Goal: Task Accomplishment & Management: Manage account settings

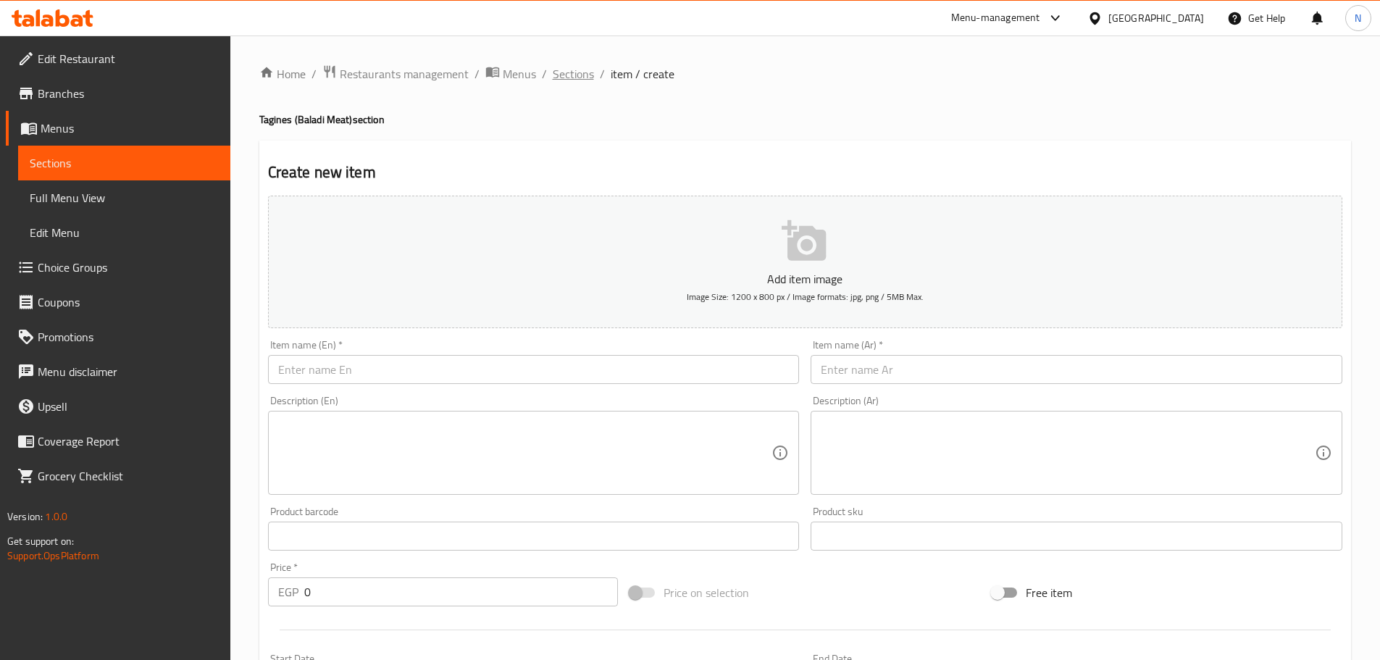
click at [557, 81] on span "Sections" at bounding box center [573, 73] width 41 height 17
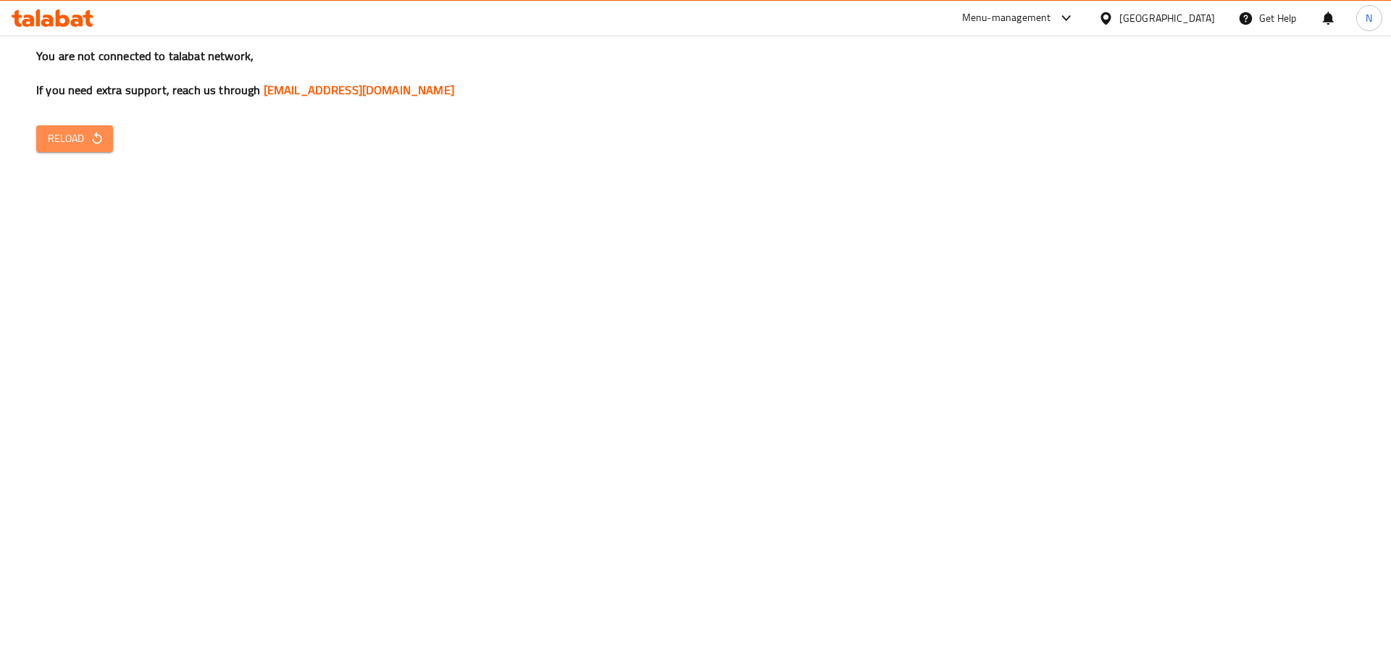
click at [88, 136] on span "Reload" at bounding box center [75, 139] width 54 height 18
click at [60, 133] on span "Reload" at bounding box center [75, 139] width 54 height 18
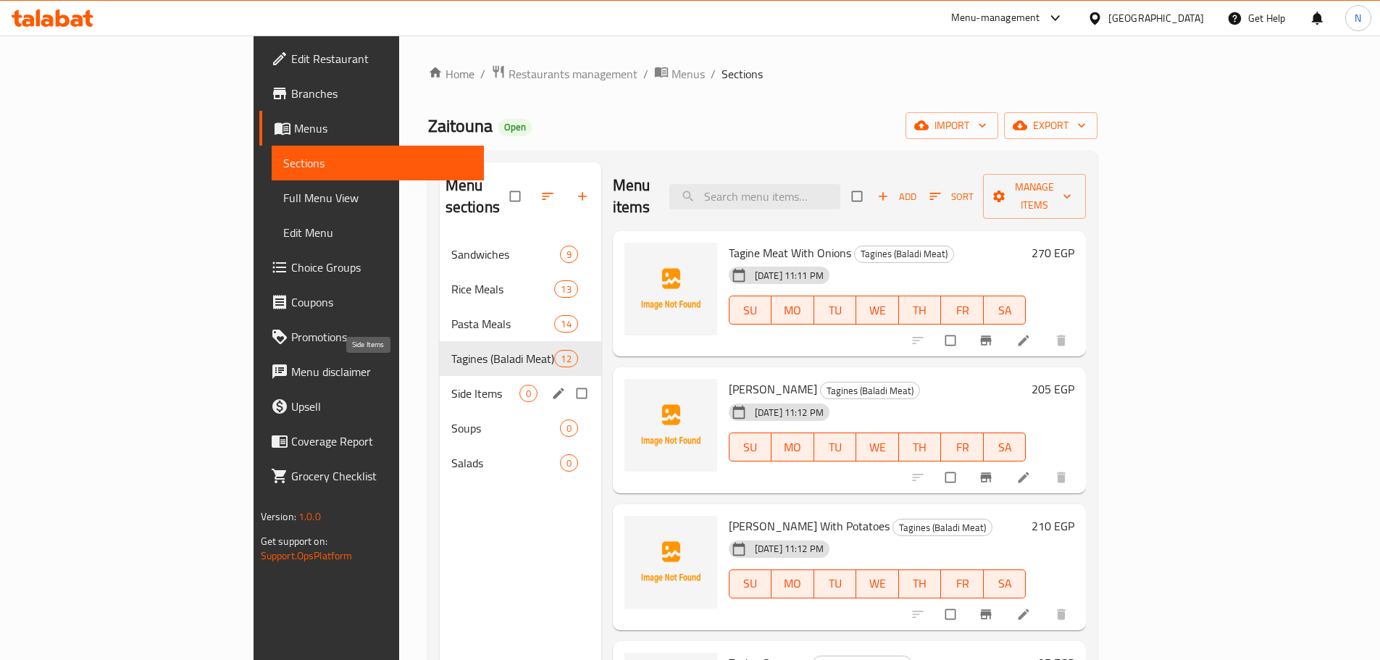
click at [451, 385] on span "Side Items" at bounding box center [485, 393] width 68 height 17
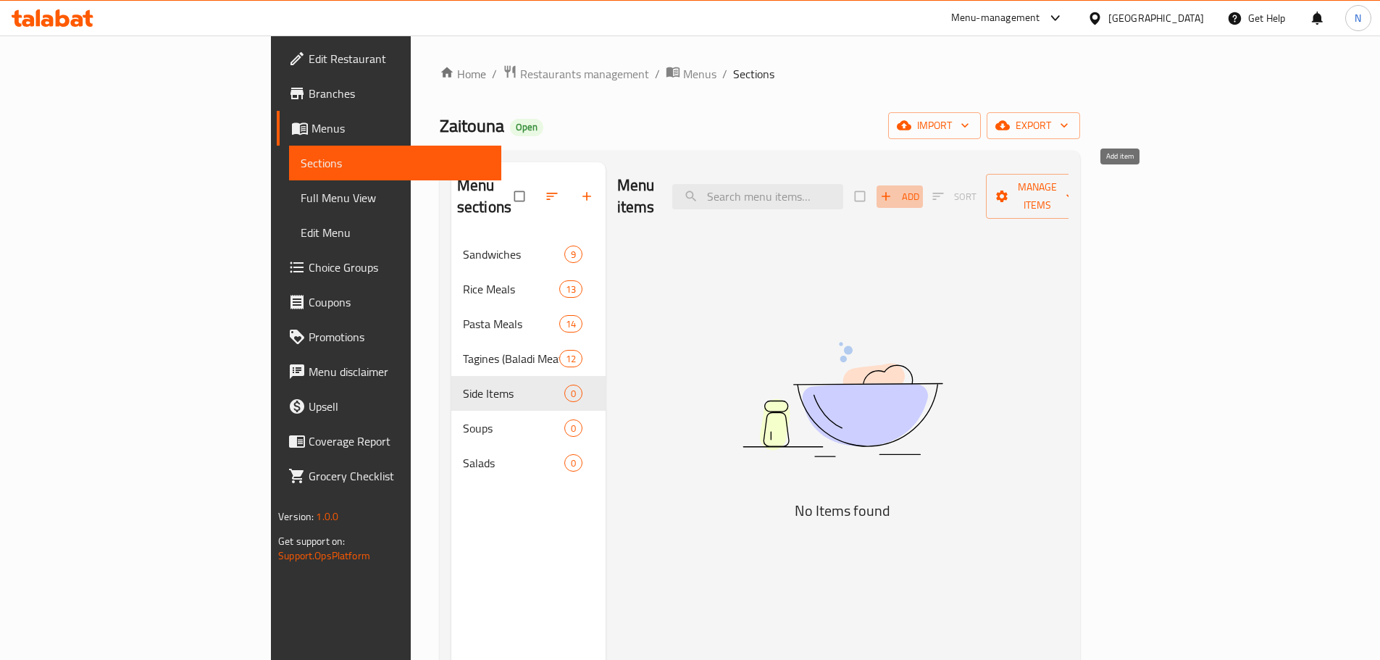
click at [920, 188] on span "Add" at bounding box center [899, 196] width 39 height 17
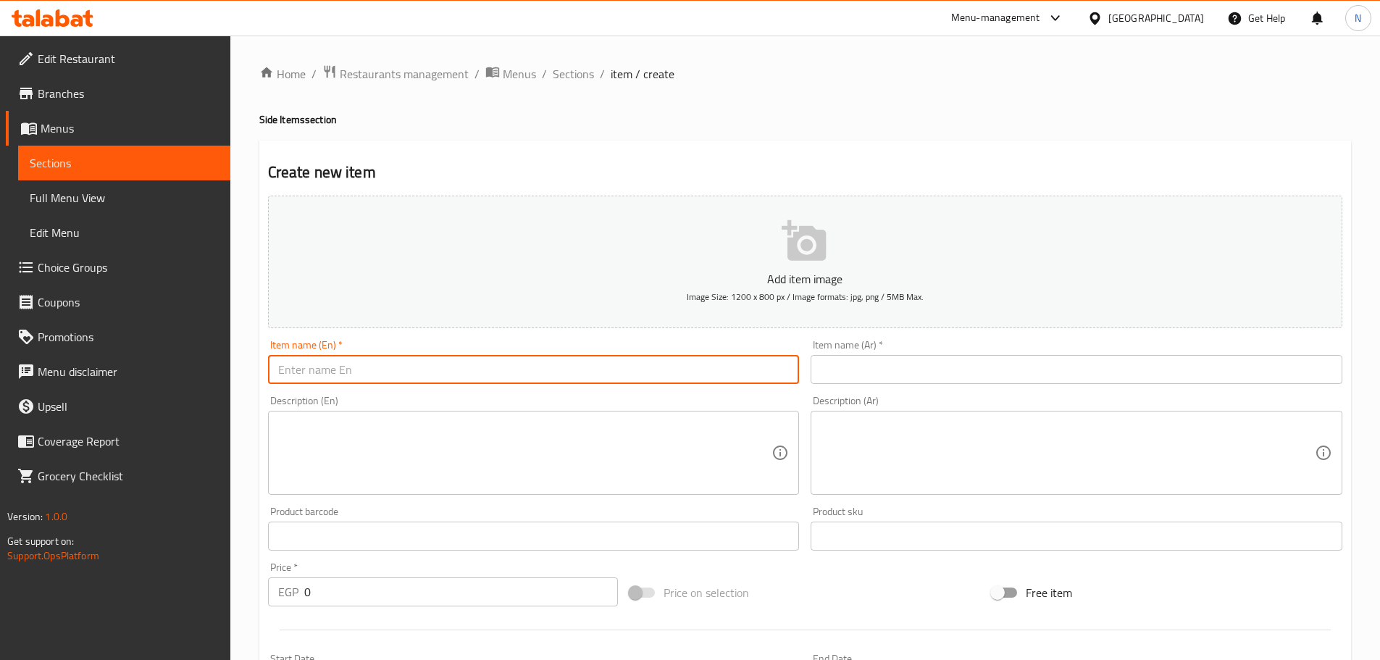
click at [685, 356] on input "text" at bounding box center [534, 369] width 532 height 29
paste input "Mombar"
type input "Mombar"
click at [935, 370] on input "text" at bounding box center [1077, 369] width 532 height 29
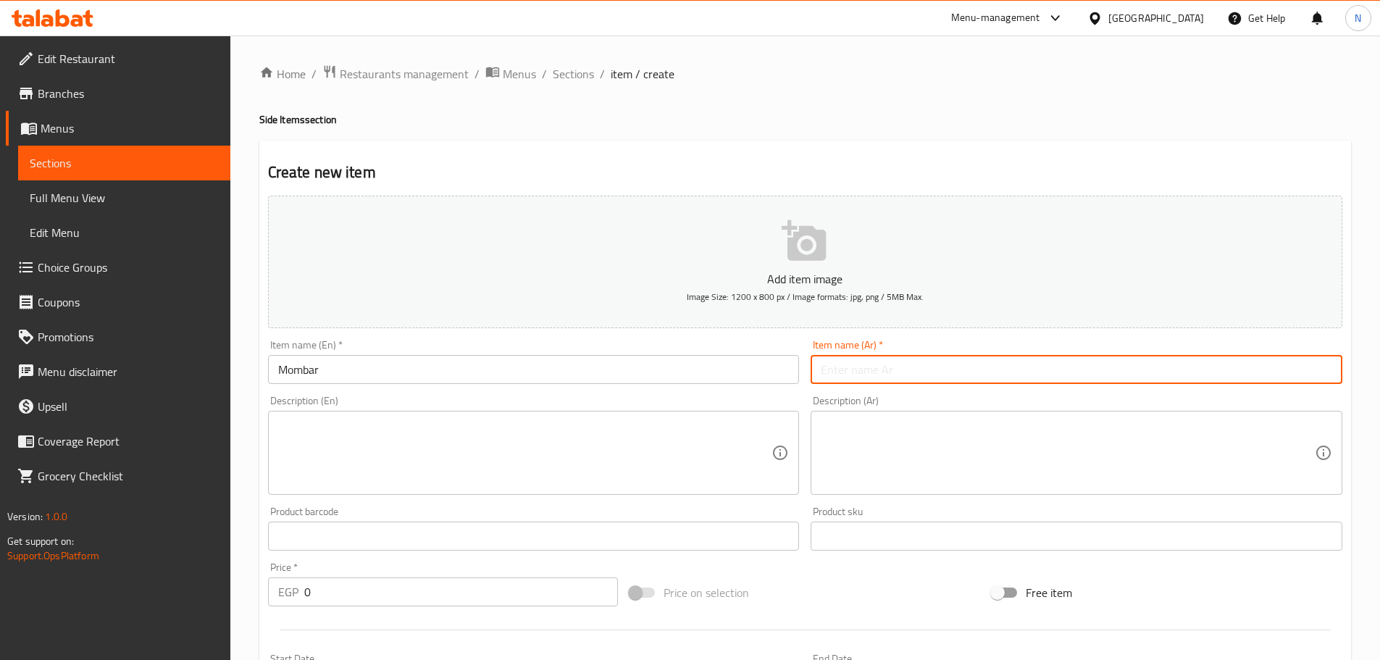
paste input "مومبار"
click at [843, 370] on input "مومبار" at bounding box center [1077, 369] width 532 height 29
type input "ممبار"
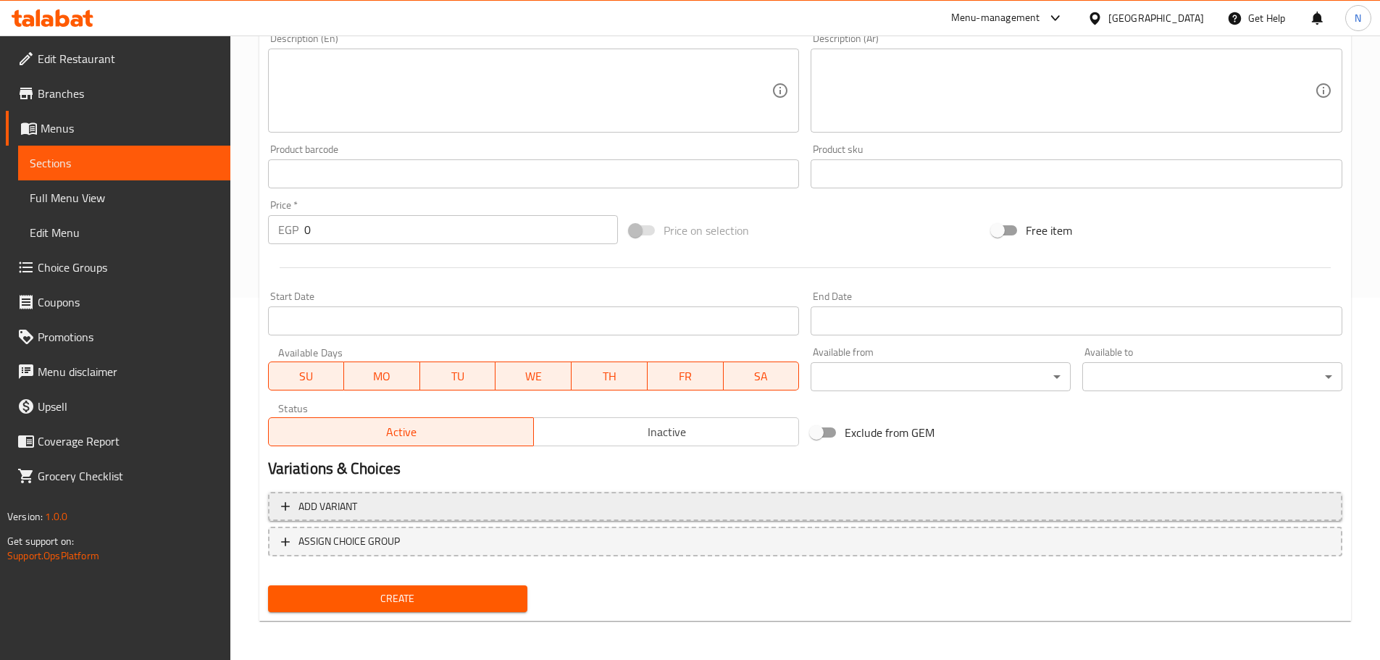
click at [1230, 505] on span "Add variant" at bounding box center [805, 507] width 1049 height 18
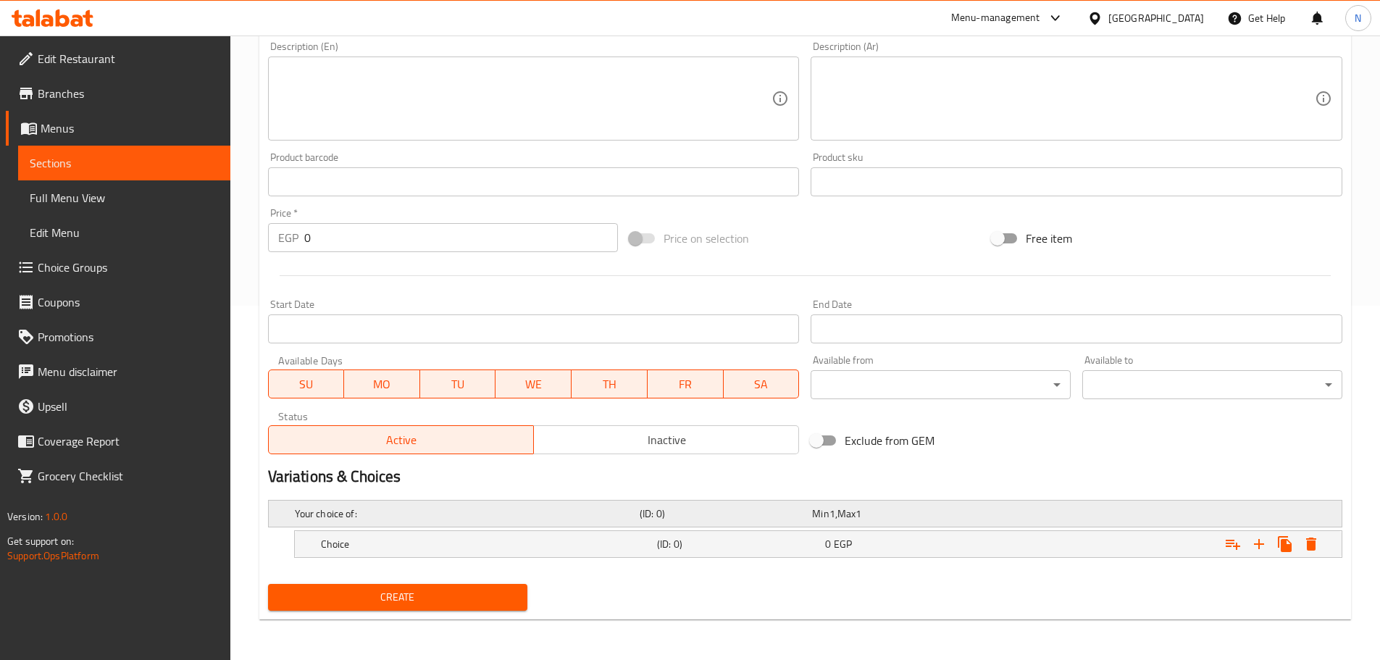
scroll to position [354, 0]
click at [1257, 543] on icon "Expand" at bounding box center [1259, 543] width 17 height 17
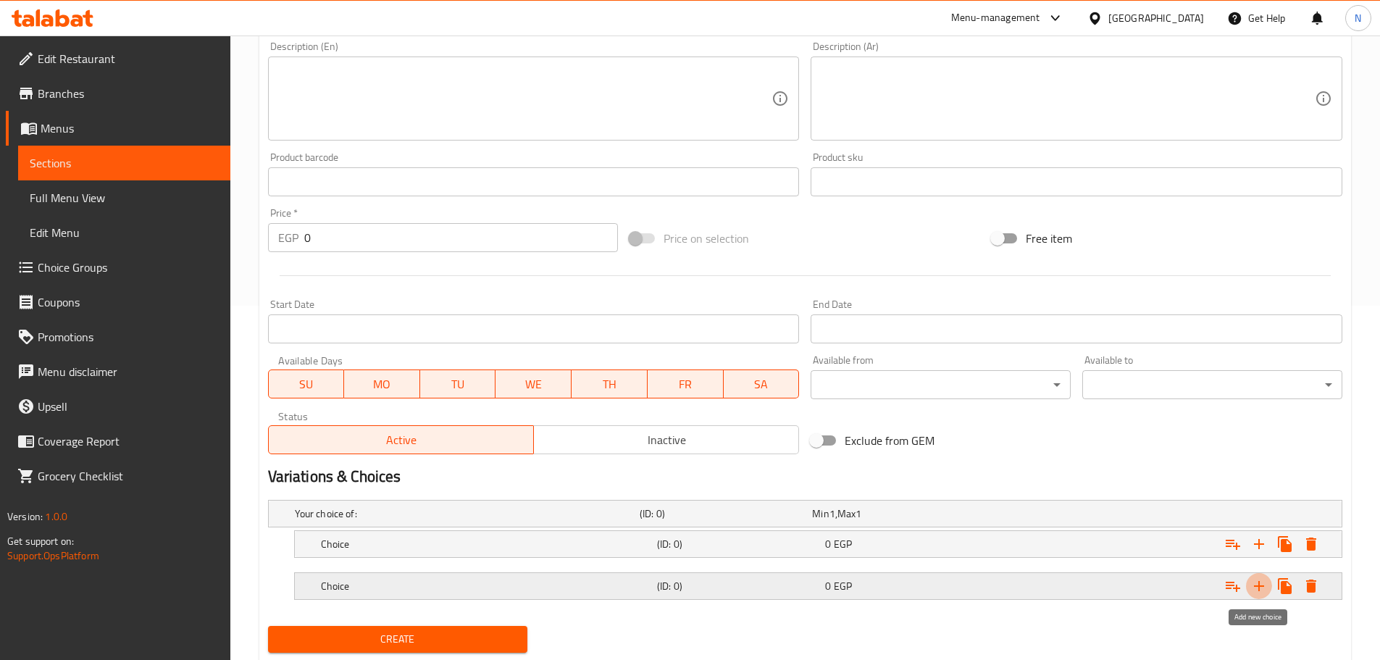
click at [1256, 596] on button "Expand" at bounding box center [1259, 586] width 26 height 26
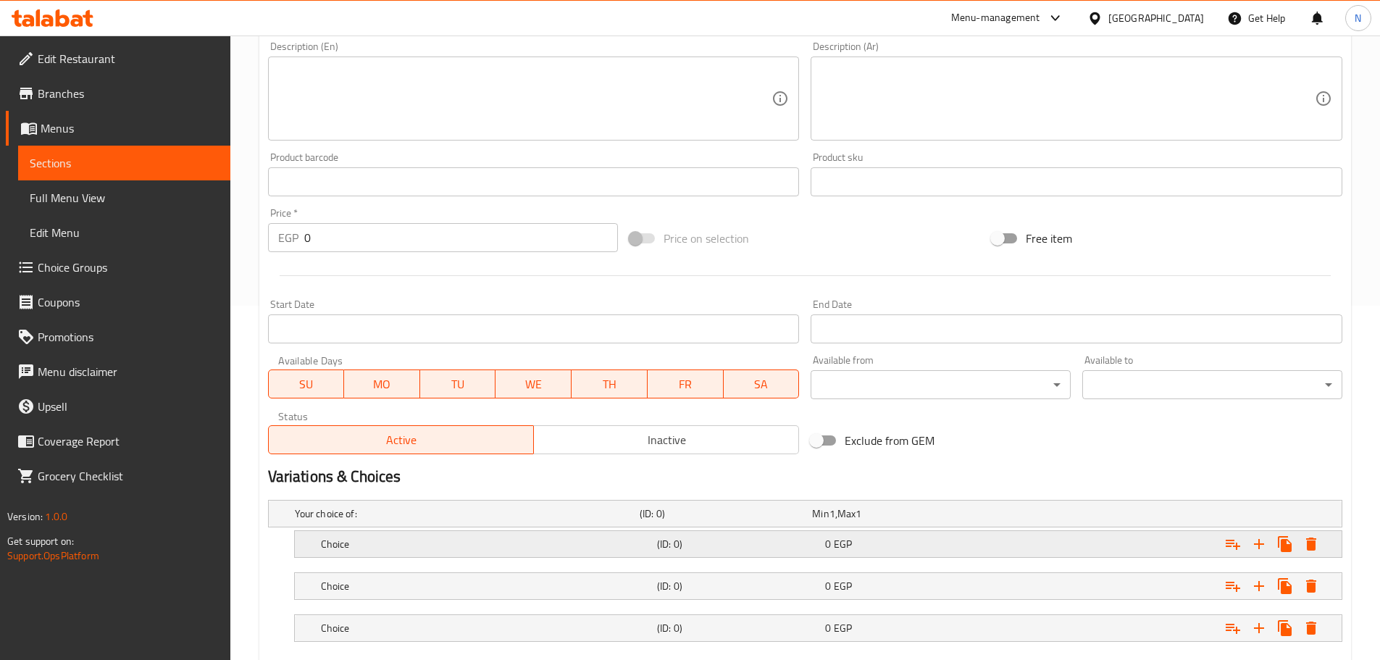
click at [324, 547] on h5 "Choice" at bounding box center [486, 544] width 330 height 14
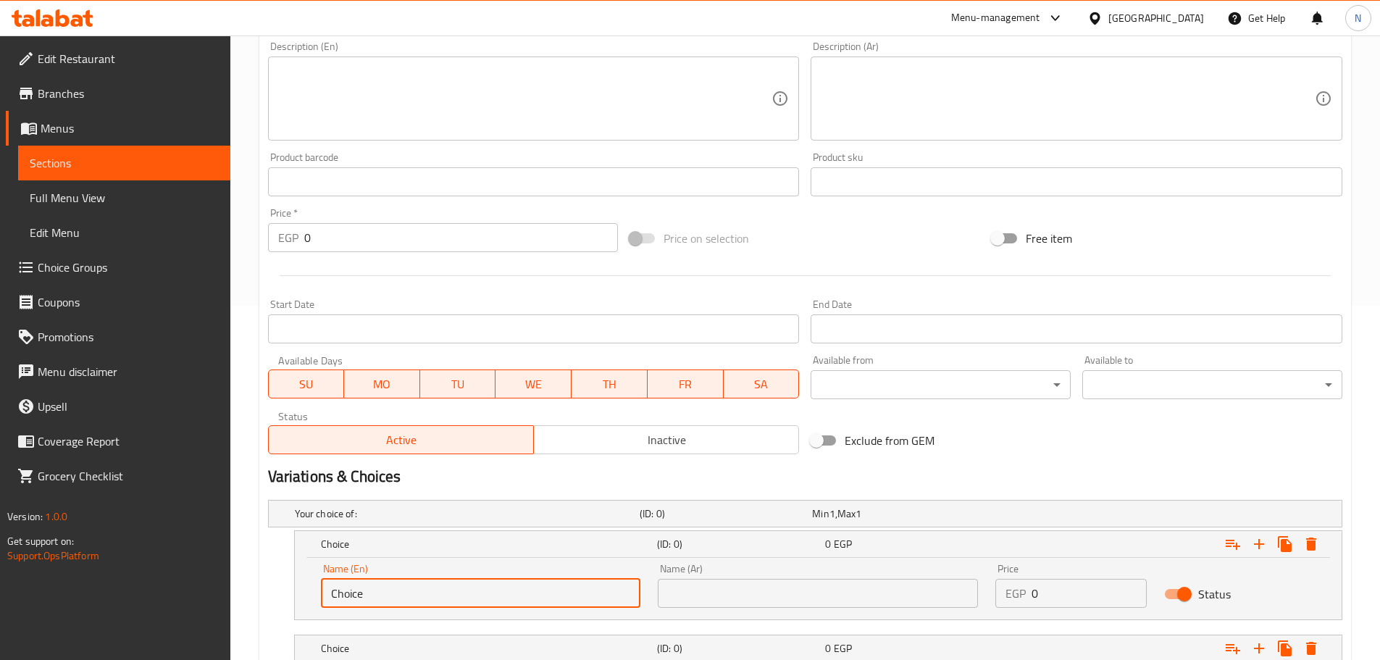
click at [364, 595] on input "Choice" at bounding box center [481, 593] width 320 height 29
paste input "¼ Kilo"
drag, startPoint x: 340, startPoint y: 598, endPoint x: 325, endPoint y: 598, distance: 15.2
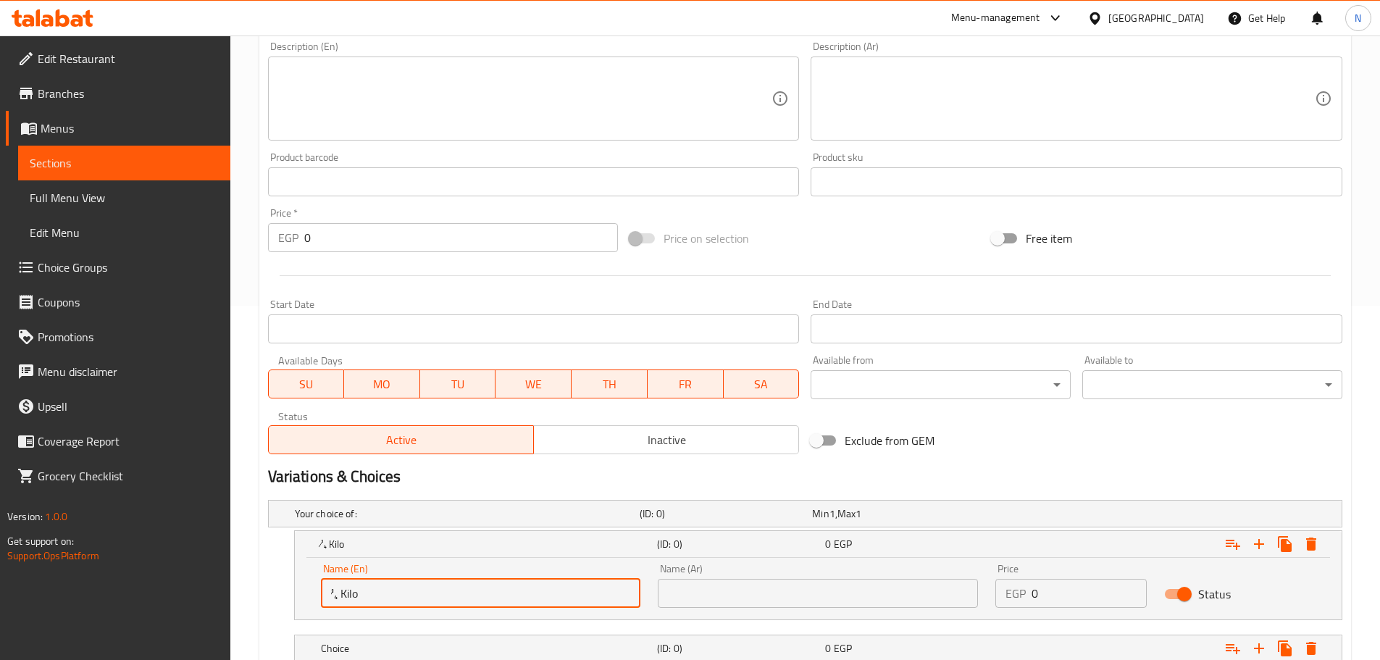
click at [325, 598] on input "¼ Kilo" at bounding box center [481, 593] width 320 height 29
click at [343, 599] on input "1/4 Kilo" at bounding box center [481, 593] width 320 height 29
type input "1/4 Kilo"
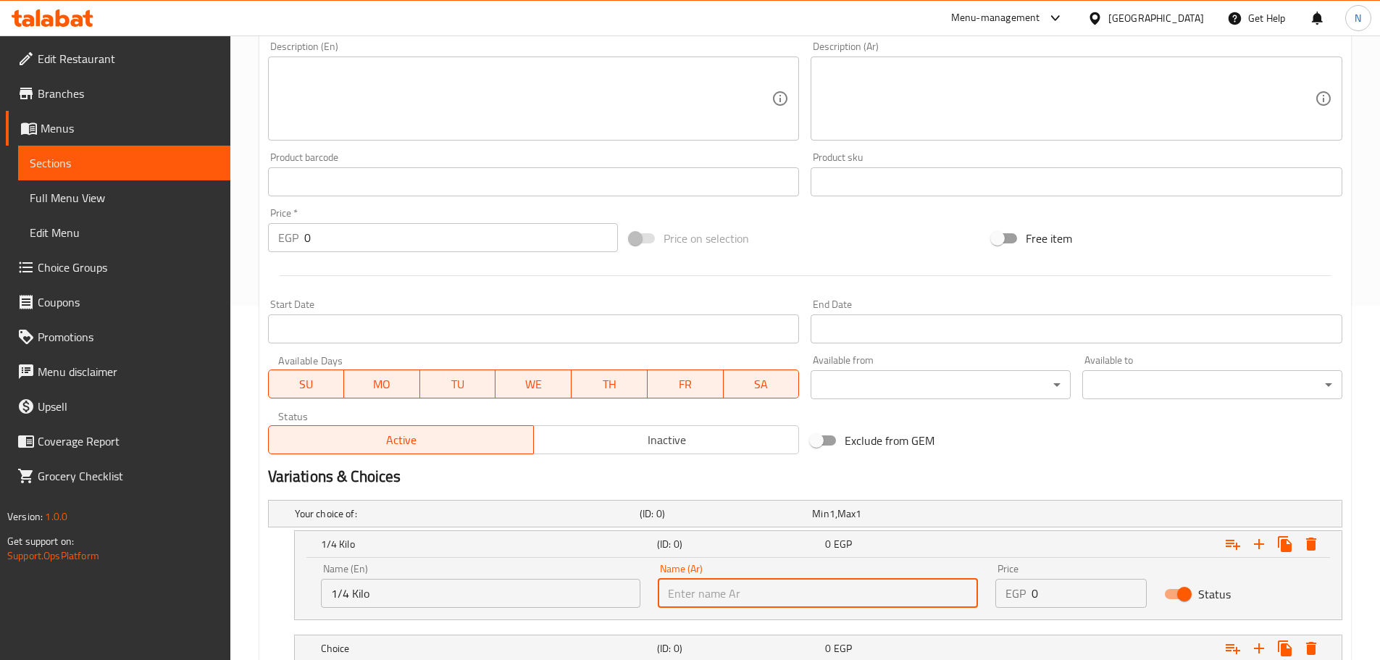
click at [891, 605] on input "text" at bounding box center [818, 593] width 320 height 29
type input "1/4 كيلو"
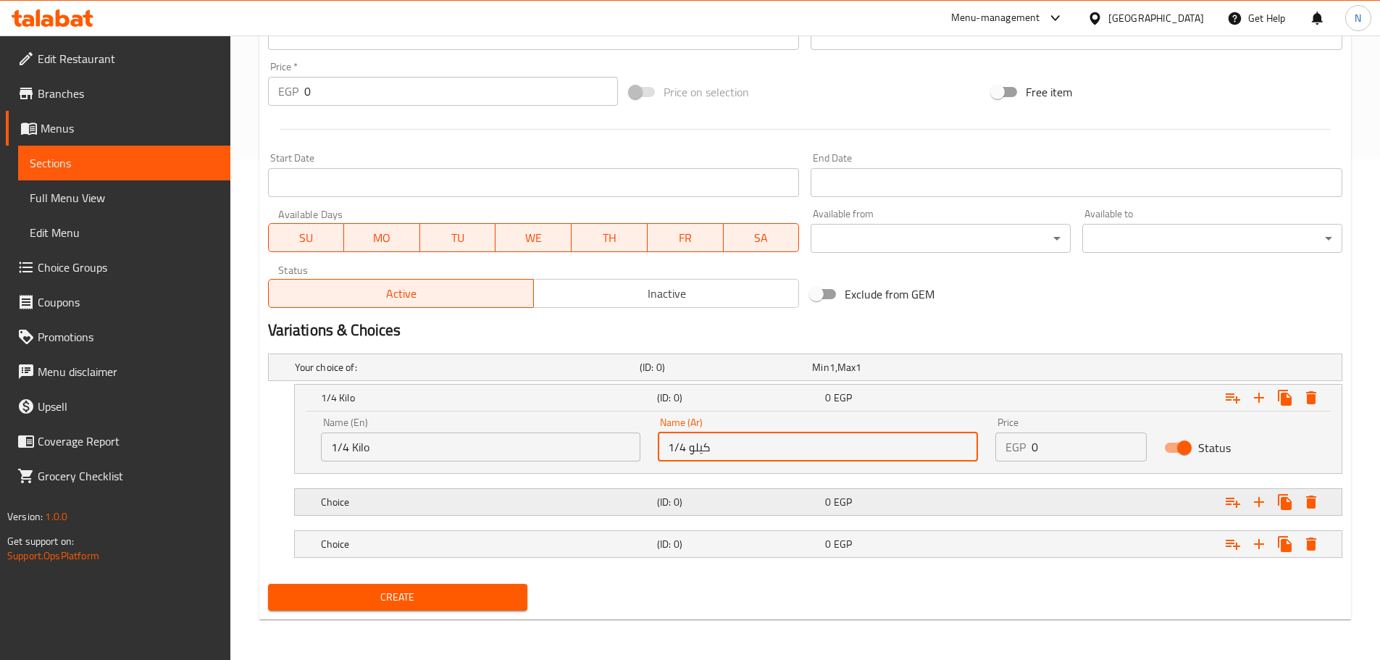
click at [352, 505] on h5 "Choice" at bounding box center [486, 502] width 330 height 14
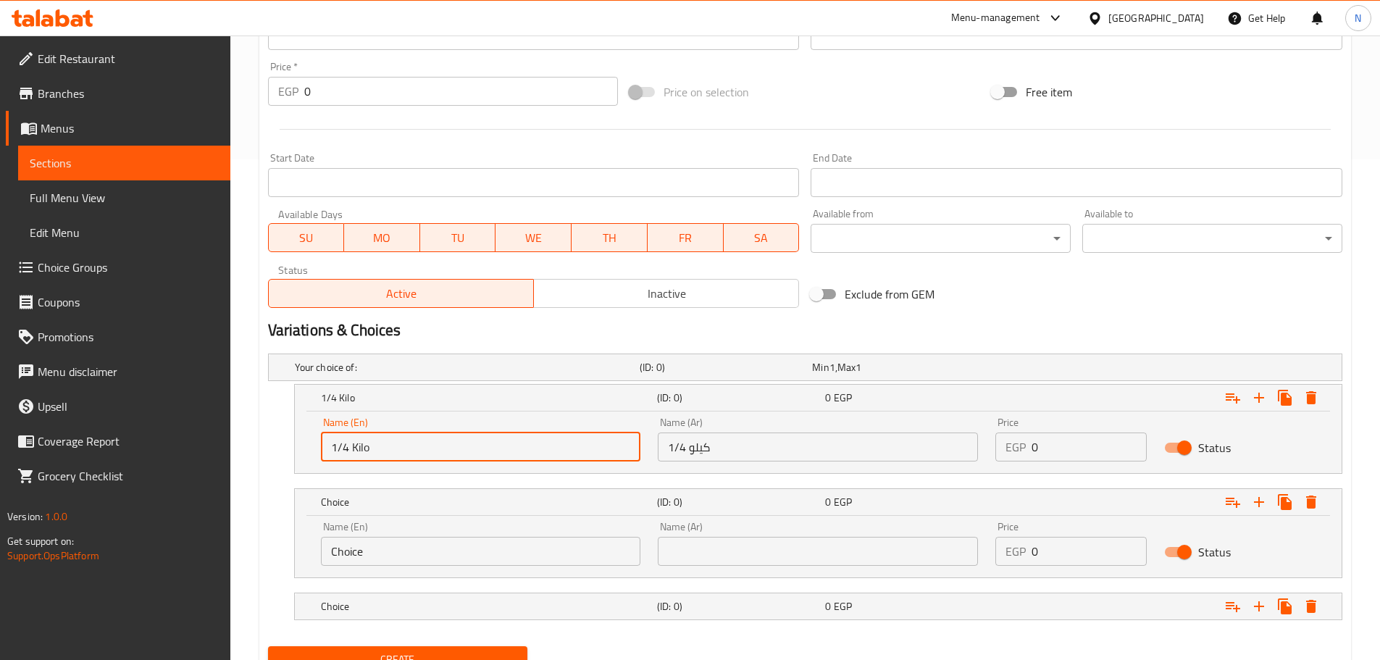
click at [353, 441] on input "1/4 Kilo" at bounding box center [481, 447] width 320 height 29
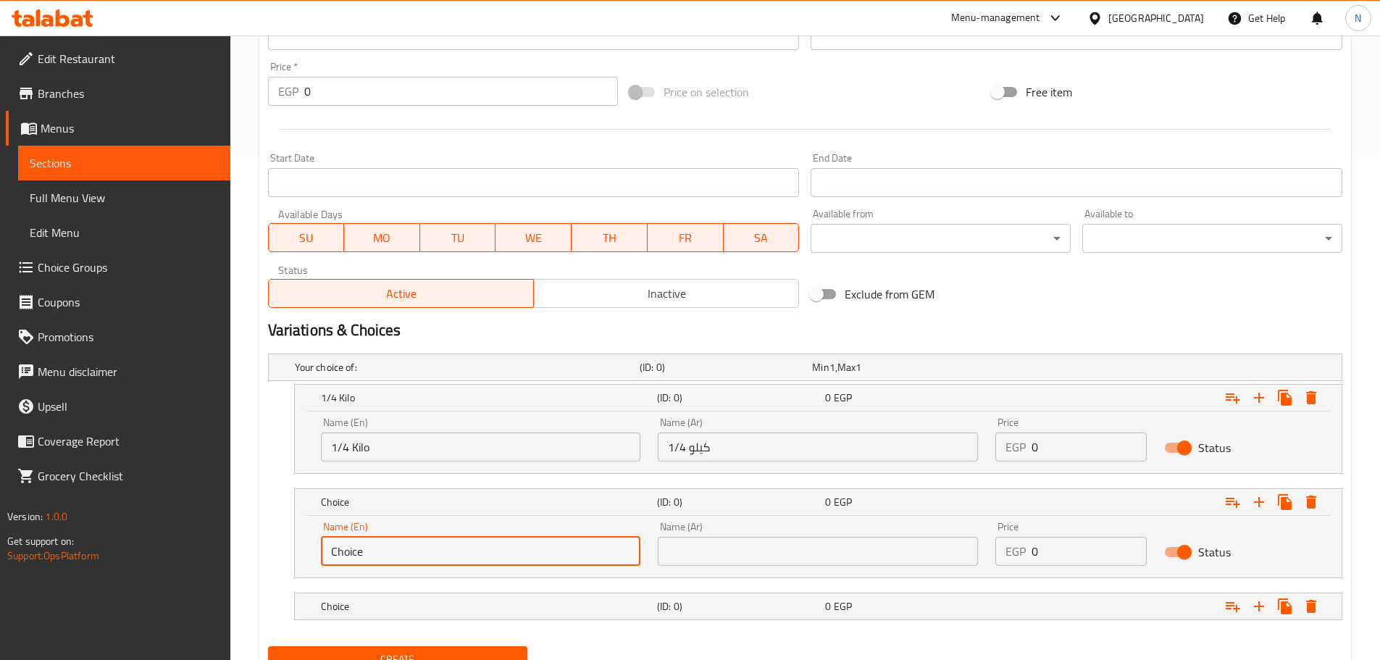
click at [365, 554] on input "Choice" at bounding box center [481, 551] width 320 height 29
paste input "1/4 Kilo"
click at [343, 554] on input "1/4 Kilo" at bounding box center [481, 551] width 320 height 29
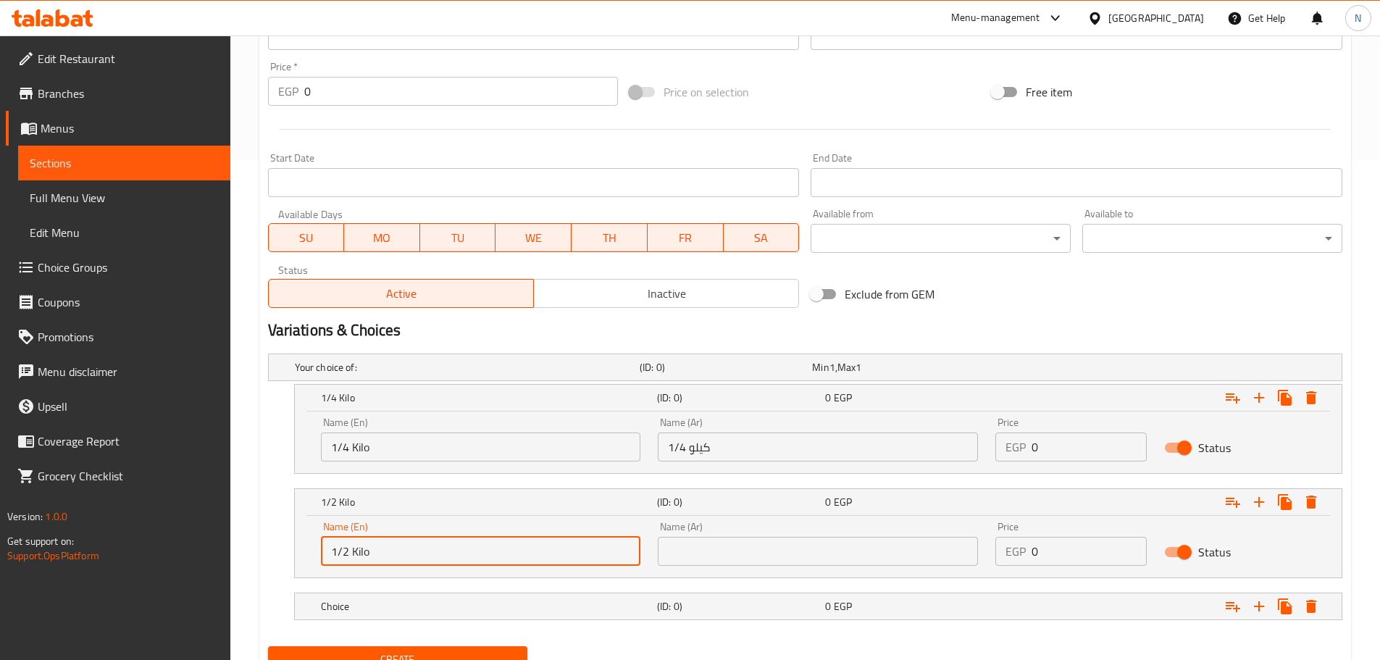
type input "1/2 Kilo"
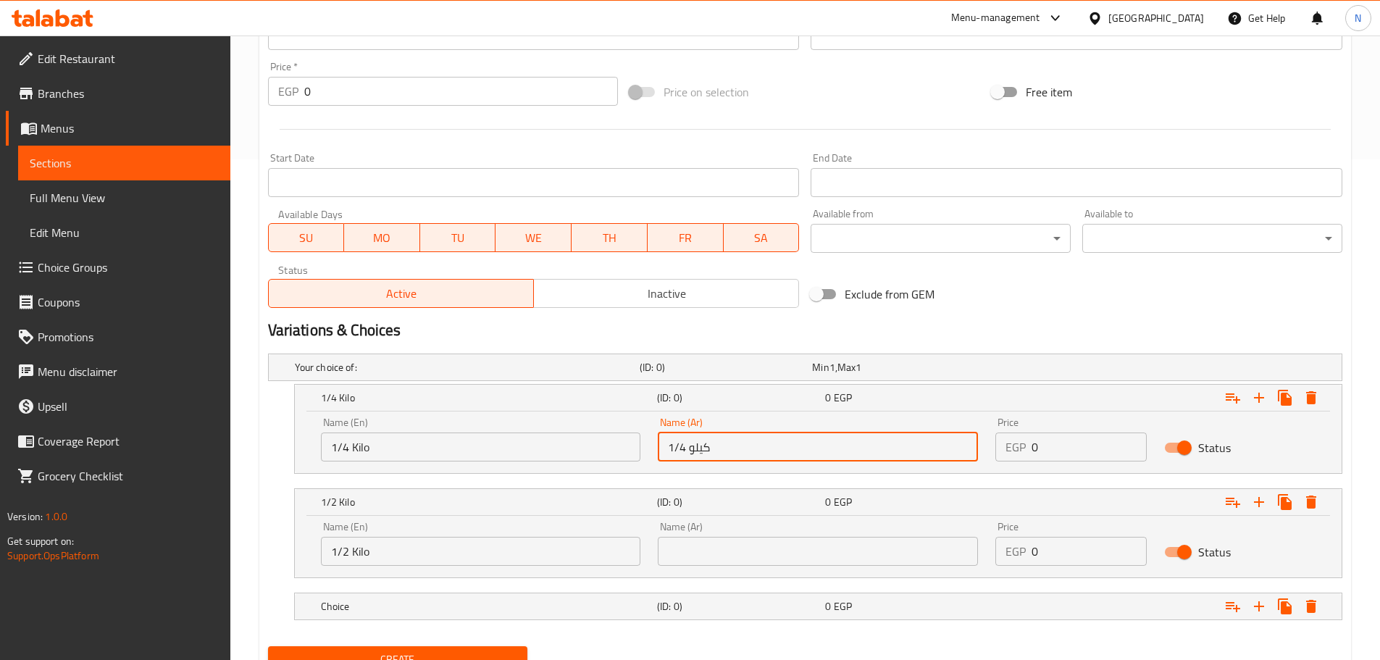
click at [699, 445] on input "1/4 كيلو" at bounding box center [818, 447] width 320 height 29
click at [712, 549] on input "text" at bounding box center [818, 551] width 320 height 29
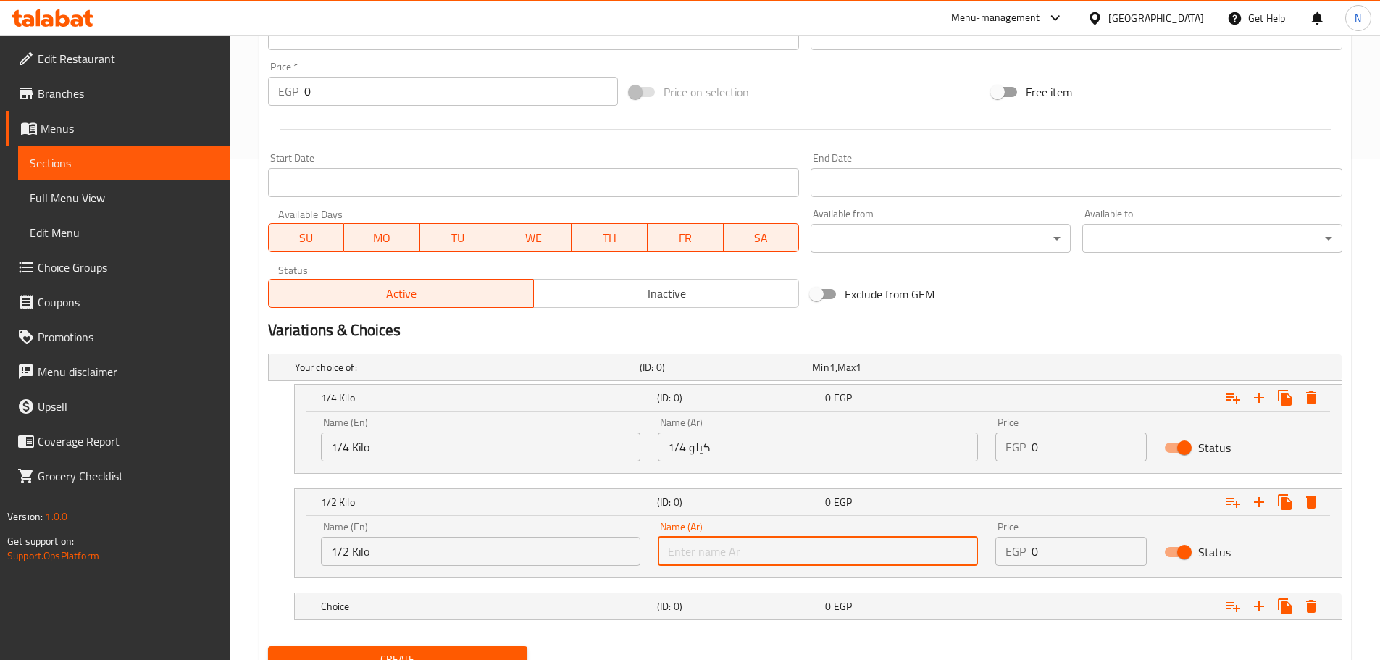
paste input "1/4 كيلو"
click at [685, 551] on input "1/4 كيلو" at bounding box center [818, 551] width 320 height 29
type input "1/2 كيلو"
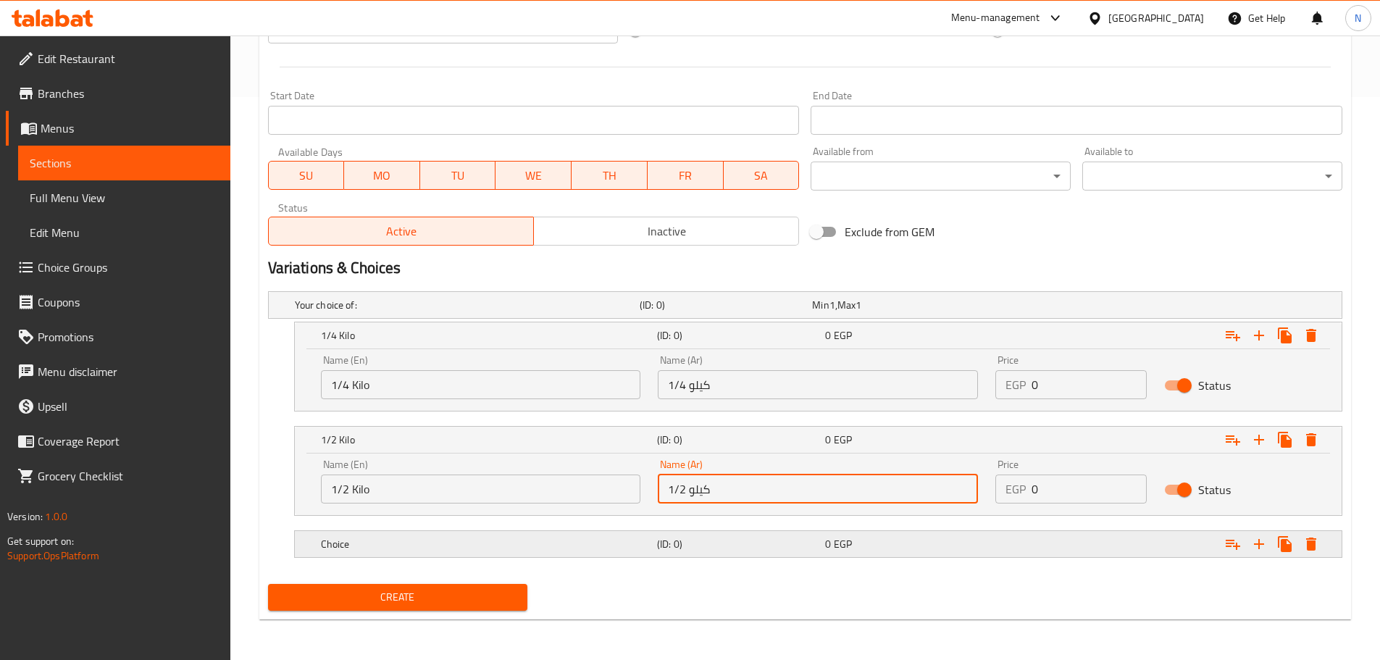
click at [396, 538] on h5 "Choice" at bounding box center [486, 544] width 330 height 14
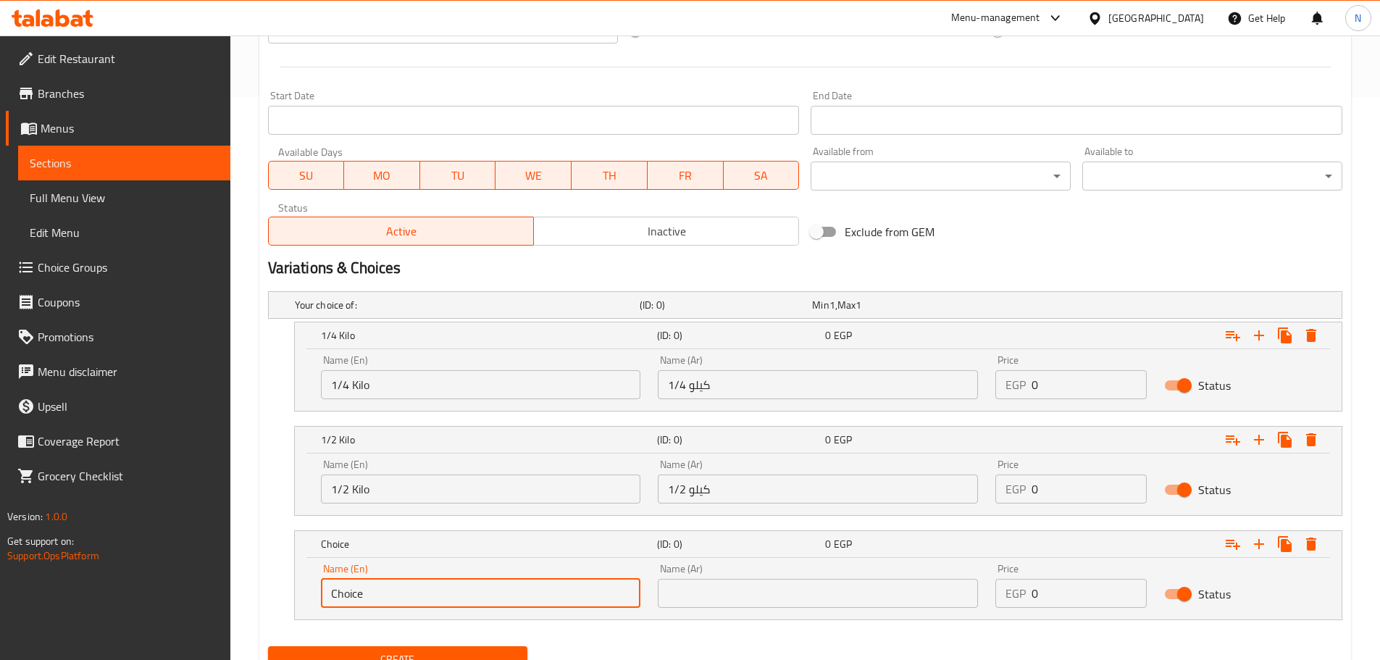
click at [382, 595] on input "Choice" at bounding box center [481, 593] width 320 height 29
paste input "1 Kilo"
type input "1 Kilo"
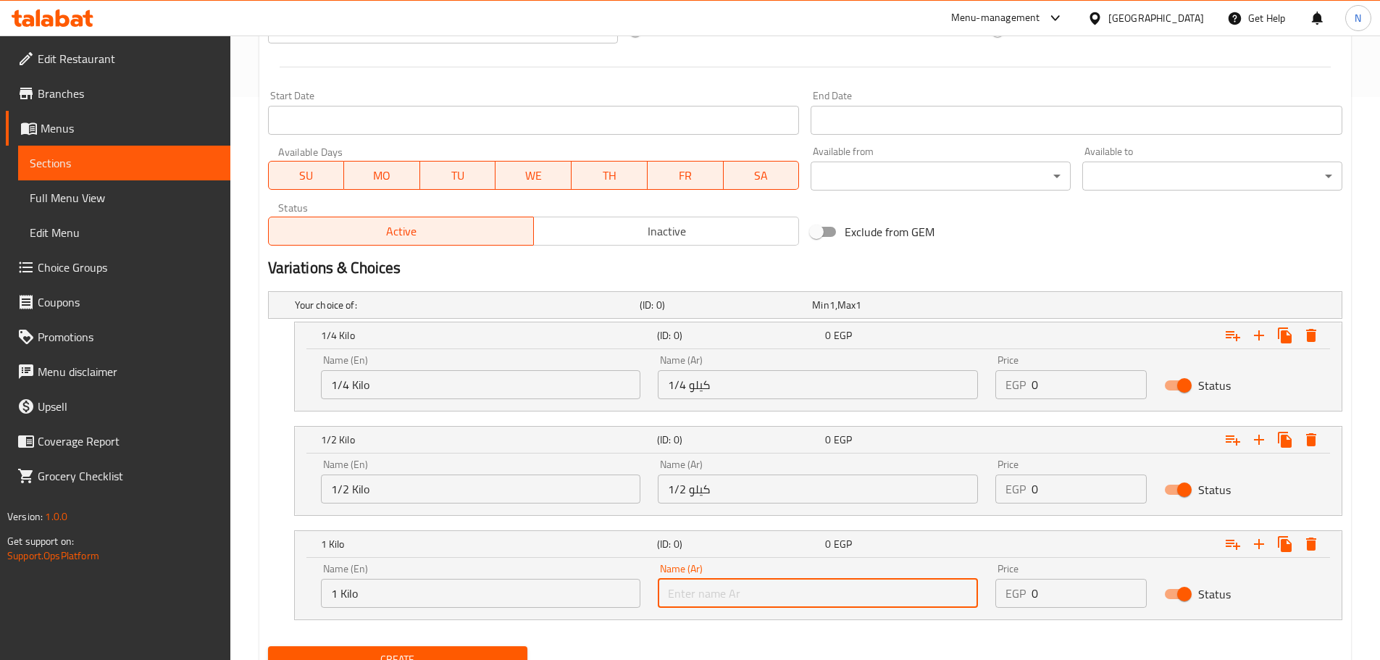
click at [760, 594] on input "text" at bounding box center [818, 593] width 320 height 29
type input "1 كيلو"
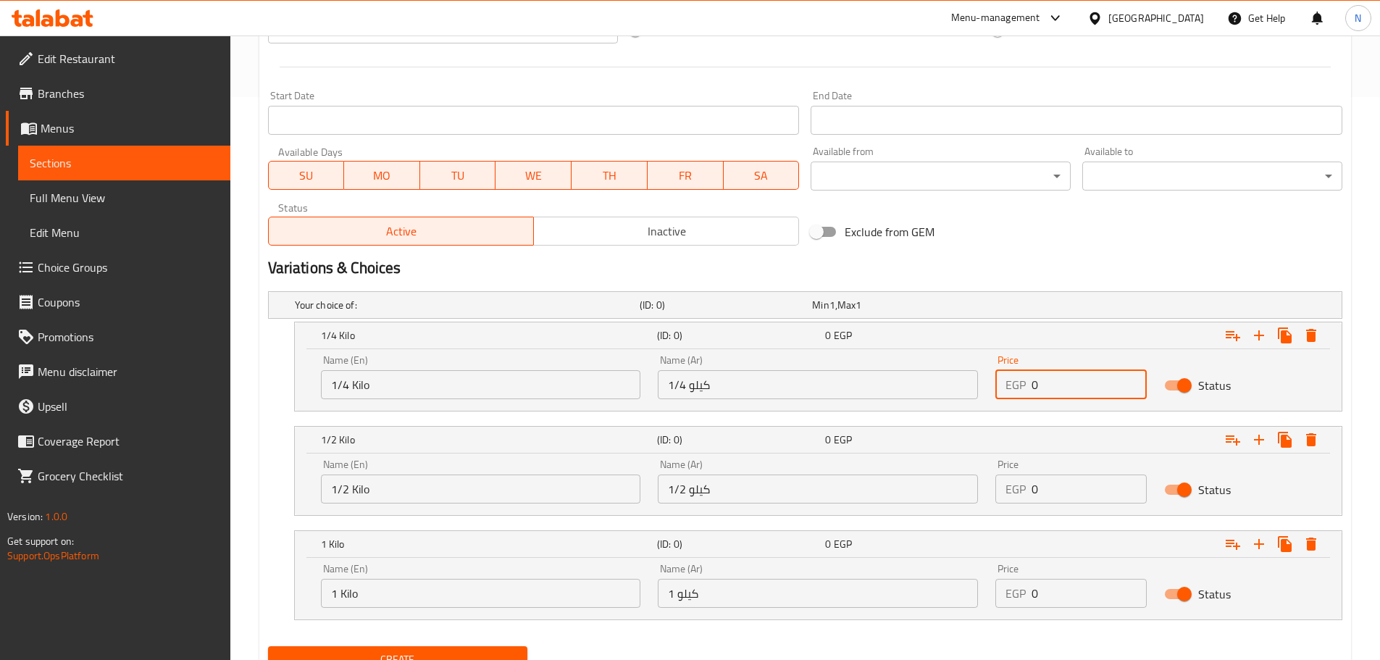
drag, startPoint x: 1074, startPoint y: 391, endPoint x: 1010, endPoint y: 385, distance: 64.1
click at [1010, 385] on div "EGP 0 Price" at bounding box center [1071, 384] width 151 height 29
type input "110"
click at [1037, 270] on h2 "Variations & Choices" at bounding box center [805, 268] width 1075 height 22
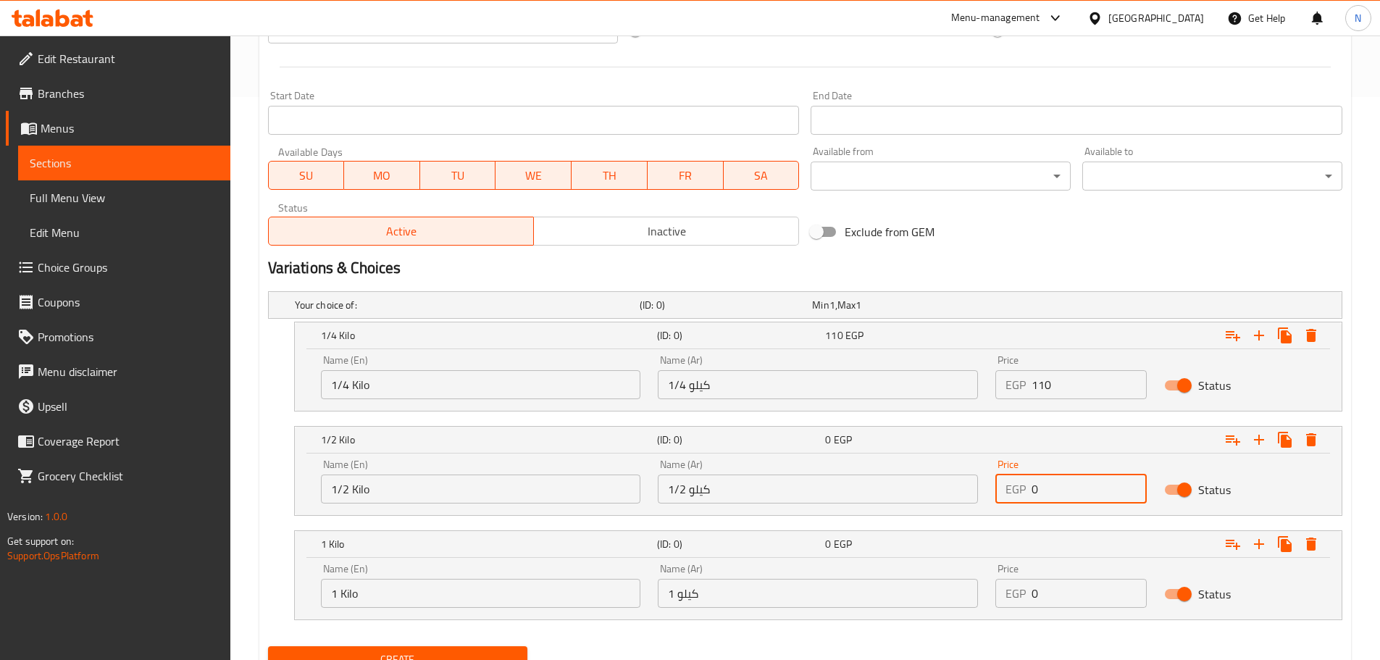
drag, startPoint x: 1034, startPoint y: 488, endPoint x: 1050, endPoint y: 483, distance: 16.7
click at [1050, 483] on input "0" at bounding box center [1089, 489] width 115 height 29
type input "200"
drag, startPoint x: 1025, startPoint y: 597, endPoint x: 1018, endPoint y: 593, distance: 7.5
click at [1018, 593] on div "EGP 0 Price" at bounding box center [1071, 593] width 151 height 29
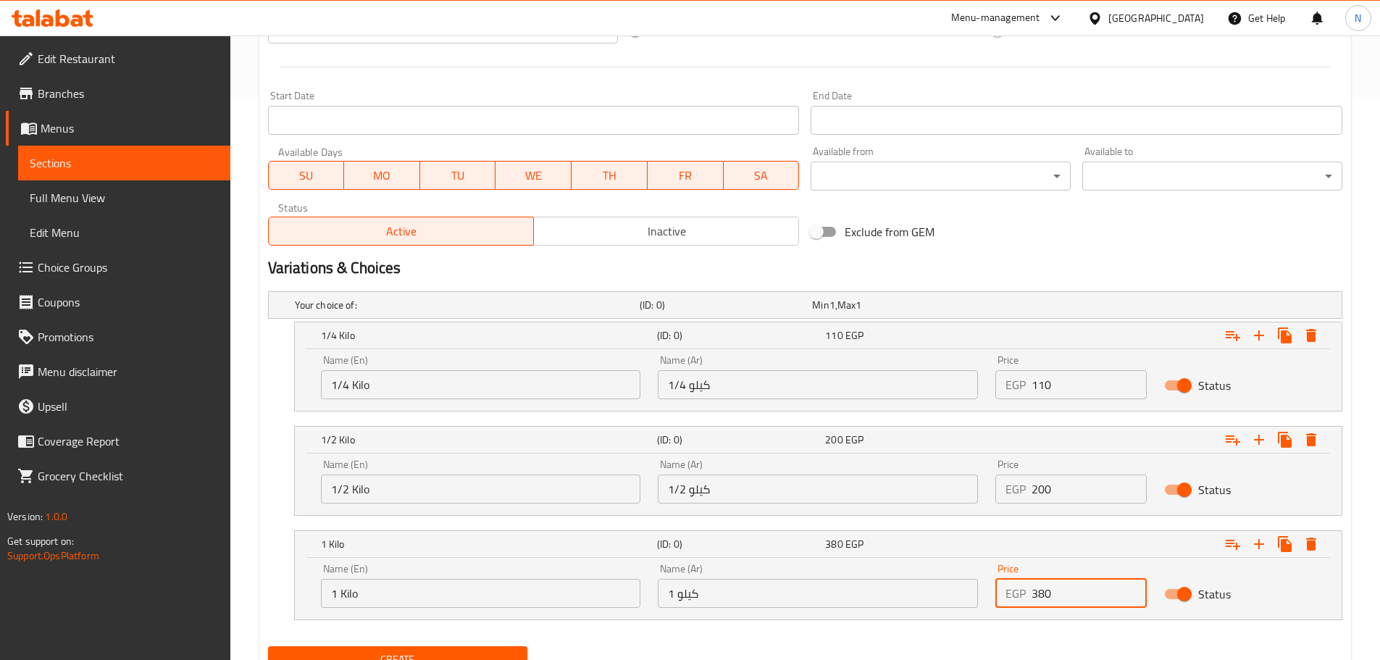
type input "380"
click at [943, 277] on h2 "Variations & Choices" at bounding box center [805, 268] width 1075 height 22
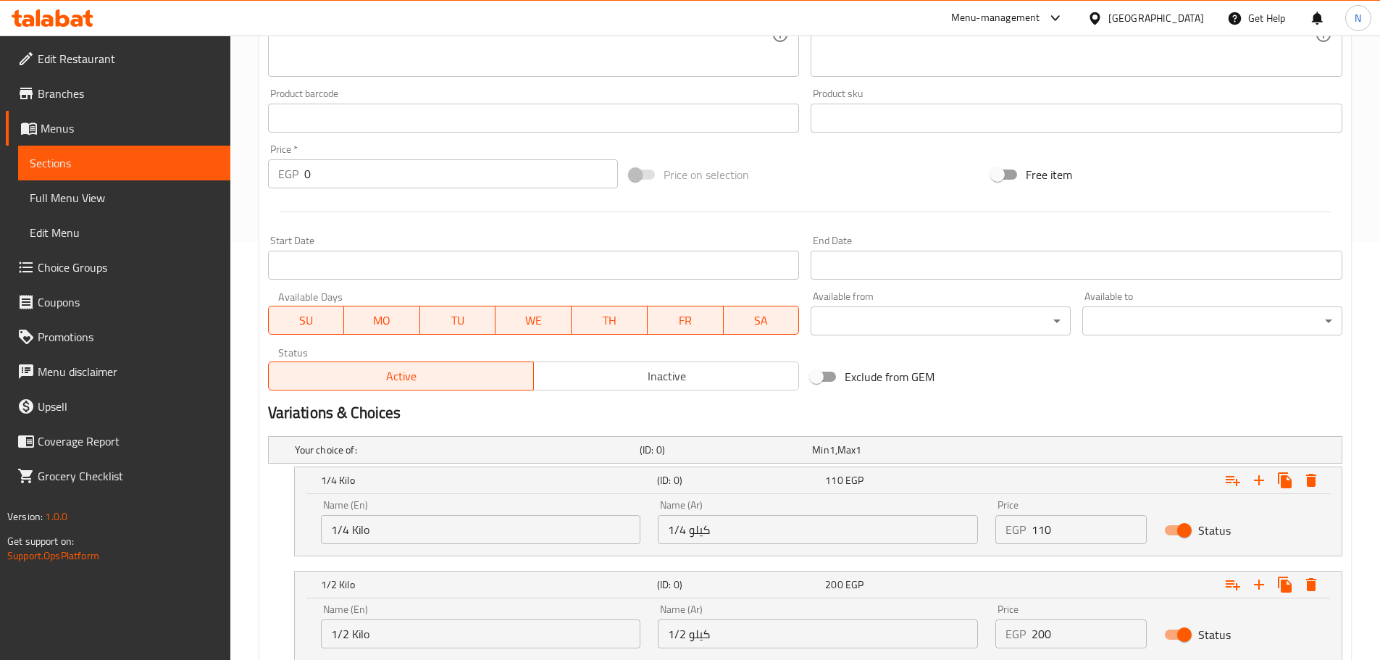
scroll to position [625, 0]
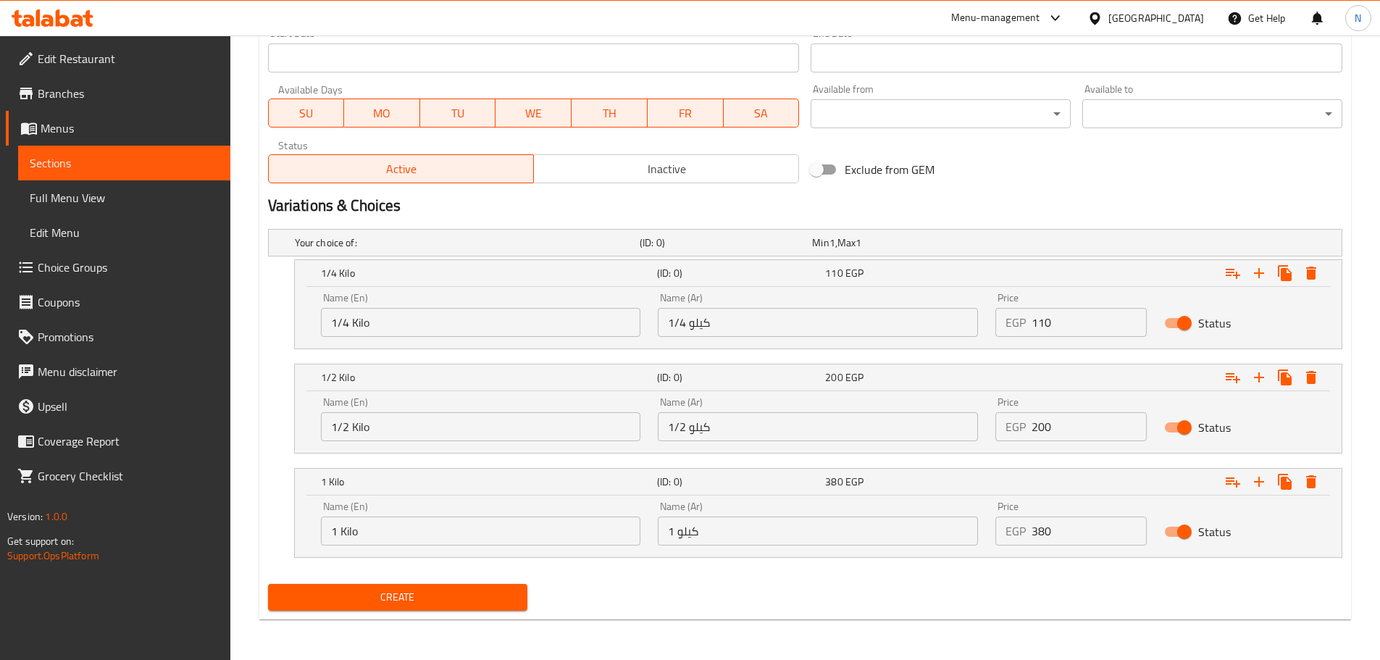
click at [386, 588] on button "Create" at bounding box center [398, 597] width 260 height 27
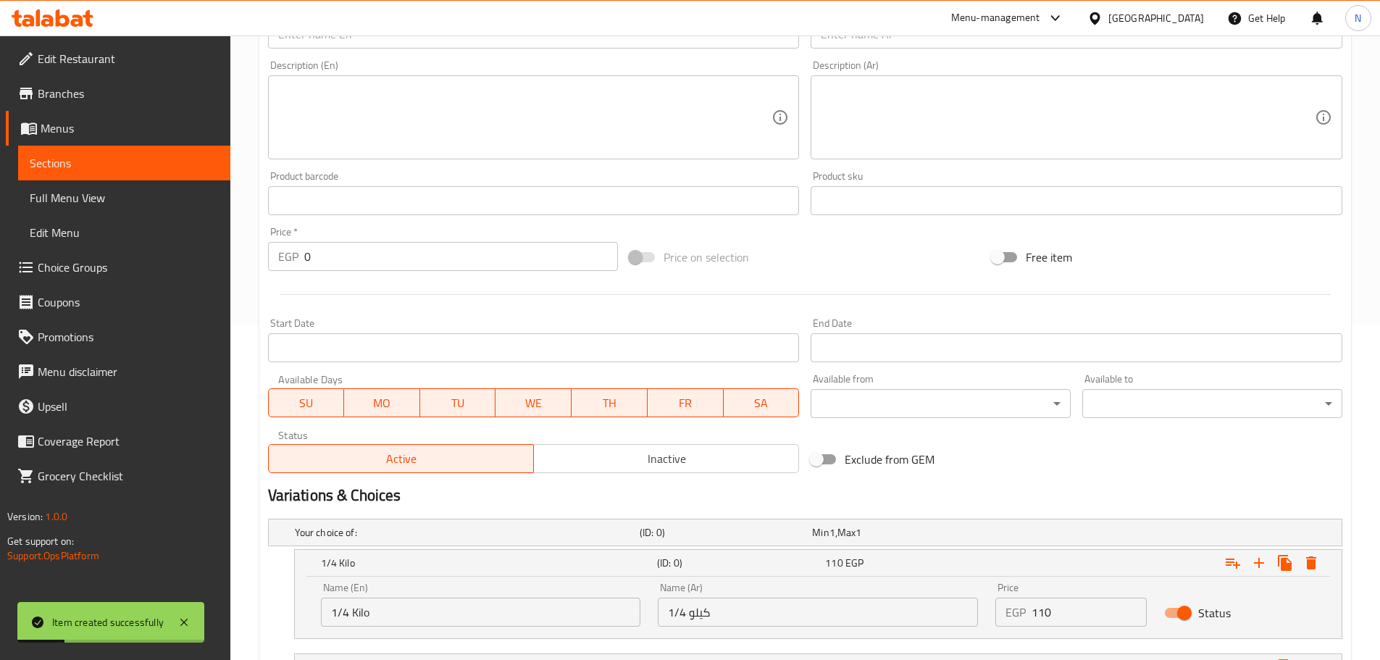
scroll to position [191, 0]
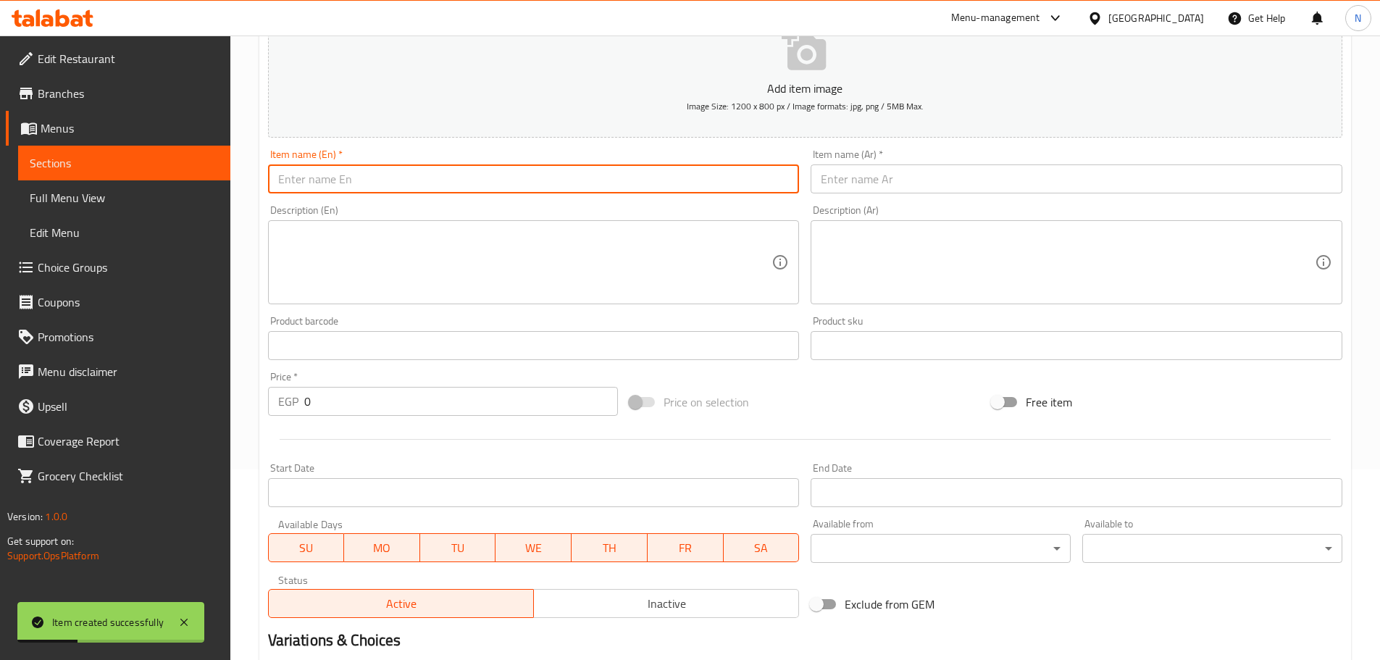
click at [397, 175] on input "text" at bounding box center [534, 178] width 532 height 29
paste input "Grilled Baladi Kofta"
type input "Grilled Baladi Kofta"
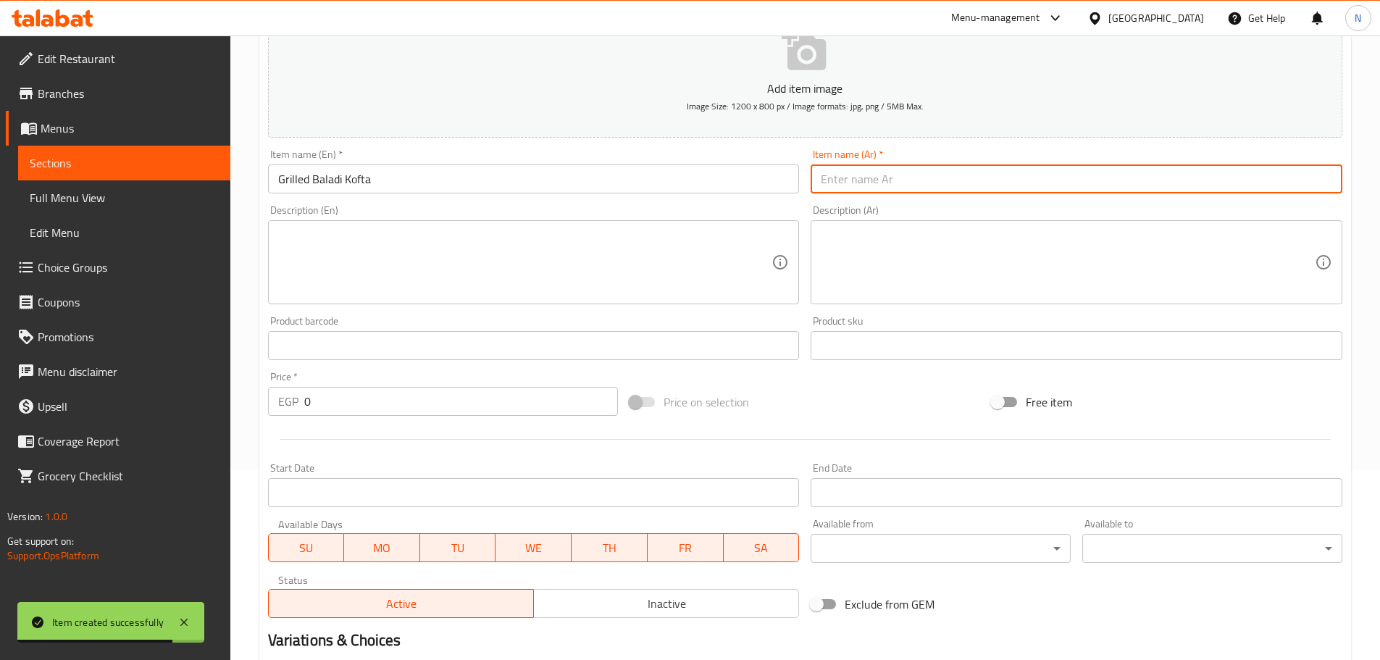
click at [825, 186] on input "text" at bounding box center [1077, 178] width 532 height 29
paste input "كفتة بلدي مشوية"
type input "كفتة بلدي مشوية"
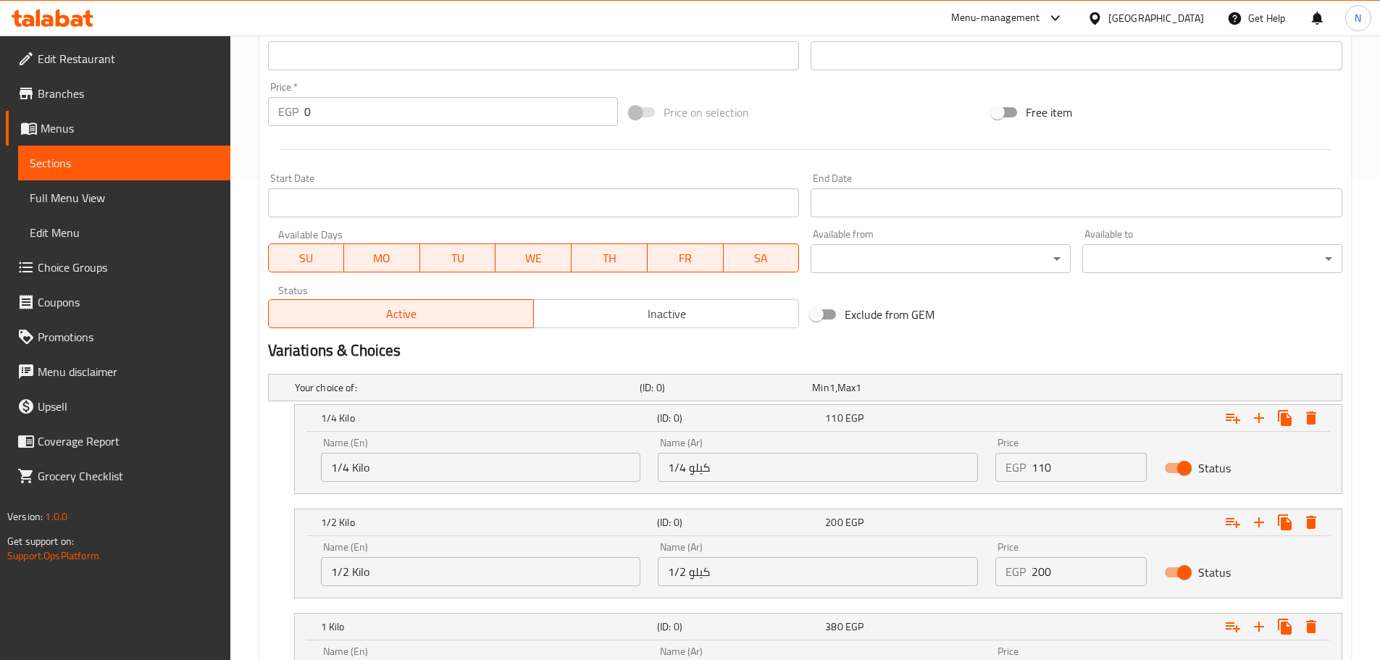
scroll to position [553, 0]
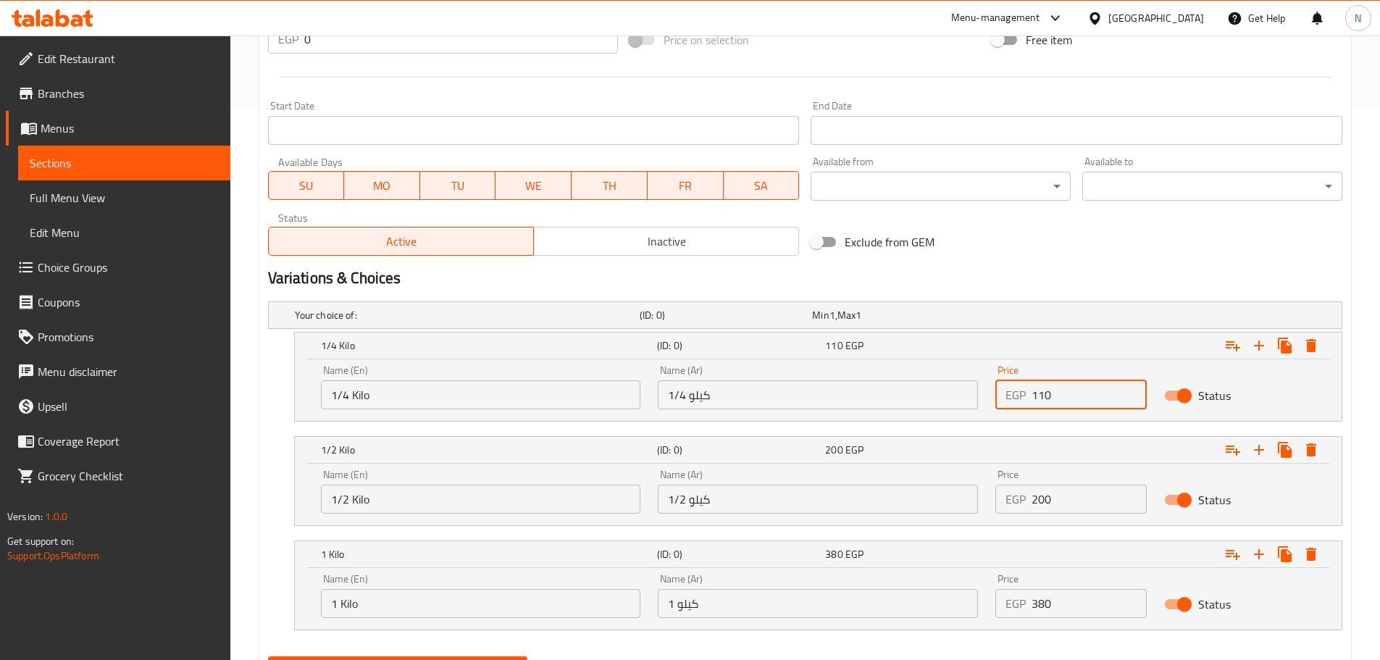
drag, startPoint x: 1049, startPoint y: 393, endPoint x: 1016, endPoint y: 396, distance: 33.5
click at [1016, 396] on div "EGP 110 Price" at bounding box center [1071, 394] width 151 height 29
type input "160"
drag, startPoint x: 1049, startPoint y: 508, endPoint x: 1002, endPoint y: 496, distance: 48.7
click at [1002, 496] on div "EGP 200 Price" at bounding box center [1071, 499] width 151 height 29
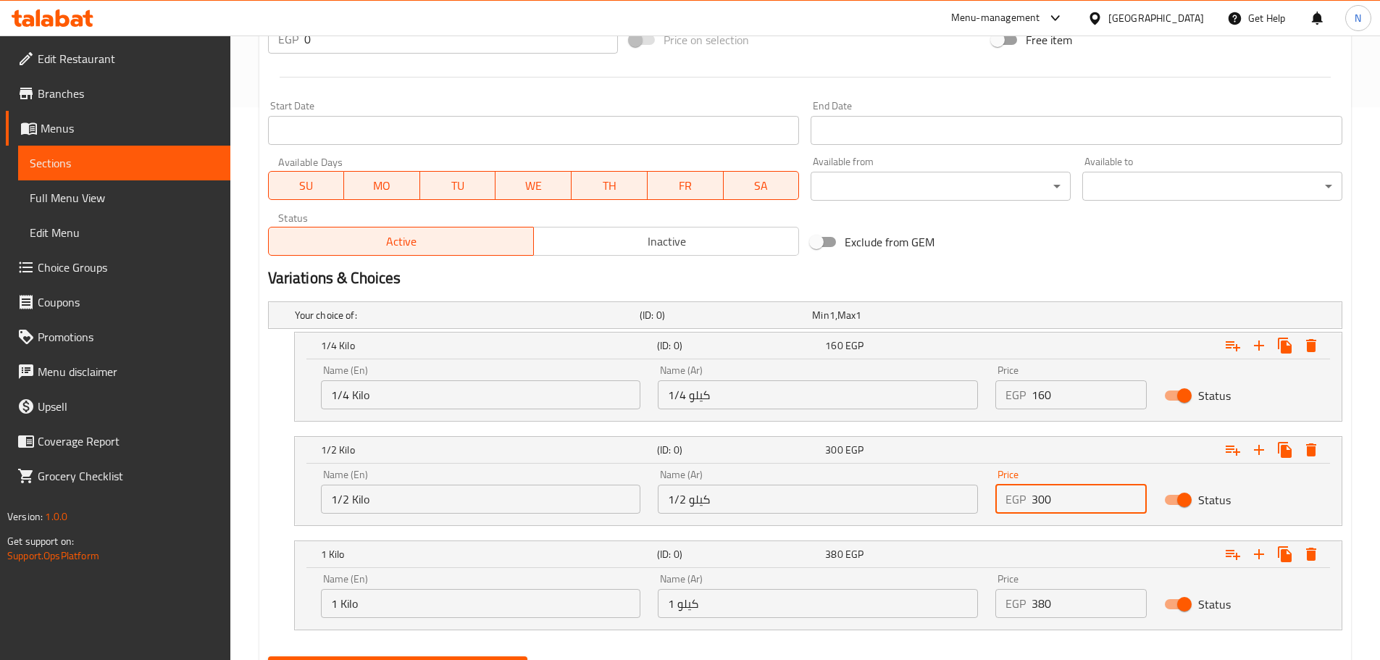
type input "300"
drag, startPoint x: 1031, startPoint y: 272, endPoint x: 918, endPoint y: 208, distance: 129.8
click at [1030, 271] on h2 "Variations & Choices" at bounding box center [805, 278] width 1075 height 22
drag, startPoint x: 1043, startPoint y: 611, endPoint x: 1034, endPoint y: 607, distance: 10.1
click at [1034, 607] on input "380" at bounding box center [1089, 603] width 115 height 29
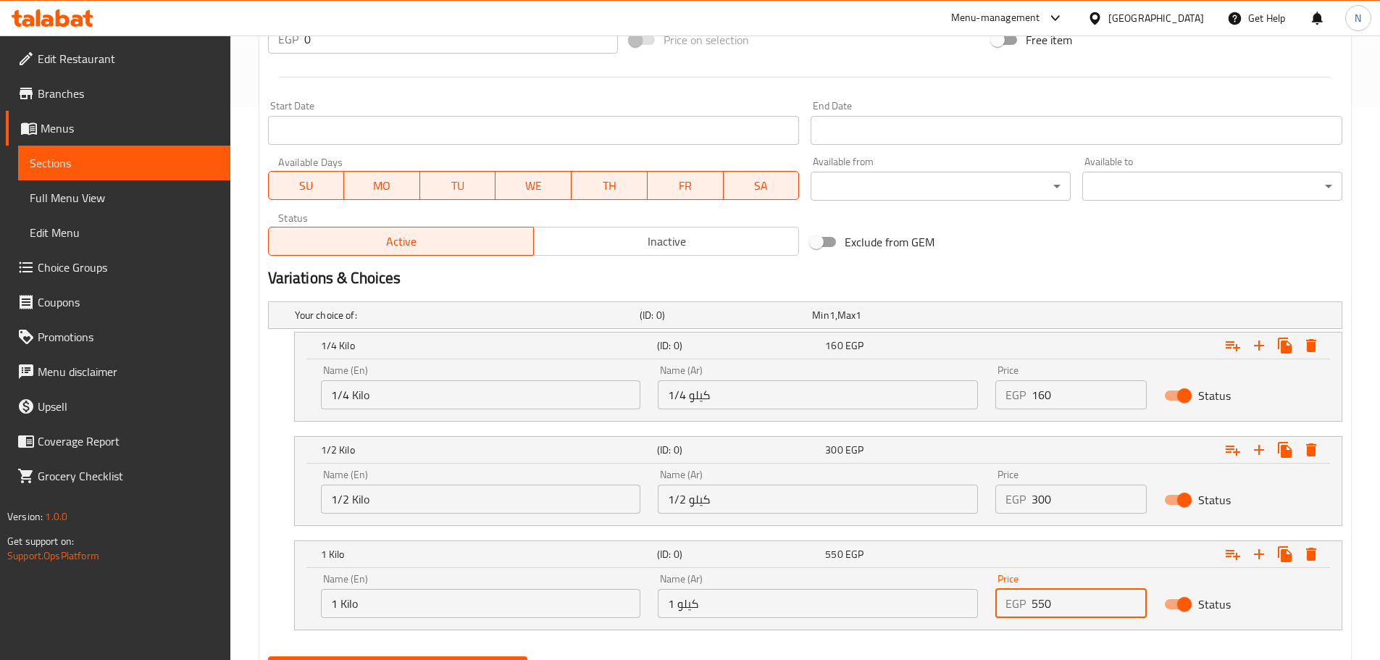
type input "550"
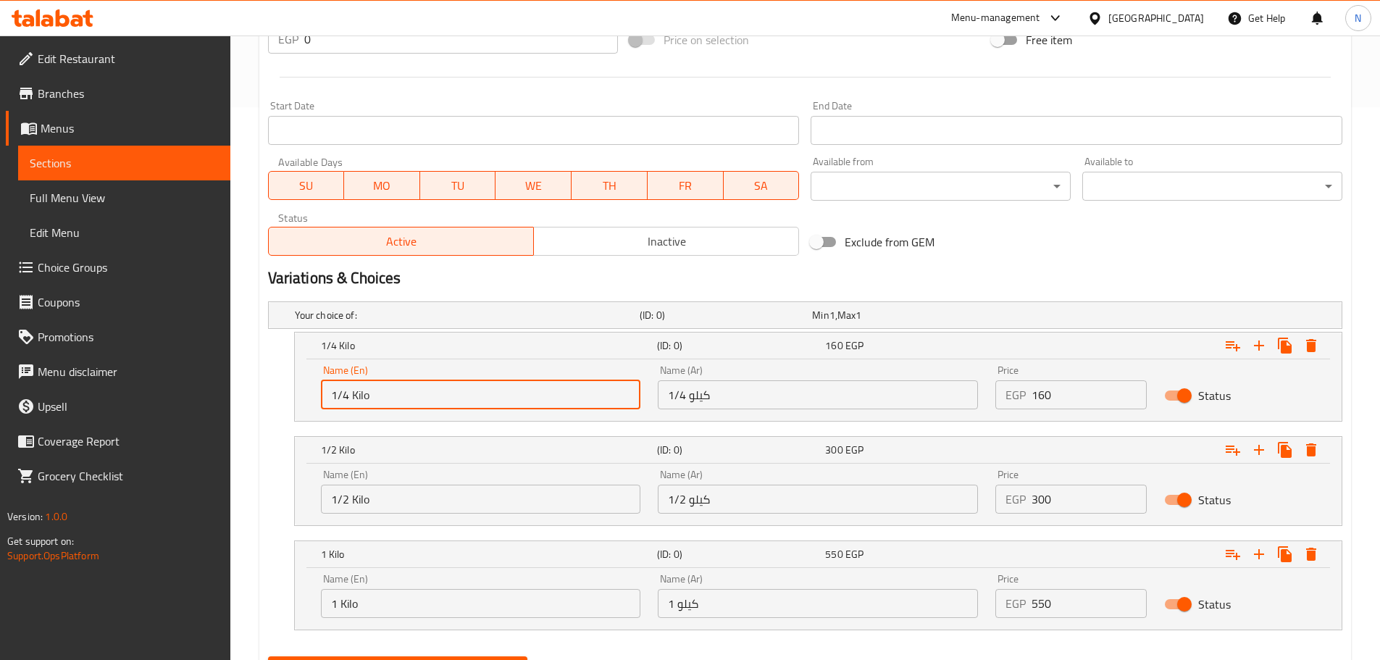
click at [380, 407] on input "1/4 Kilo" at bounding box center [481, 394] width 320 height 29
type input "Choice"
click at [380, 407] on input "text" at bounding box center [481, 394] width 320 height 29
type input "1/4 Kilo"
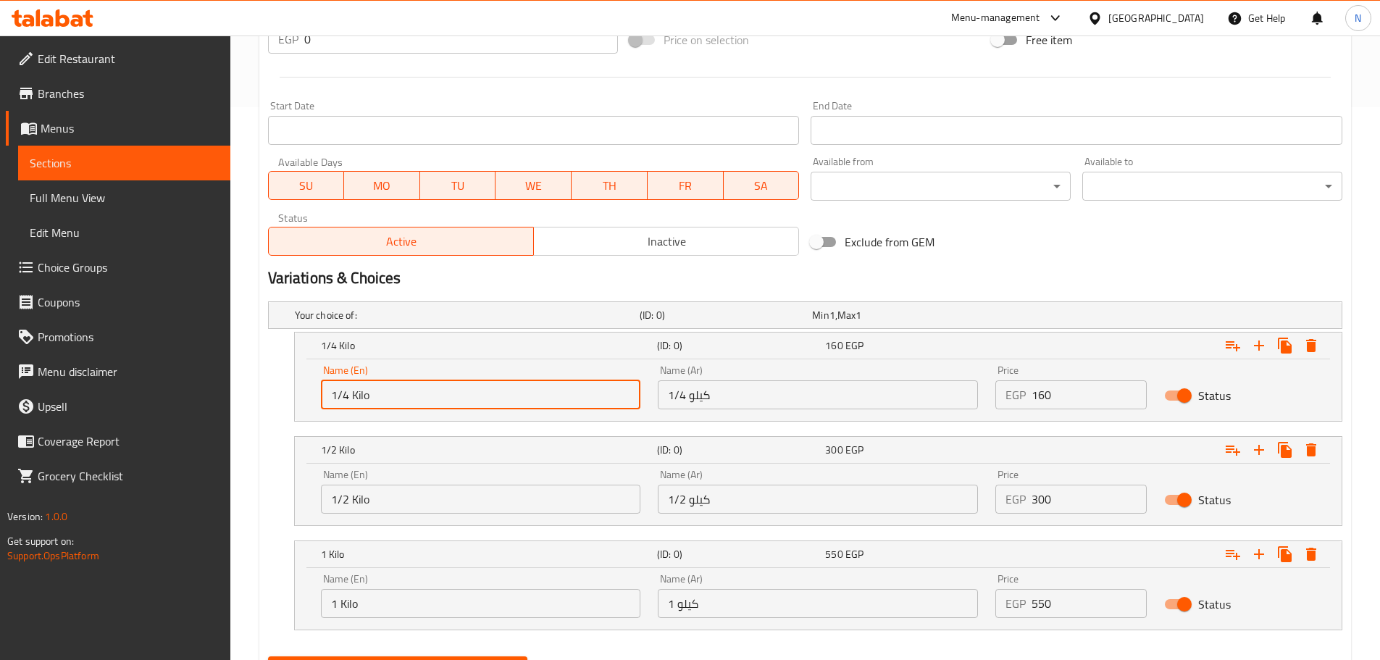
click at [759, 403] on input "1/4 كيلو" at bounding box center [818, 394] width 320 height 29
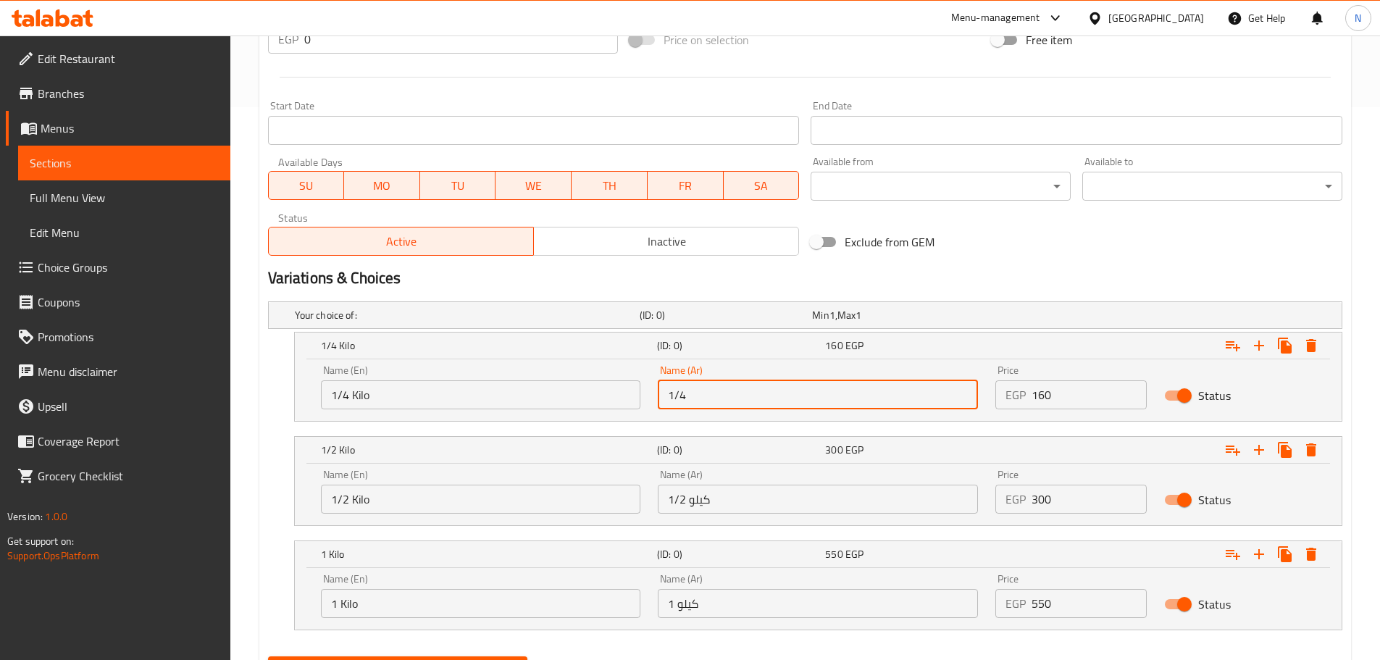
type input "1/4 كيلو"
click at [708, 497] on input "1/2 كيلو" at bounding box center [818, 499] width 320 height 29
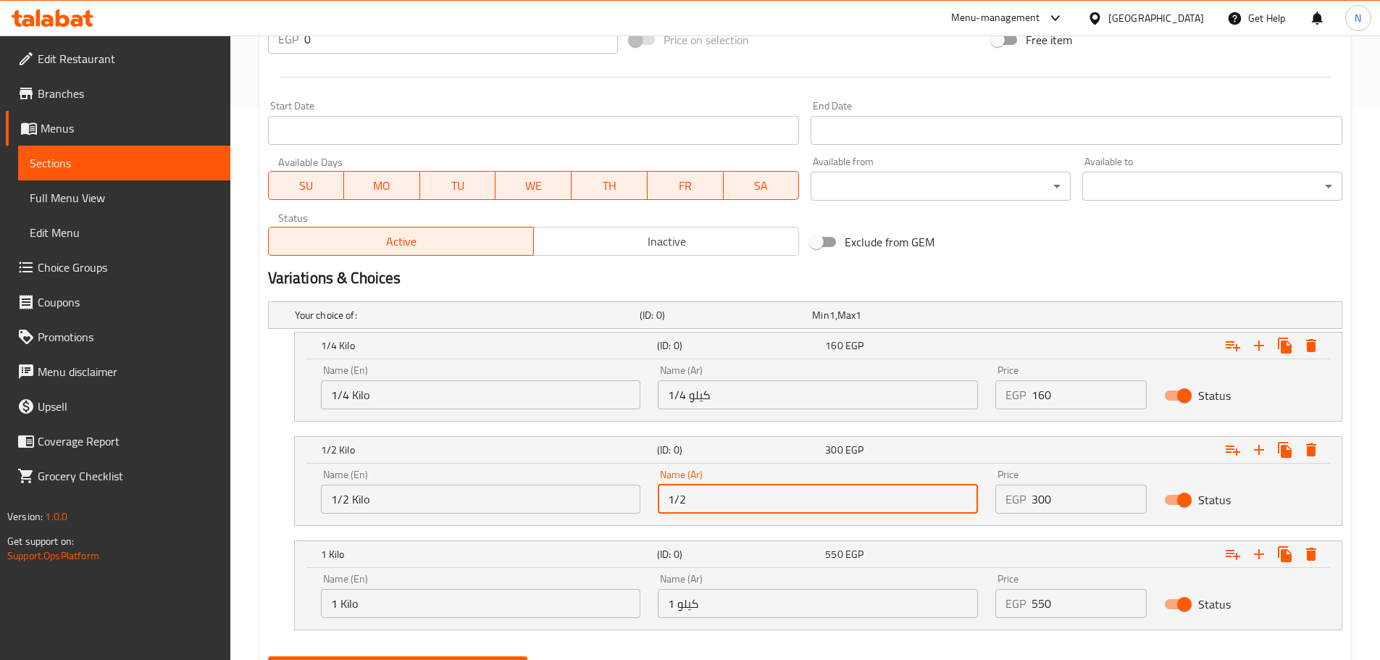
type input "1/2 كيلو"
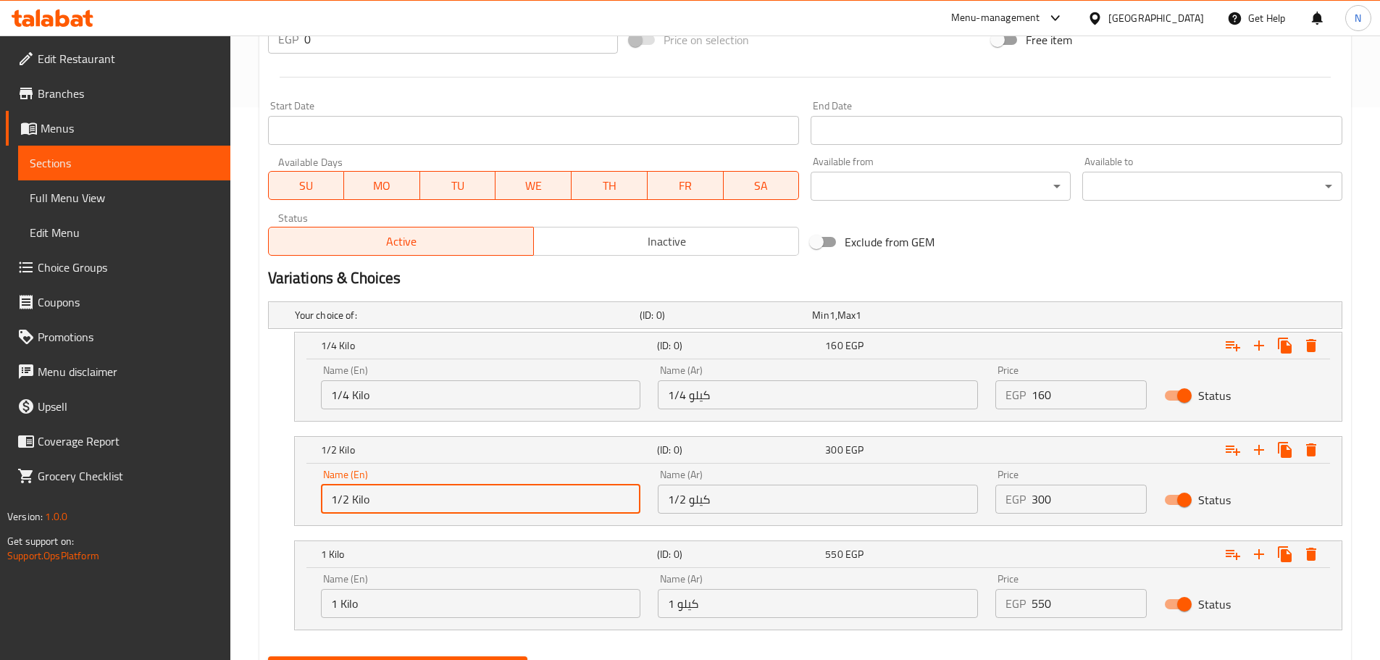
click at [415, 496] on input "1/2 Kilo" at bounding box center [481, 499] width 320 height 29
type input "Choice"
type input "1/2 Kilo"
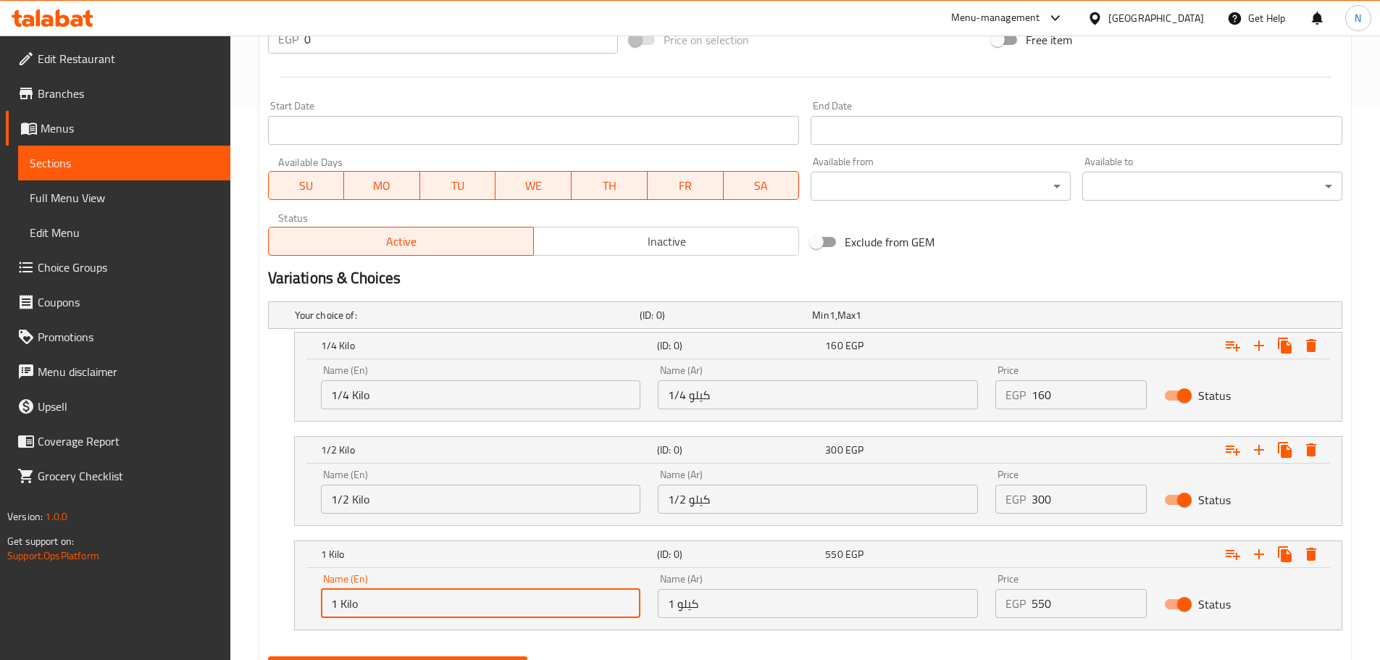
click at [359, 610] on input "1 Kilo" at bounding box center [481, 603] width 320 height 29
type input "Choice"
type input "1 Kilo"
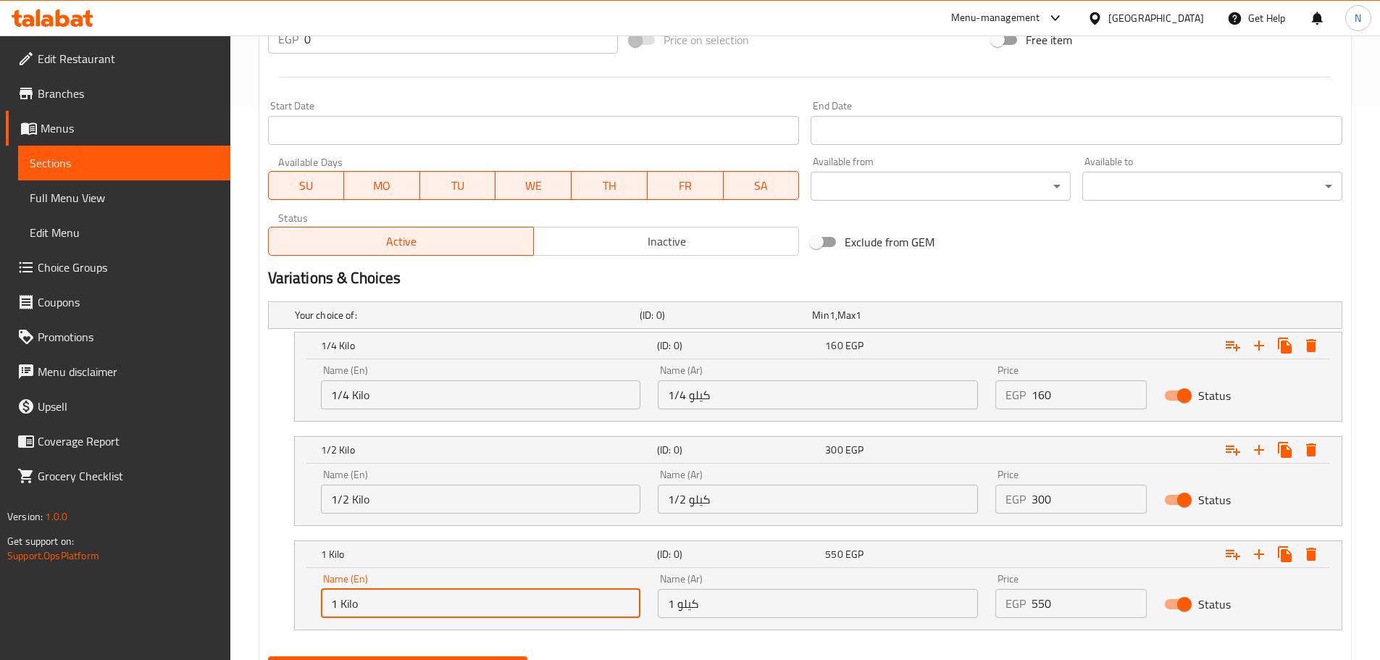
click at [709, 595] on input "1 كيلو" at bounding box center [818, 603] width 320 height 29
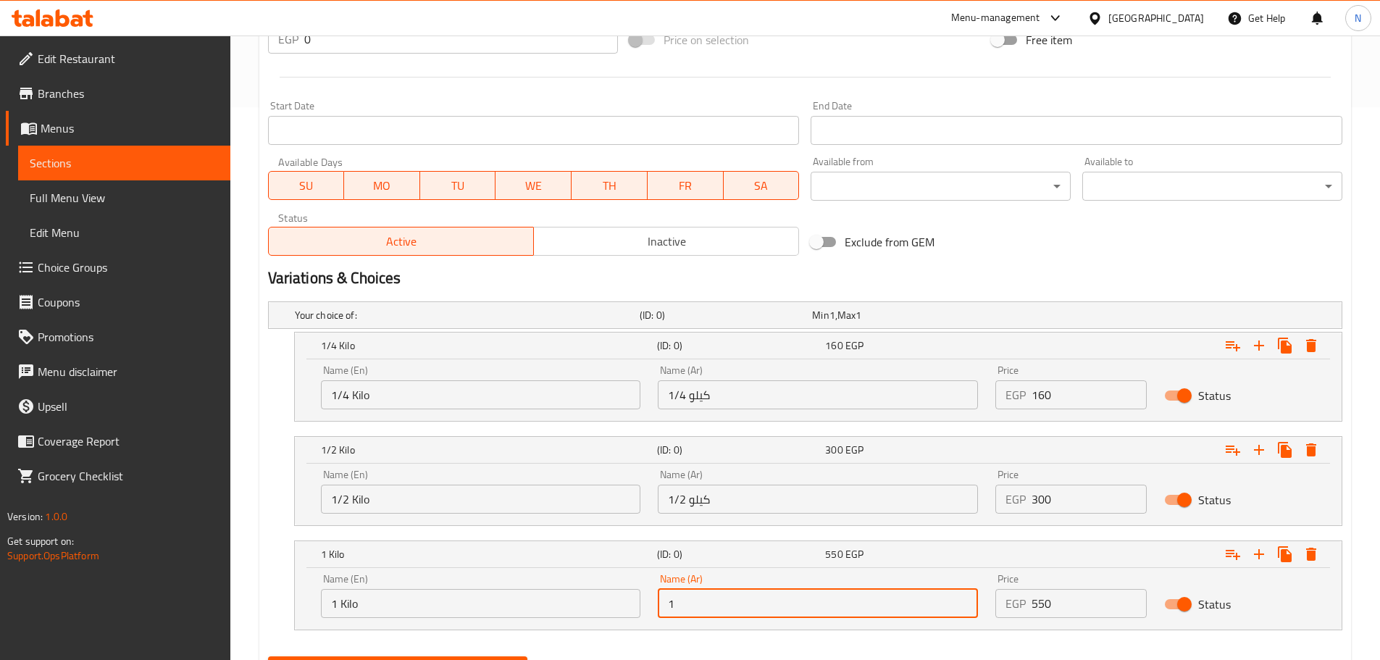
type input "1 كيلو"
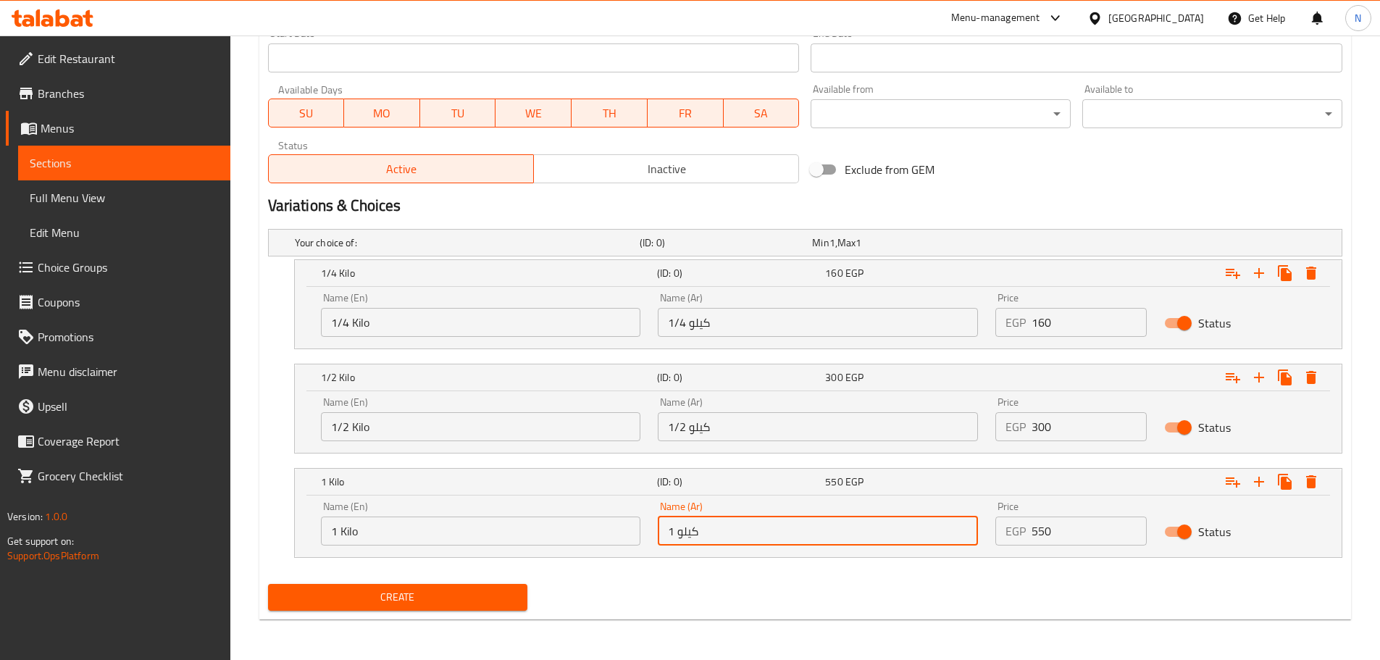
click at [694, 609] on div "Create" at bounding box center [805, 597] width 1086 height 38
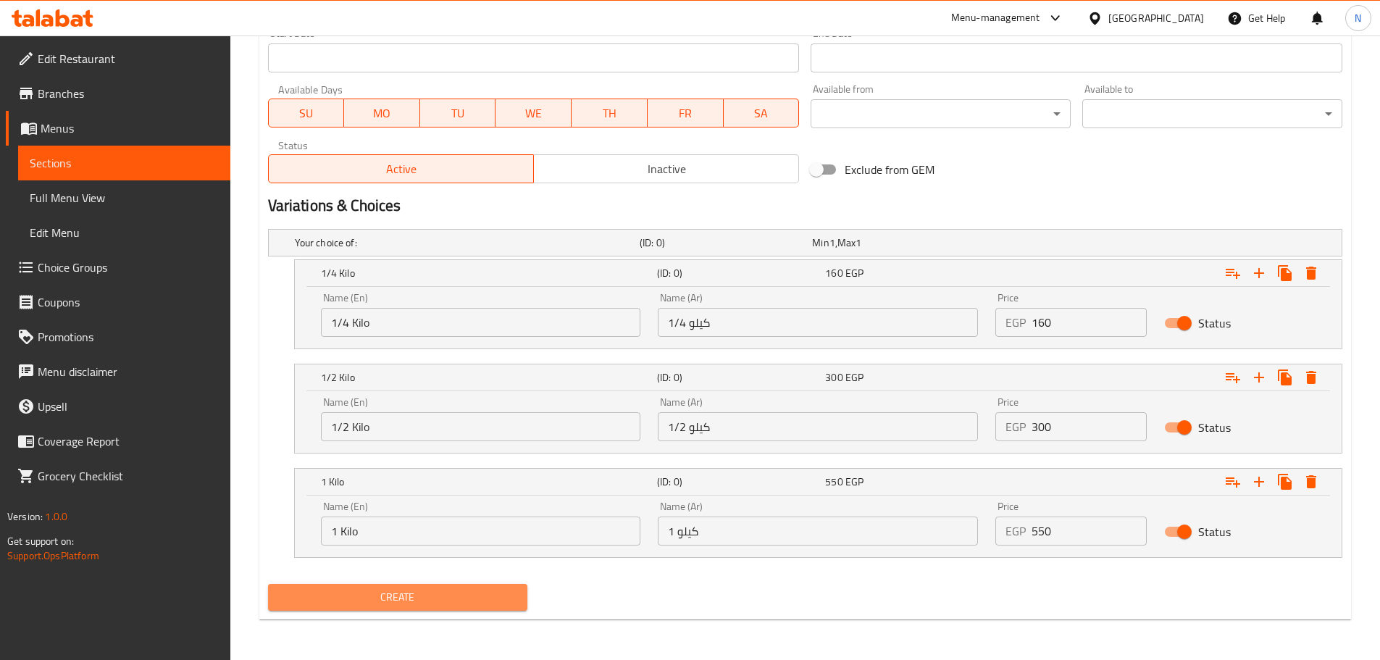
click at [420, 594] on span "Create" at bounding box center [398, 597] width 237 height 18
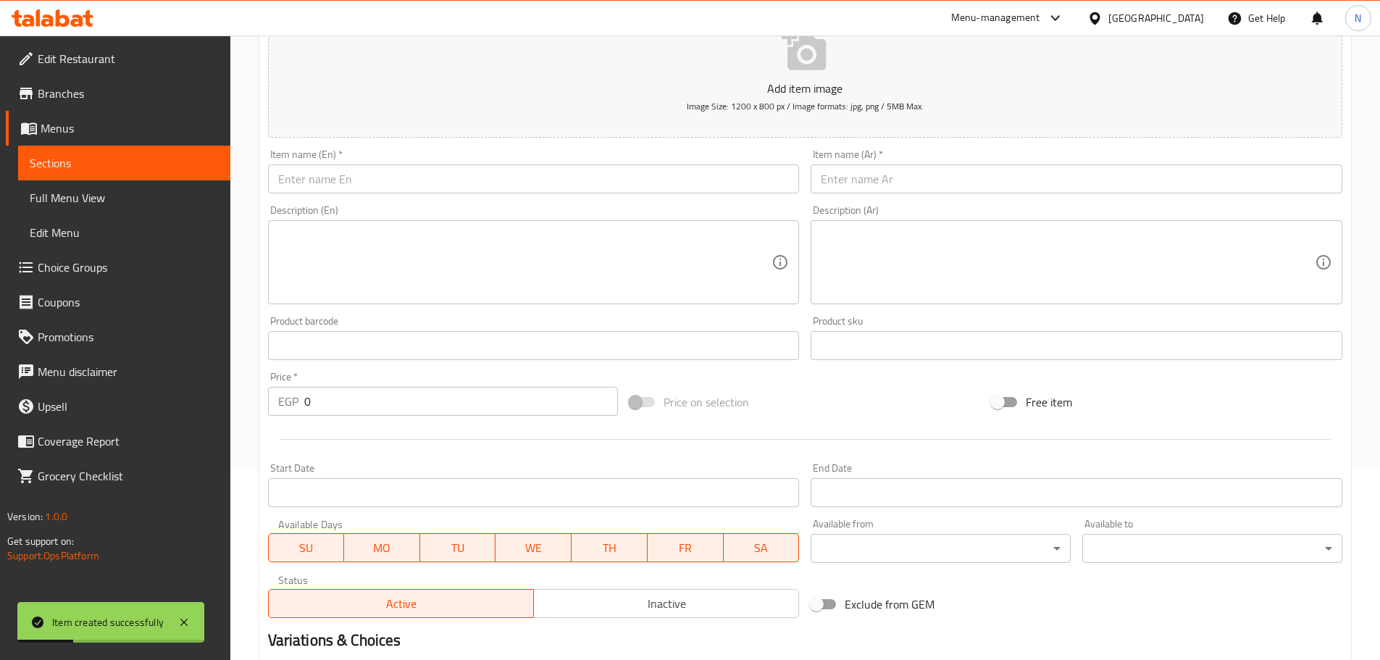
scroll to position [0, 0]
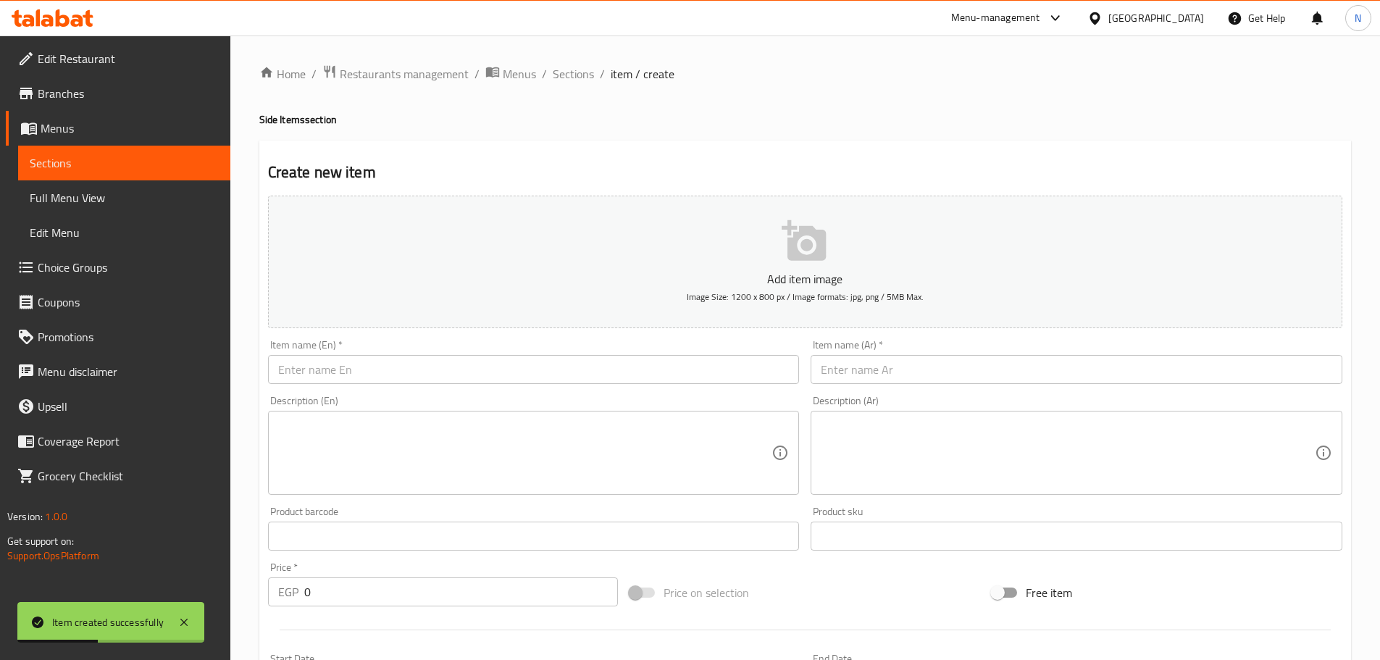
drag, startPoint x: 558, startPoint y: 64, endPoint x: 530, endPoint y: 89, distance: 36.9
click at [558, 65] on span "Sections" at bounding box center [573, 73] width 41 height 17
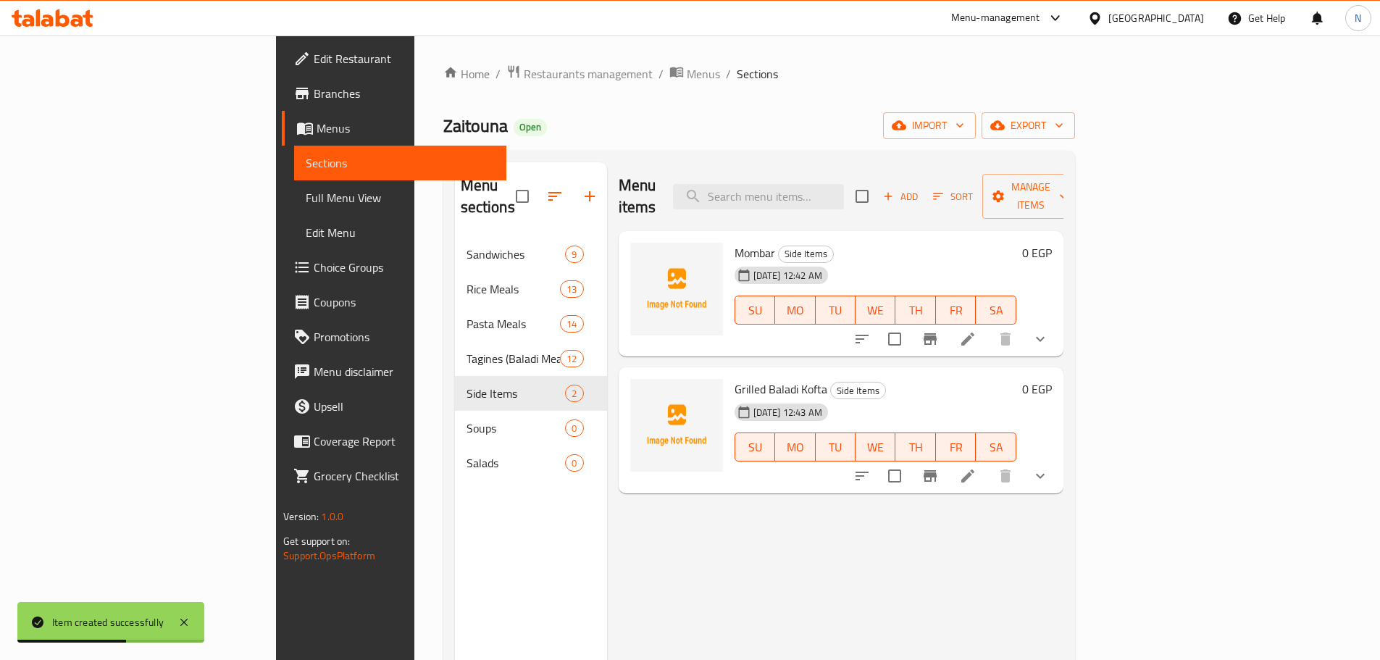
click at [895, 190] on icon "button" at bounding box center [888, 196] width 13 height 13
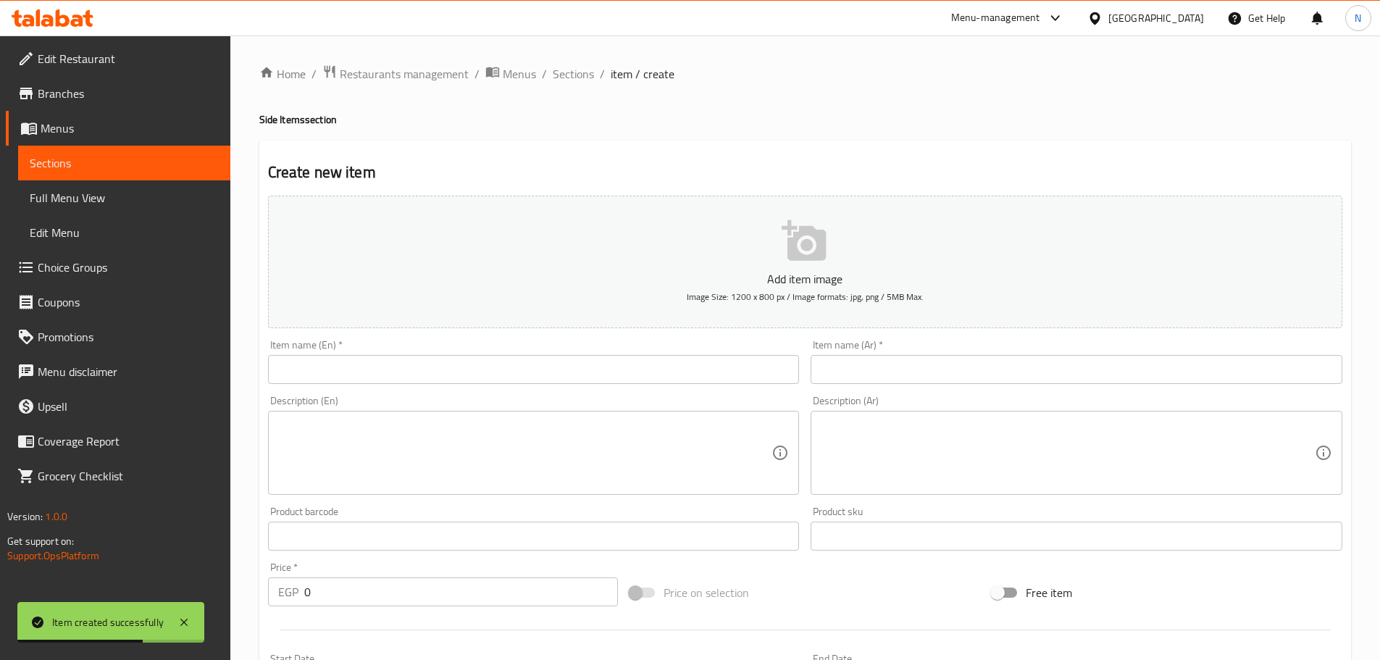
click at [496, 372] on input "text" at bounding box center [534, 369] width 532 height 29
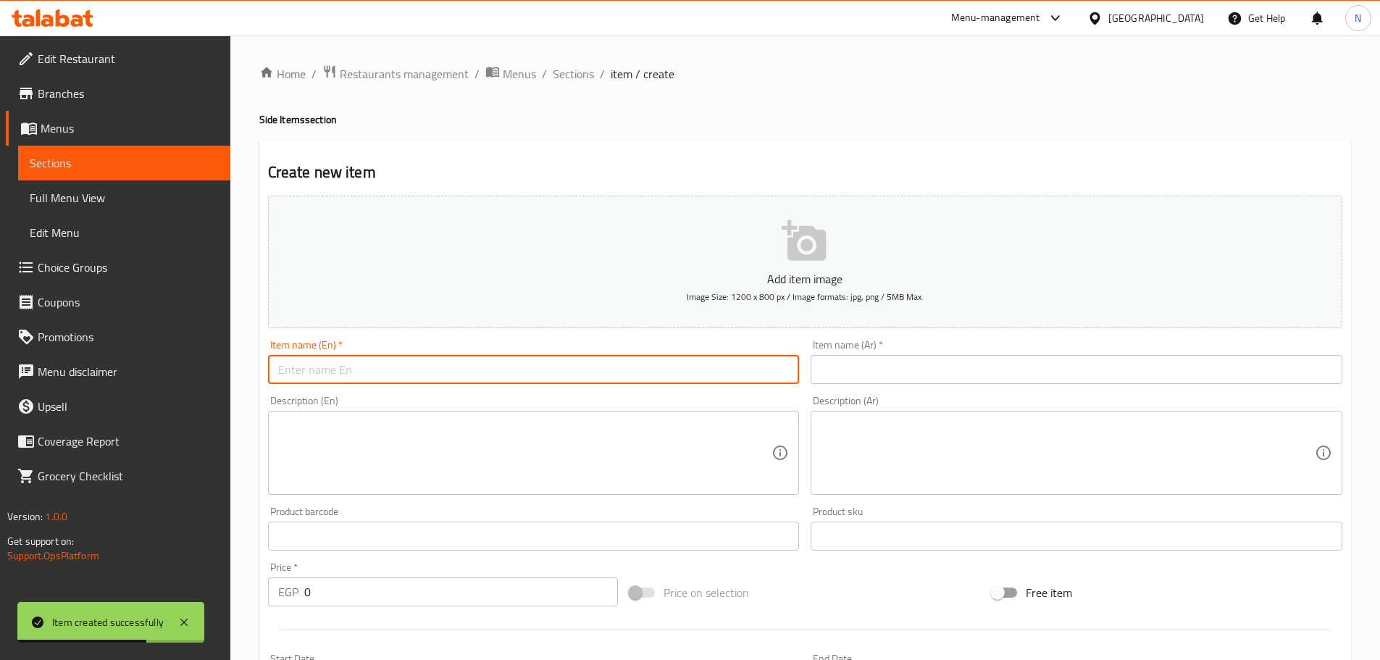
paste input "Rice"
type input "Rice"
click at [822, 359] on input "text" at bounding box center [1077, 369] width 532 height 29
paste input "أرز"
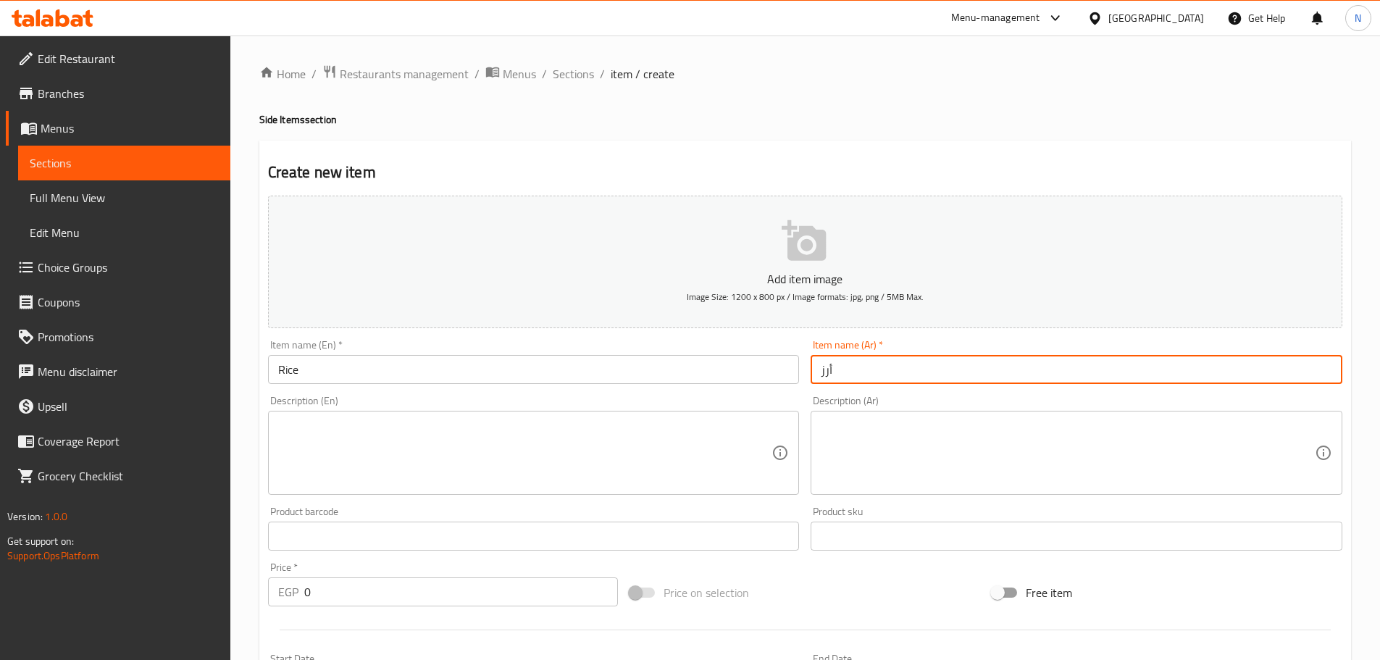
type input "أرز"
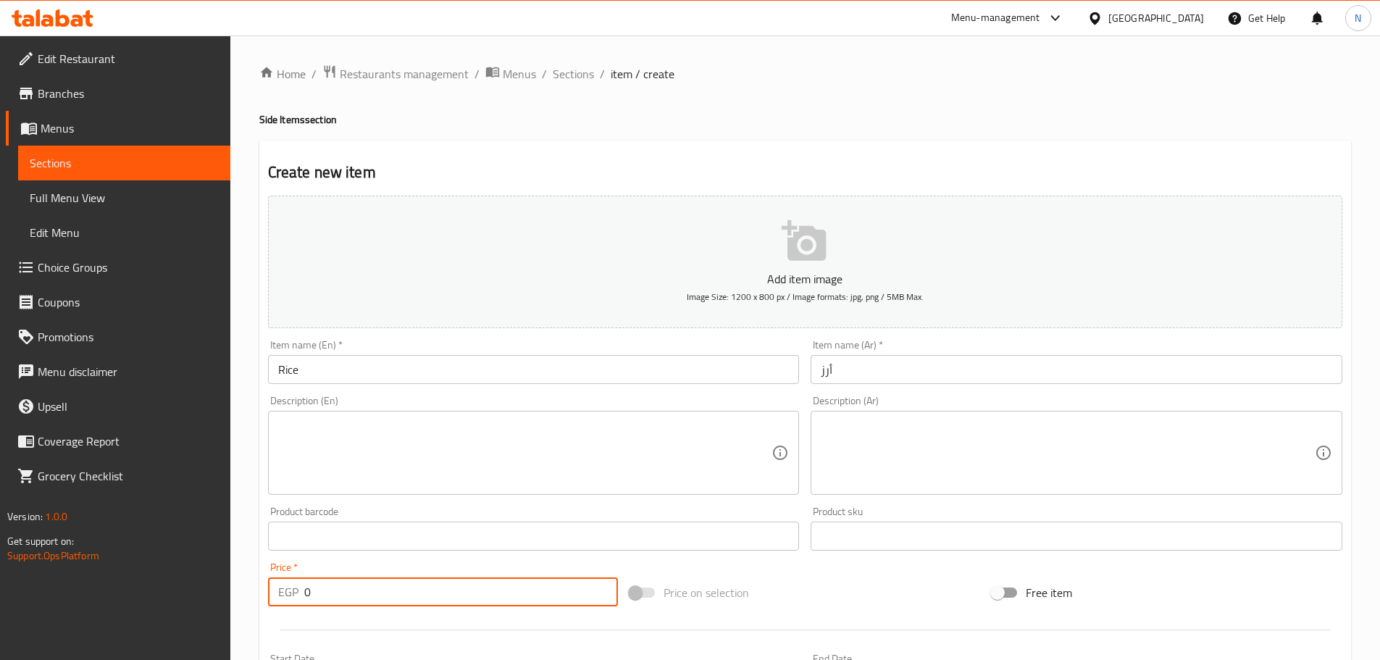
drag, startPoint x: 312, startPoint y: 588, endPoint x: 299, endPoint y: 596, distance: 15.3
click at [299, 596] on div "EGP 0 Price *" at bounding box center [443, 592] width 351 height 29
type input "60"
drag, startPoint x: 943, startPoint y: 599, endPoint x: 935, endPoint y: 593, distance: 8.8
click at [943, 598] on div "Price on selection" at bounding box center [805, 592] width 362 height 39
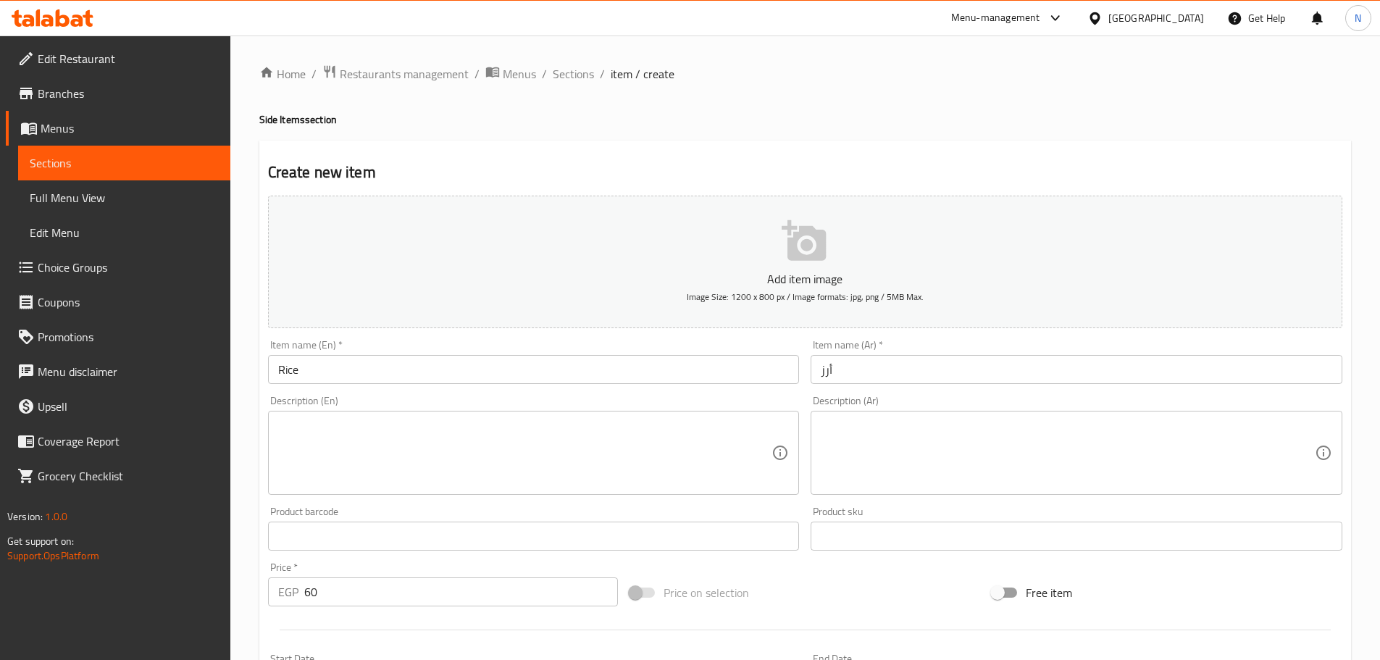
scroll to position [364, 0]
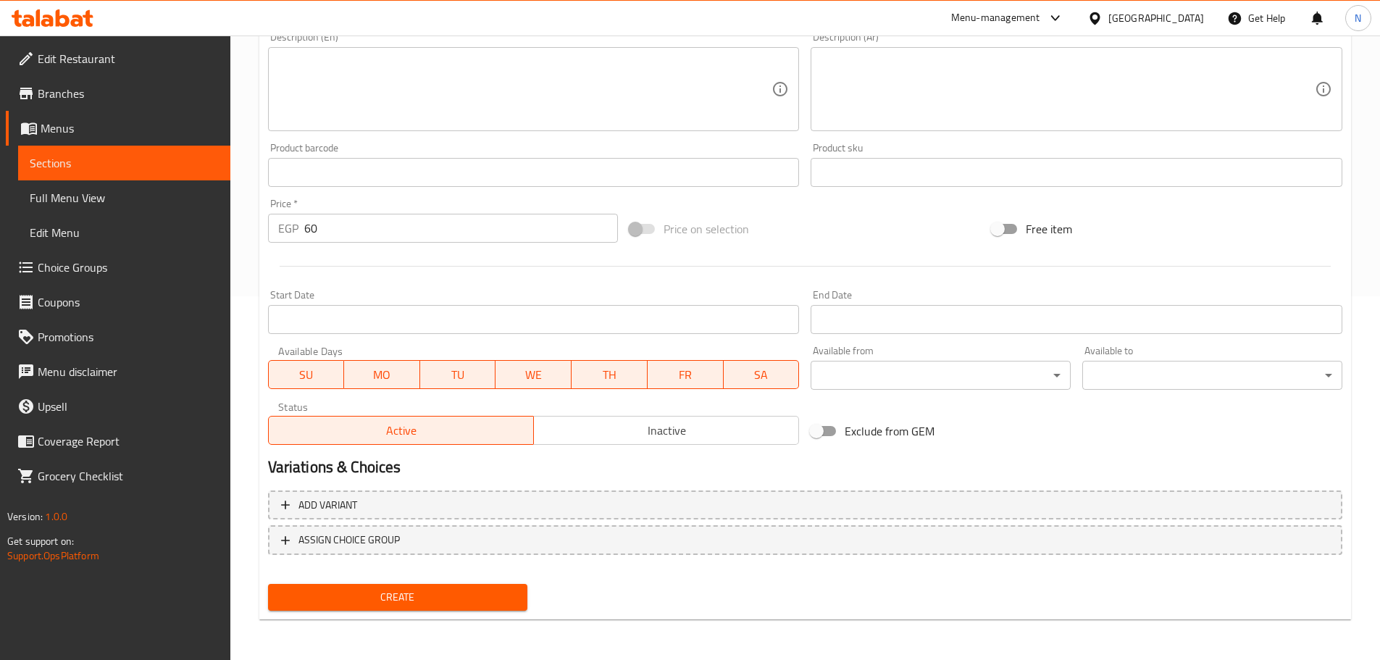
click at [381, 601] on span "Create" at bounding box center [398, 597] width 237 height 18
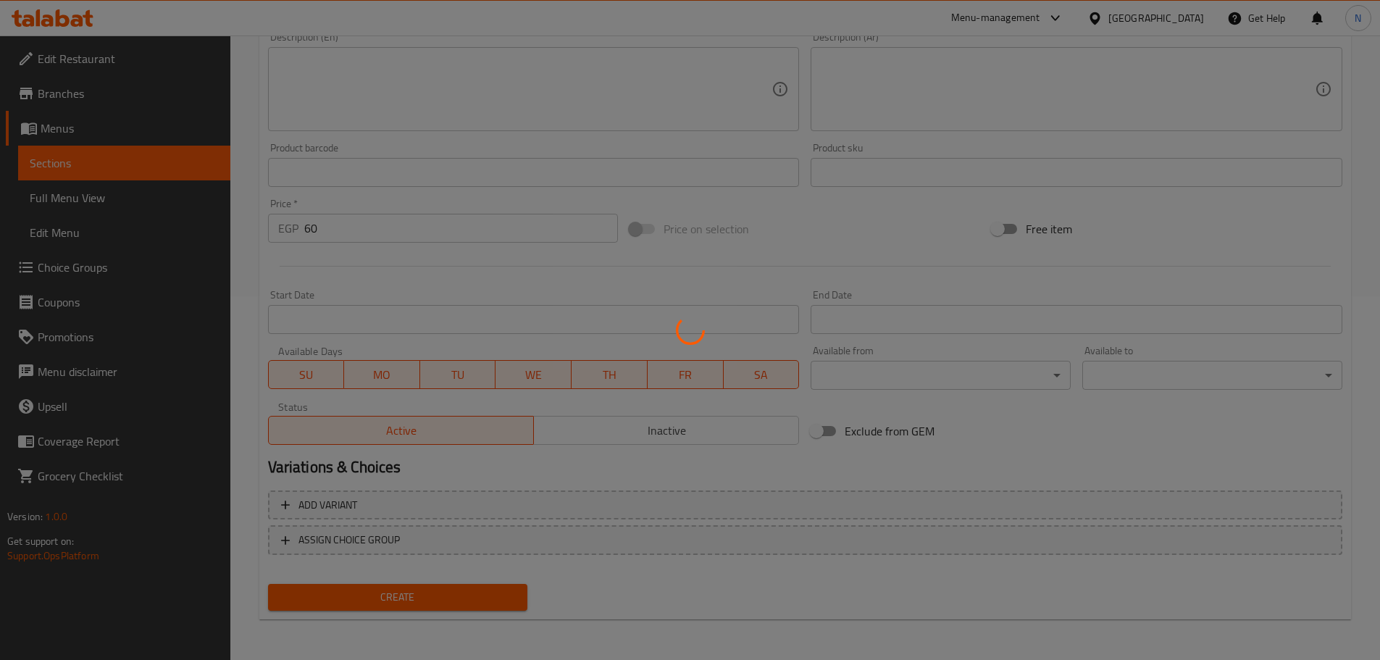
scroll to position [1, 0]
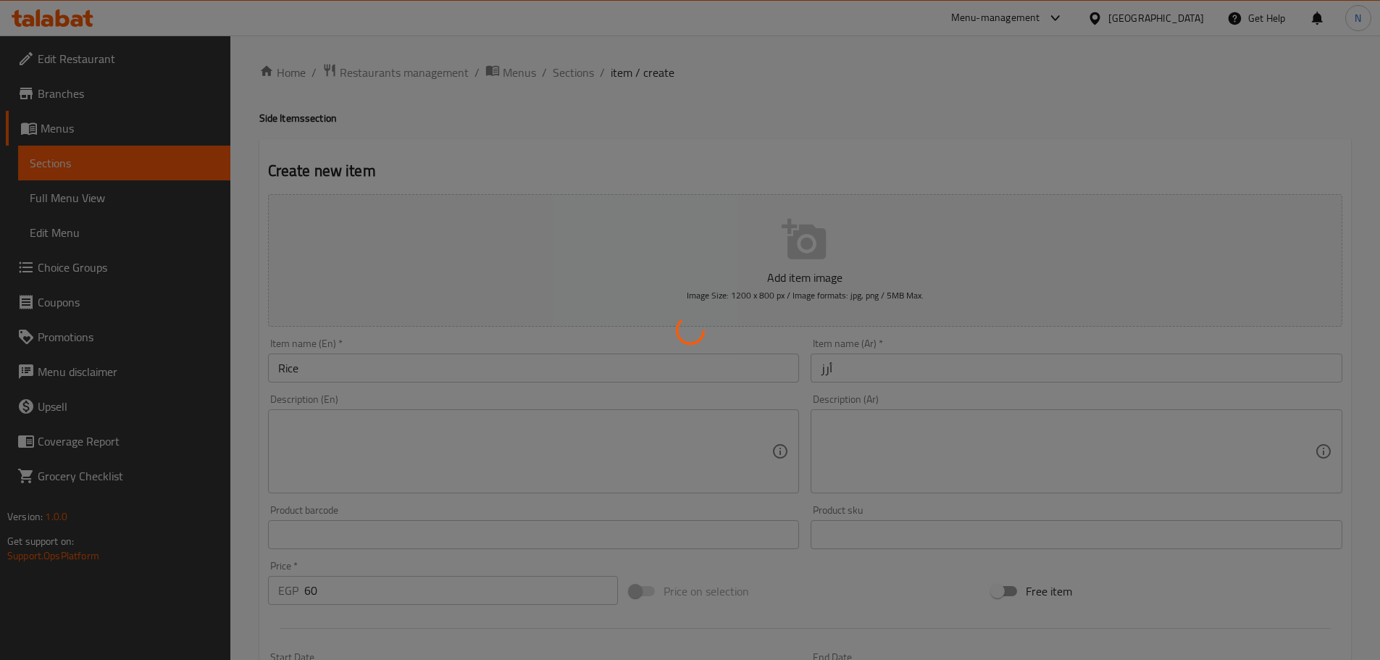
type input "0"
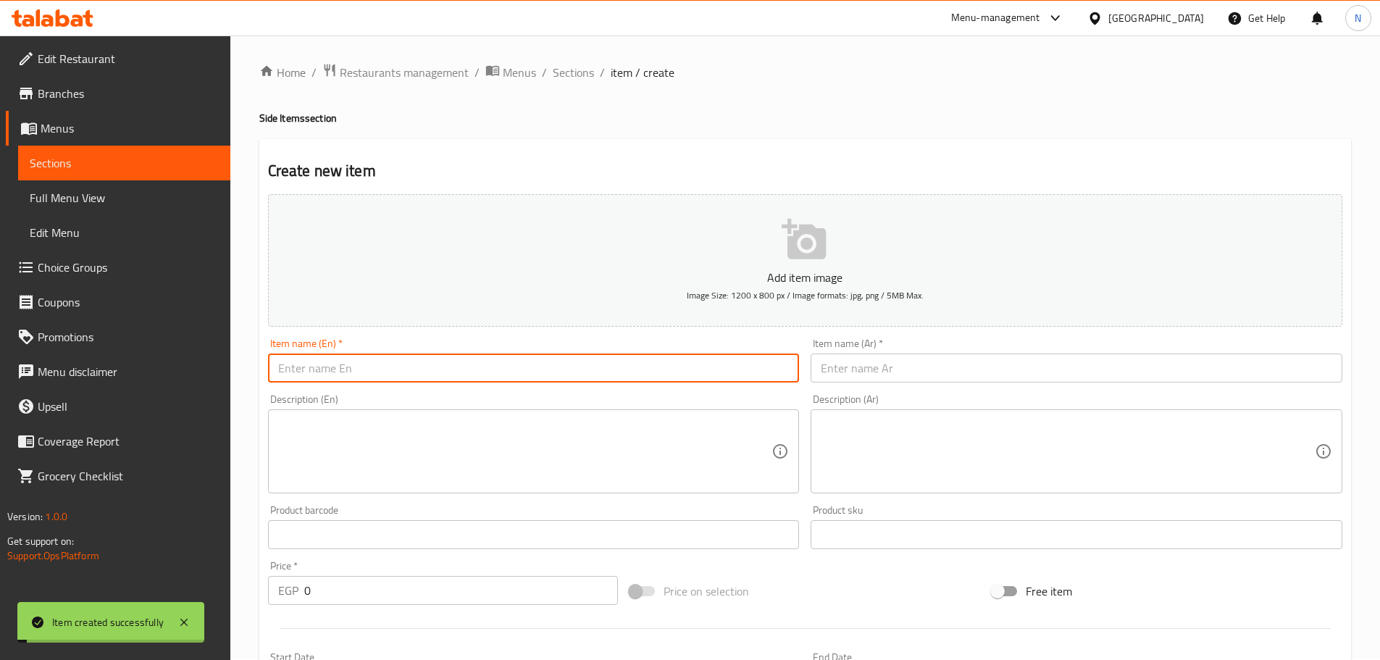
click at [317, 383] on input "text" at bounding box center [534, 368] width 532 height 29
paste input "Pasta"
type input "Pasta"
click at [918, 368] on input "text" at bounding box center [1077, 368] width 532 height 29
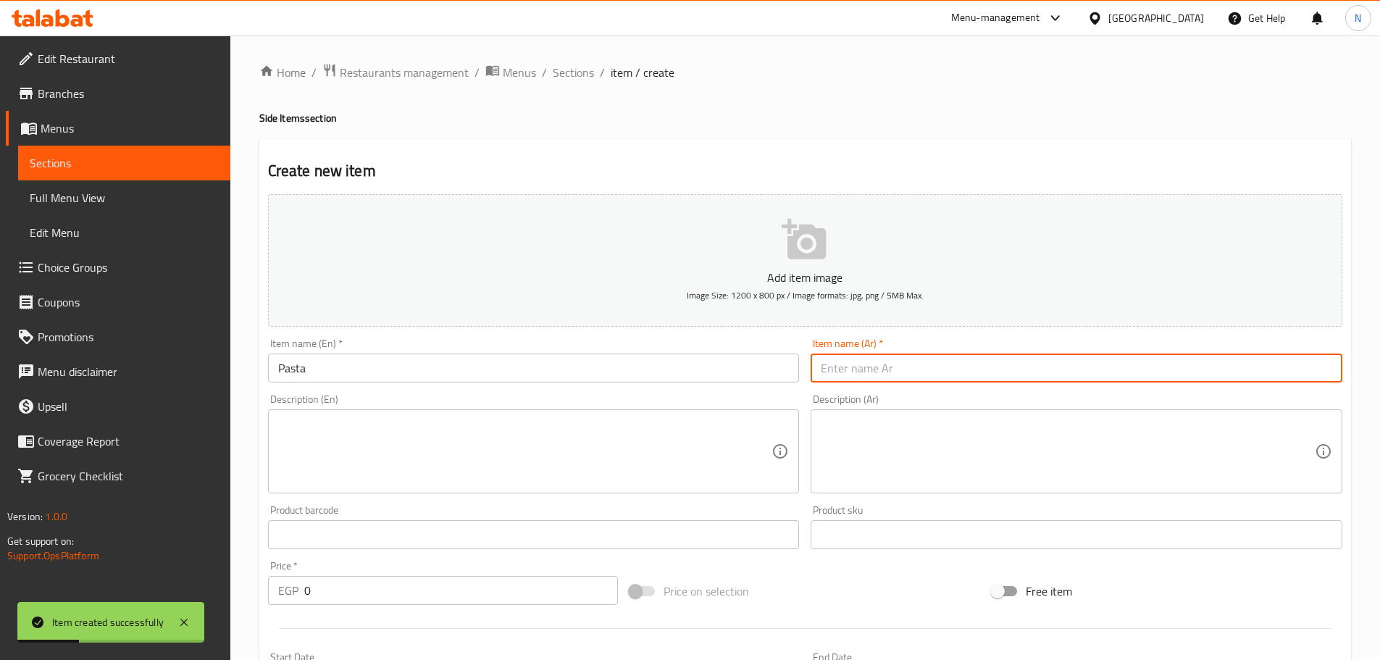
type input "f"
type input "باستا"
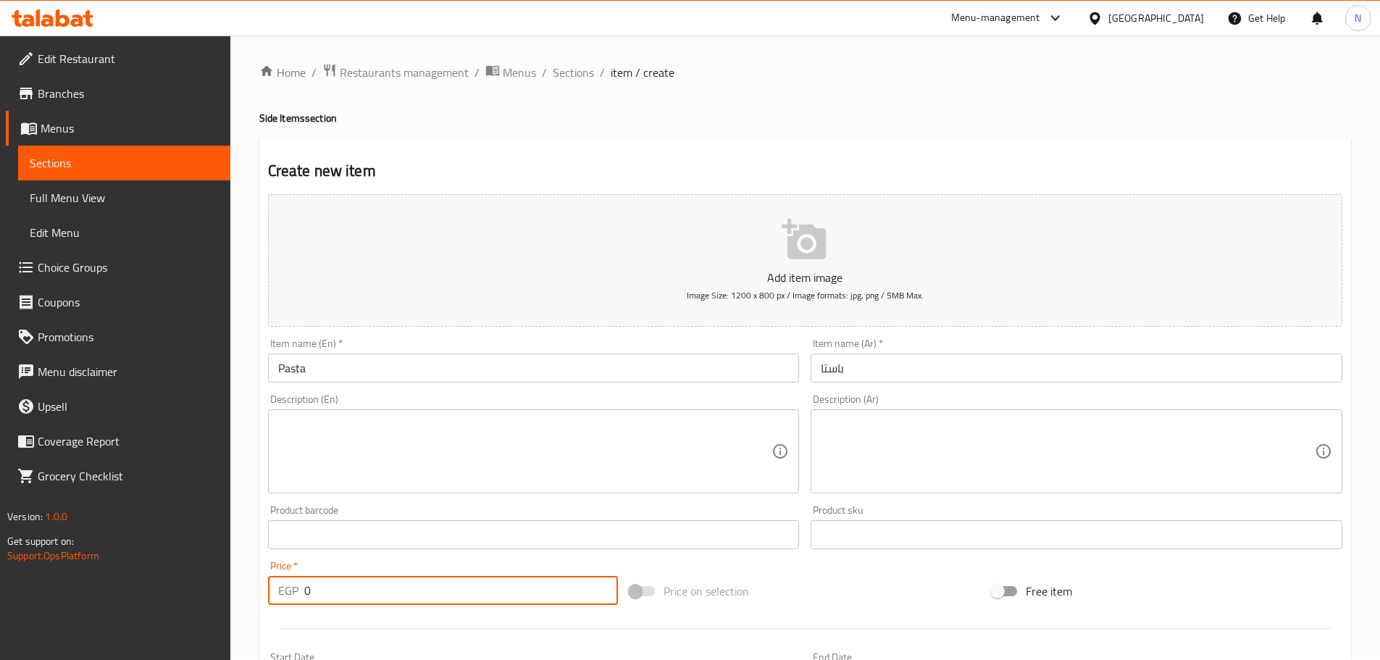
drag, startPoint x: 343, startPoint y: 584, endPoint x: 299, endPoint y: 592, distance: 44.2
click at [299, 592] on div "EGP 0 Price *" at bounding box center [443, 590] width 351 height 29
type input "60"
click at [871, 593] on div "Price on selection" at bounding box center [805, 591] width 362 height 39
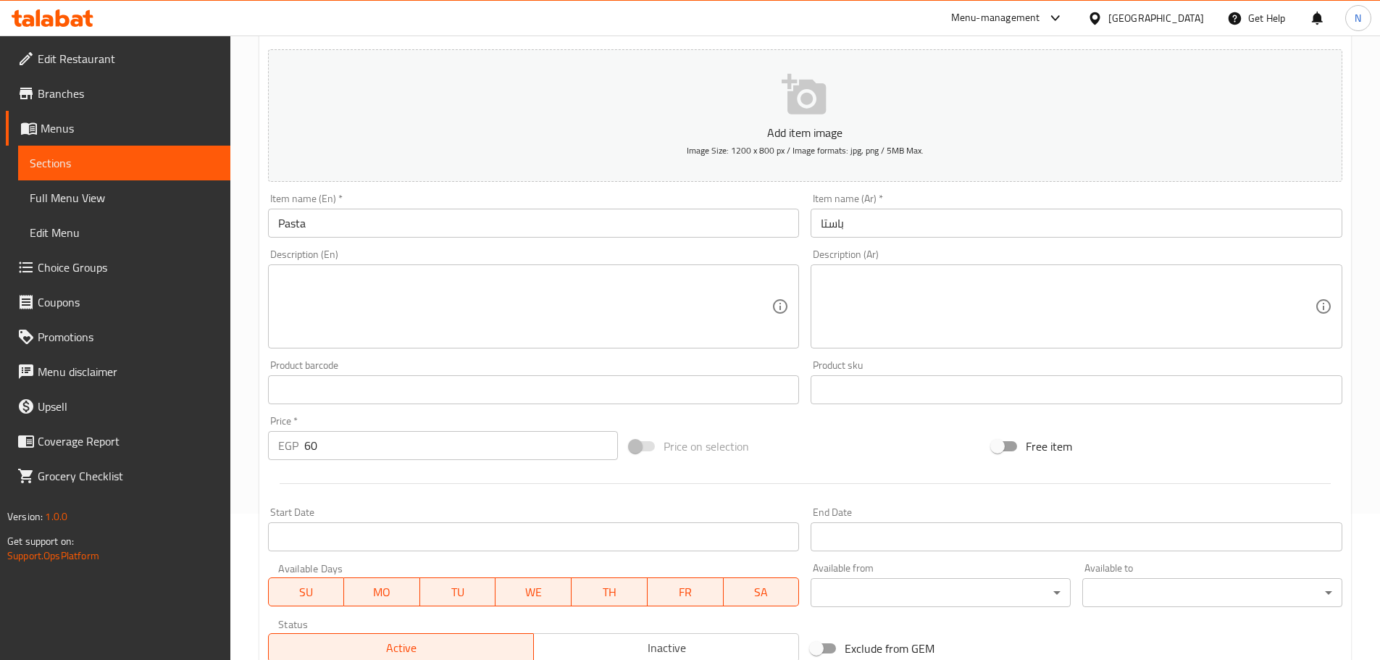
scroll to position [364, 0]
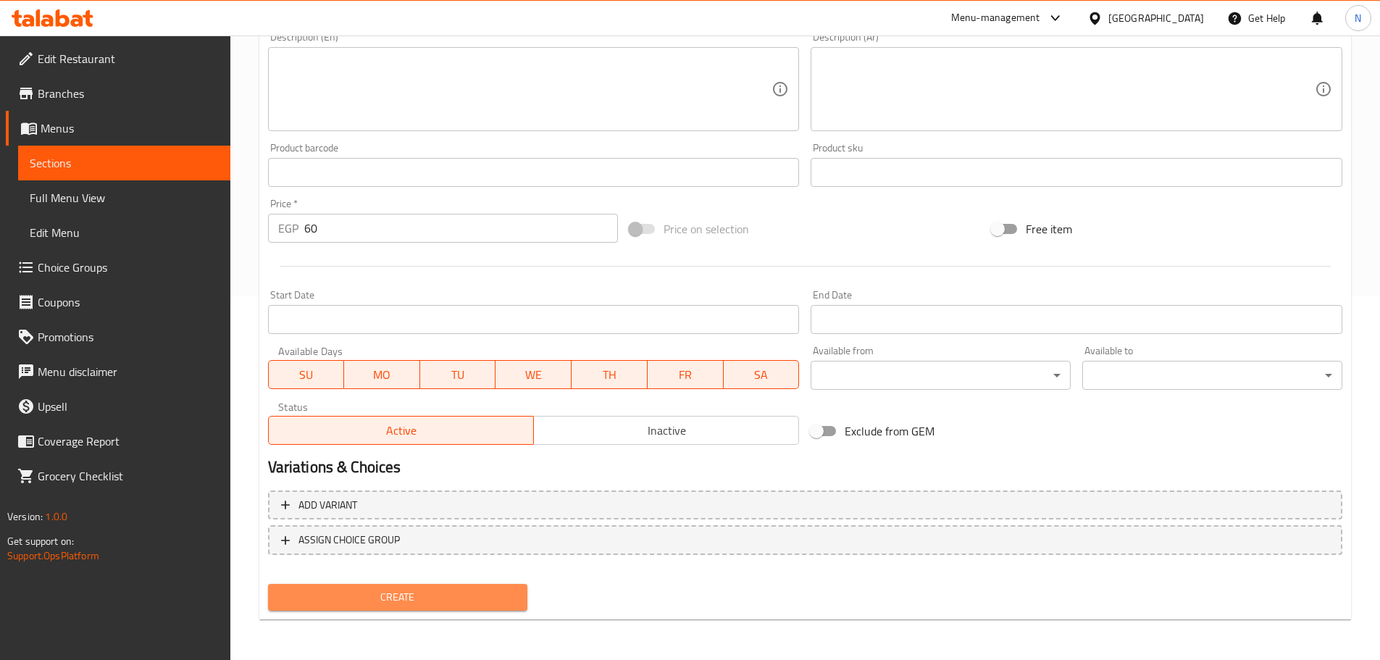
click at [375, 599] on span "Create" at bounding box center [398, 597] width 237 height 18
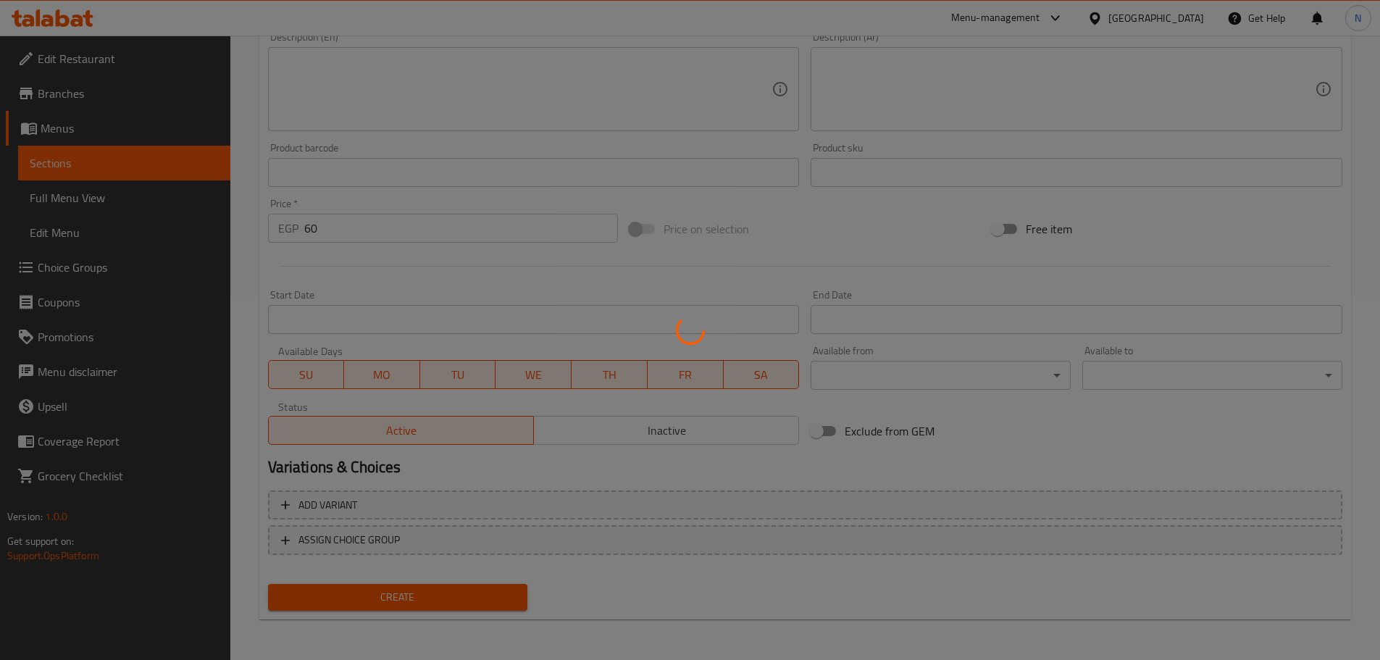
type input "0"
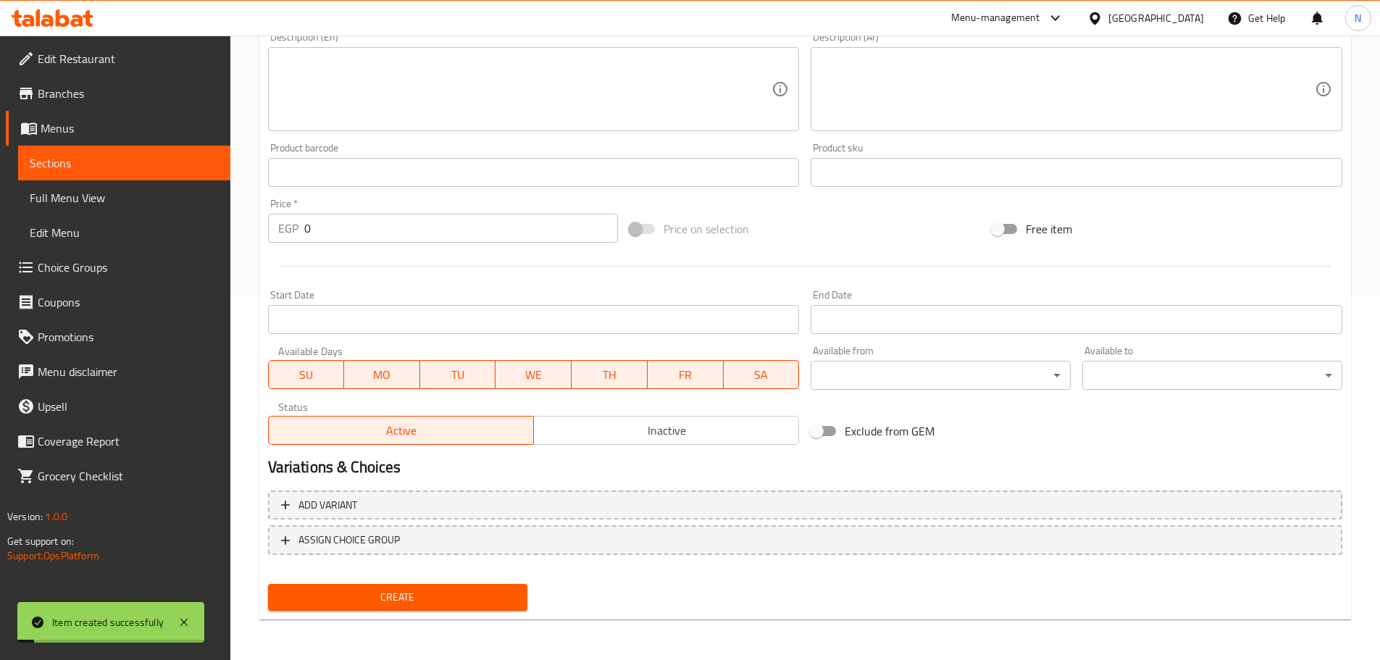
scroll to position [1, 0]
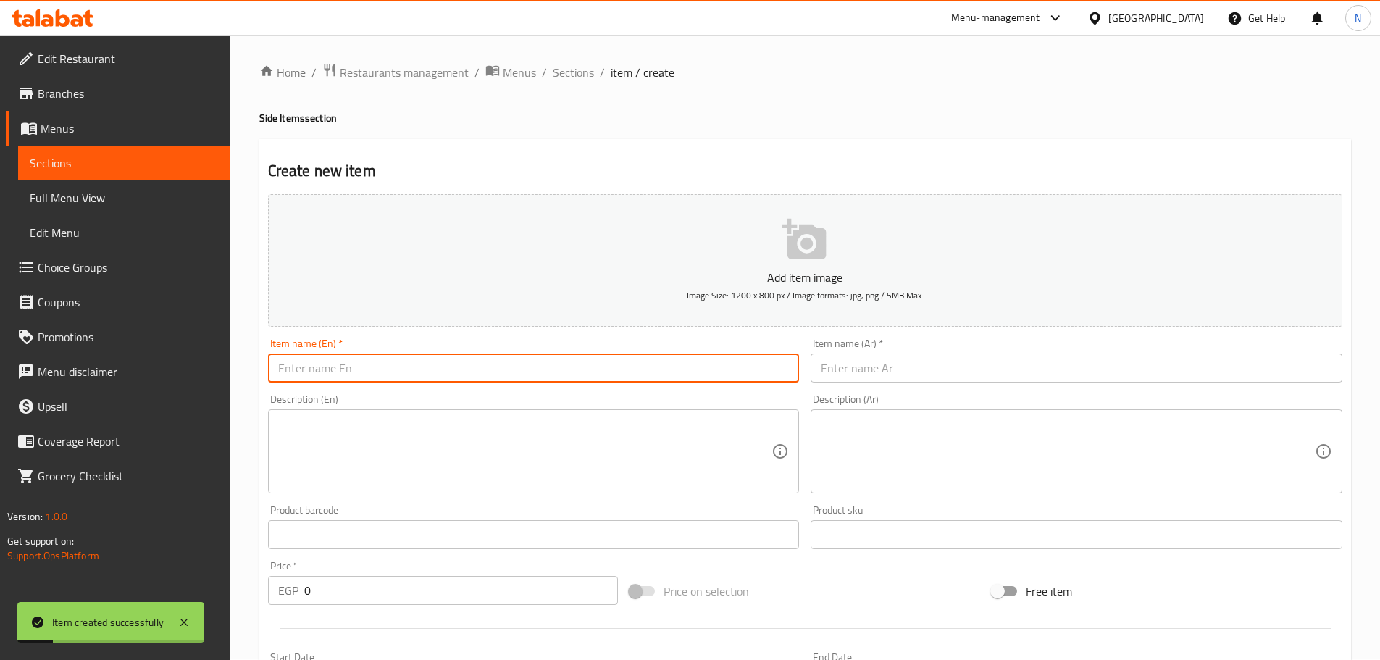
click at [355, 365] on input "text" at bounding box center [534, 368] width 532 height 29
paste input "Molokhia"
type input "Molokhia"
click at [864, 363] on input "text" at bounding box center [1077, 368] width 532 height 29
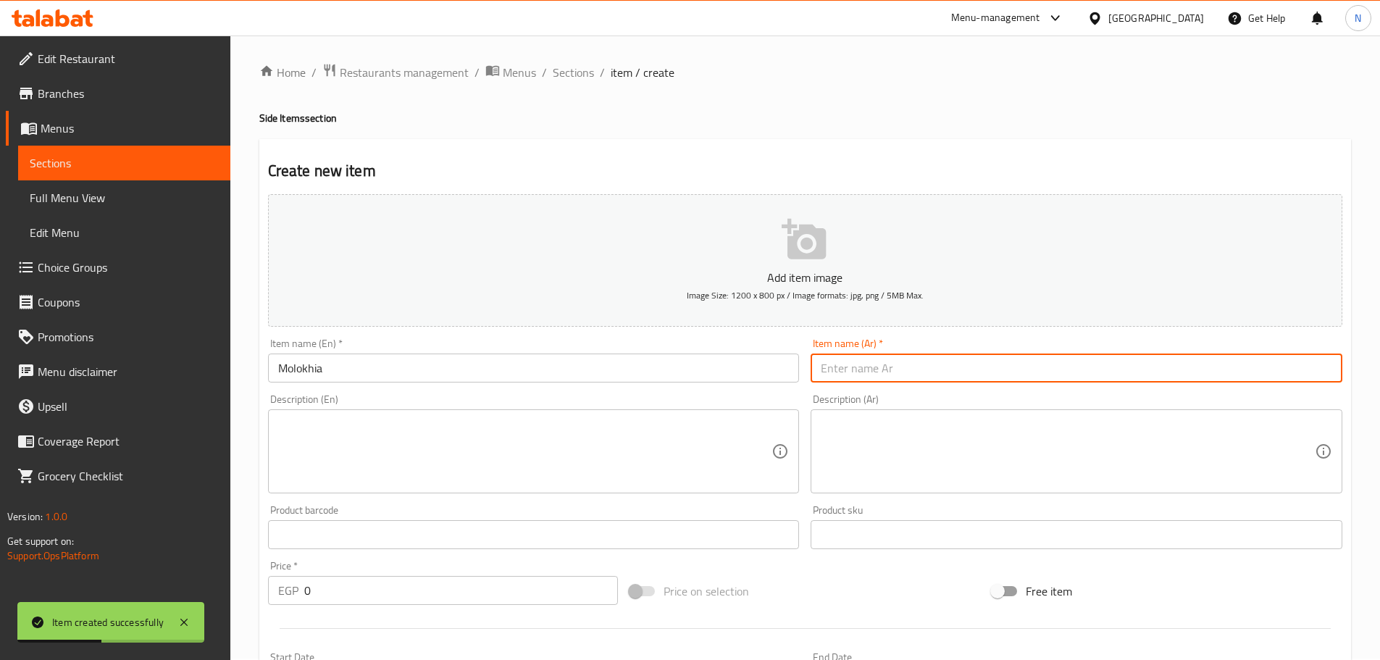
paste input "ملوخية"
type input "ملوخية"
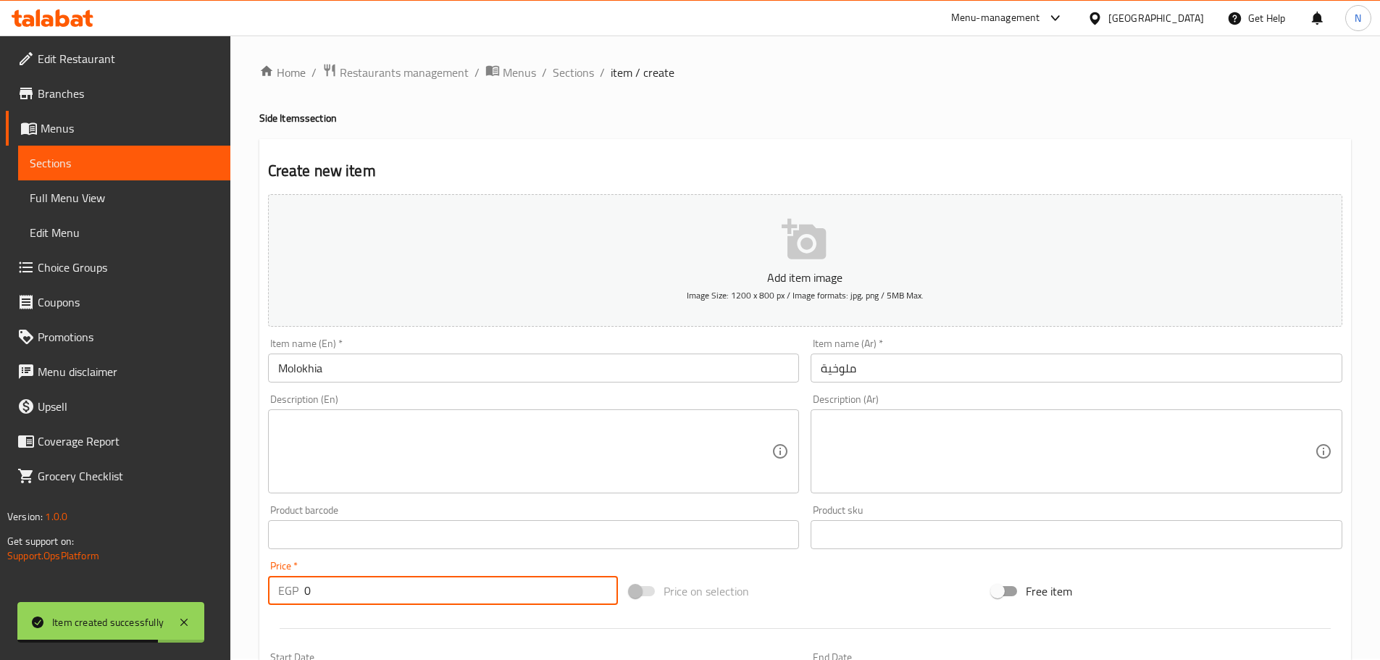
drag, startPoint x: 320, startPoint y: 598, endPoint x: 293, endPoint y: 590, distance: 28.0
click at [293, 590] on div "EGP 0 Price *" at bounding box center [443, 590] width 351 height 29
type input "65"
click at [827, 586] on div "Price on selection" at bounding box center [805, 591] width 362 height 39
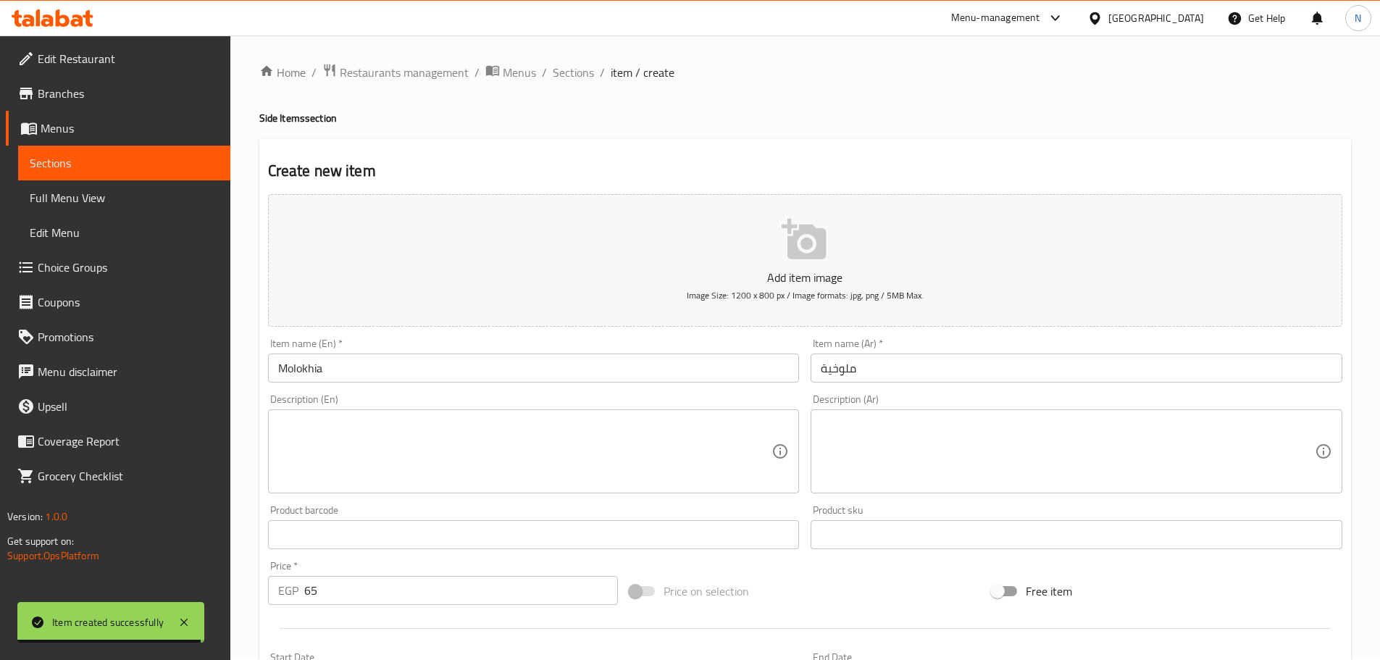
scroll to position [364, 0]
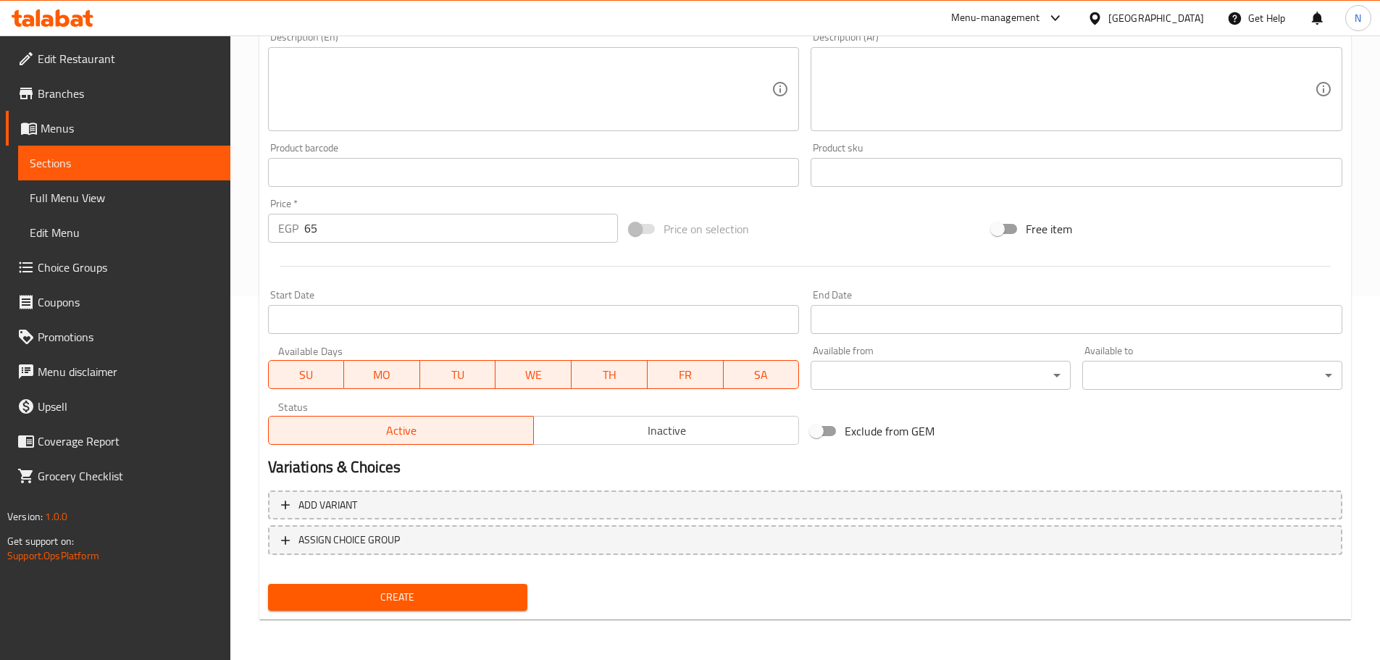
click at [472, 599] on span "Create" at bounding box center [398, 597] width 237 height 18
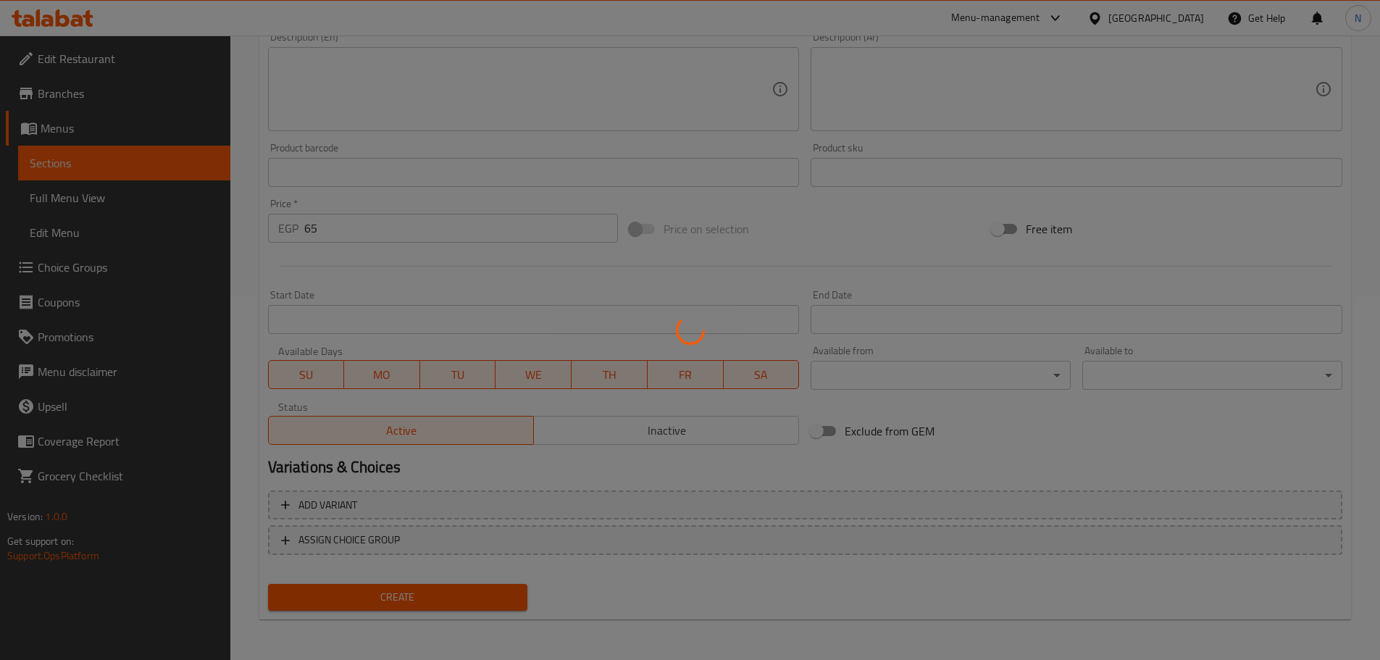
type input "0"
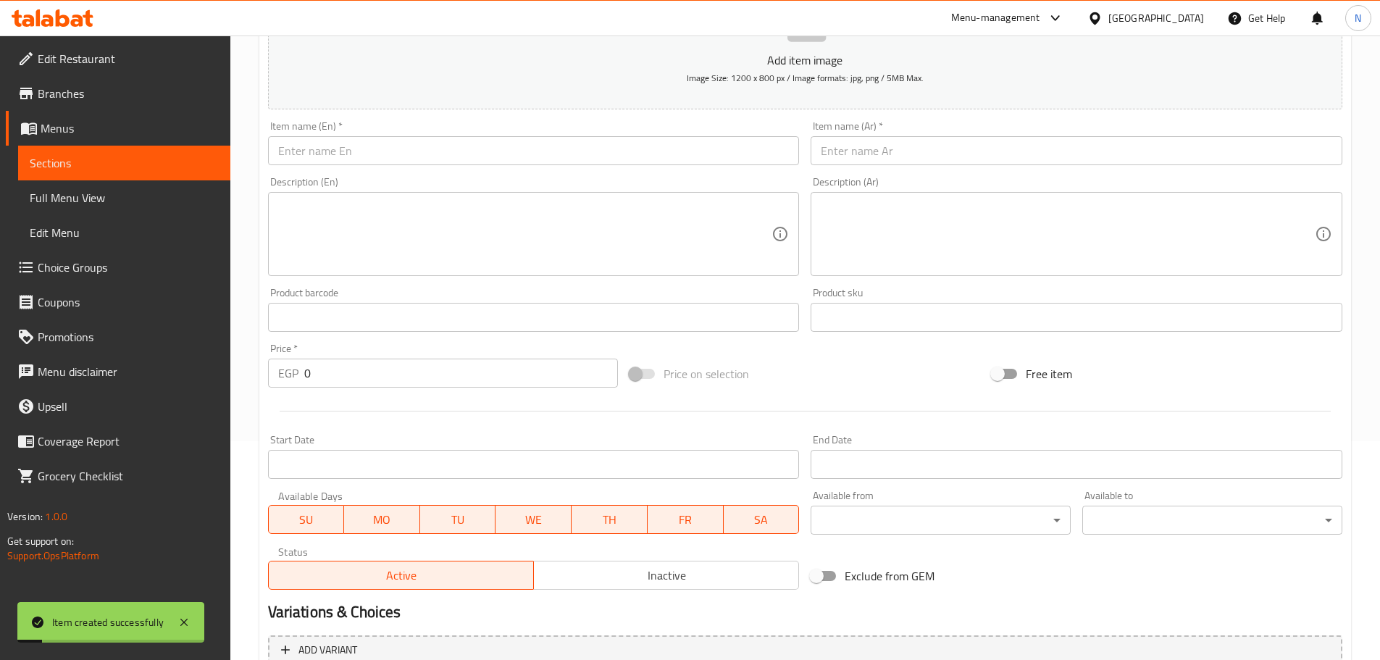
scroll to position [74, 0]
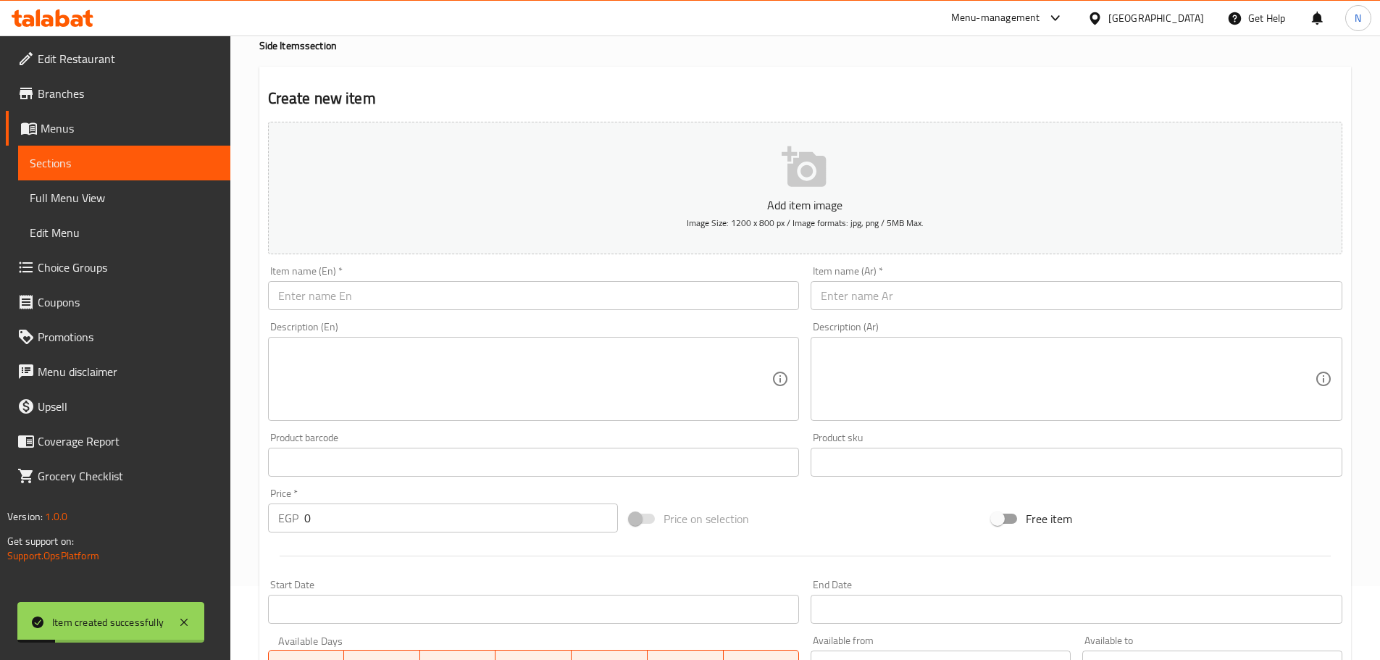
click at [472, 299] on input "text" at bounding box center [534, 295] width 532 height 29
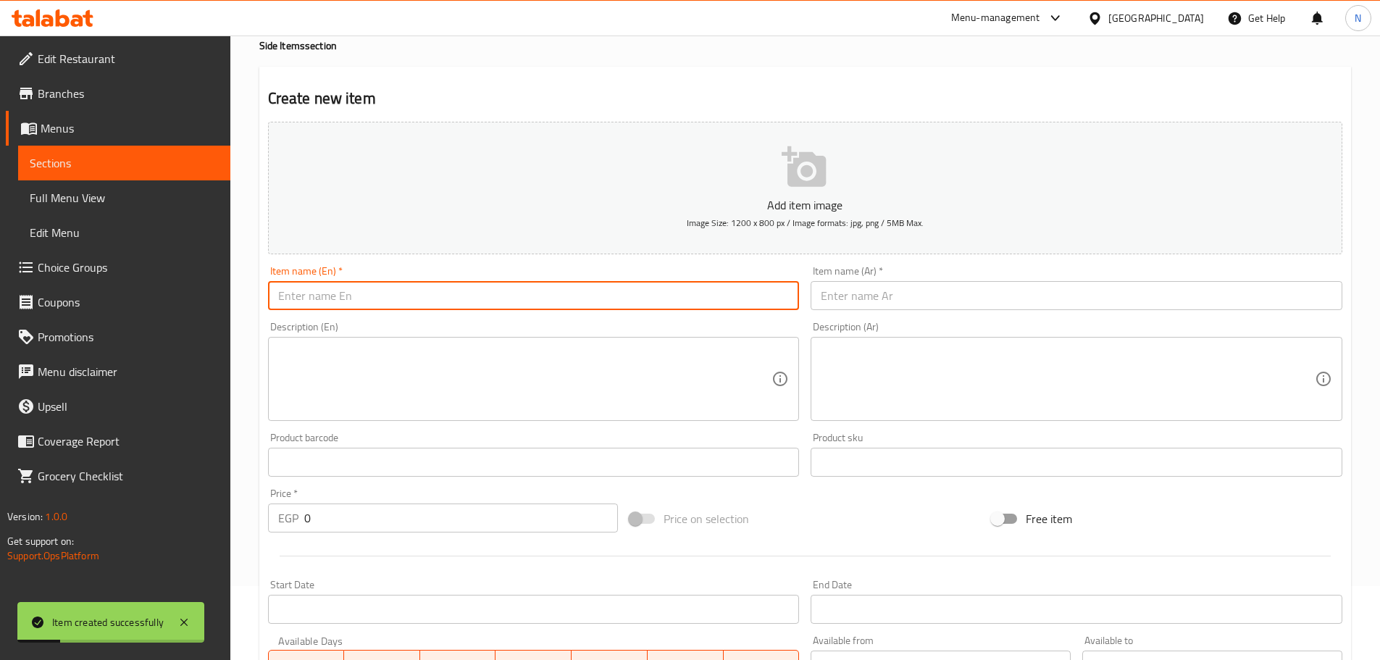
paste input "Fatta with salsa"
click at [310, 289] on input "Fatta with salsa" at bounding box center [534, 295] width 532 height 29
type input "Fatta with Salsa"
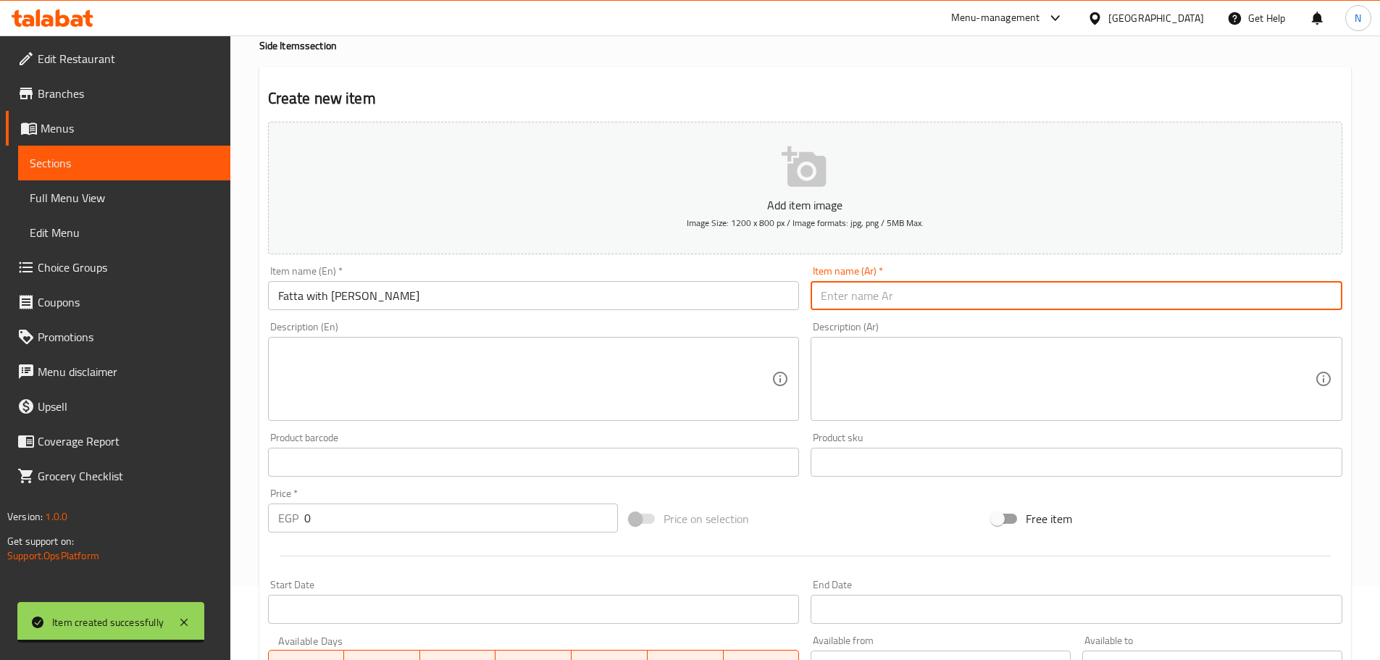
click at [907, 289] on input "text" at bounding box center [1077, 295] width 532 height 29
paste input "فتة مع صلصة"
type input "فتة مع صلصة"
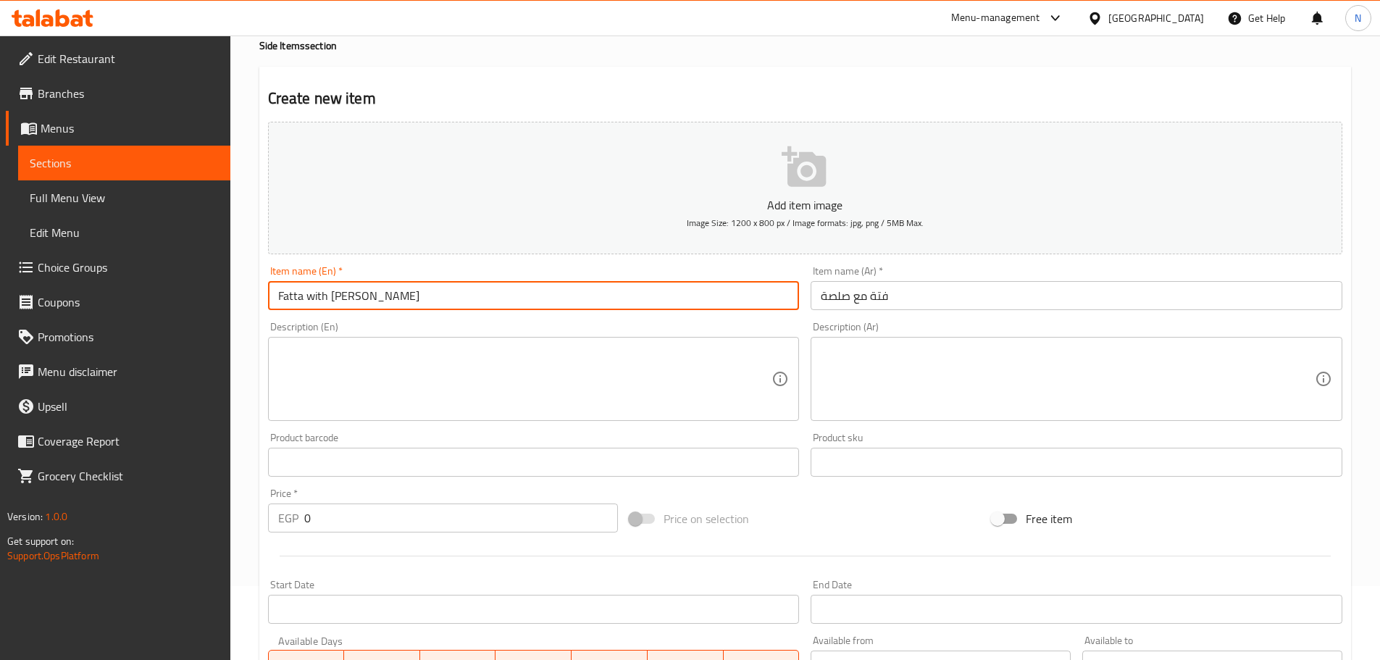
click at [320, 293] on input "Fatta with Salsa" at bounding box center [534, 295] width 532 height 29
type input "Fatta With Salsa"
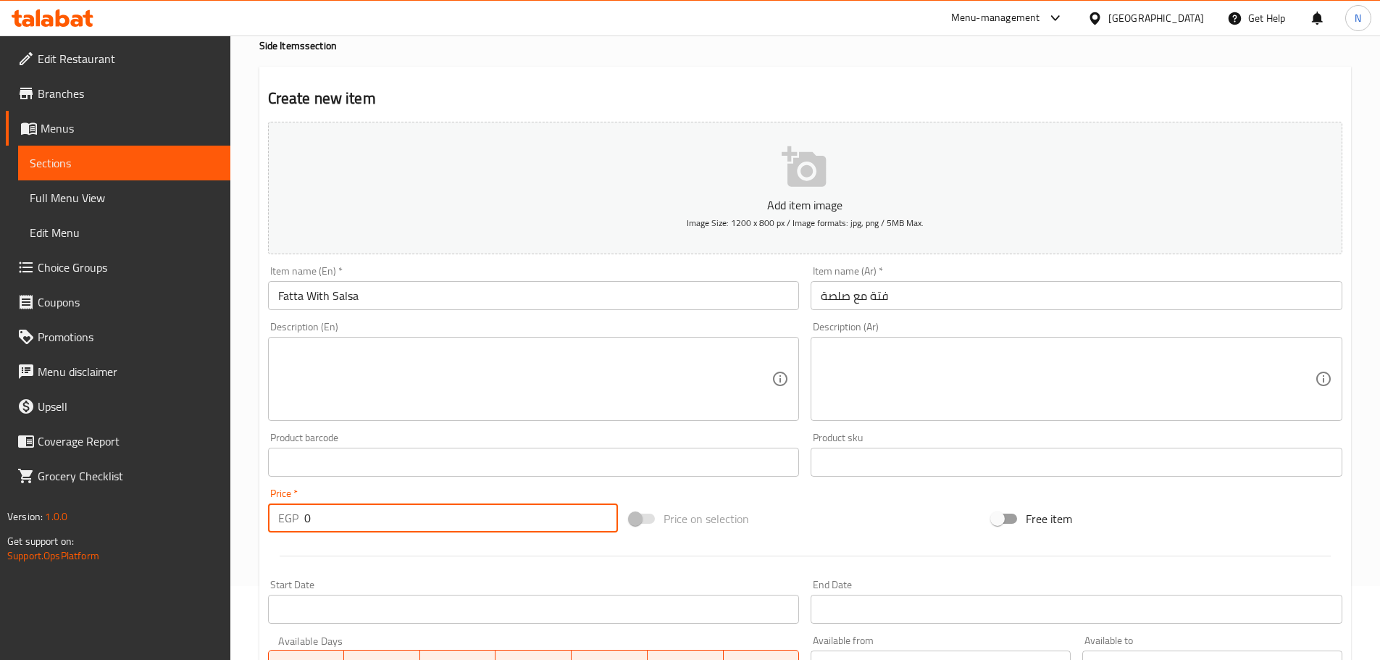
drag, startPoint x: 334, startPoint y: 510, endPoint x: 306, endPoint y: 520, distance: 30.0
click at [306, 520] on input "0" at bounding box center [461, 518] width 314 height 29
type input "110"
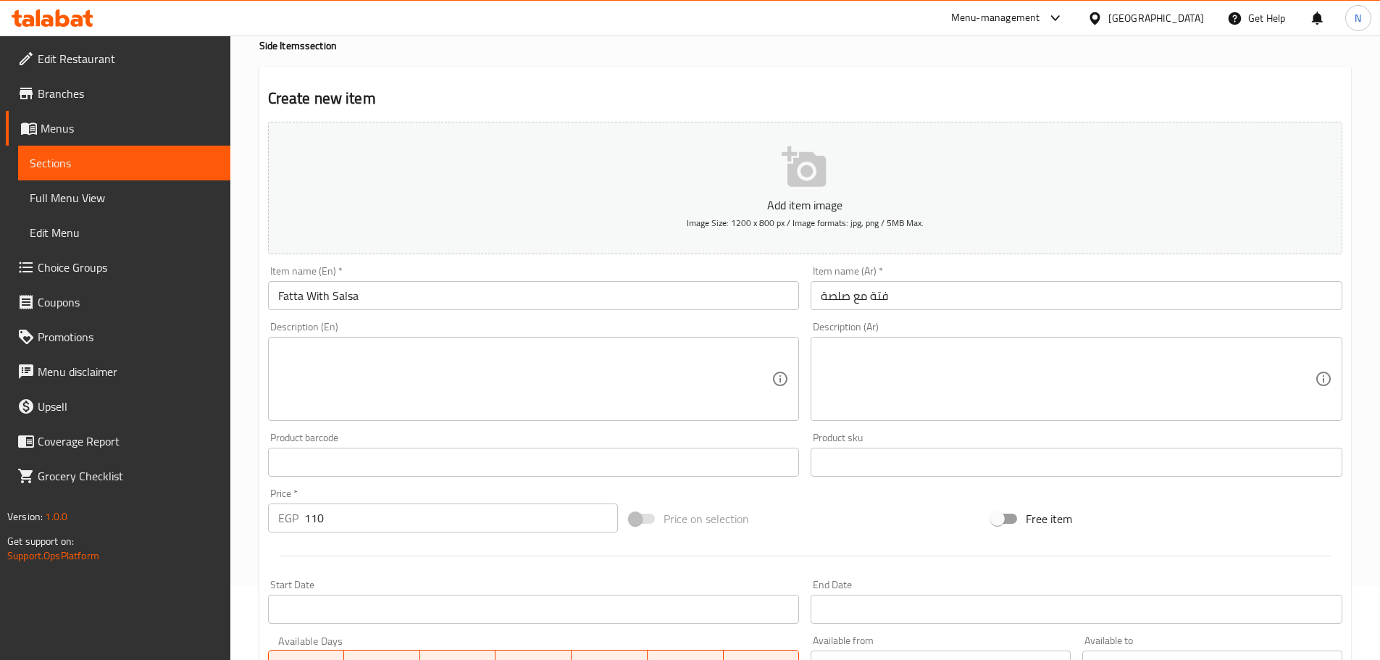
click at [776, 534] on div "Price on selection" at bounding box center [805, 518] width 362 height 39
click at [828, 528] on div "Price on selection" at bounding box center [805, 518] width 362 height 39
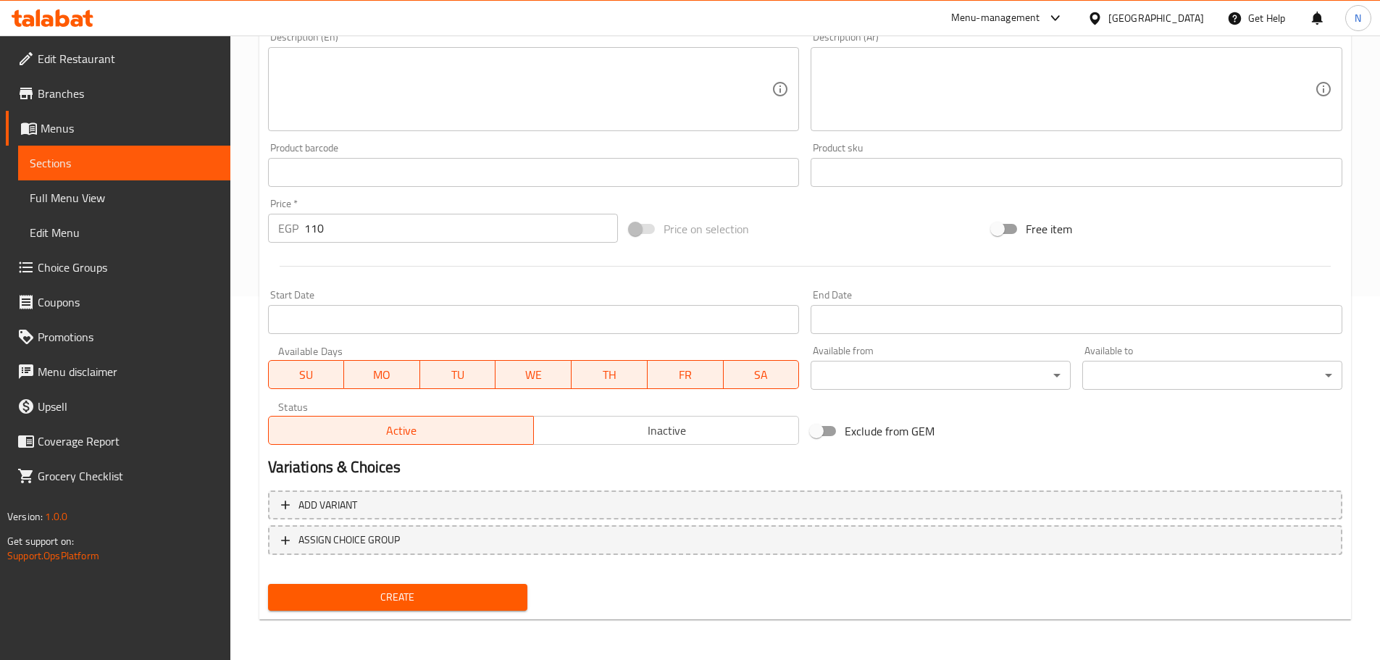
click at [343, 597] on span "Create" at bounding box center [398, 597] width 237 height 18
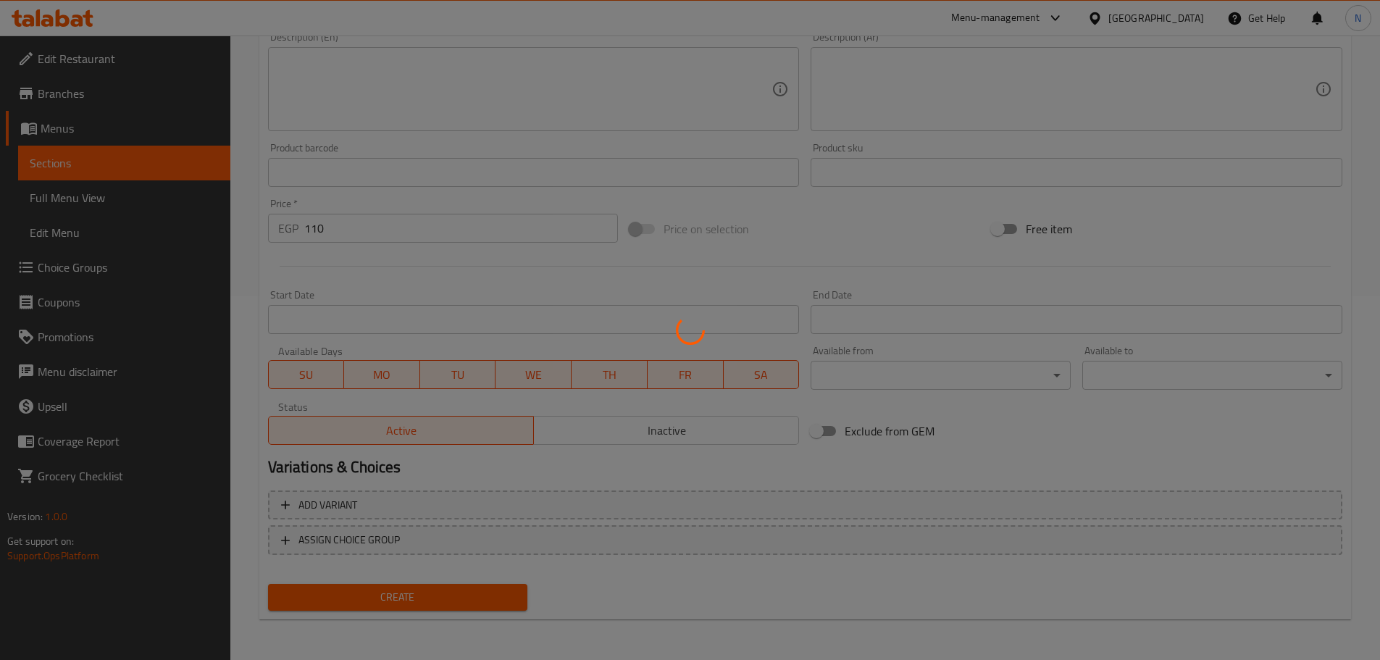
type input "0"
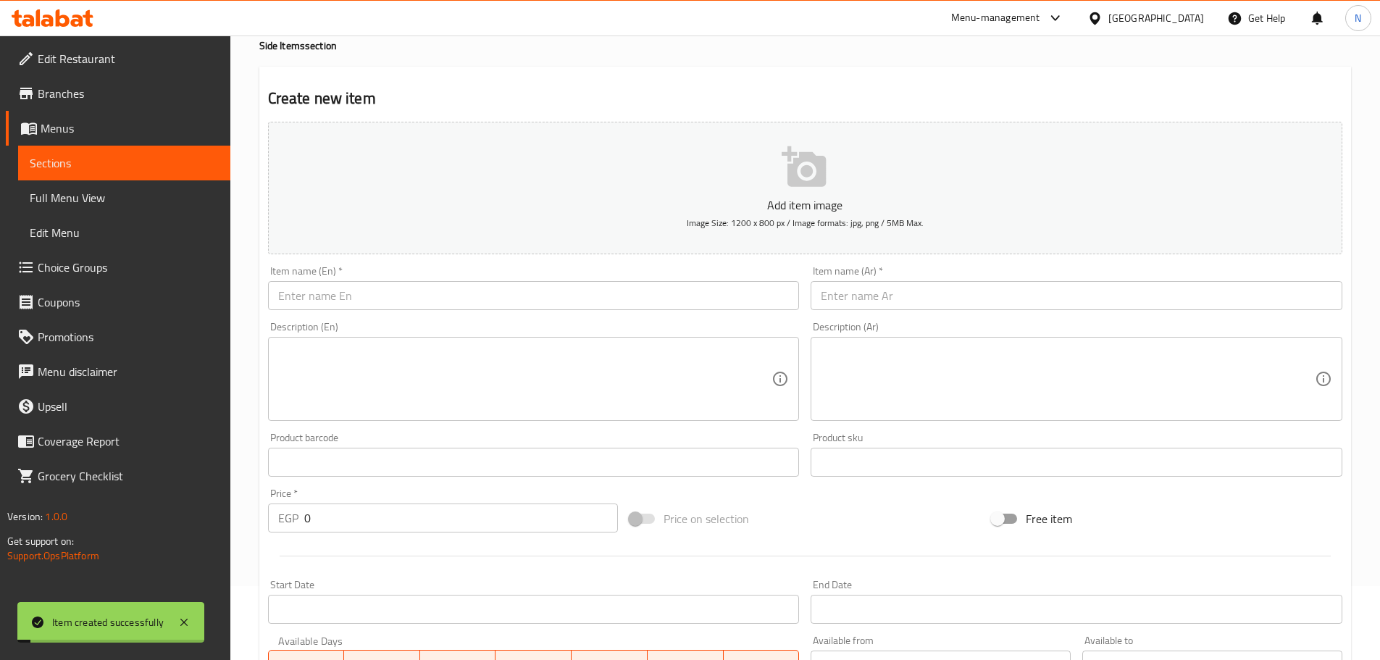
scroll to position [0, 0]
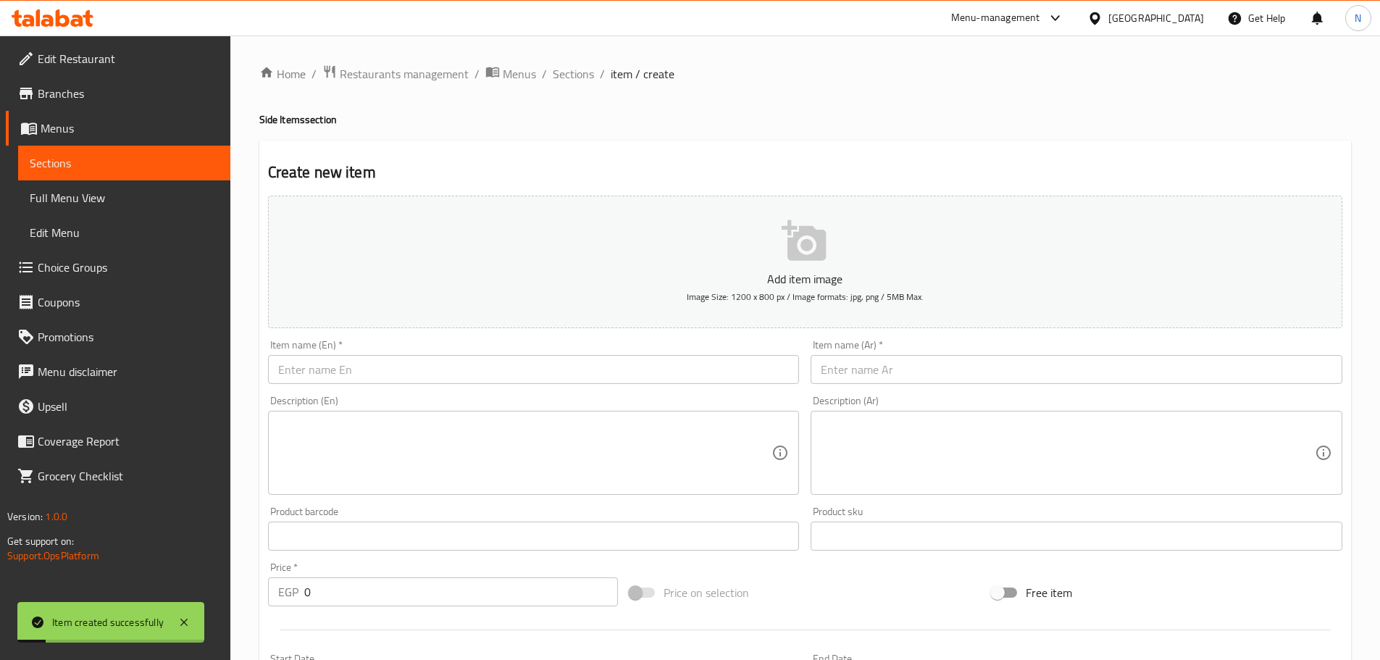
drag, startPoint x: 587, startPoint y: 78, endPoint x: 591, endPoint y: 92, distance: 15.1
click at [587, 78] on span "Sections" at bounding box center [573, 73] width 41 height 17
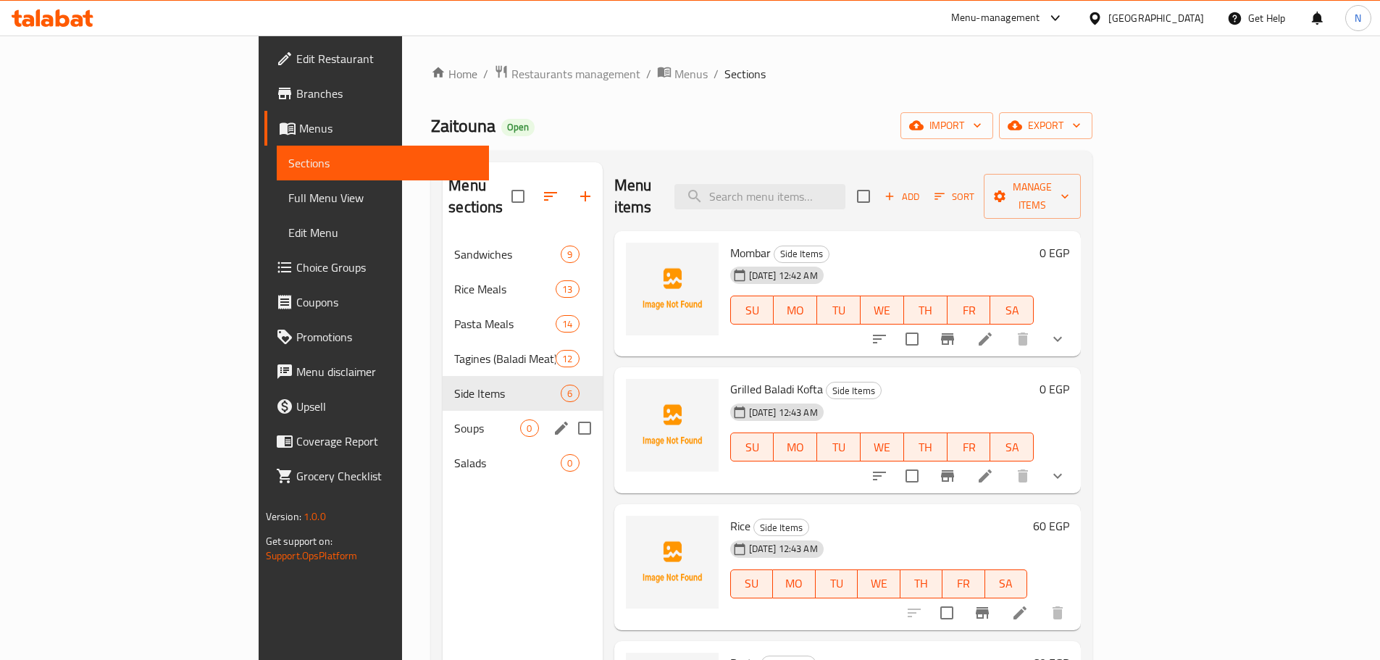
click at [454, 420] on span "Soups" at bounding box center [487, 428] width 66 height 17
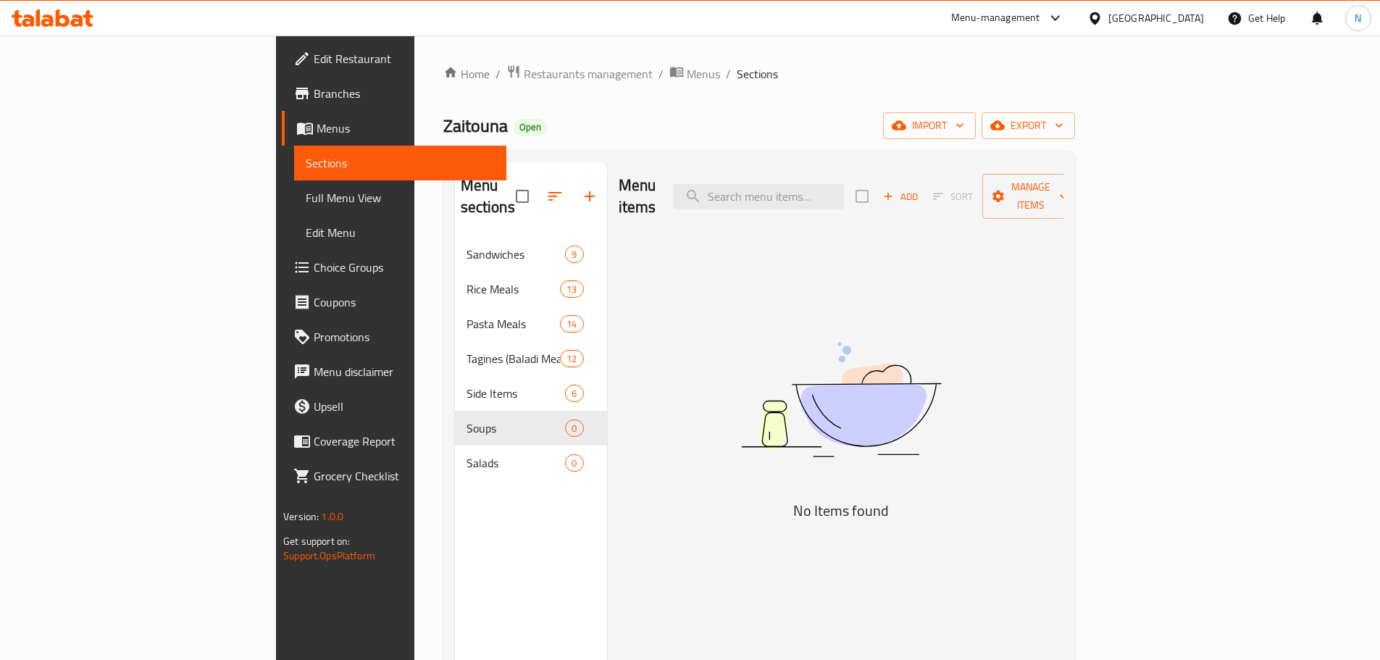
click at [1080, 197] on div "Add Sort Manage items" at bounding box center [968, 196] width 224 height 45
click at [893, 193] on icon "button" at bounding box center [889, 197] width 8 height 8
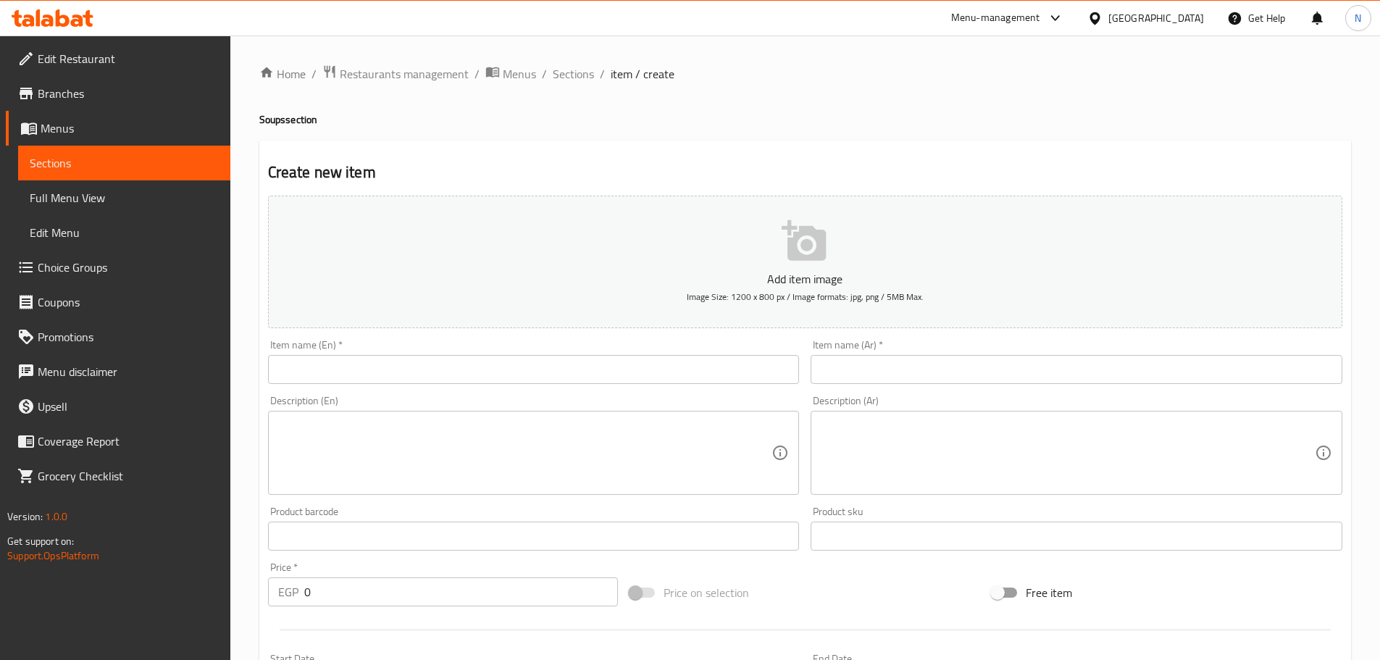
click at [663, 375] on input "text" at bounding box center [534, 369] width 532 height 29
paste input "Orzo soup"
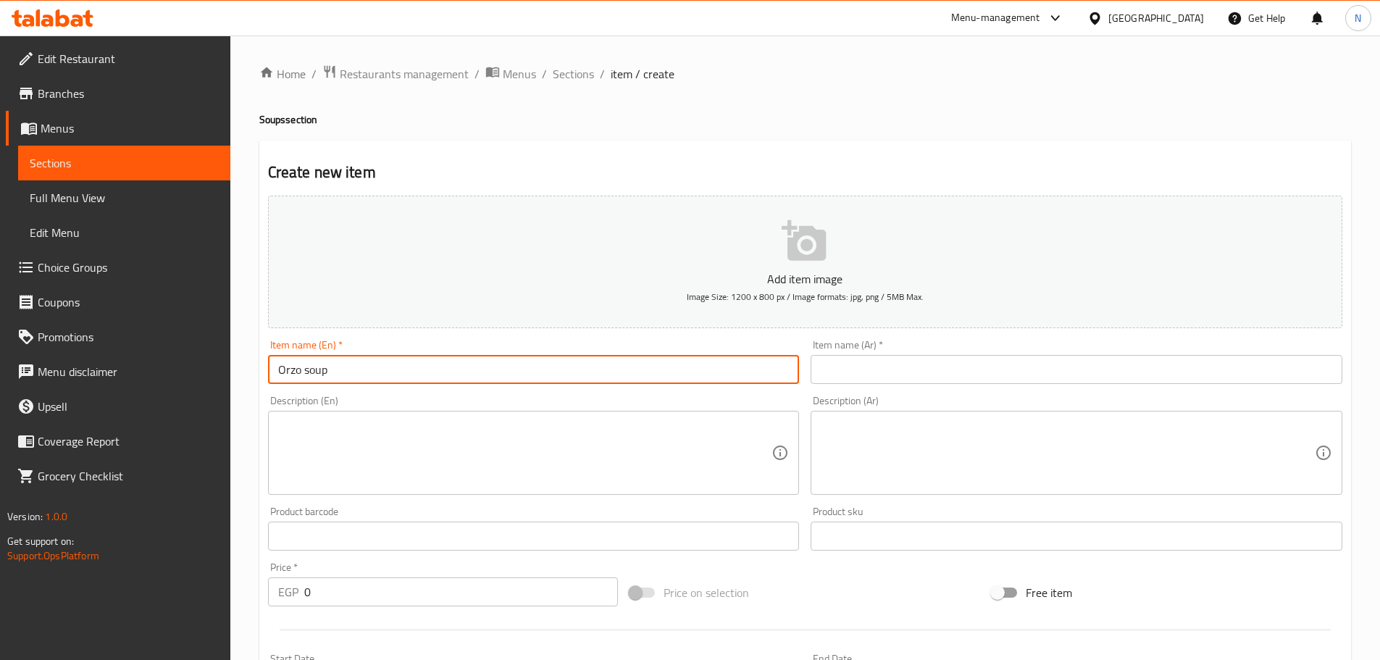
type input "Orzo Soup"
click at [1012, 364] on input "text" at bounding box center [1077, 369] width 532 height 29
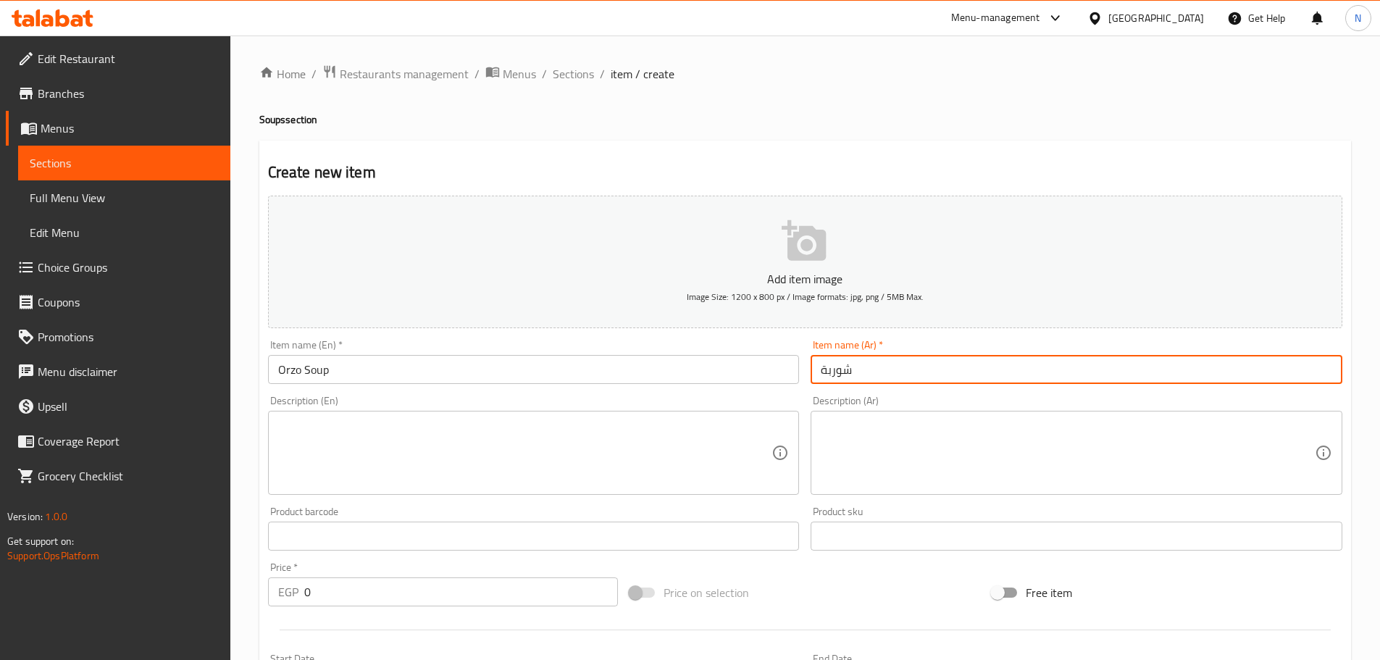
paste input "لسان عصفور"
type input "شوربة لسان عصفور"
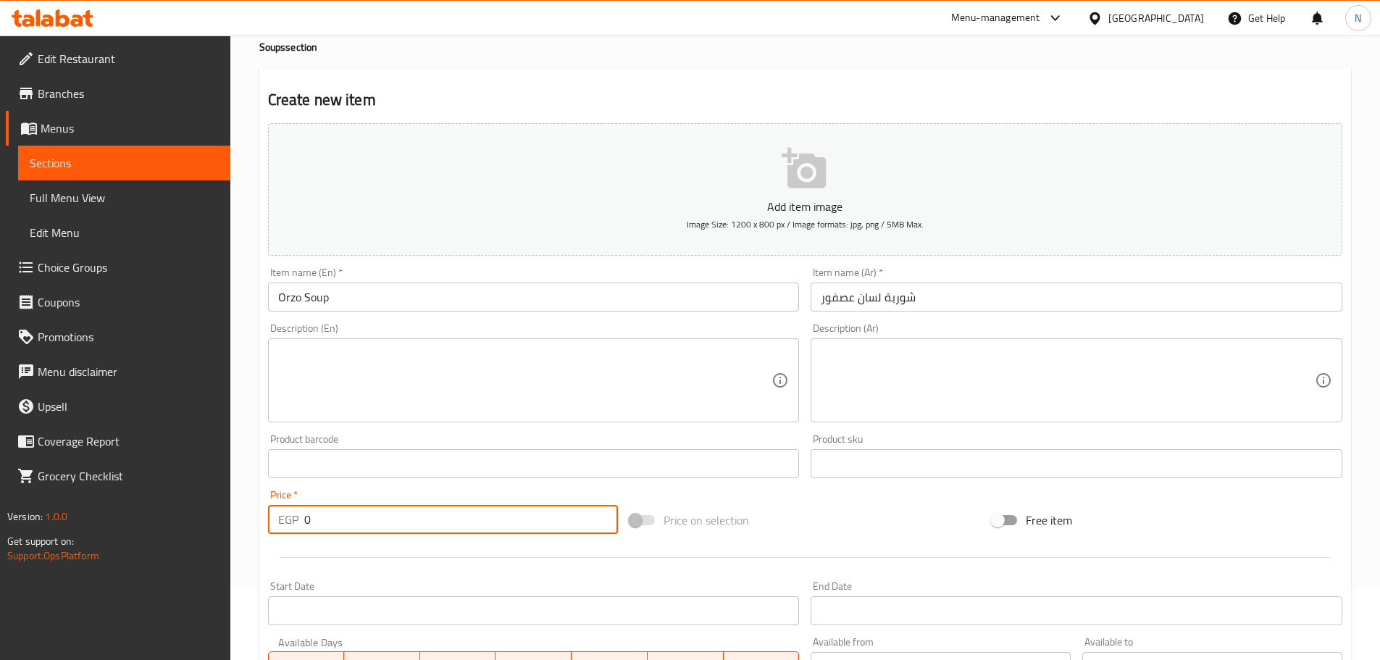
drag, startPoint x: 309, startPoint y: 529, endPoint x: 267, endPoint y: 528, distance: 42.8
click at [267, 528] on div "Price   * EGP 0 Price *" at bounding box center [443, 512] width 362 height 56
type input "60"
click at [857, 536] on div "Price on selection" at bounding box center [805, 520] width 362 height 39
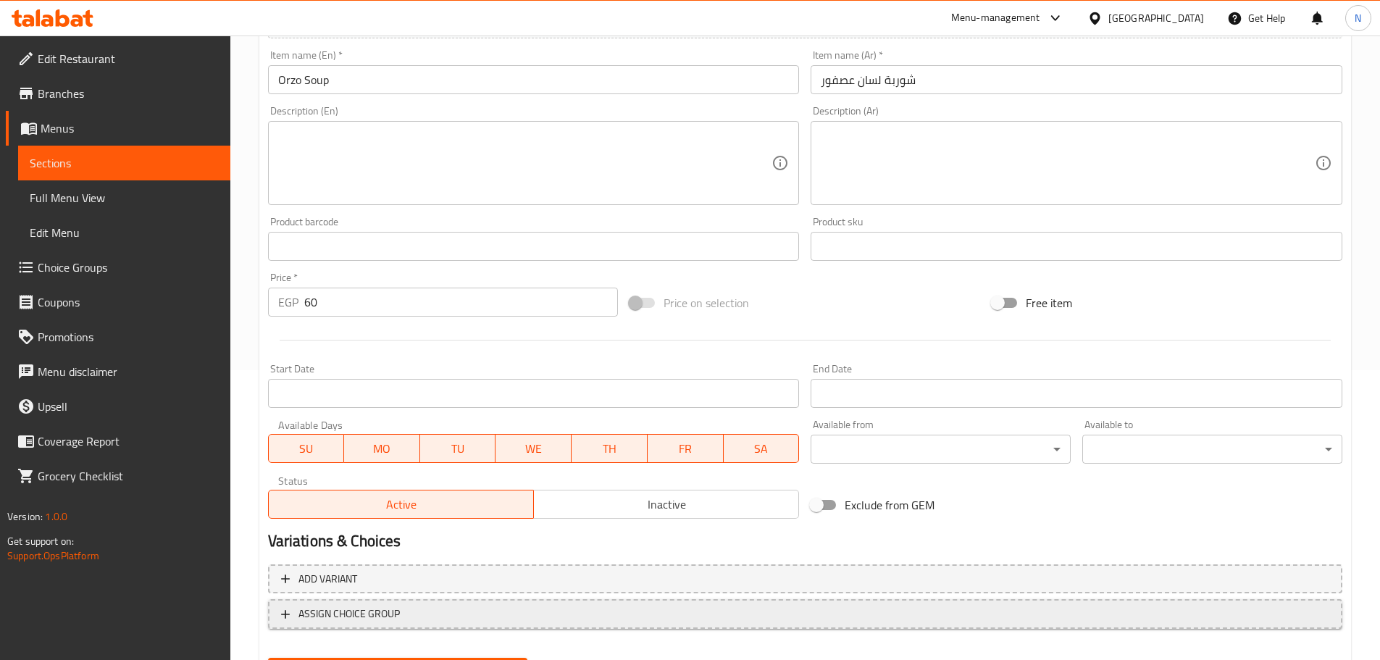
scroll to position [364, 0]
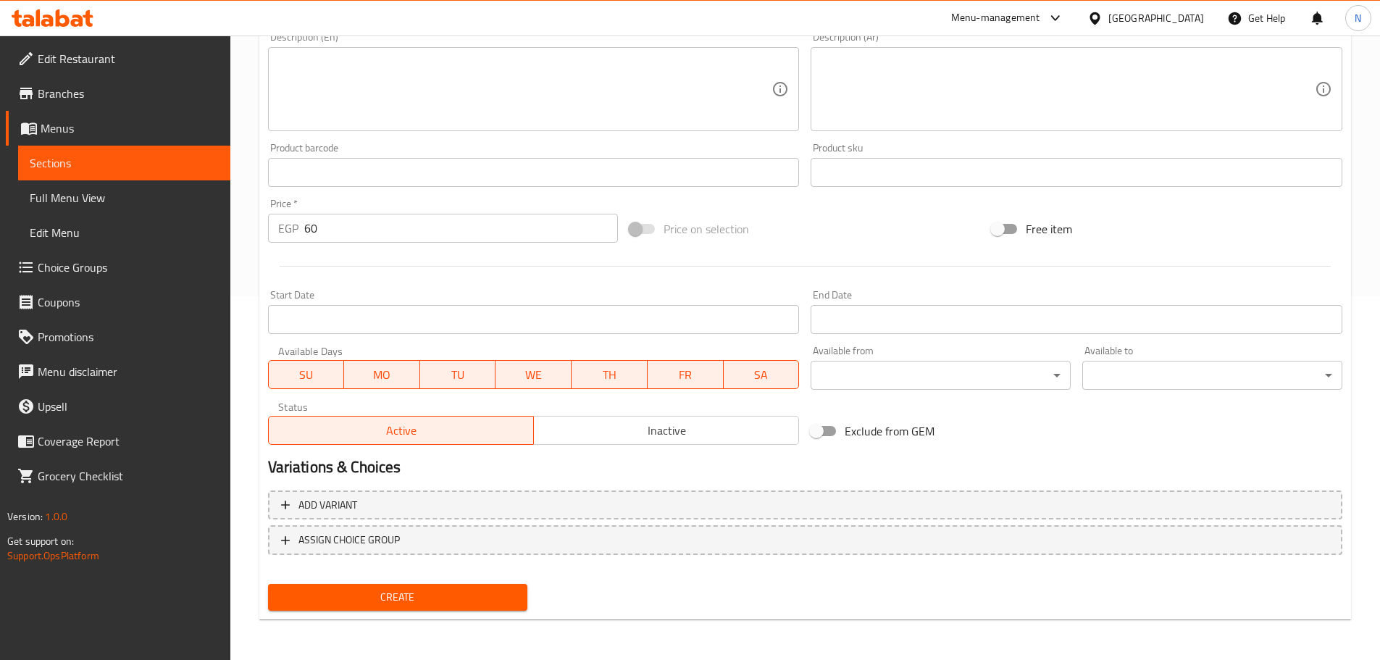
click at [375, 601] on span "Create" at bounding box center [398, 597] width 237 height 18
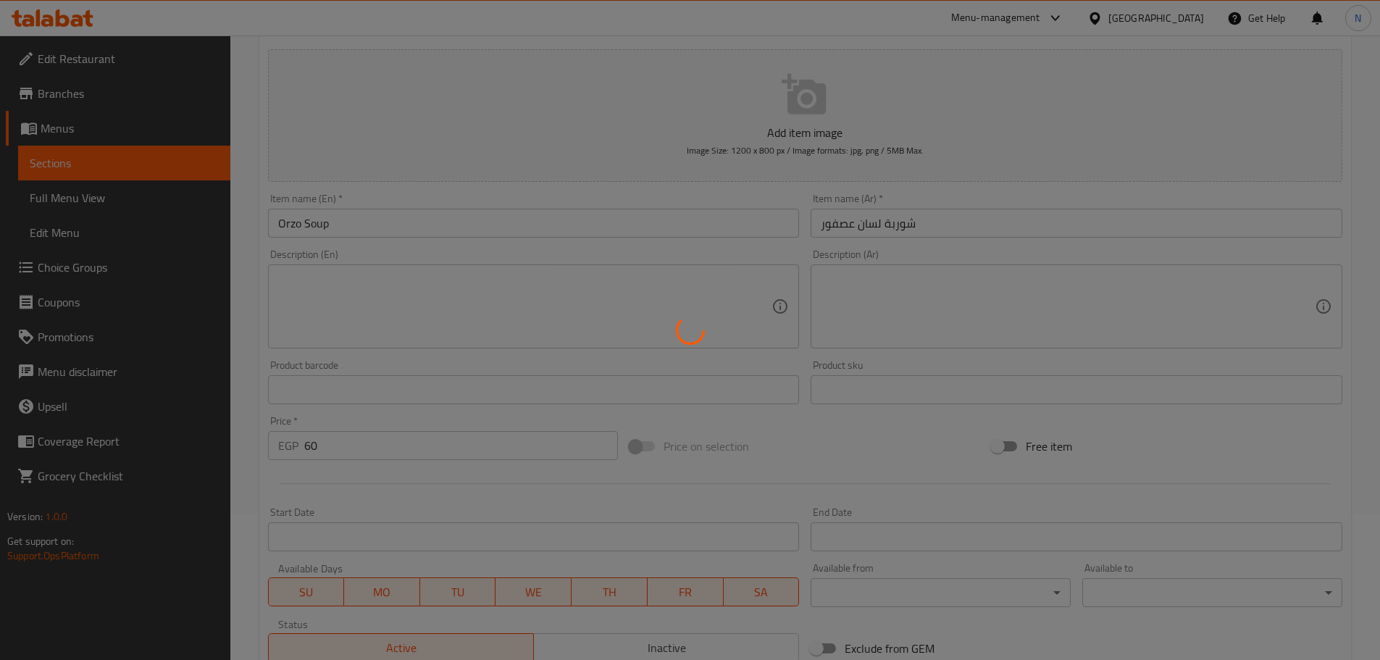
type input "0"
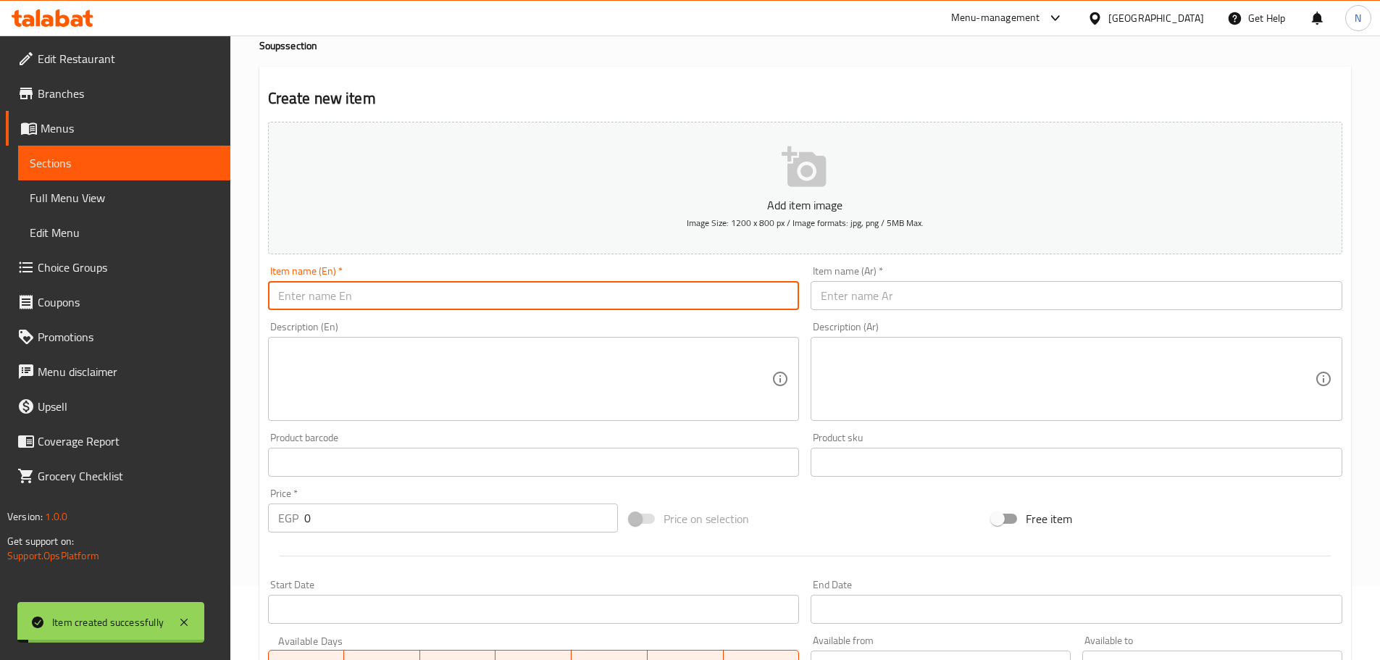
click at [381, 309] on input "text" at bounding box center [534, 295] width 532 height 29
paste input "Knuckles boneless soup"
click at [365, 304] on input "Knuckles boneless soup" at bounding box center [534, 295] width 532 height 29
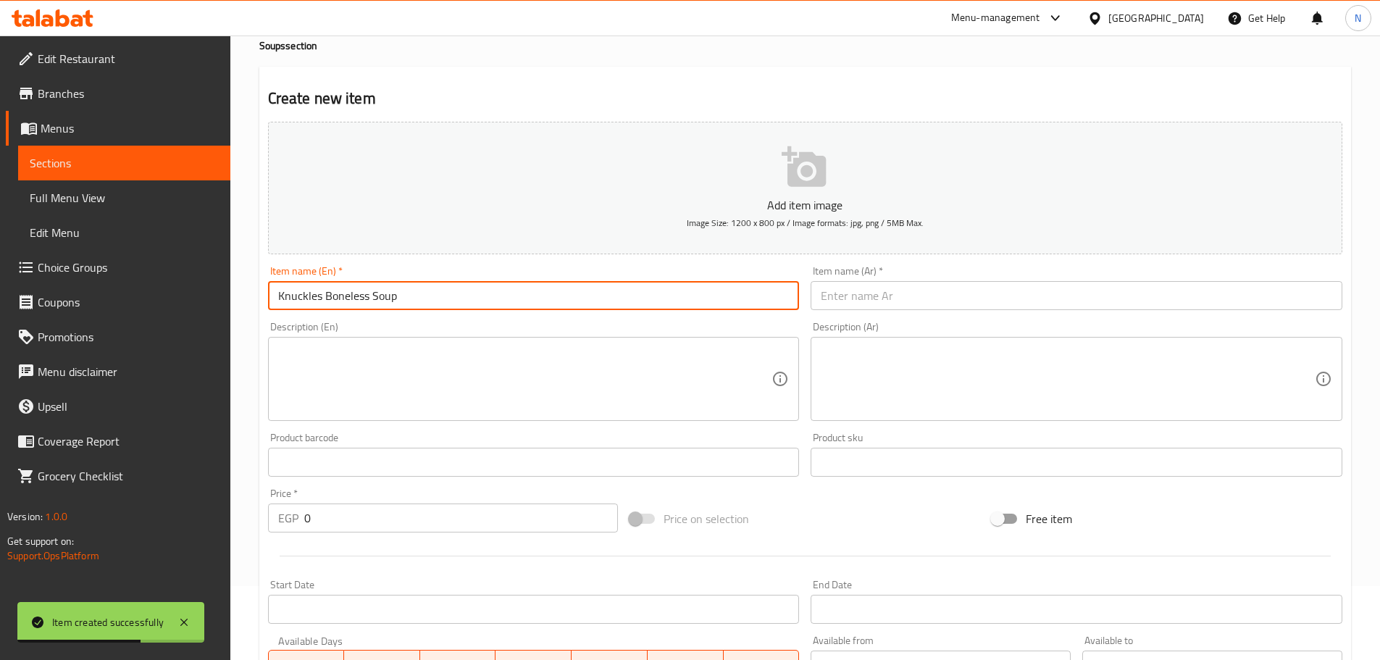
type input "Knuckles Boneless Soup"
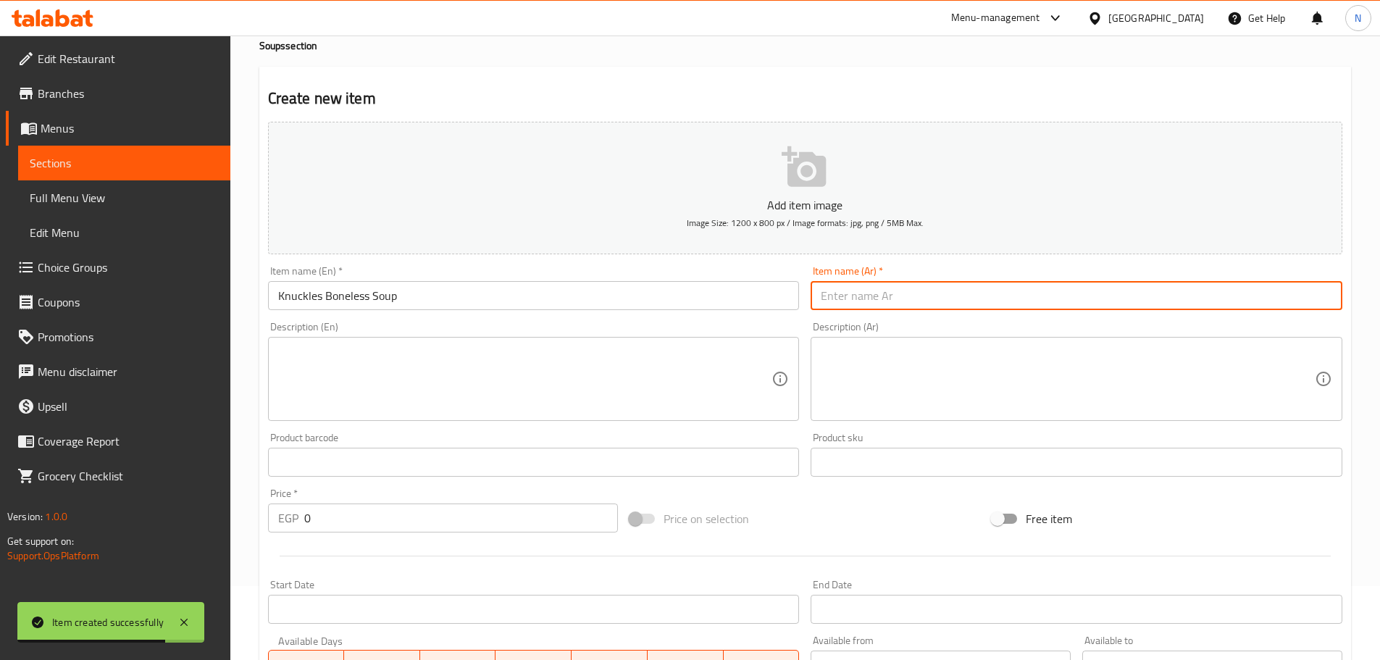
click at [859, 309] on input "text" at bounding box center [1077, 295] width 532 height 29
paste input "شوربة المفاصل منزوعة العظم"
click at [299, 305] on input "Knuckles Boneless Soup" at bounding box center [534, 295] width 532 height 29
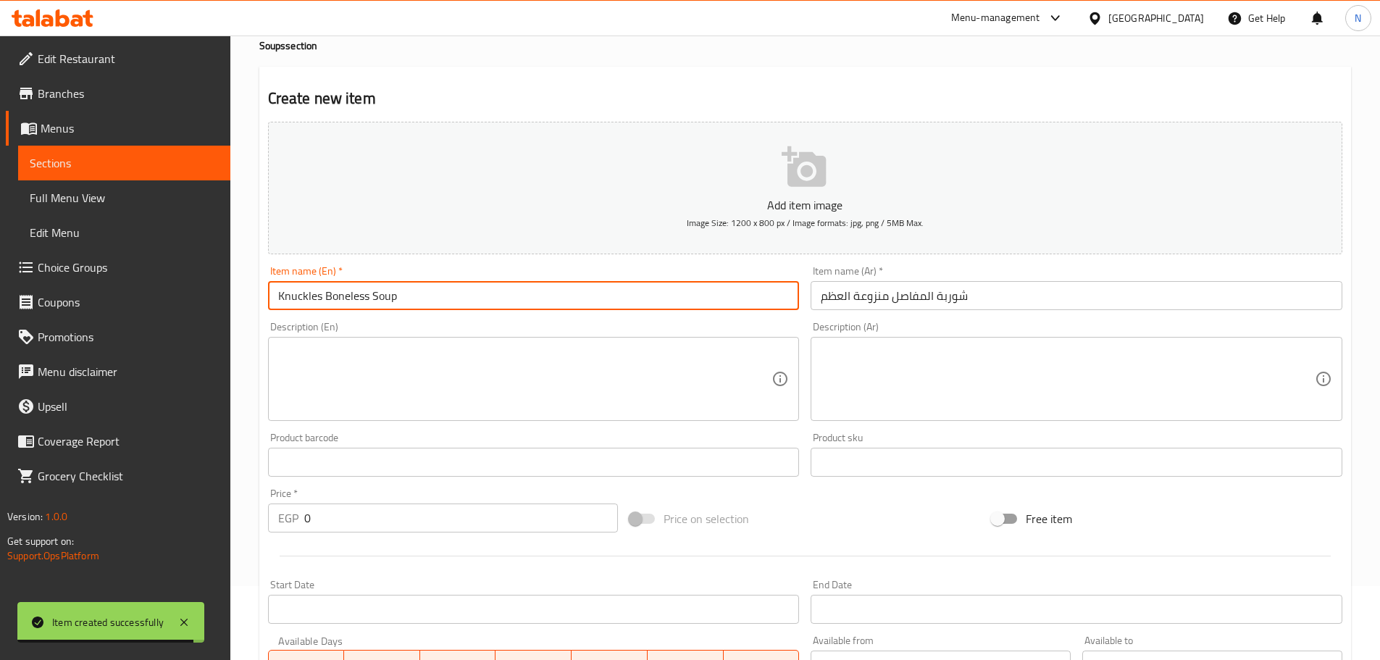
click at [299, 305] on input "Knuckles Boneless Soup" at bounding box center [534, 295] width 532 height 29
click at [906, 301] on input "شوربة المفاصل منزوعة العظم" at bounding box center [1077, 295] width 532 height 29
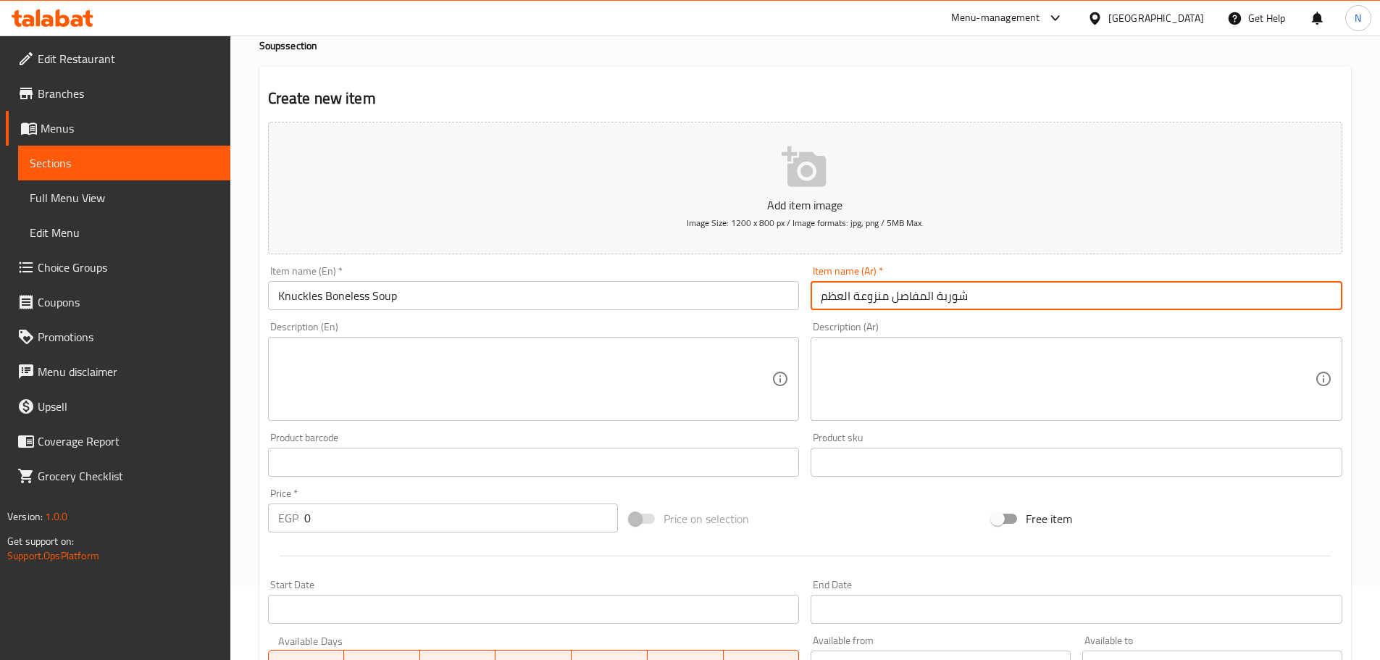
click at [906, 301] on input "شوربة المفاصل منزوعة العظم" at bounding box center [1077, 295] width 532 height 29
paste input "كوارع"
type input "شوربة كوارع منزوعة العظم"
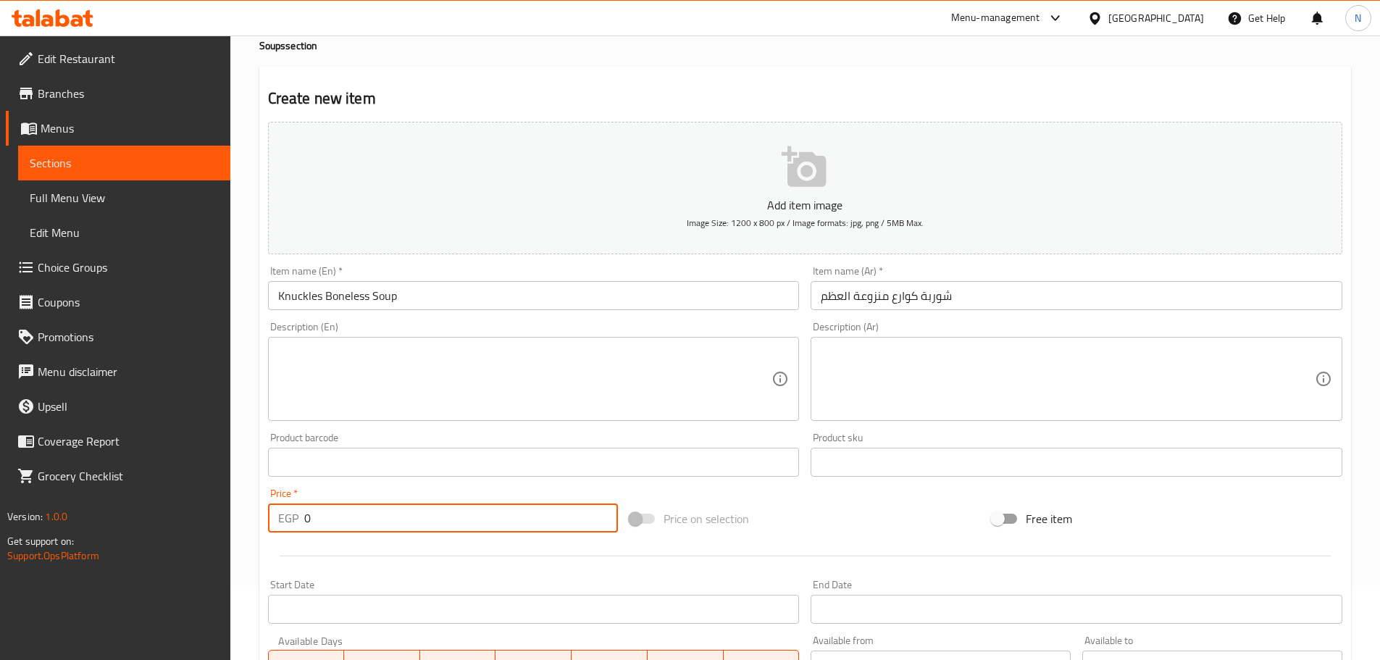
drag, startPoint x: 425, startPoint y: 514, endPoint x: 301, endPoint y: 507, distance: 123.4
click at [301, 507] on div "EGP 0 Price *" at bounding box center [443, 518] width 351 height 29
type input "210"
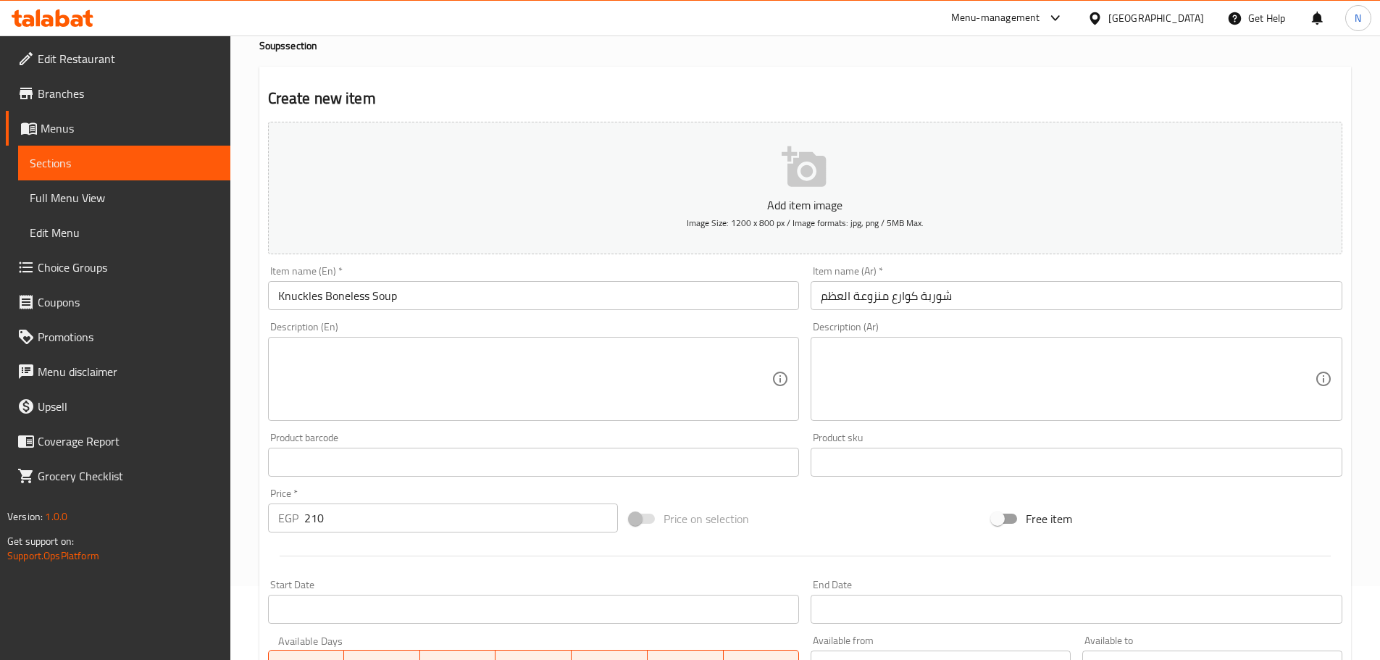
click at [741, 552] on div at bounding box center [805, 556] width 1086 height 36
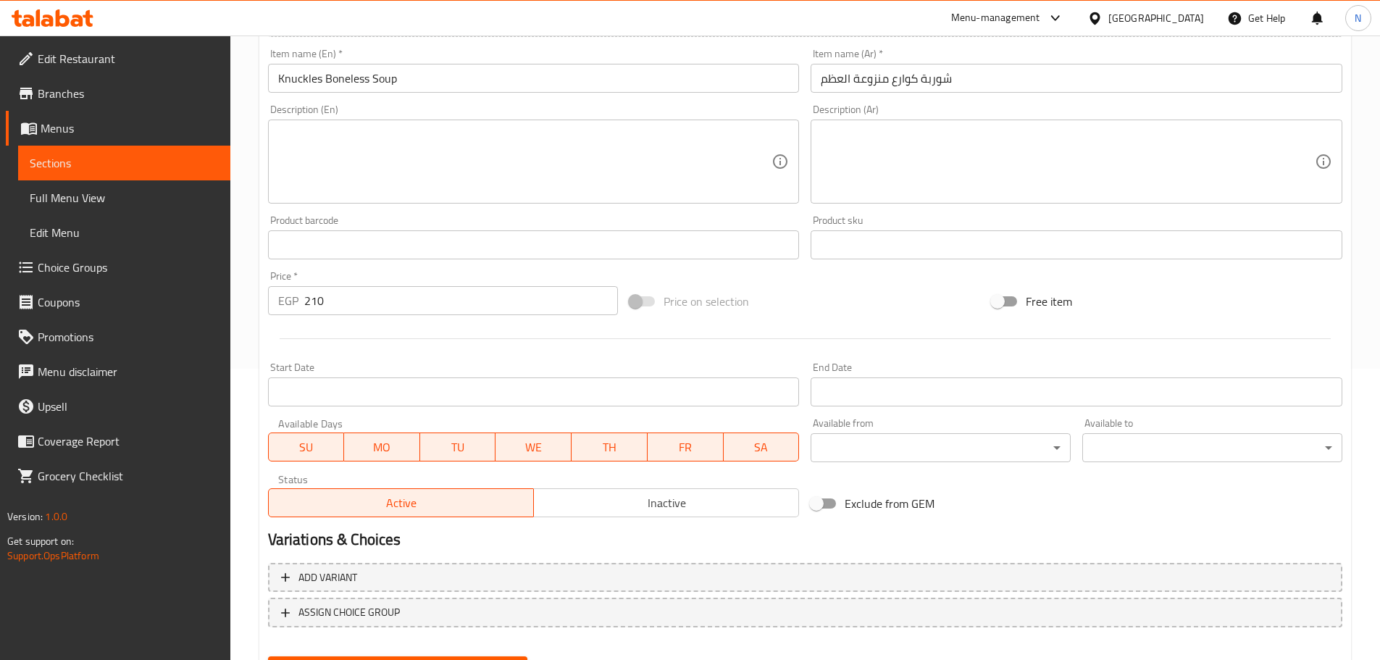
scroll to position [364, 0]
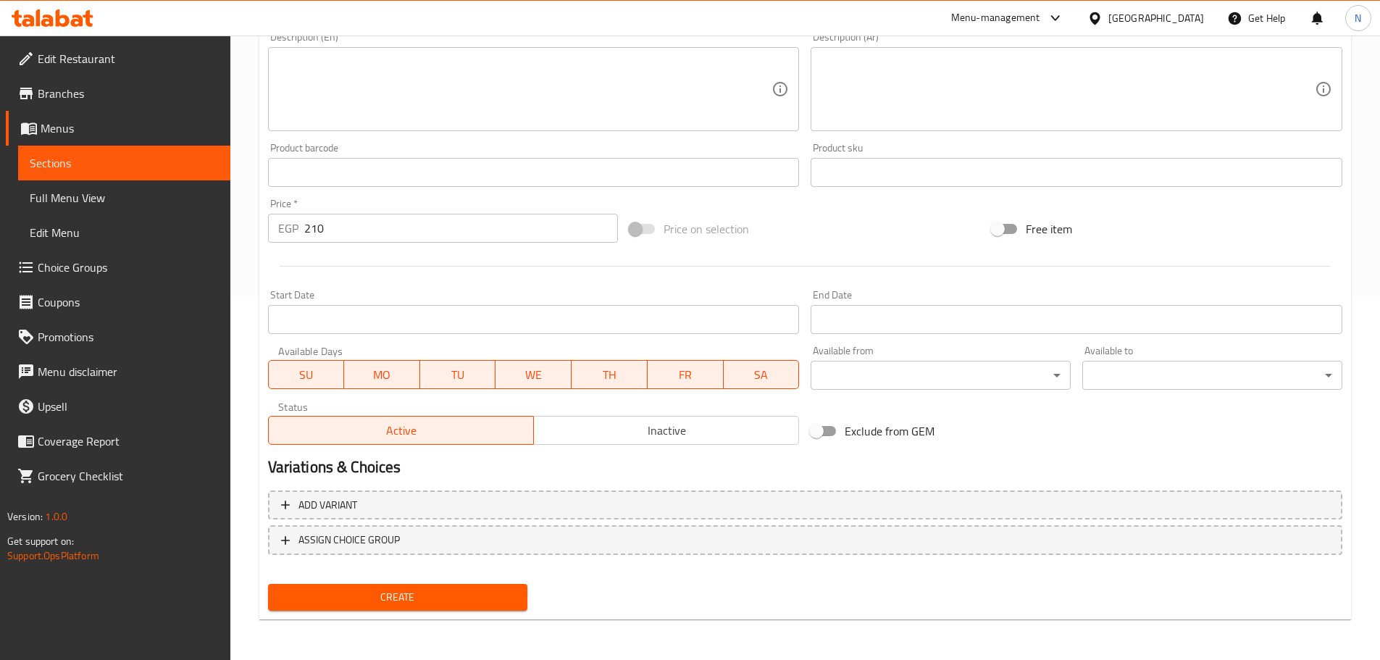
click at [402, 589] on span "Create" at bounding box center [398, 597] width 237 height 18
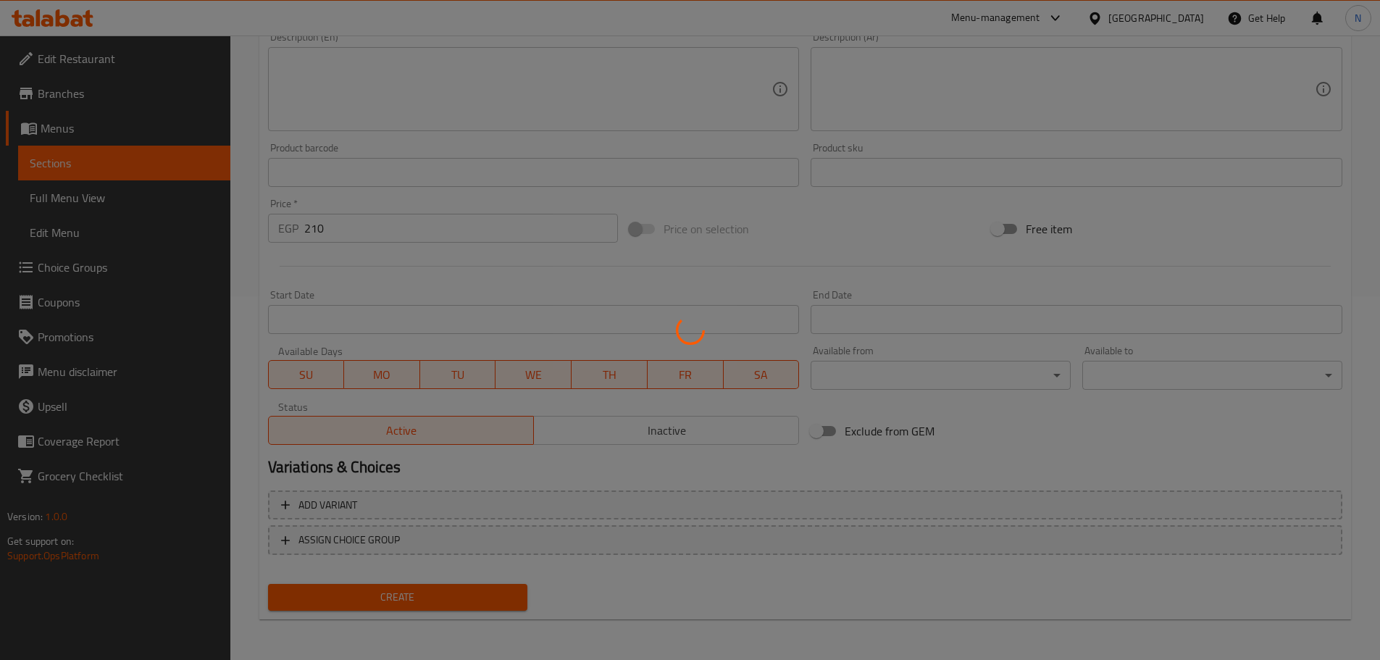
scroll to position [1, 0]
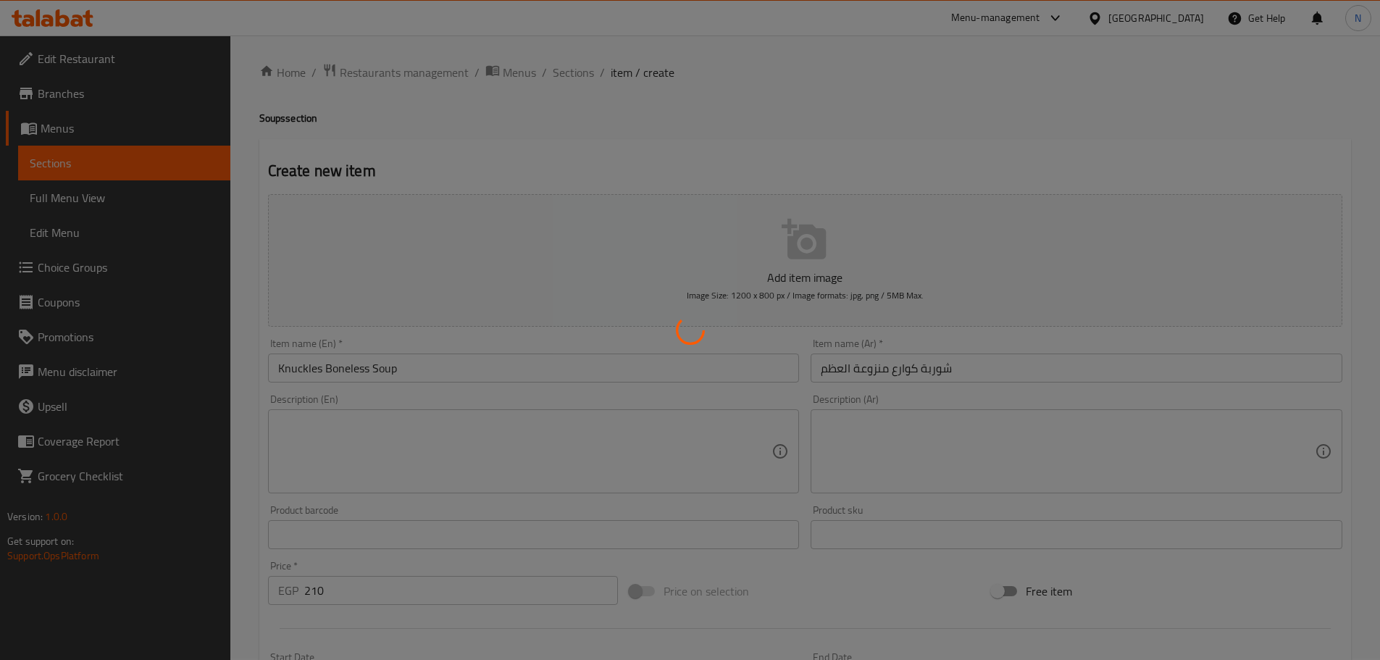
type input "0"
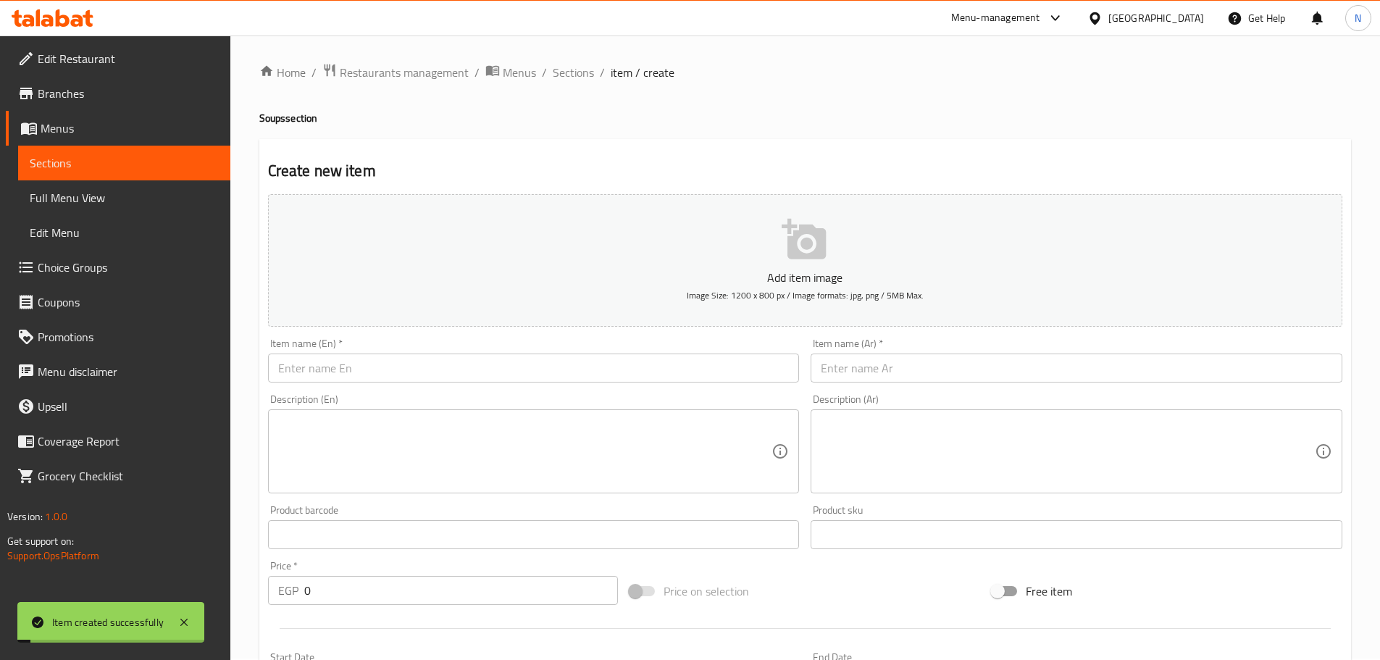
click at [394, 373] on input "text" at bounding box center [534, 368] width 532 height 29
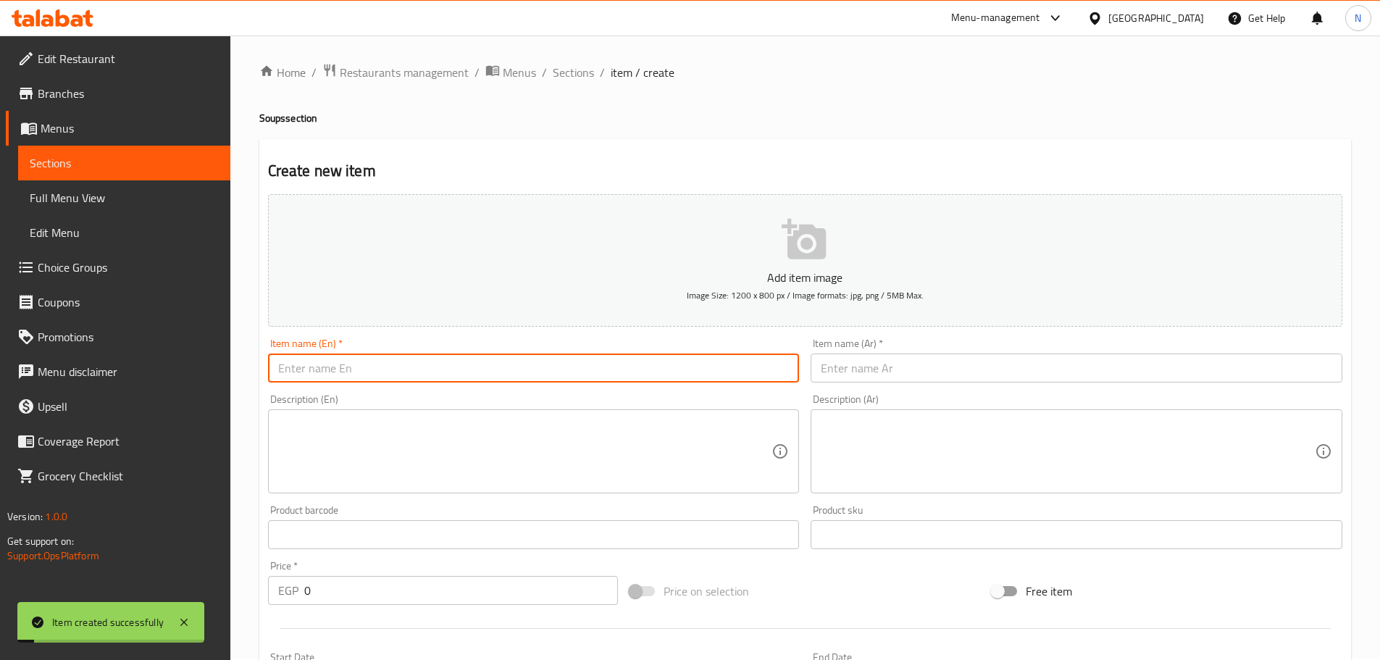
paste input "Plain knuckles soup"
click at [362, 380] on input "Plain knuckles soup" at bounding box center [534, 368] width 532 height 29
type input "Plain Knuckles Soup"
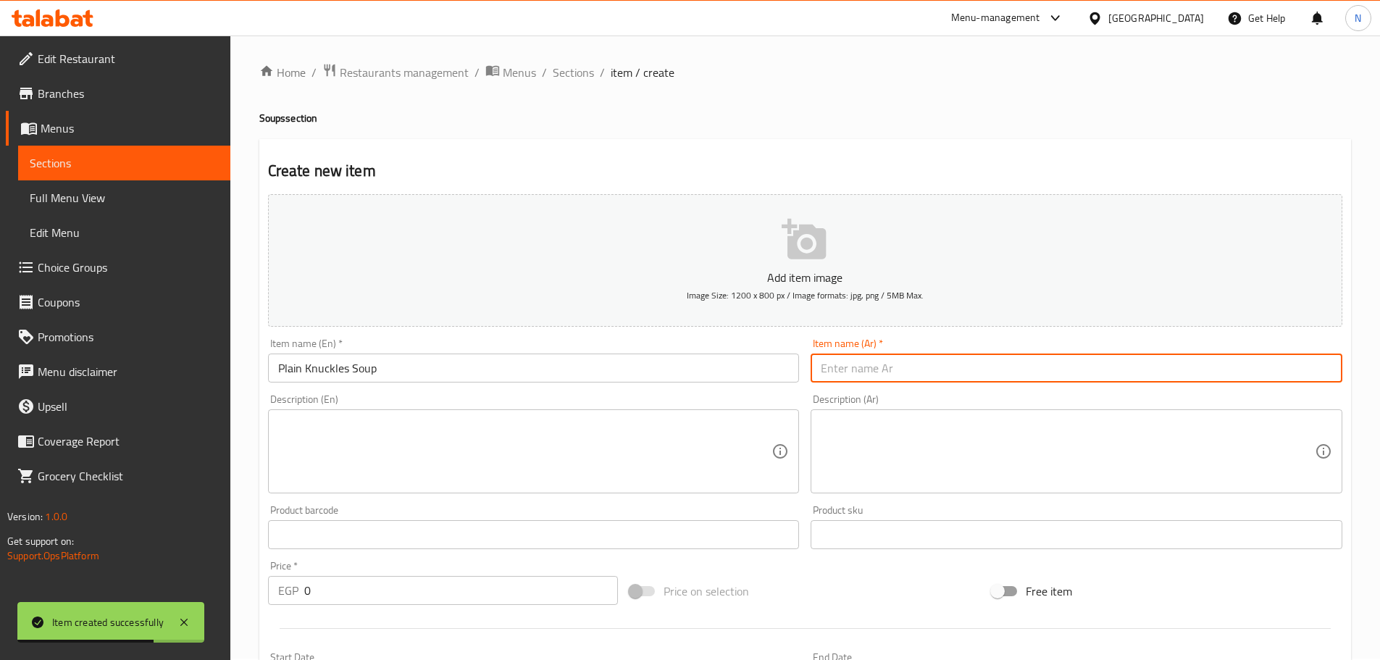
click at [935, 363] on input "text" at bounding box center [1077, 368] width 532 height 29
paste input "حساء المفاصل العادي"
click at [912, 375] on input "حساء المفاصل العادي" at bounding box center [1077, 368] width 532 height 29
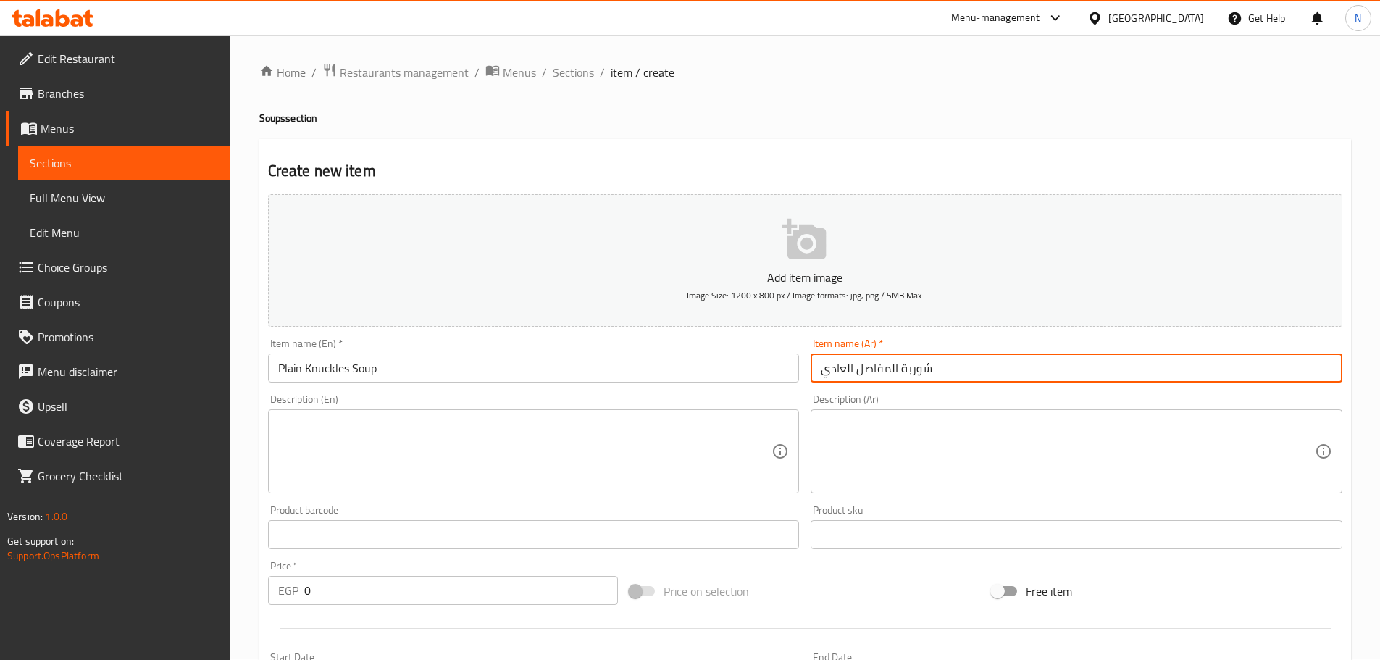
click at [866, 360] on input "شوربة المفاصل العادي" at bounding box center [1077, 368] width 532 height 29
paste input "كوارع"
click at [846, 370] on input "شوربة كوارع العادي" at bounding box center [1077, 368] width 532 height 29
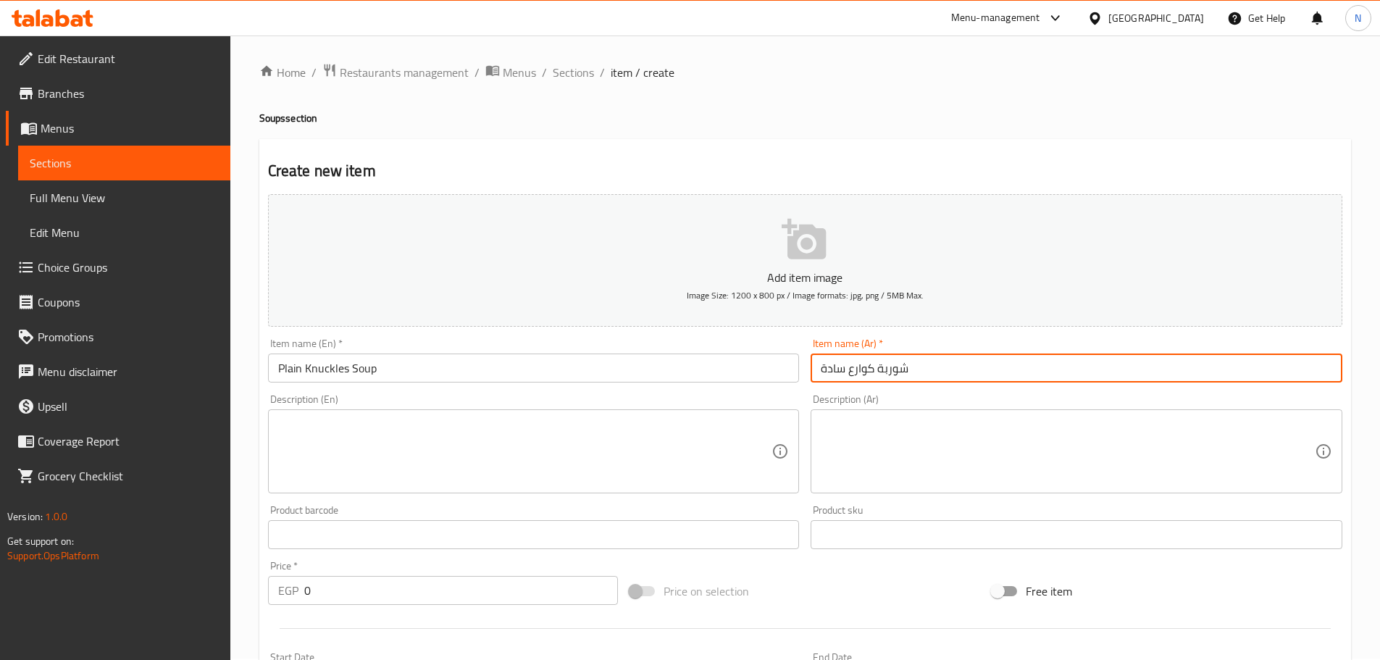
type input "شوربة كوارع سادة"
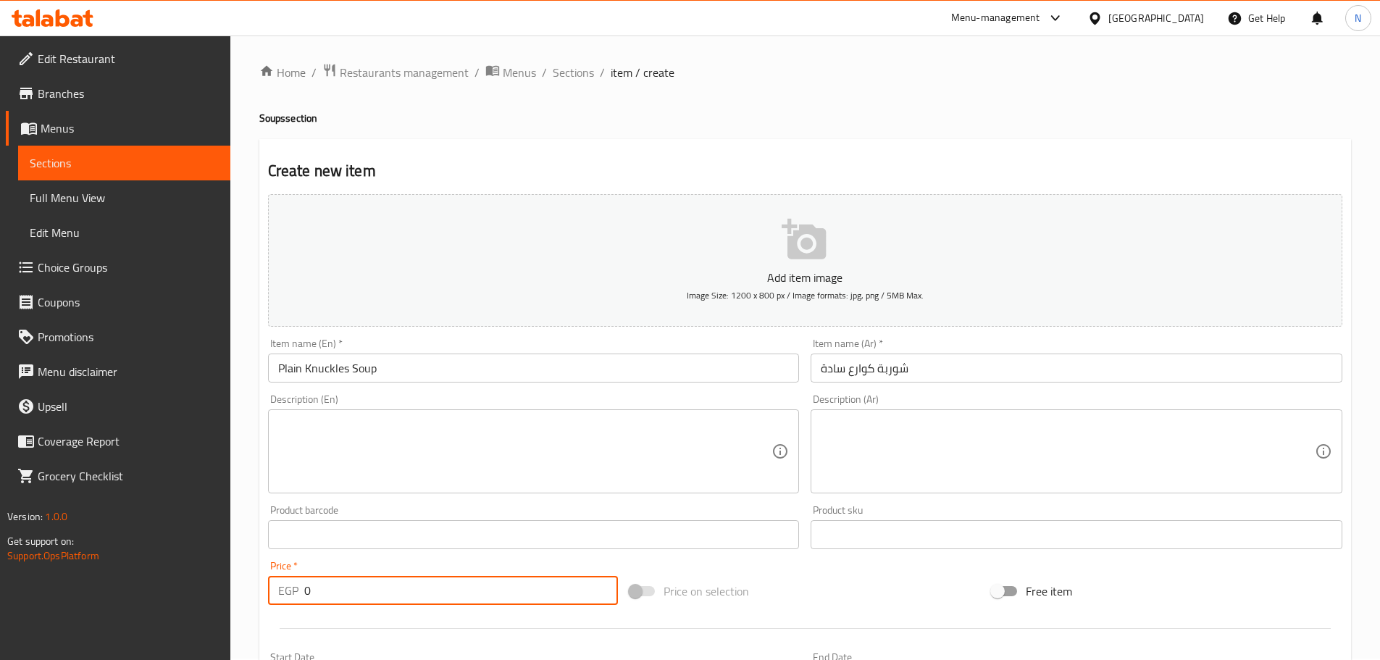
drag, startPoint x: 313, startPoint y: 591, endPoint x: 296, endPoint y: 594, distance: 16.9
click at [296, 594] on div "EGP 0 Price *" at bounding box center [443, 590] width 351 height 29
type input "90"
click at [786, 559] on div "Add item image Image Size: 1200 x 800 px / Image formats: jpg, png / 5MB Max. I…" at bounding box center [805, 500] width 1086 height 625
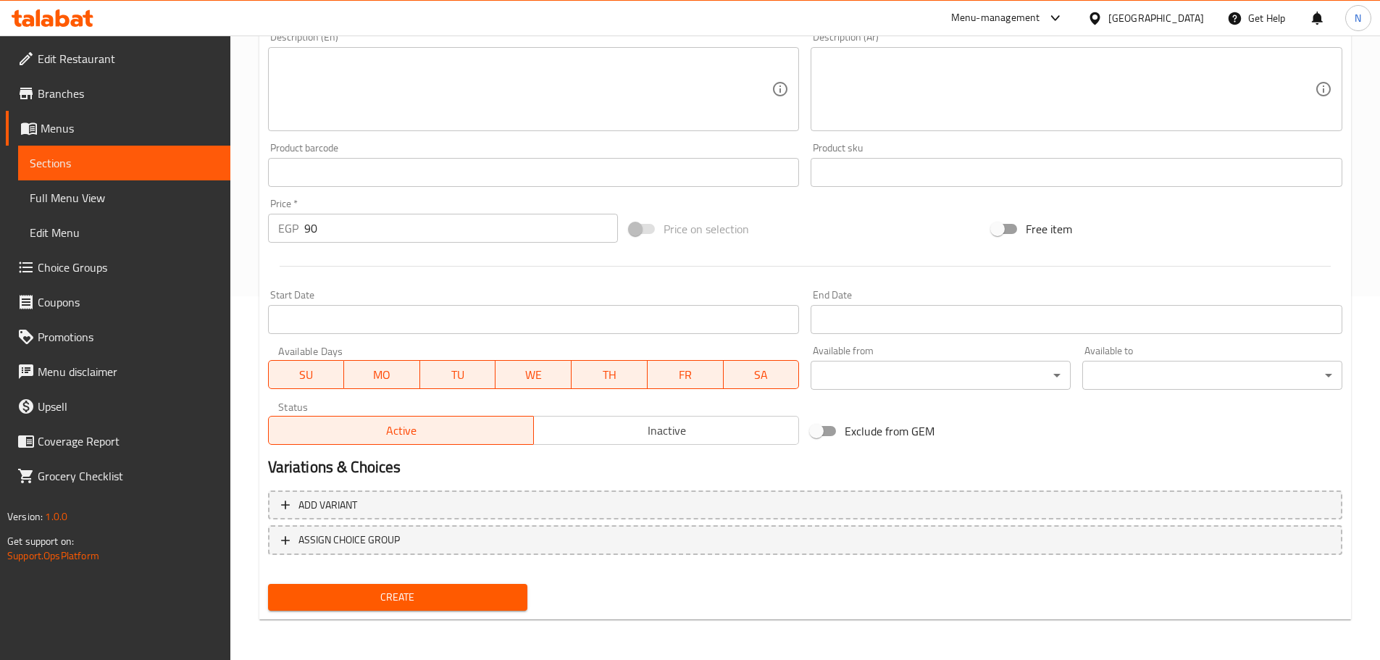
click at [444, 600] on span "Create" at bounding box center [398, 597] width 237 height 18
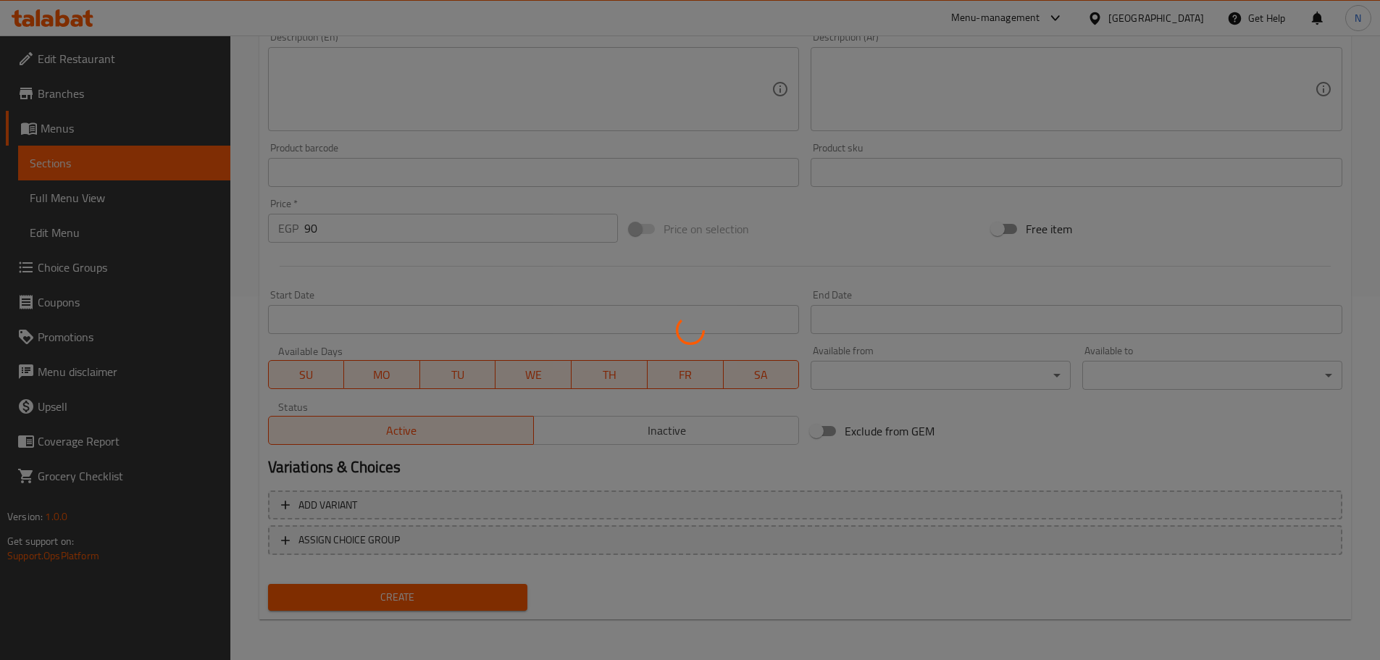
scroll to position [74, 0]
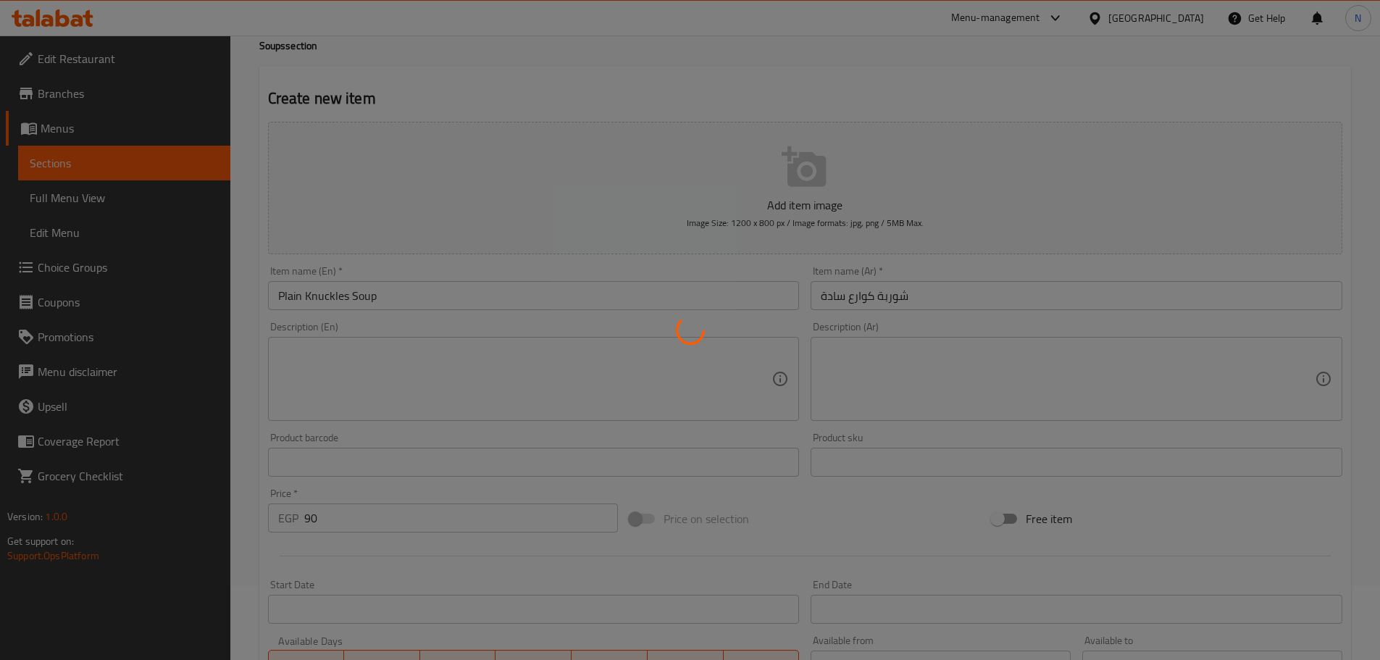
type input "0"
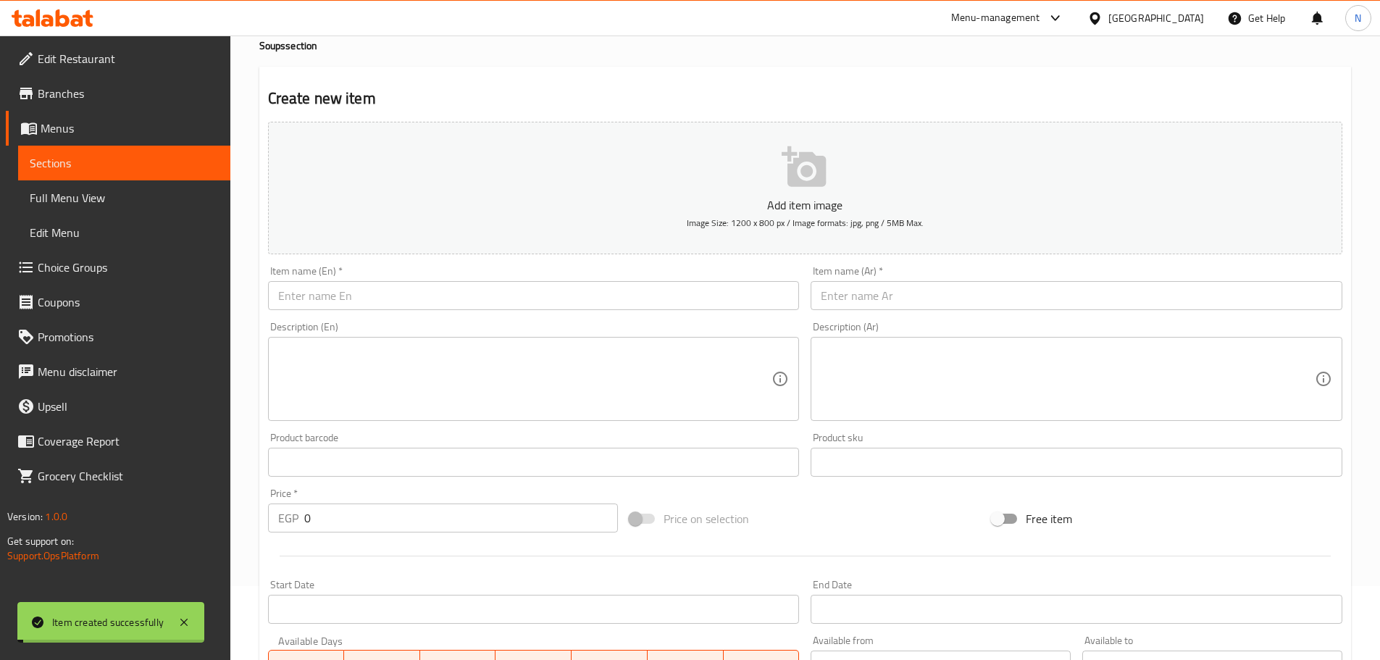
scroll to position [0, 0]
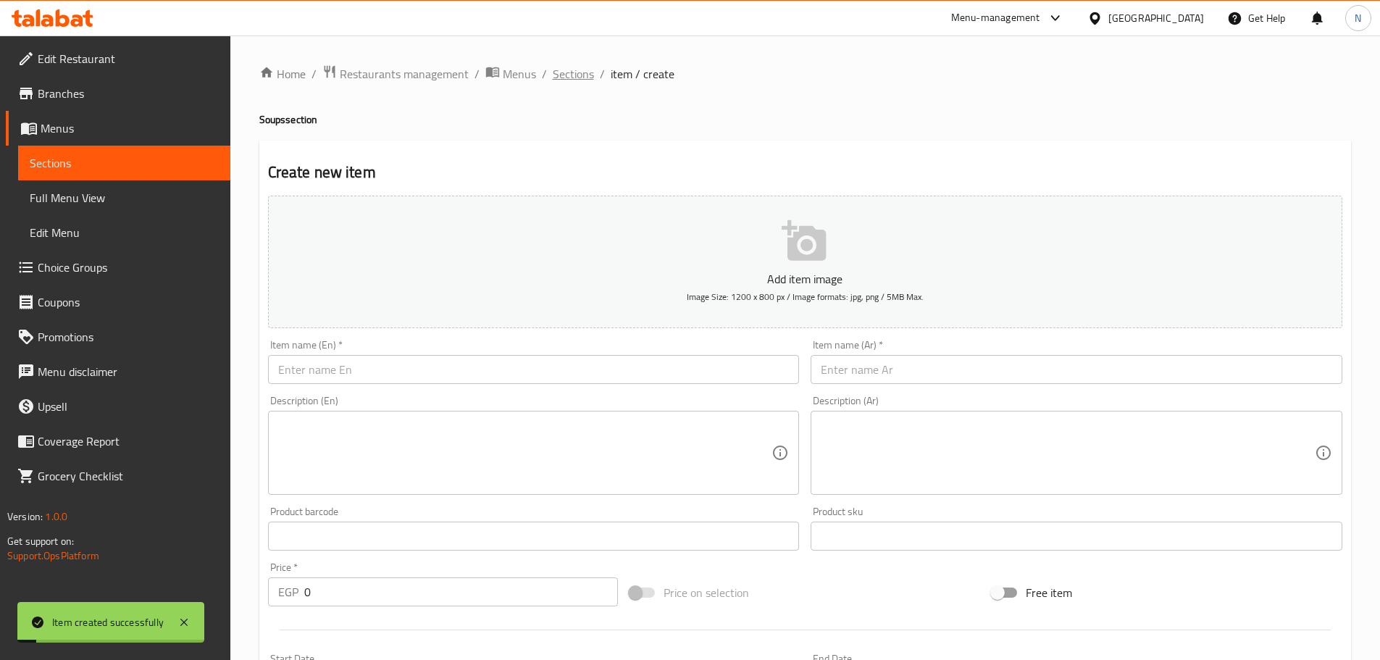
click at [578, 80] on span "Sections" at bounding box center [573, 73] width 41 height 17
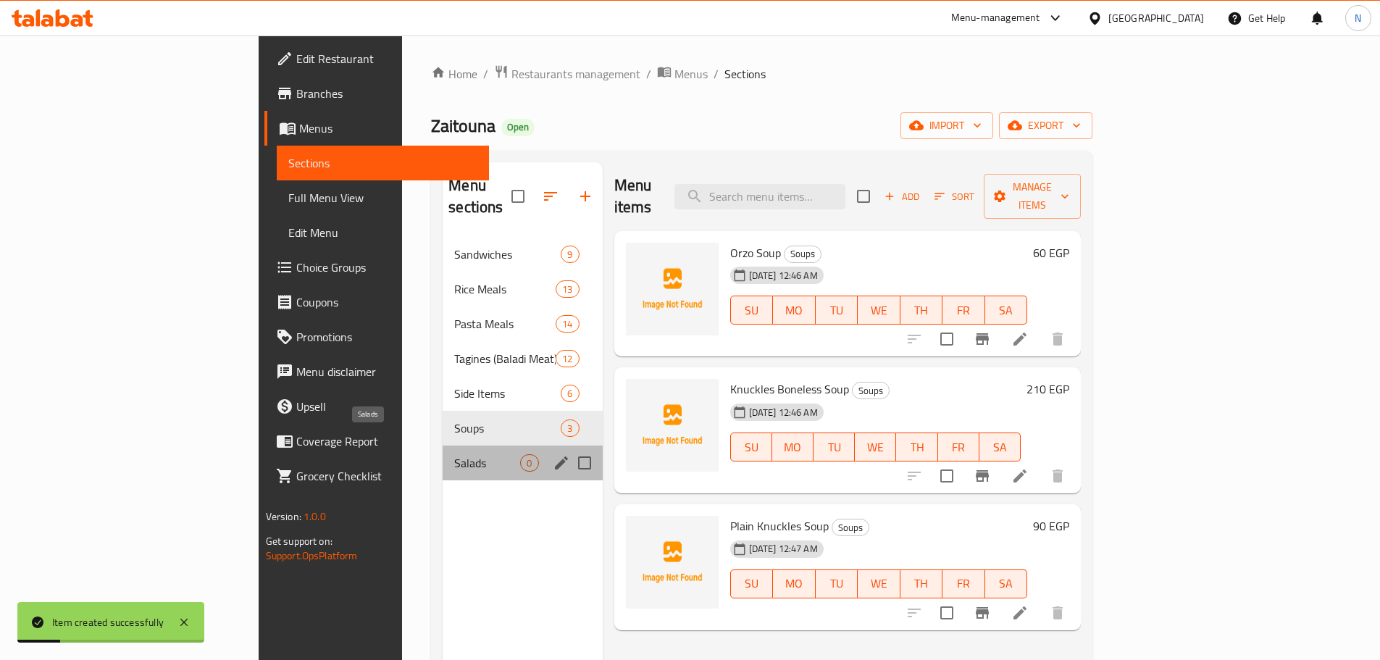
click at [454, 454] on span "Salads" at bounding box center [487, 462] width 66 height 17
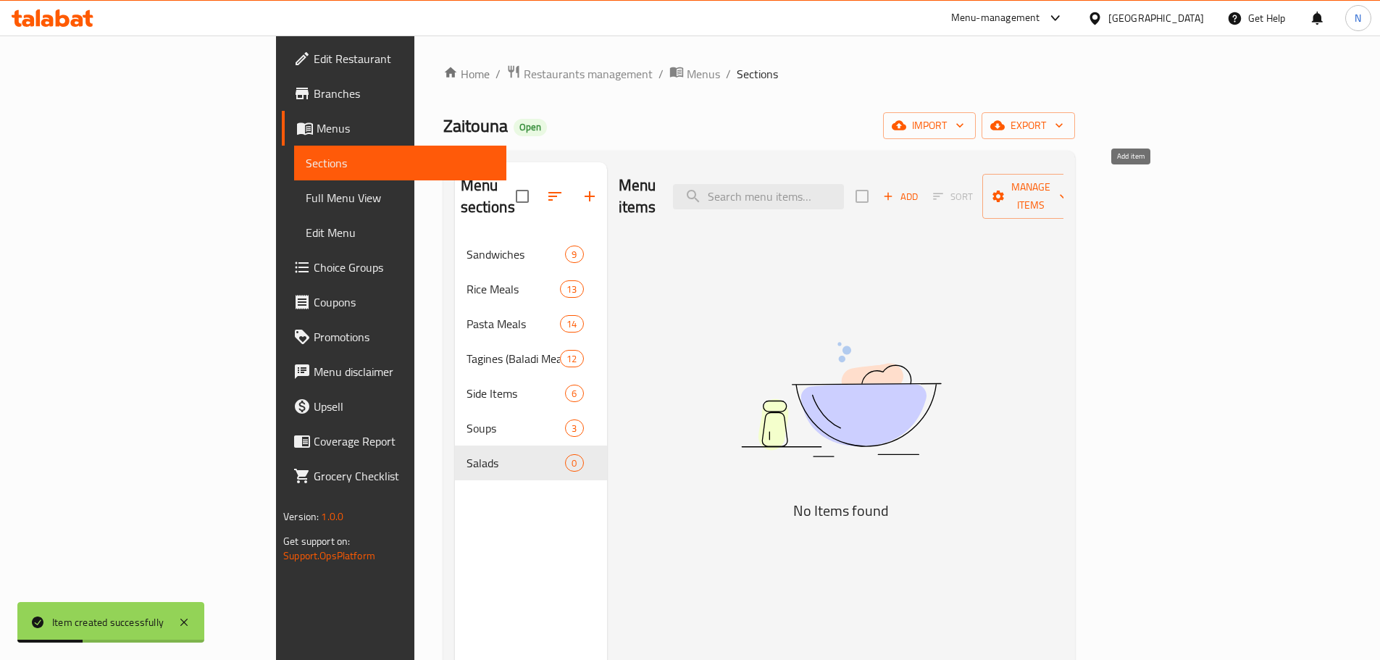
click at [893, 193] on icon "button" at bounding box center [889, 197] width 8 height 8
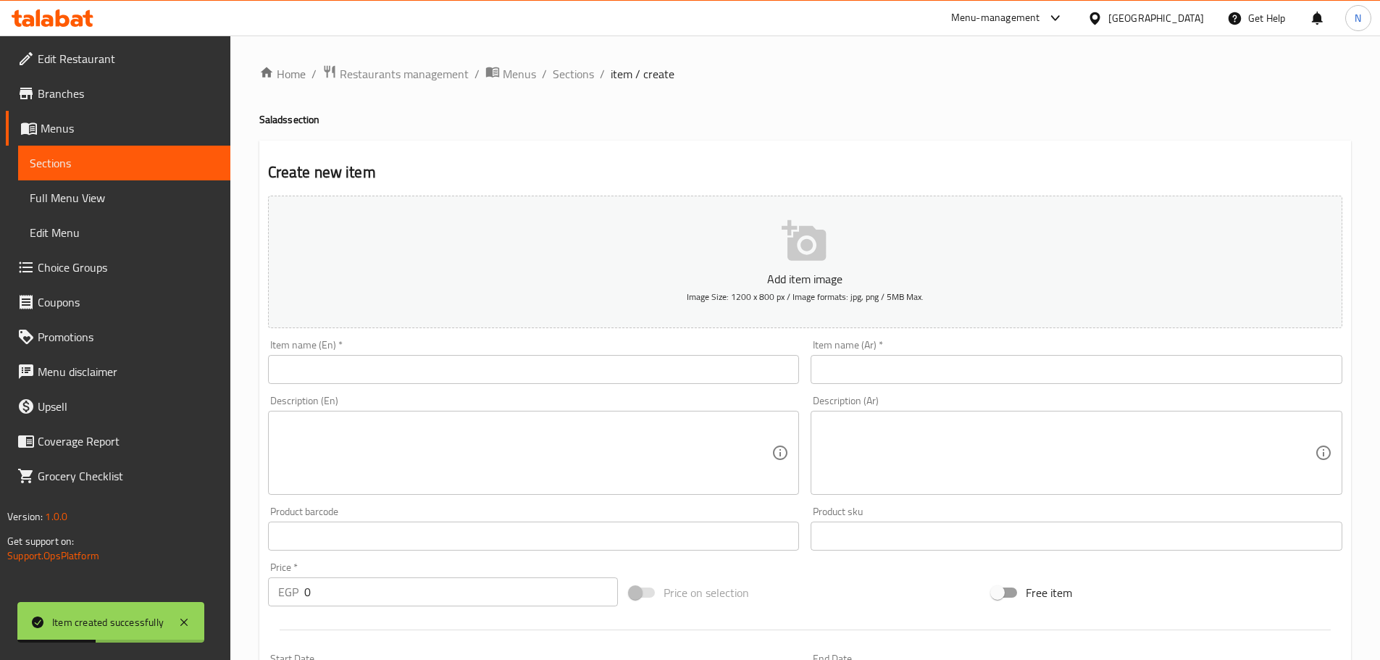
click at [525, 367] on input "text" at bounding box center [534, 369] width 532 height 29
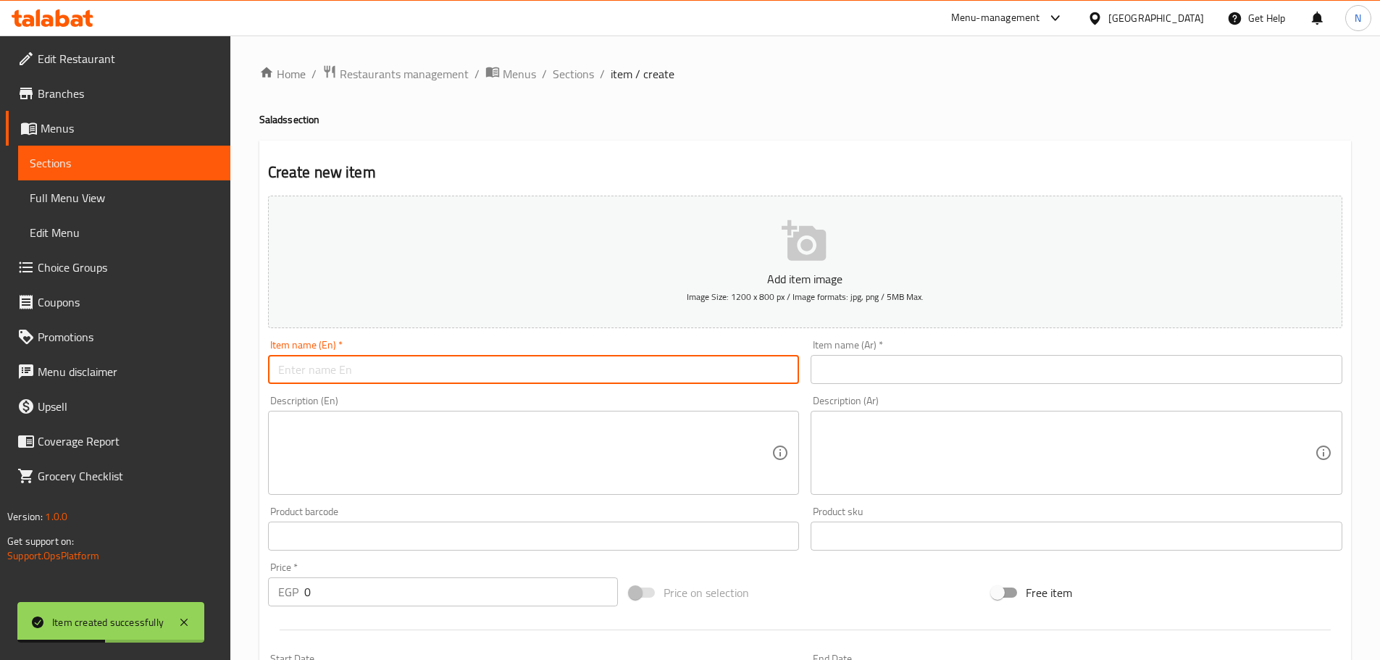
paste input "Green salad"
click at [328, 372] on input "Green salad" at bounding box center [534, 369] width 532 height 29
type input "Green Salad"
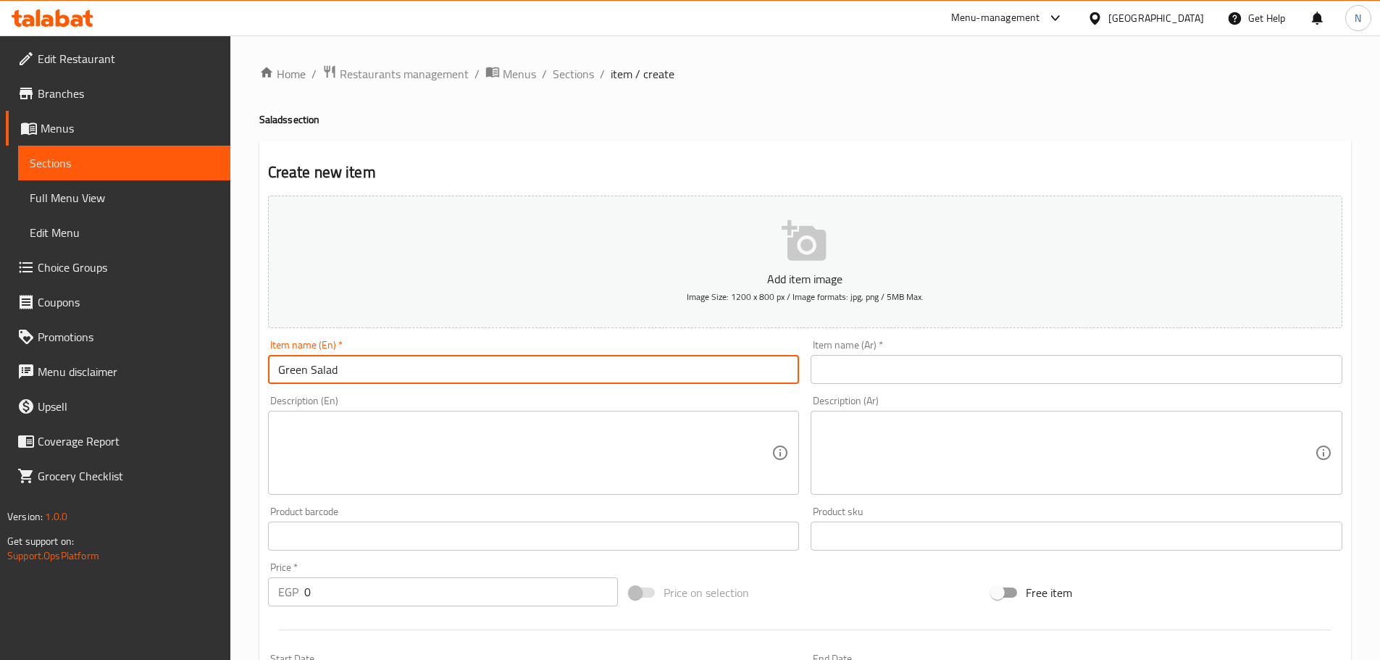
click at [891, 378] on input "text" at bounding box center [1077, 369] width 532 height 29
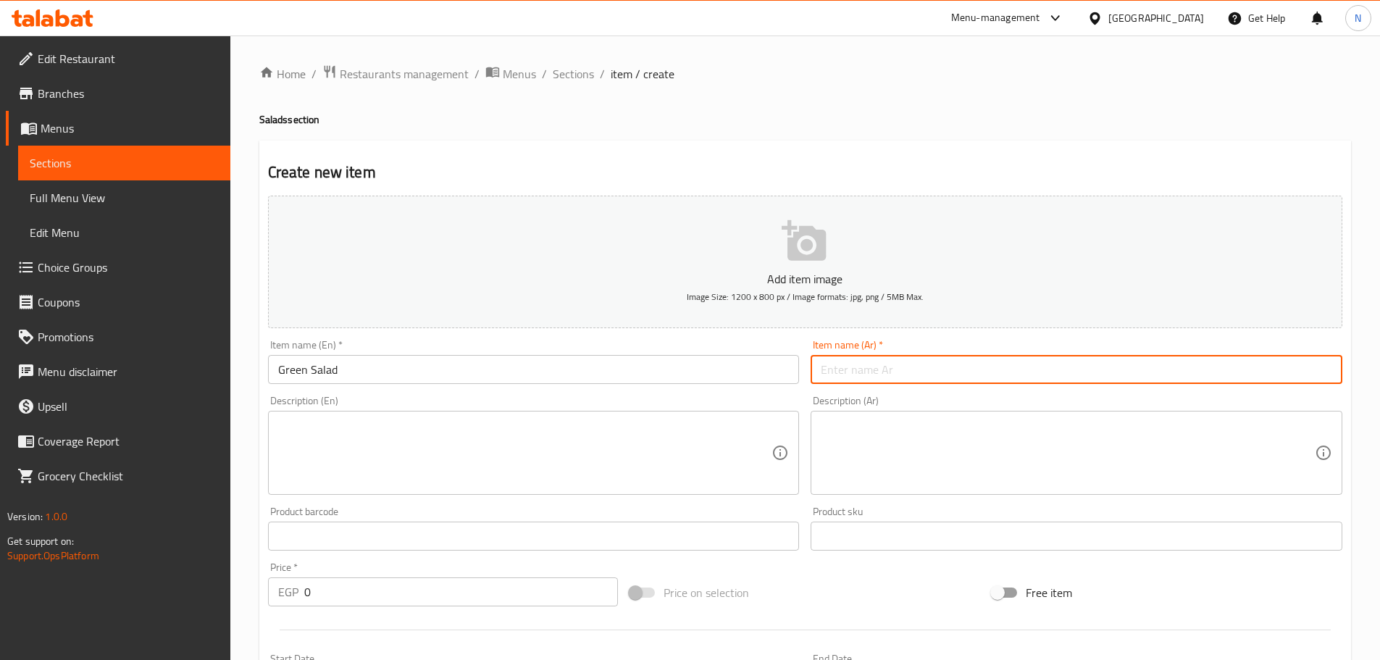
paste input "سلطة خضراء"
type input "سلطة خضراء"
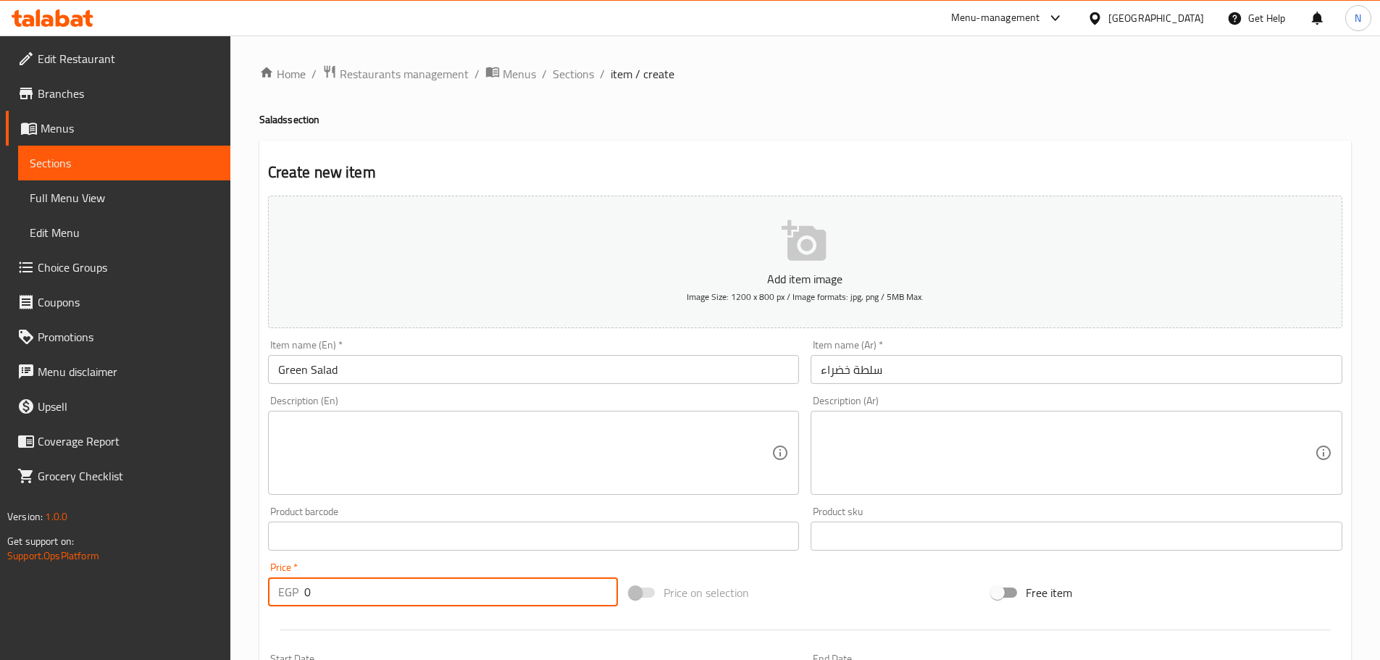
drag, startPoint x: 378, startPoint y: 591, endPoint x: 297, endPoint y: 591, distance: 80.4
click at [297, 591] on div "EGP 0 Price *" at bounding box center [443, 592] width 351 height 29
type input "30"
click at [751, 593] on div "Price on selection" at bounding box center [805, 592] width 362 height 39
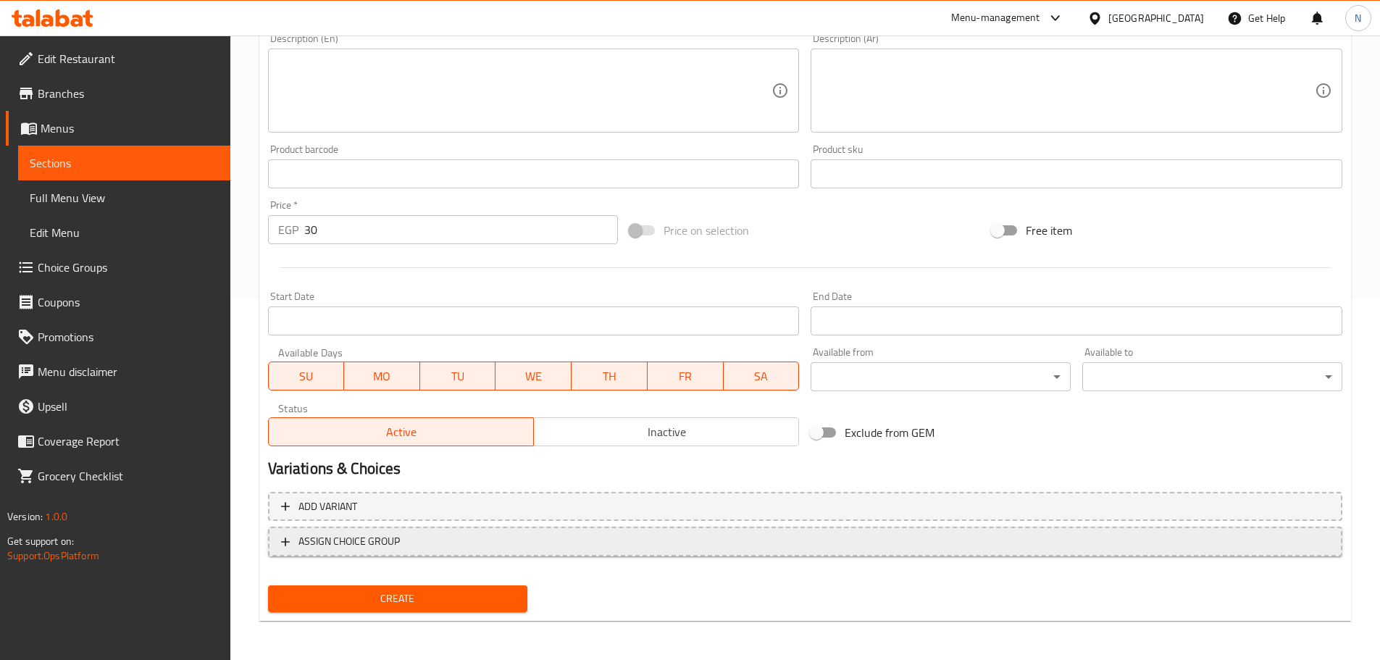
scroll to position [364, 0]
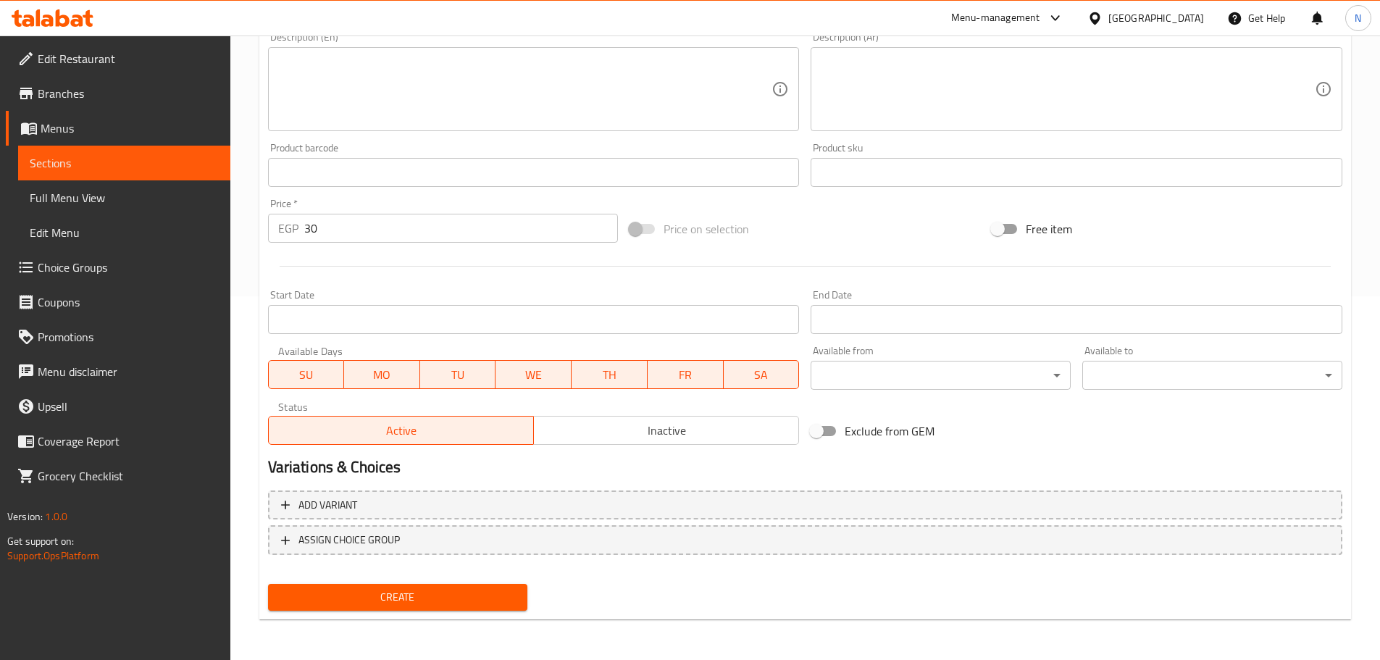
click at [393, 591] on span "Create" at bounding box center [398, 597] width 237 height 18
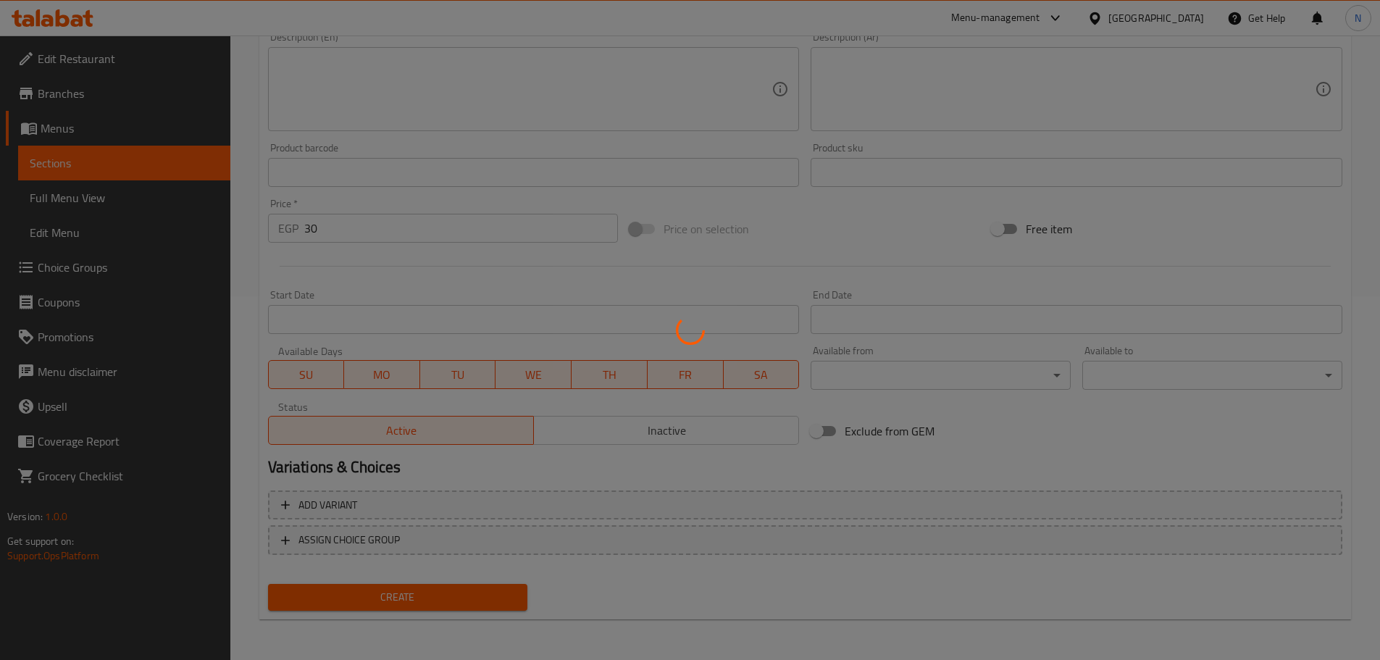
type input "0"
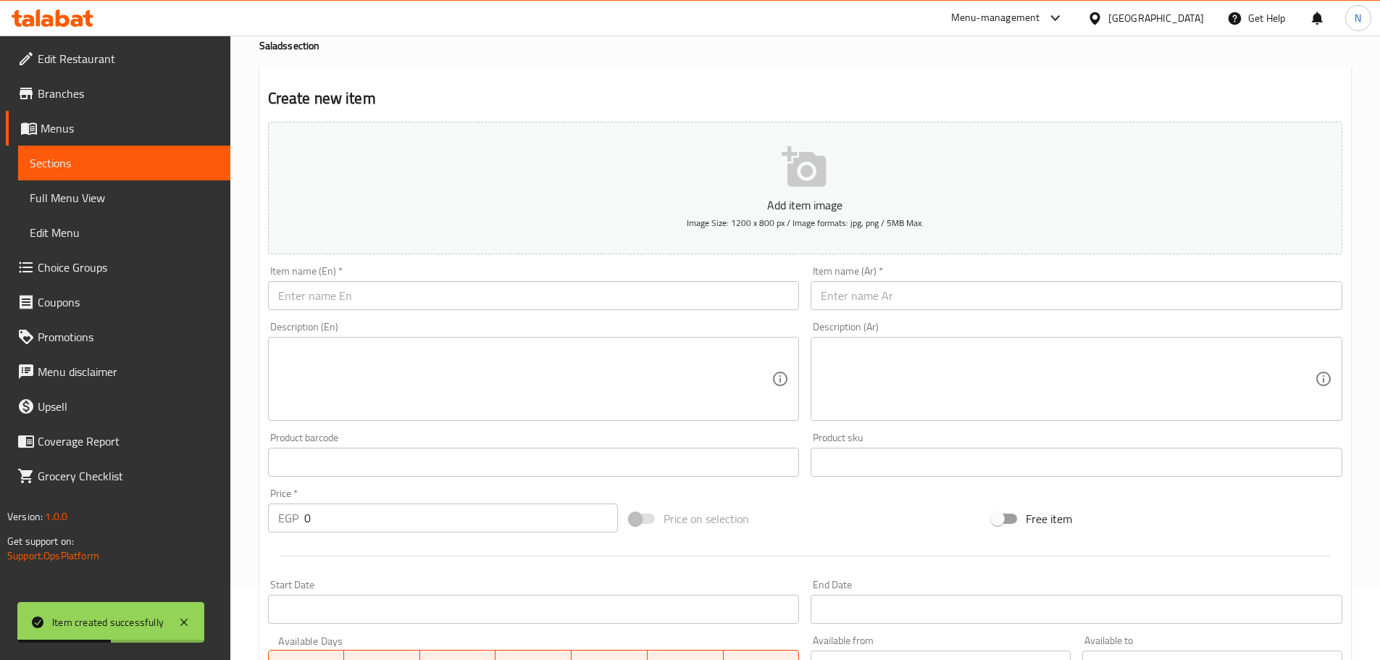
scroll to position [0, 0]
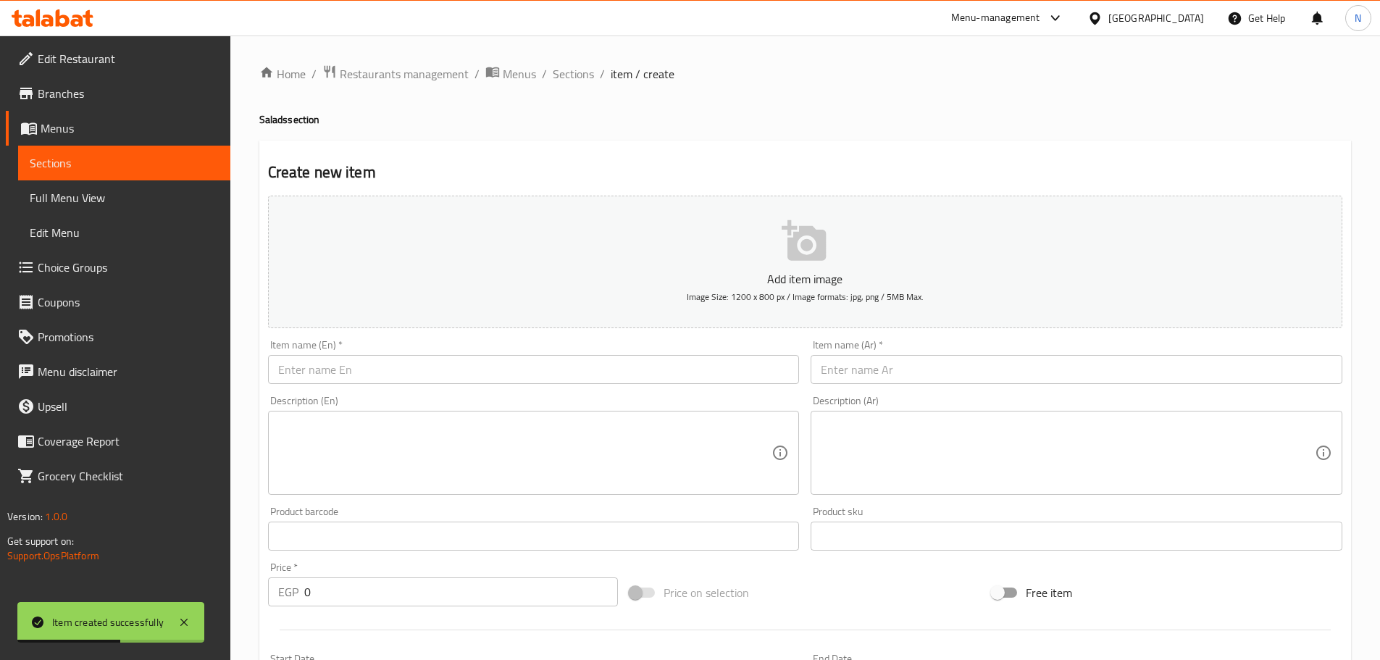
click at [500, 388] on div "Item name (En)   * Item name (En) *" at bounding box center [533, 362] width 543 height 56
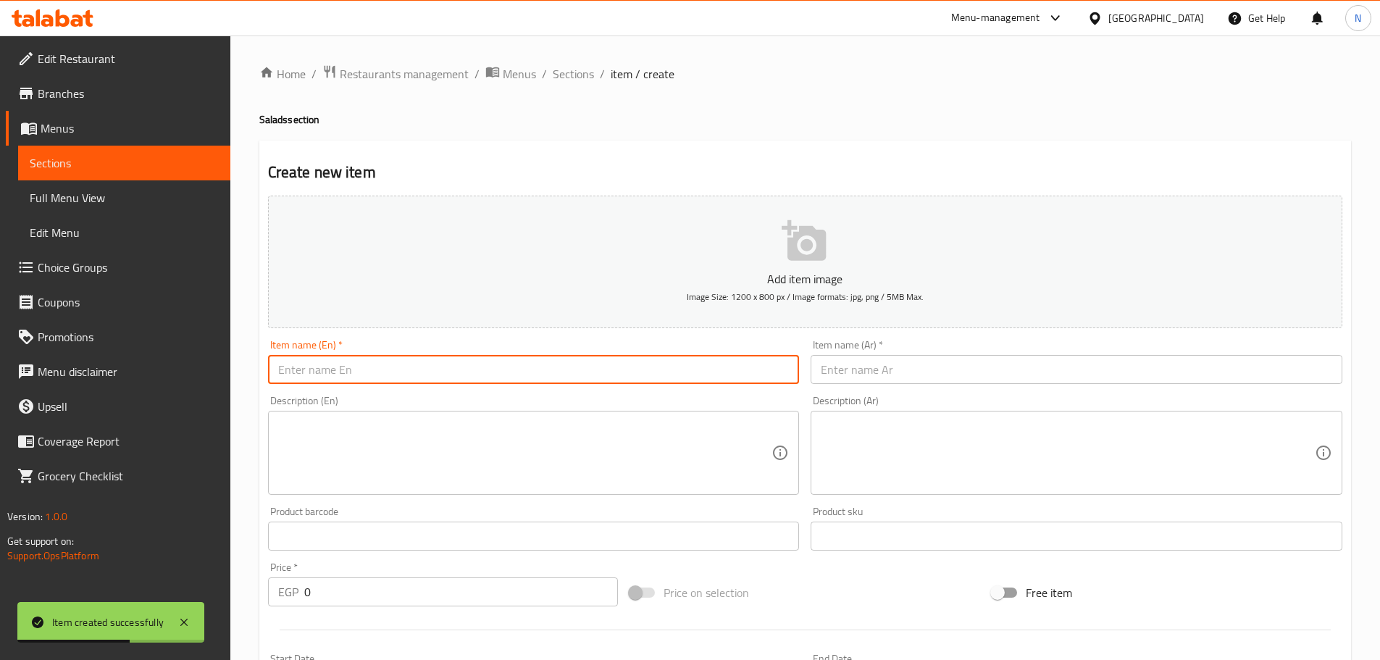
click at [500, 373] on input "text" at bounding box center [534, 369] width 532 height 29
paste input "Pickled eggplant salad"
click at [375, 378] on input "Pickled eggplant salad" at bounding box center [534, 369] width 532 height 29
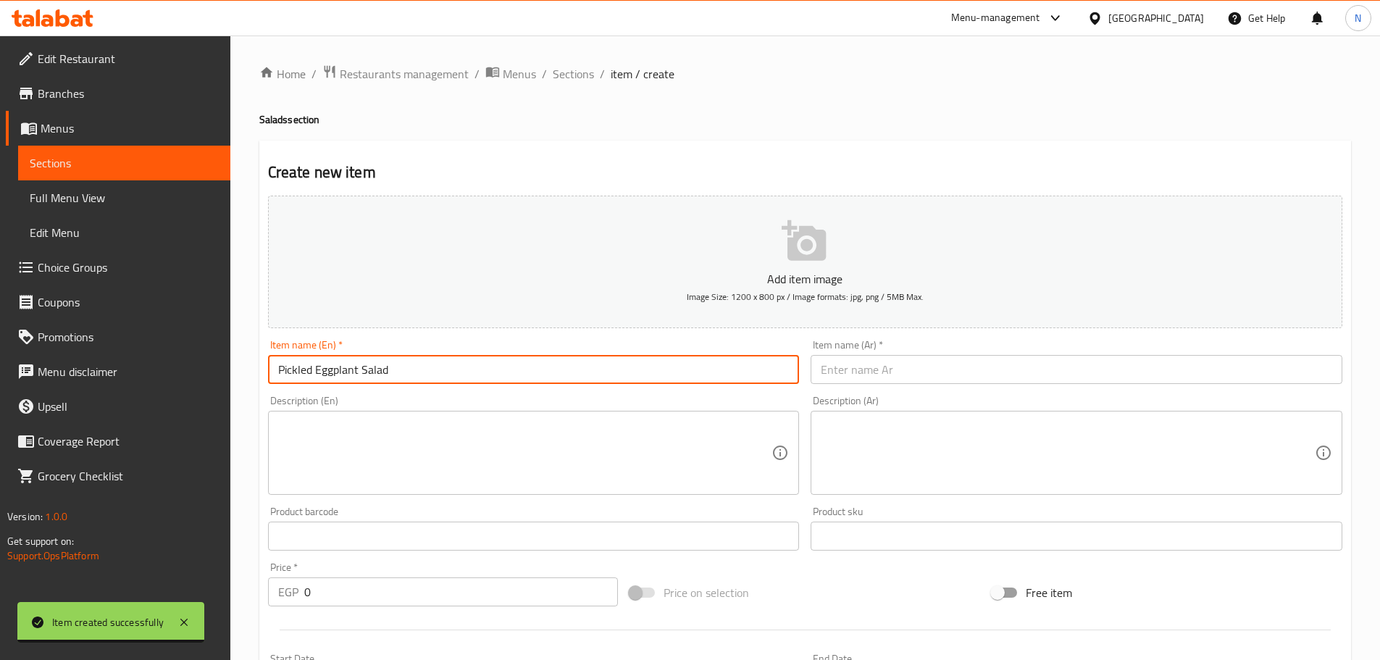
type input "Pickled Eggplant Salad"
click at [841, 370] on input "text" at bounding box center [1077, 369] width 532 height 29
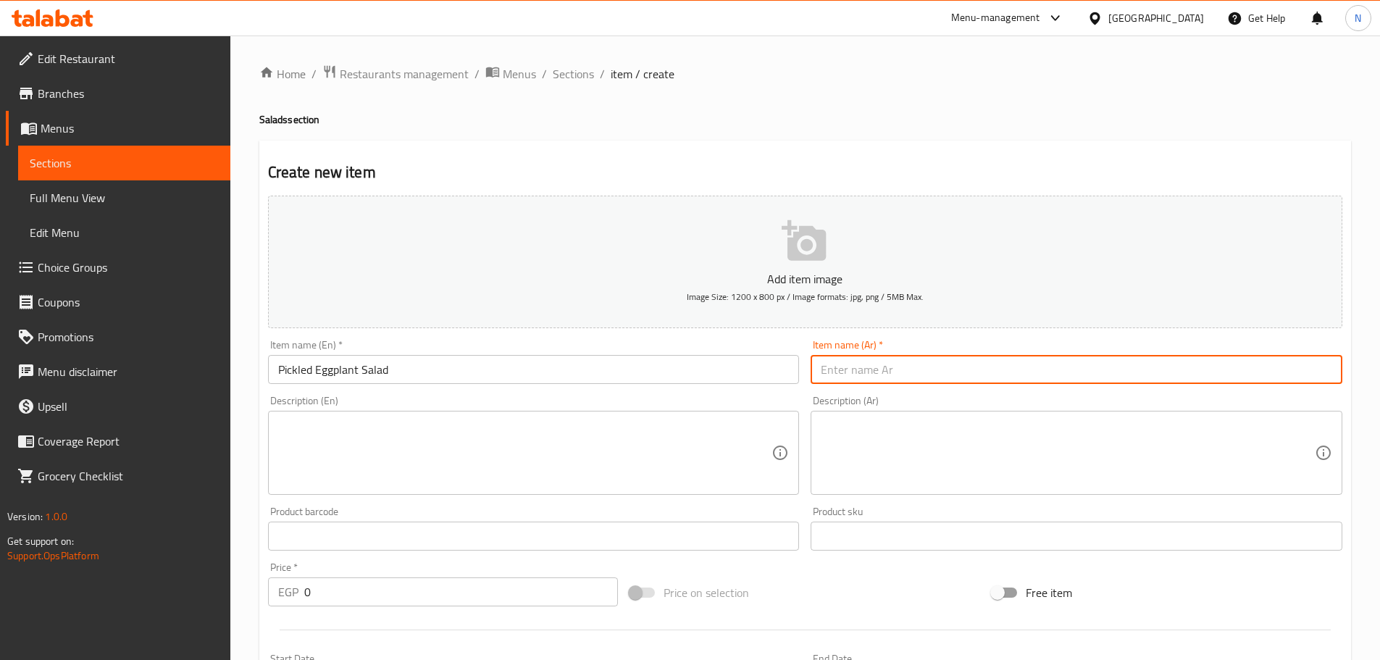
paste input "سلطة الباذنجان المخلل"
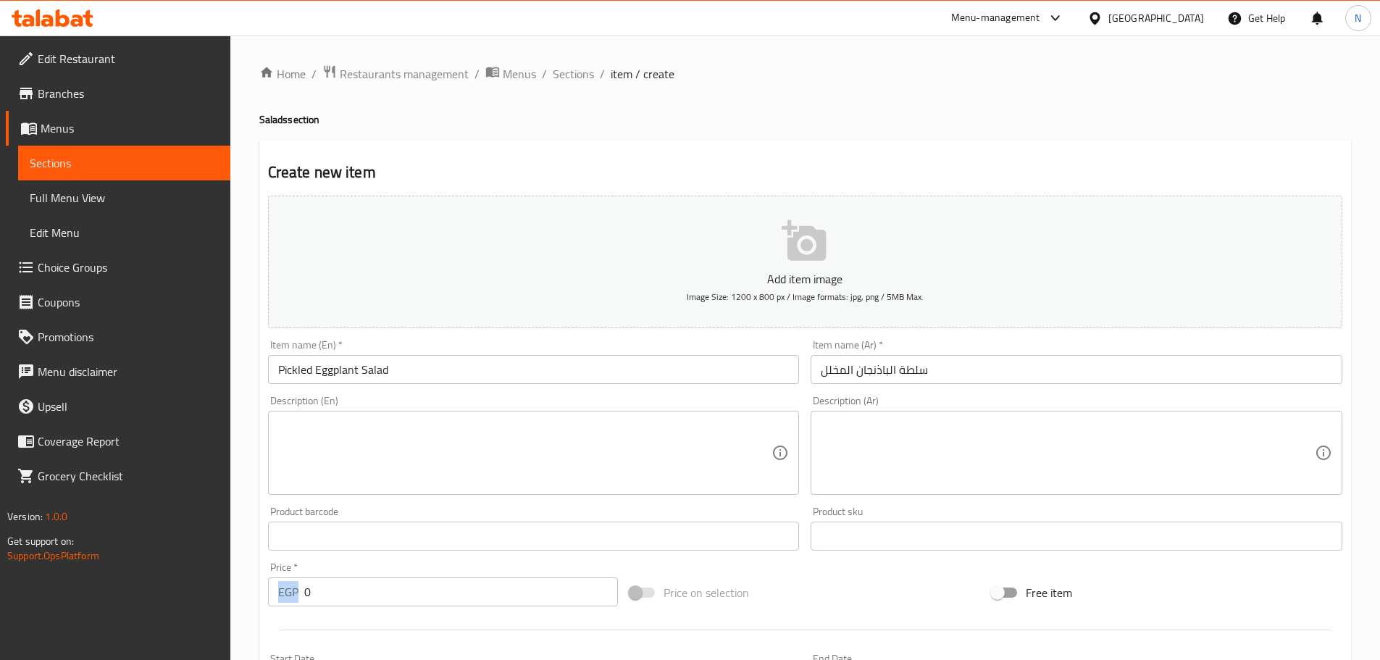
drag, startPoint x: 404, startPoint y: 608, endPoint x: 300, endPoint y: 601, distance: 103.9
click at [300, 601] on div "Price   * EGP 0 Price *" at bounding box center [443, 585] width 362 height 56
click at [890, 371] on input "سلطة الباذنجان المخلل" at bounding box center [1077, 369] width 532 height 29
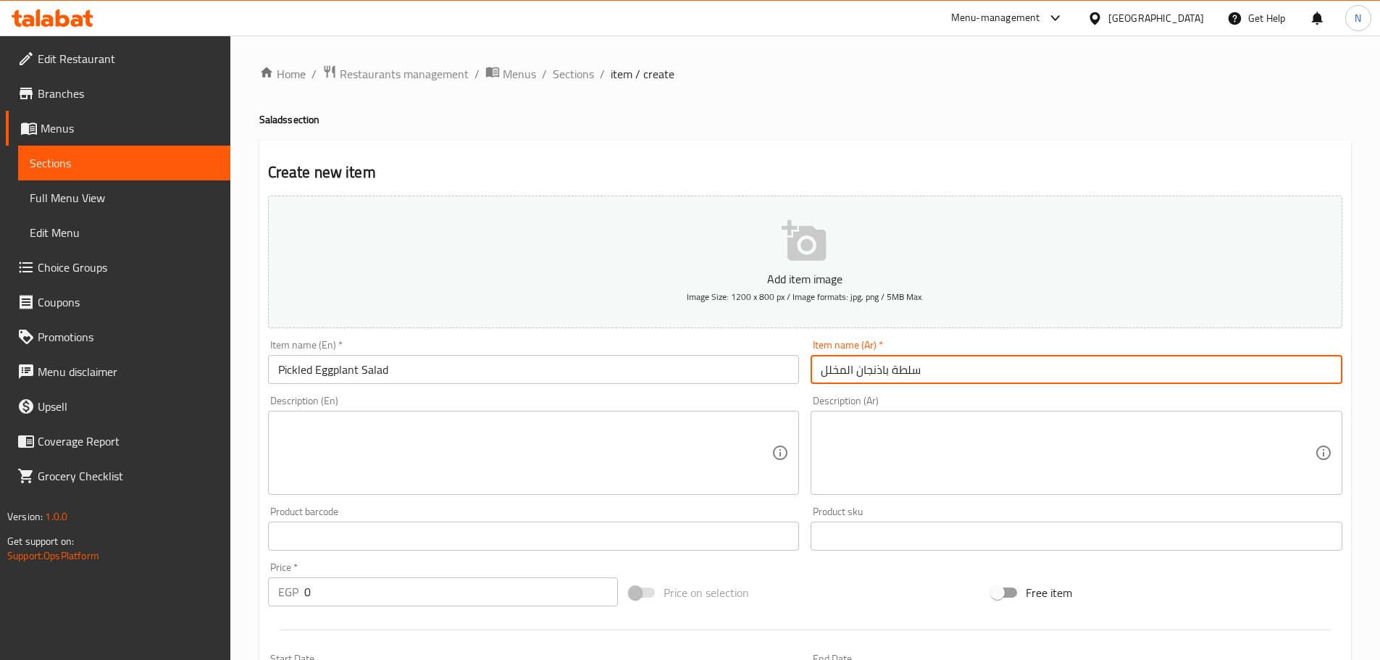
click at [846, 375] on input "سلطة باذنجان المخلل" at bounding box center [1077, 369] width 532 height 29
type input "سلطة باذنجان مخلل"
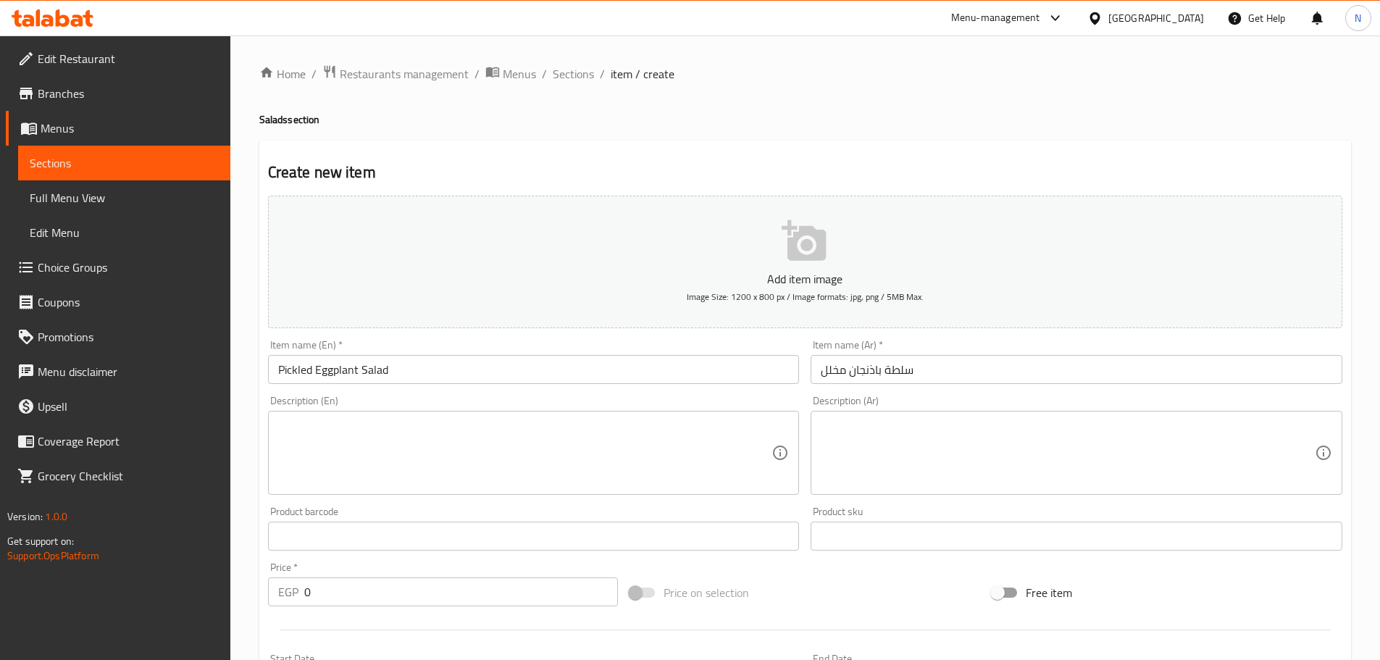
drag, startPoint x: 862, startPoint y: 573, endPoint x: 633, endPoint y: 570, distance: 229.0
click at [861, 573] on div "Add item image Image Size: 1200 x 800 px / Image formats: jpg, png / 5MB Max. I…" at bounding box center [805, 502] width 1086 height 625
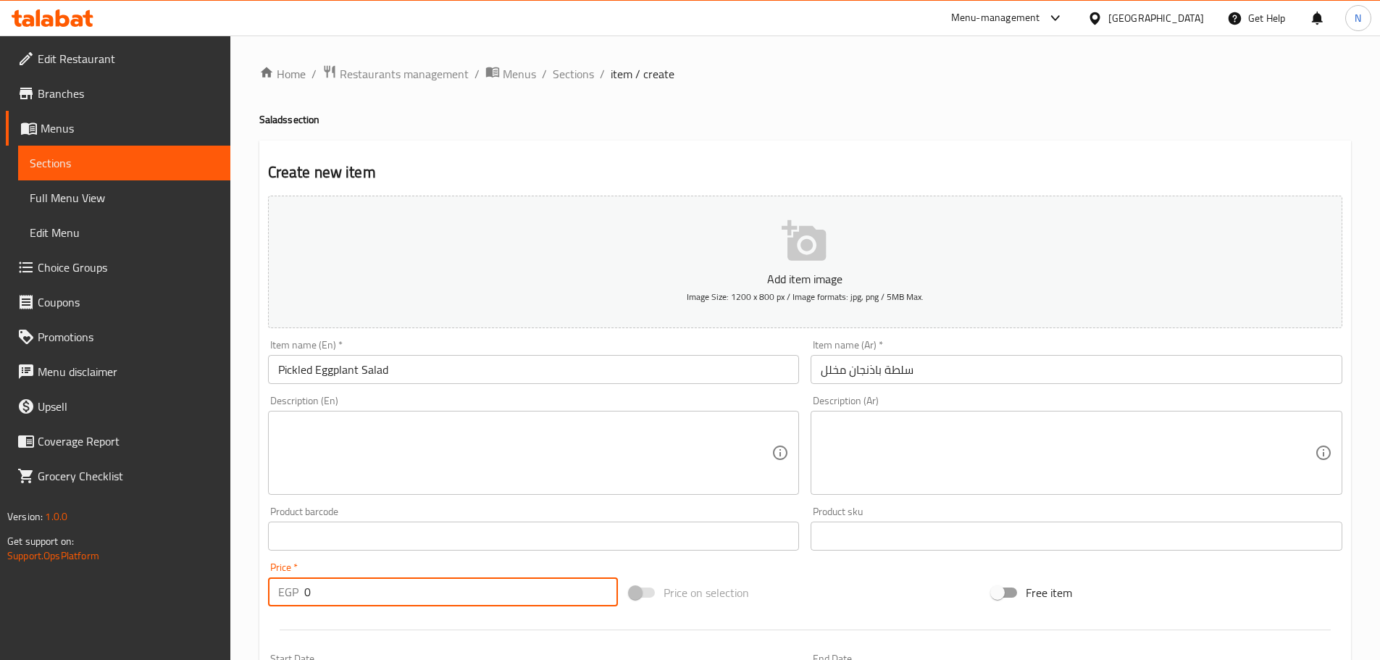
drag, startPoint x: 349, startPoint y: 589, endPoint x: 297, endPoint y: 592, distance: 52.3
click at [297, 592] on div "EGP 0 Price *" at bounding box center [443, 592] width 351 height 29
type input "30"
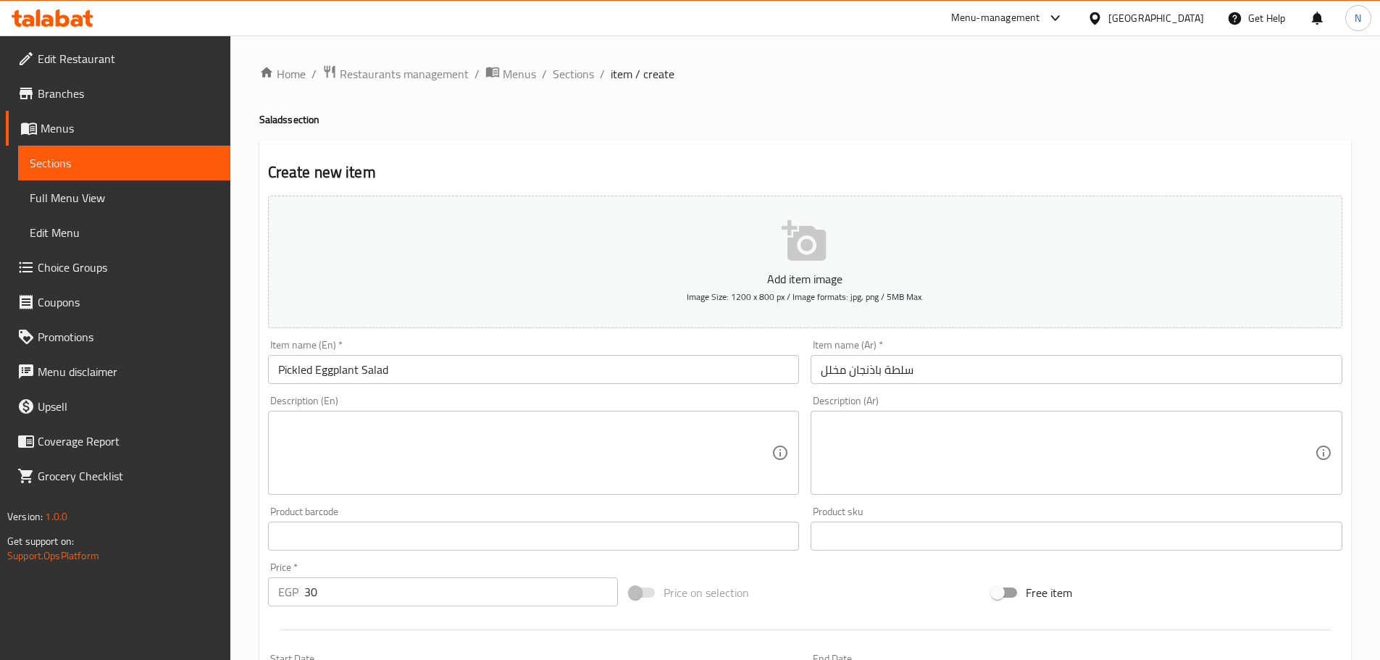
click at [824, 598] on div "Price on selection" at bounding box center [805, 592] width 362 height 39
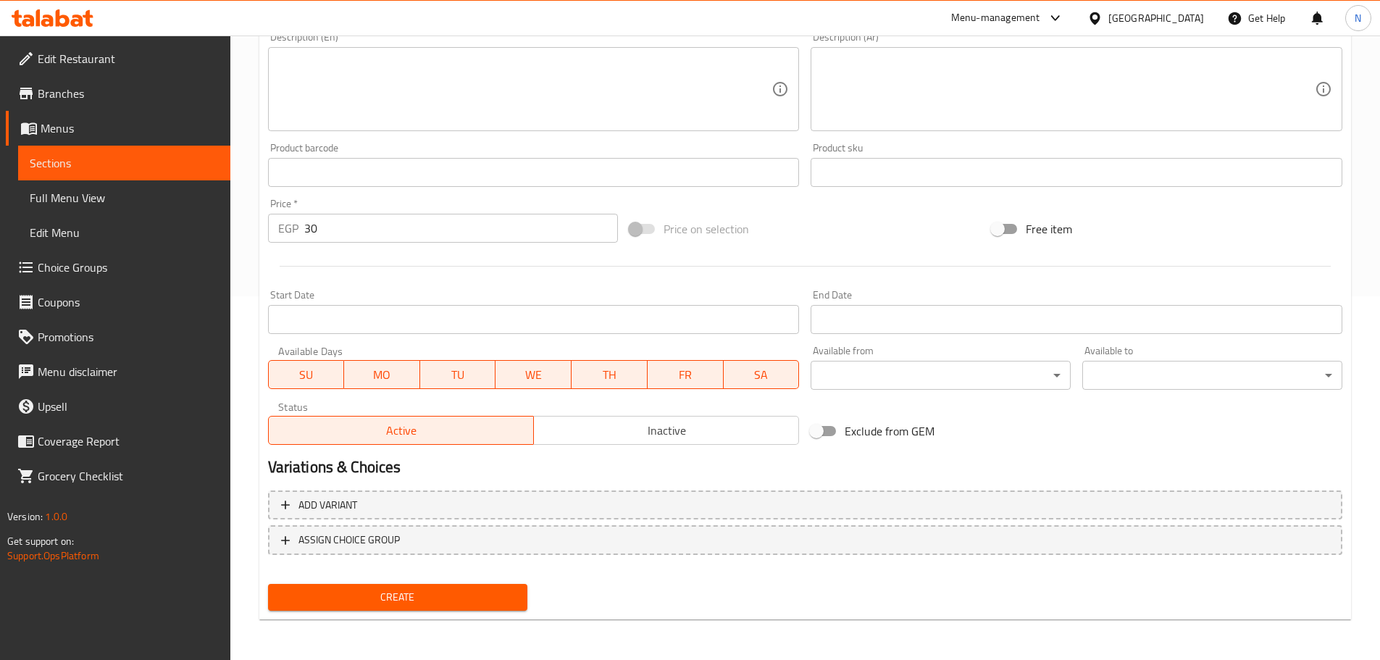
click at [464, 607] on button "Create" at bounding box center [398, 597] width 260 height 27
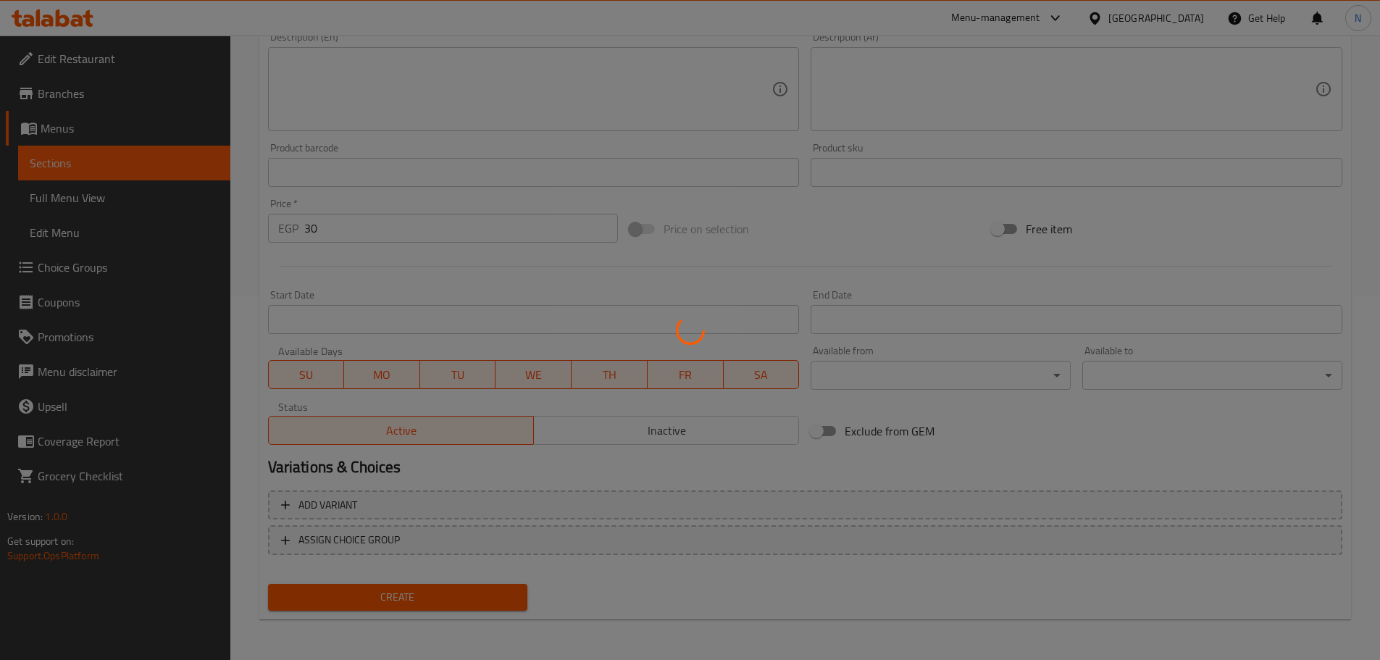
scroll to position [1, 0]
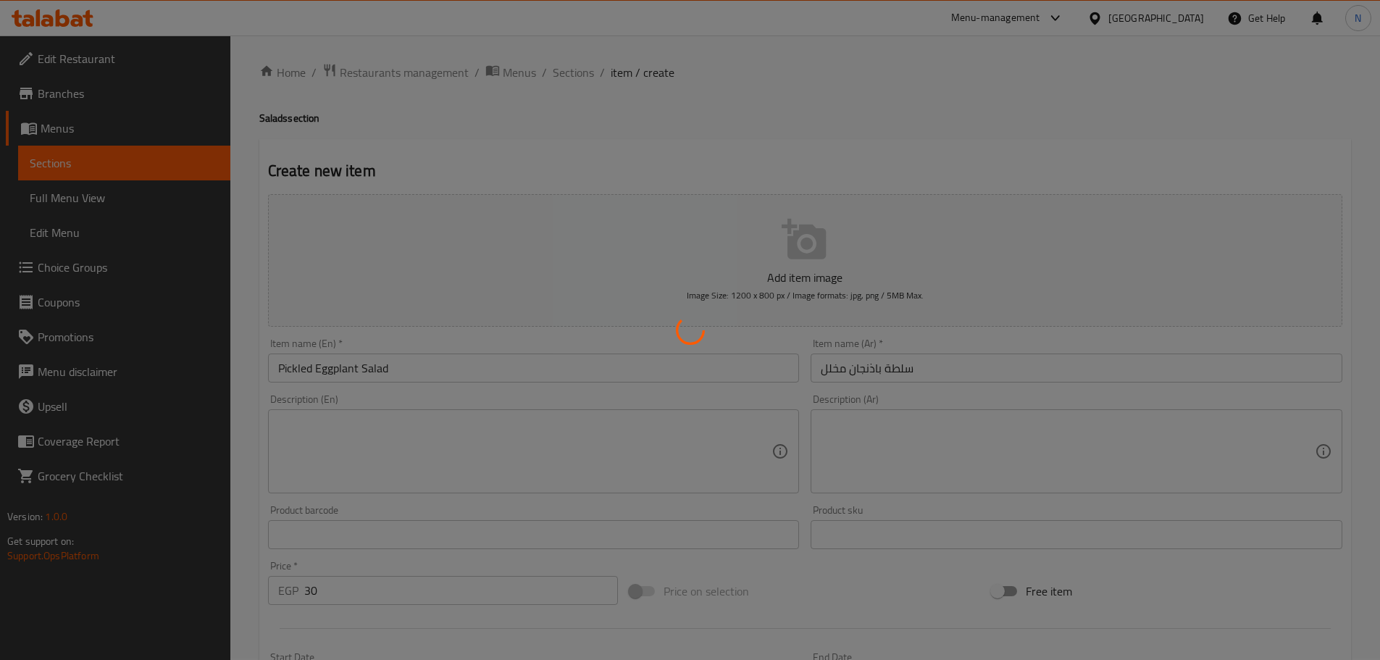
type input "0"
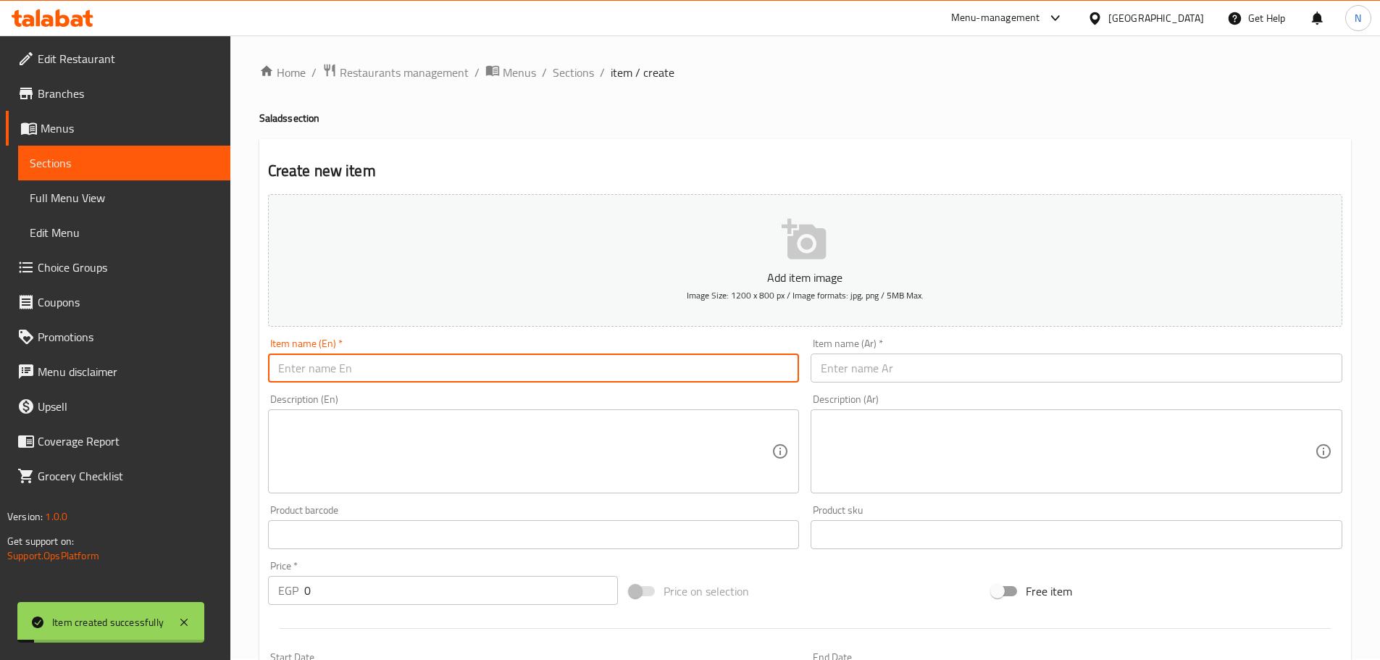
click at [446, 362] on input "text" at bounding box center [534, 368] width 532 height 29
paste input "Pickled tomatoes"
click at [325, 363] on input "Pickled tomatoes" at bounding box center [534, 368] width 532 height 29
click at [344, 369] on input "Pickled Tomatoes" at bounding box center [534, 368] width 532 height 29
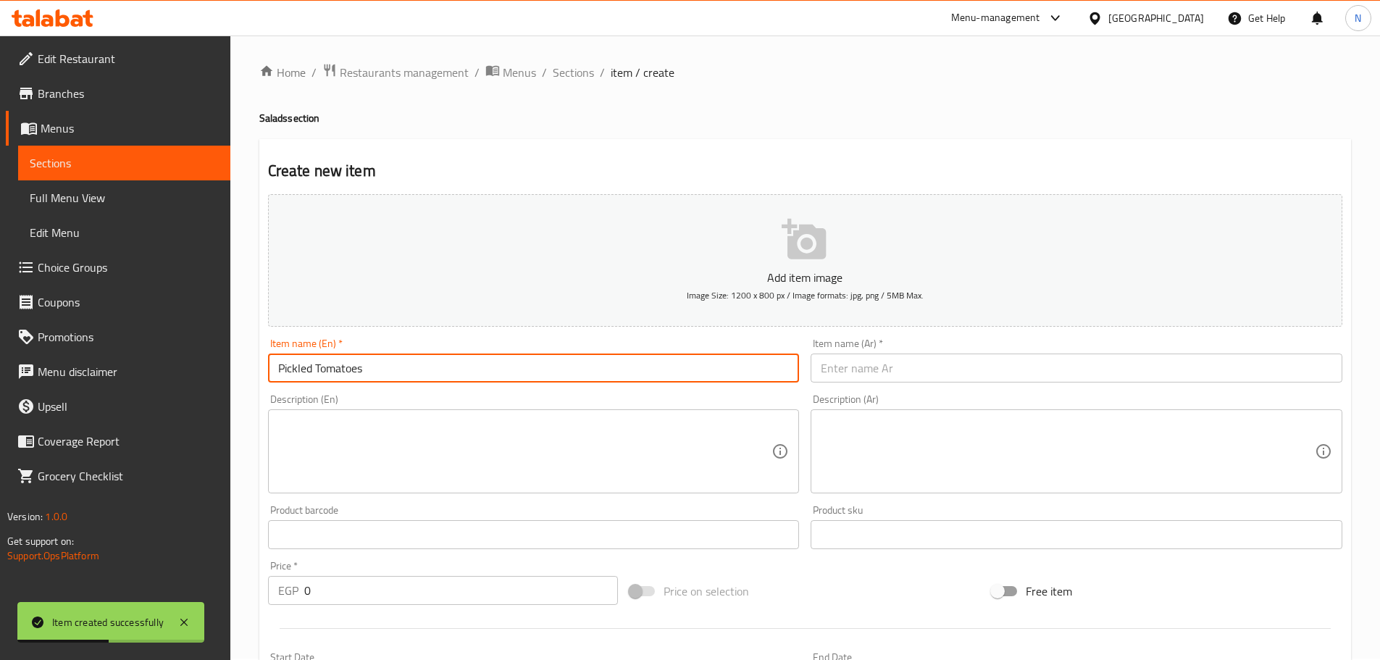
click at [344, 369] on input "Pickled Tomatoes" at bounding box center [534, 368] width 532 height 29
type input "Pickled Tomatoes"
click at [851, 370] on input "text" at bounding box center [1077, 368] width 532 height 29
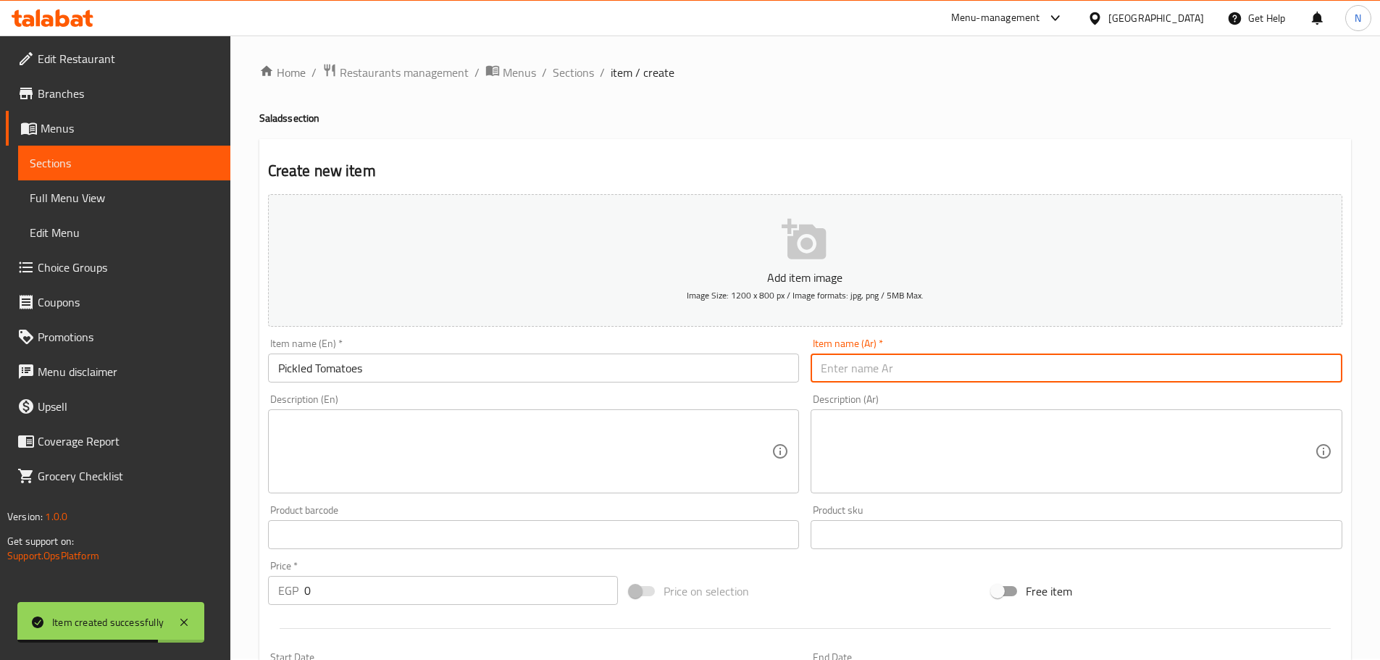
paste input "الطماطم المخللة"
click at [896, 367] on input "الطماطم المخللة" at bounding box center [1077, 368] width 532 height 29
click at [845, 367] on input "طماطم المخللة" at bounding box center [1077, 368] width 532 height 29
click at [849, 369] on input "طماطم المخللة" at bounding box center [1077, 368] width 532 height 29
type input "طماطم مخللة"
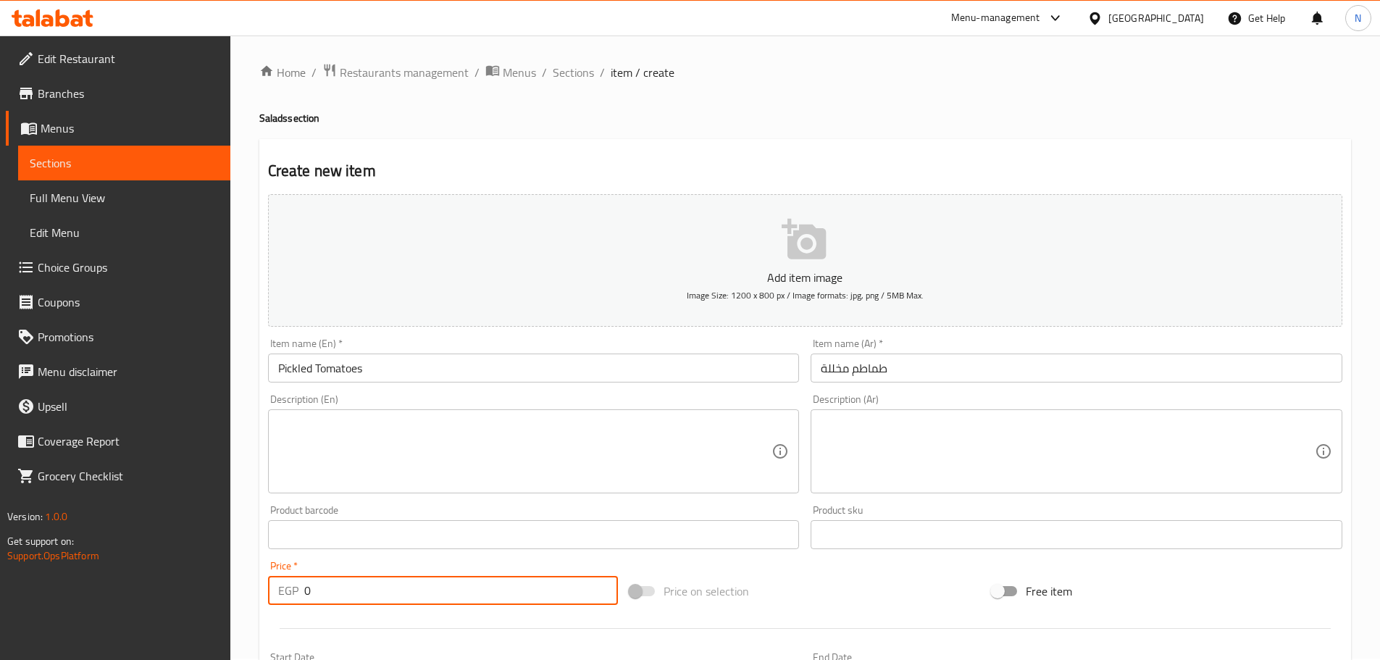
drag, startPoint x: 338, startPoint y: 586, endPoint x: 293, endPoint y: 585, distance: 44.9
click at [293, 585] on div "EGP 0 Price *" at bounding box center [443, 590] width 351 height 29
type input "25"
click at [830, 600] on div "Price on selection" at bounding box center [805, 591] width 362 height 39
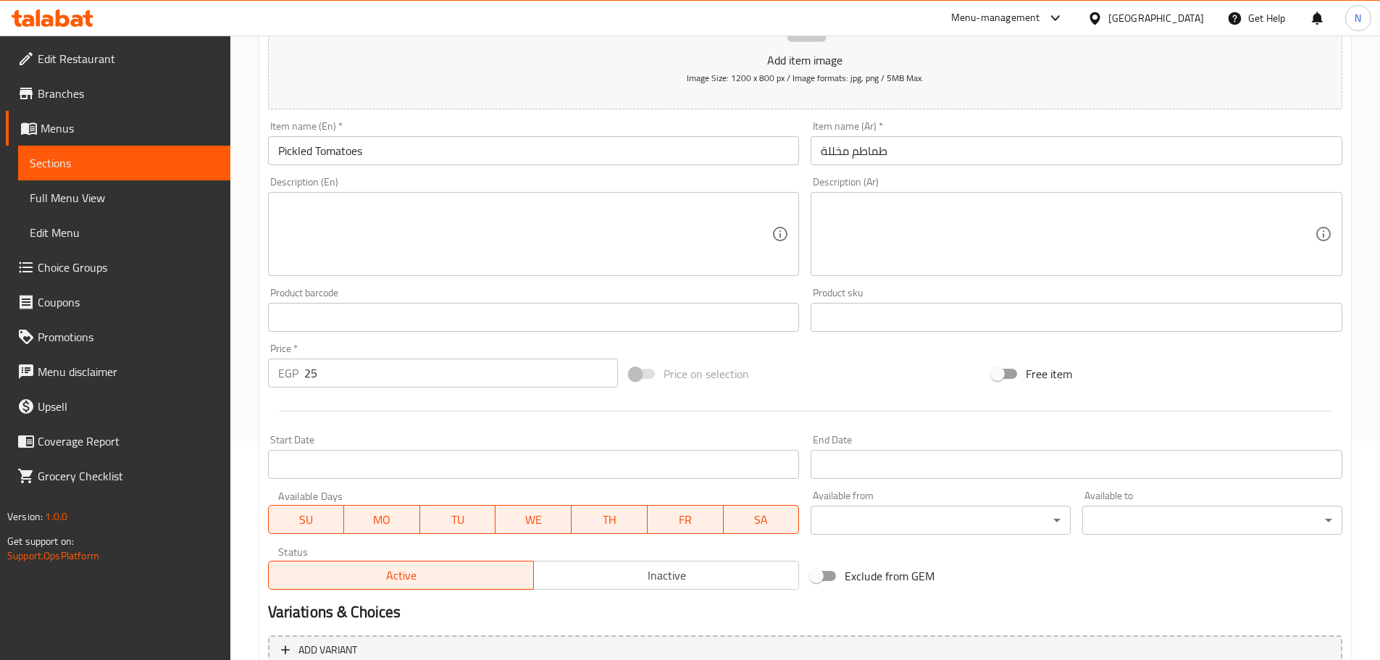
scroll to position [364, 0]
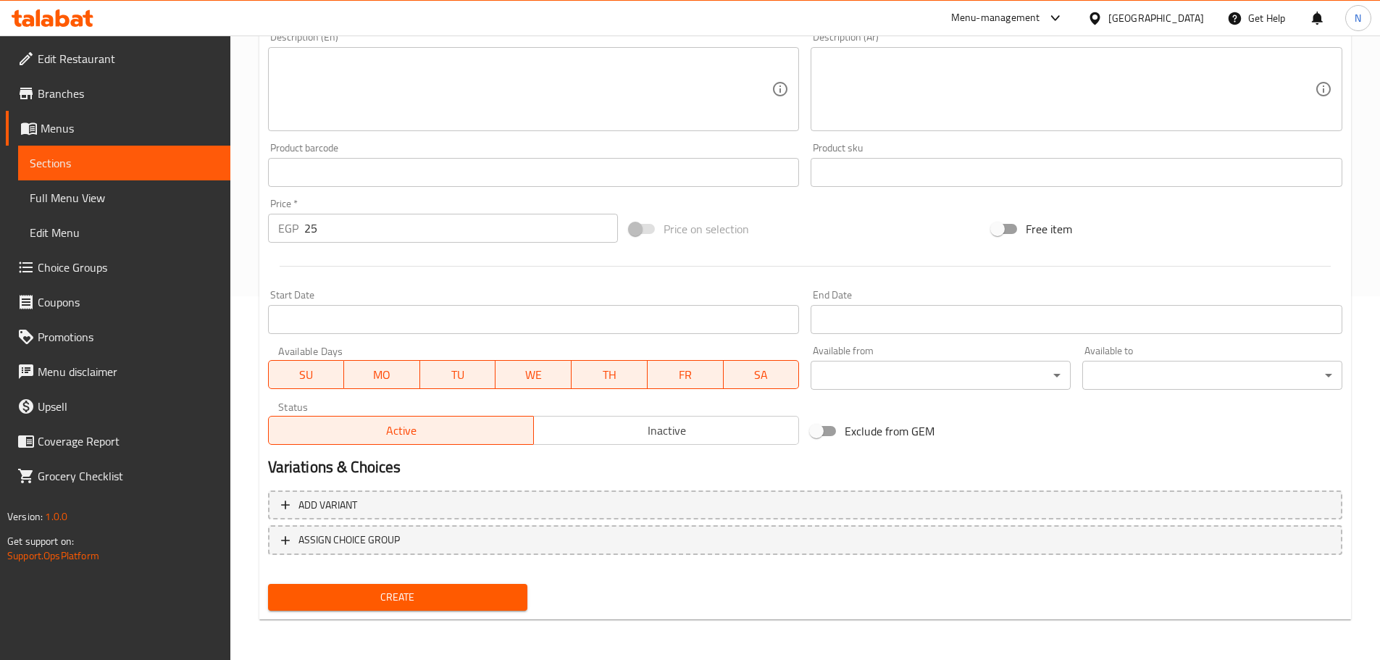
click at [452, 596] on span "Create" at bounding box center [398, 597] width 237 height 18
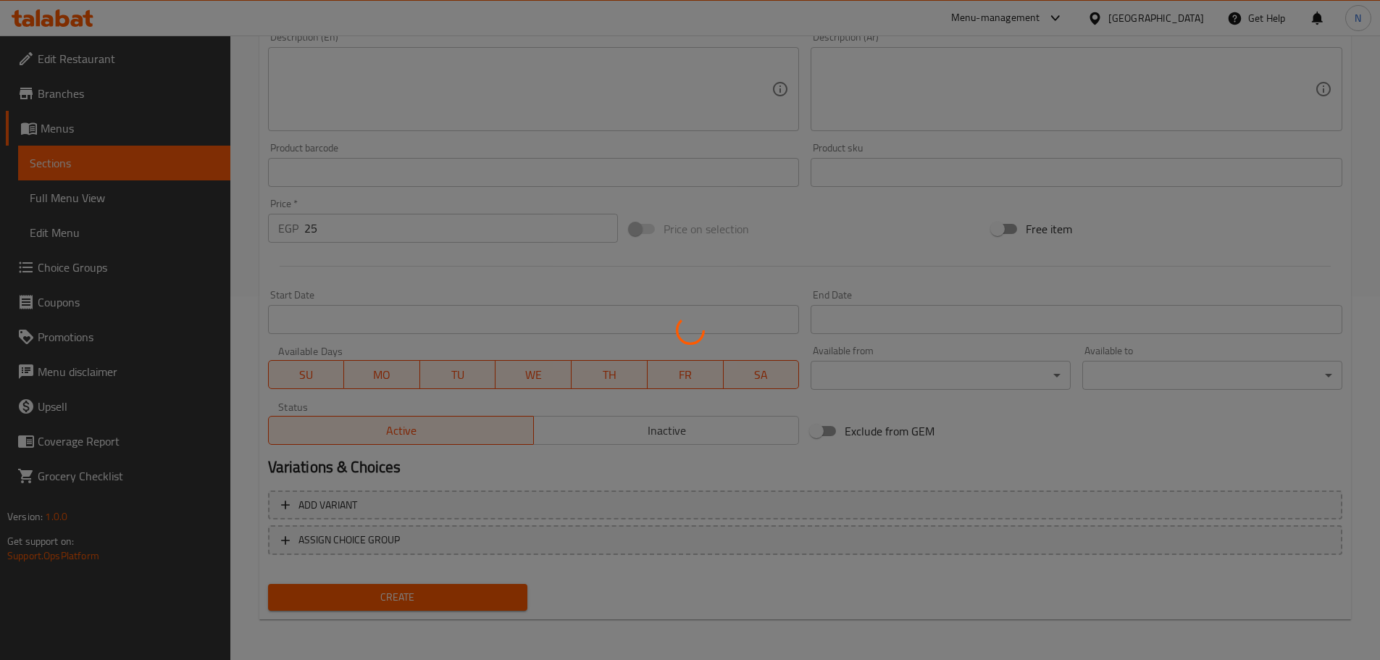
type input "0"
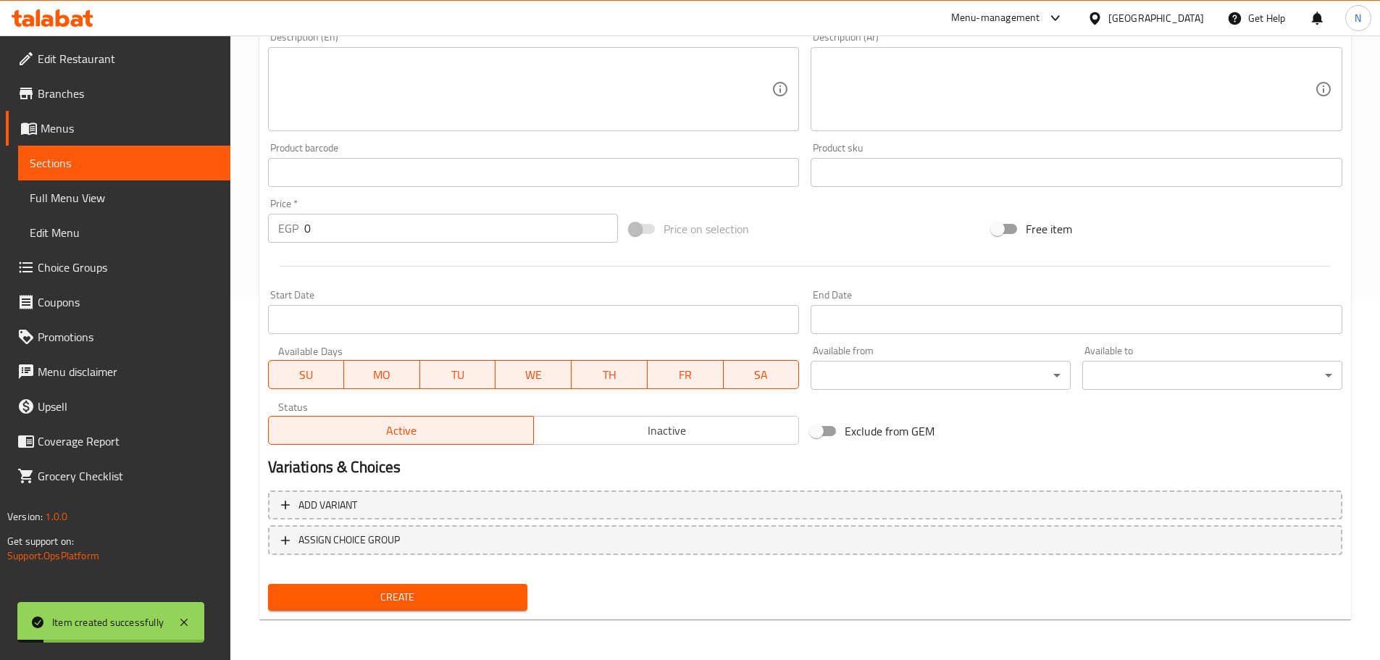
scroll to position [0, 0]
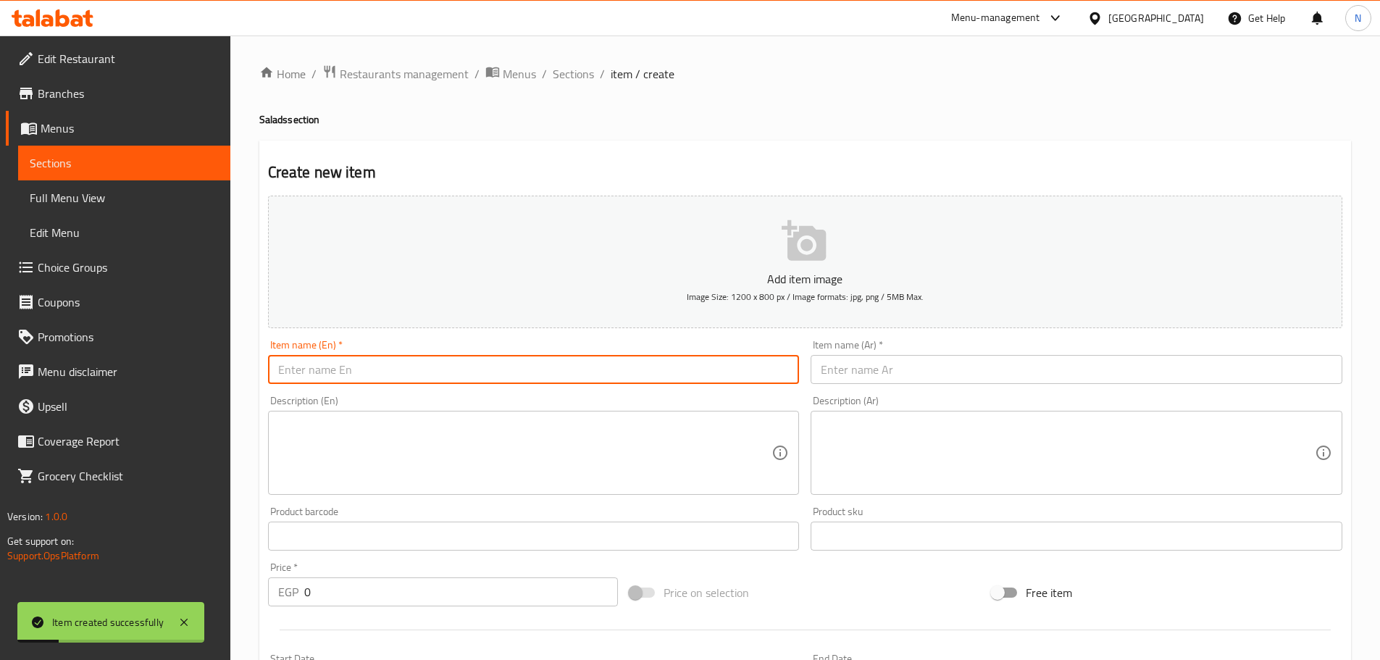
click at [457, 370] on input "text" at bounding box center [534, 369] width 532 height 29
paste input "Tahini salad"
click at [318, 373] on input "Tahini salad" at bounding box center [534, 369] width 532 height 29
type input "Tahini Salad"
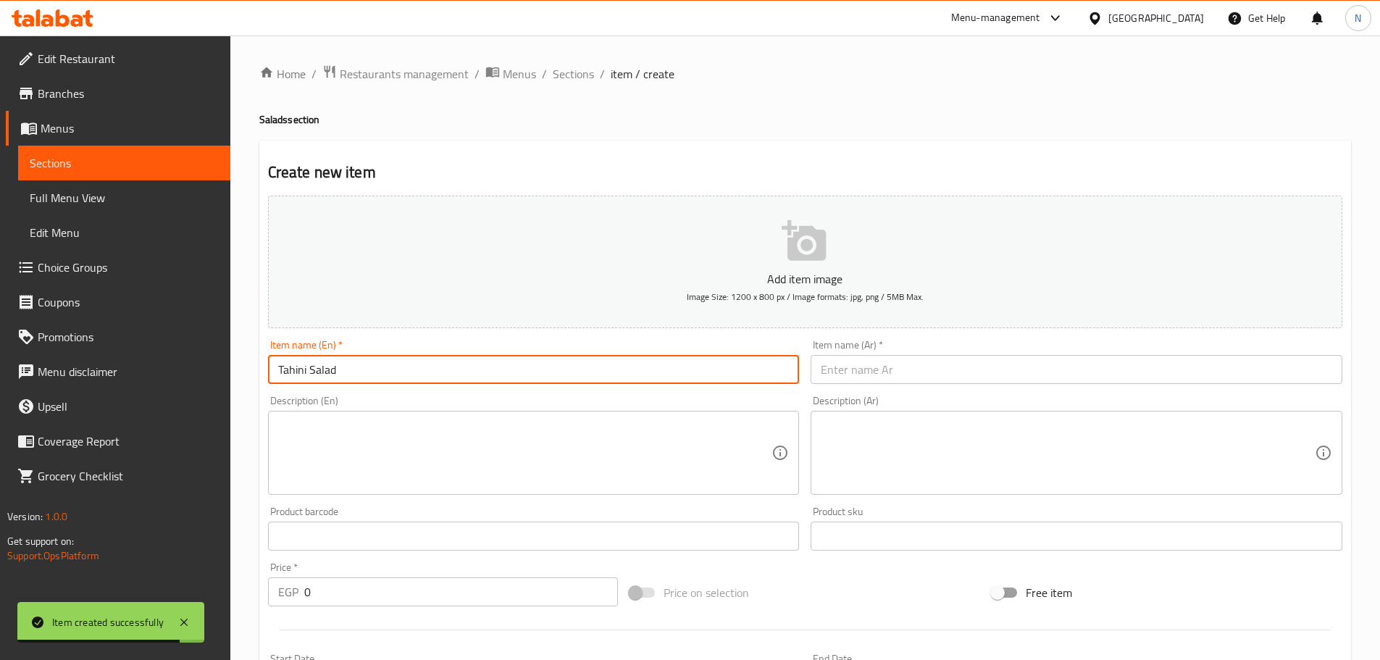
click at [309, 381] on input "Tahini Salad" at bounding box center [534, 369] width 532 height 29
click at [845, 396] on div "Description (Ar) Description (Ar)" at bounding box center [1077, 445] width 532 height 99
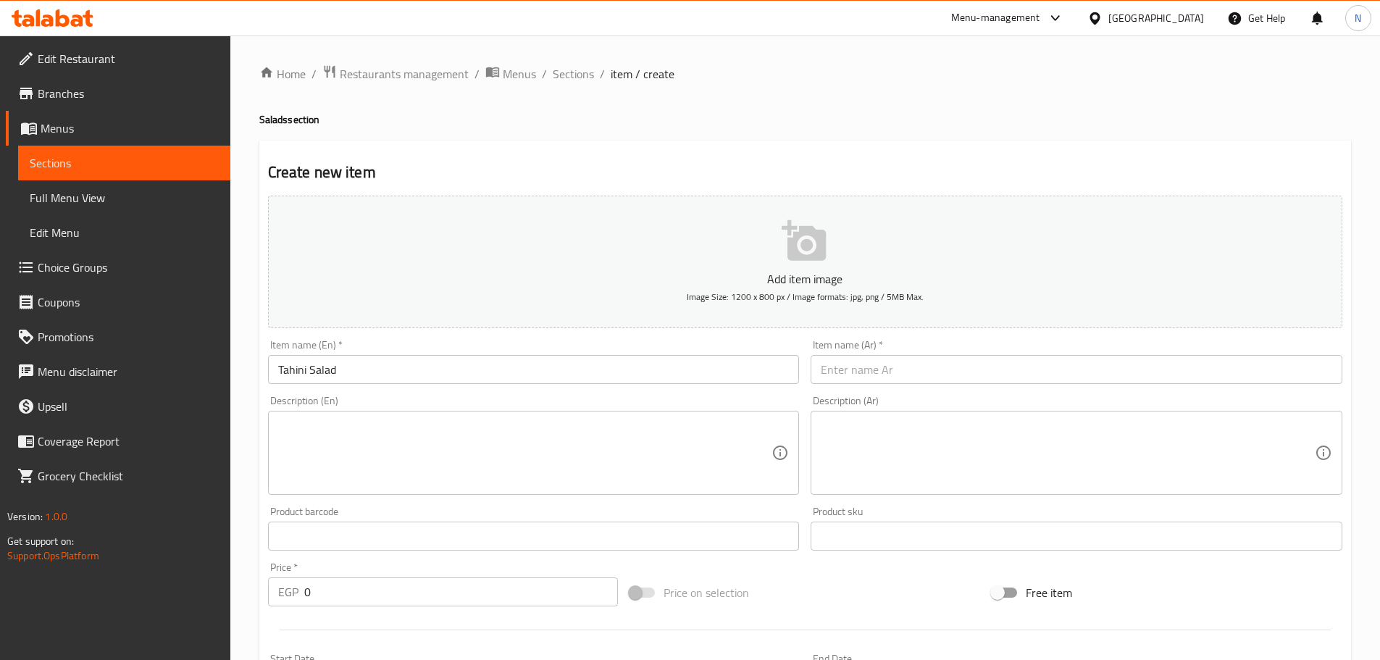
click at [847, 379] on input "text" at bounding box center [1077, 369] width 532 height 29
paste input "سلطة الطحينة"
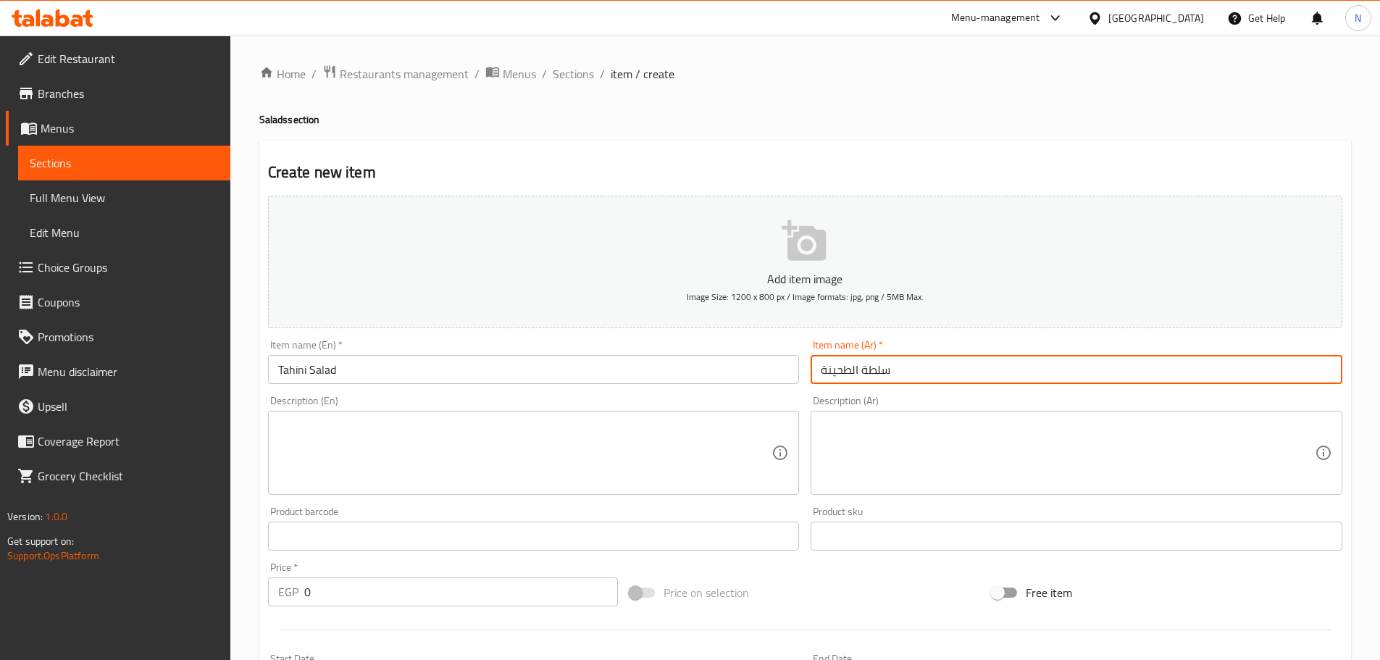
type input "سلطة الطحينة"
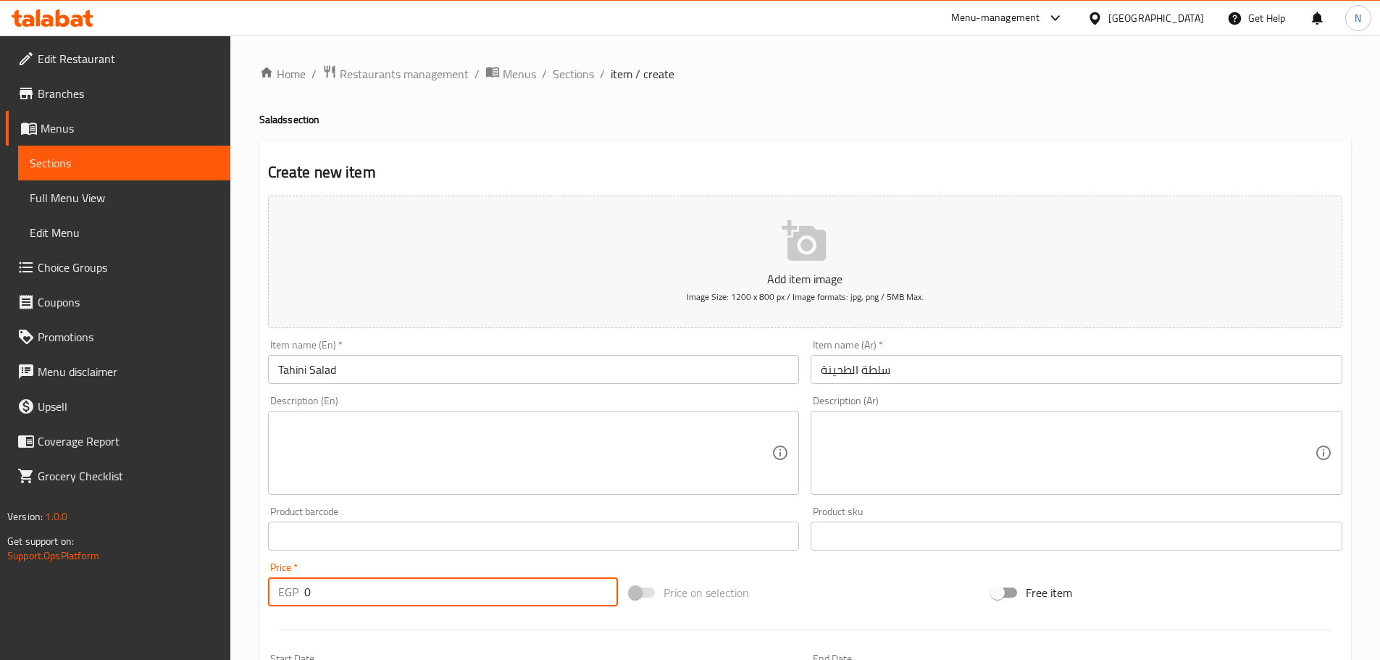
drag, startPoint x: 382, startPoint y: 588, endPoint x: 279, endPoint y: 593, distance: 103.0
click at [279, 593] on div "EGP 0 Price *" at bounding box center [443, 592] width 351 height 29
type input "30"
click at [852, 369] on input "سلطة الطحينة" at bounding box center [1077, 369] width 532 height 29
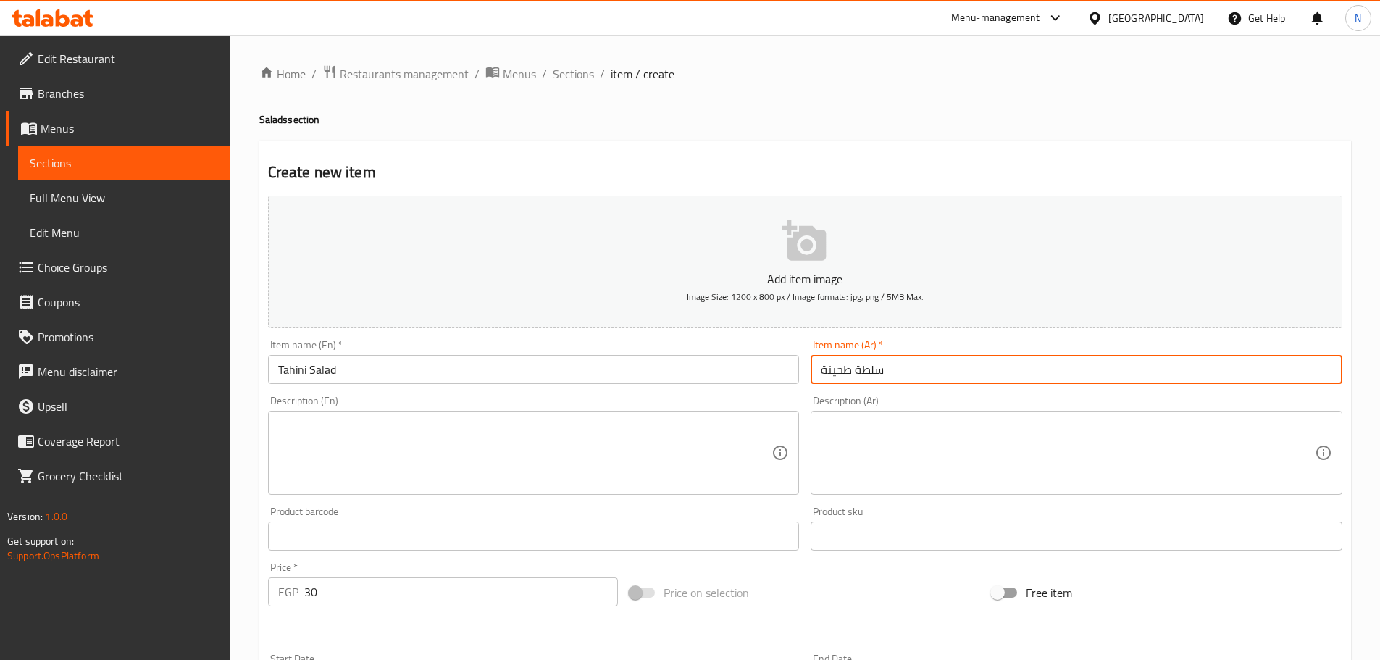
type input "سلطة طحينة"
click at [851, 444] on textarea at bounding box center [1068, 453] width 494 height 69
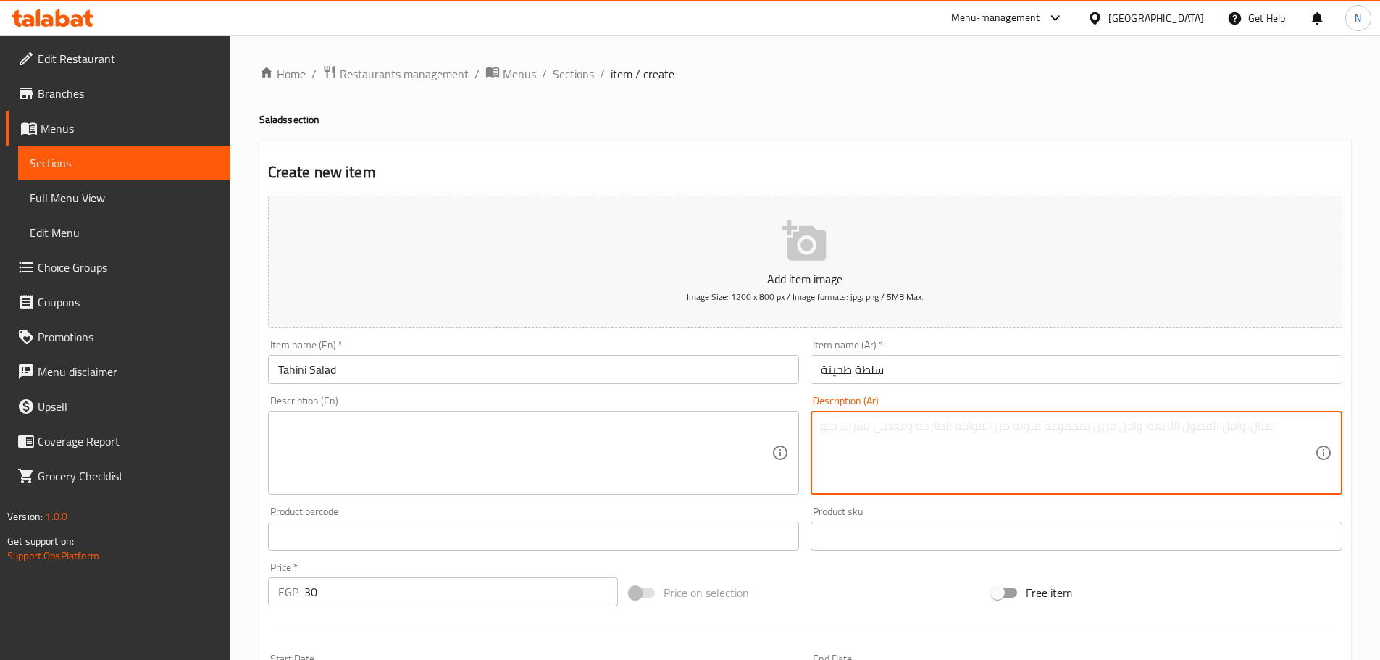
click at [847, 583] on div "Price on selection" at bounding box center [805, 592] width 362 height 39
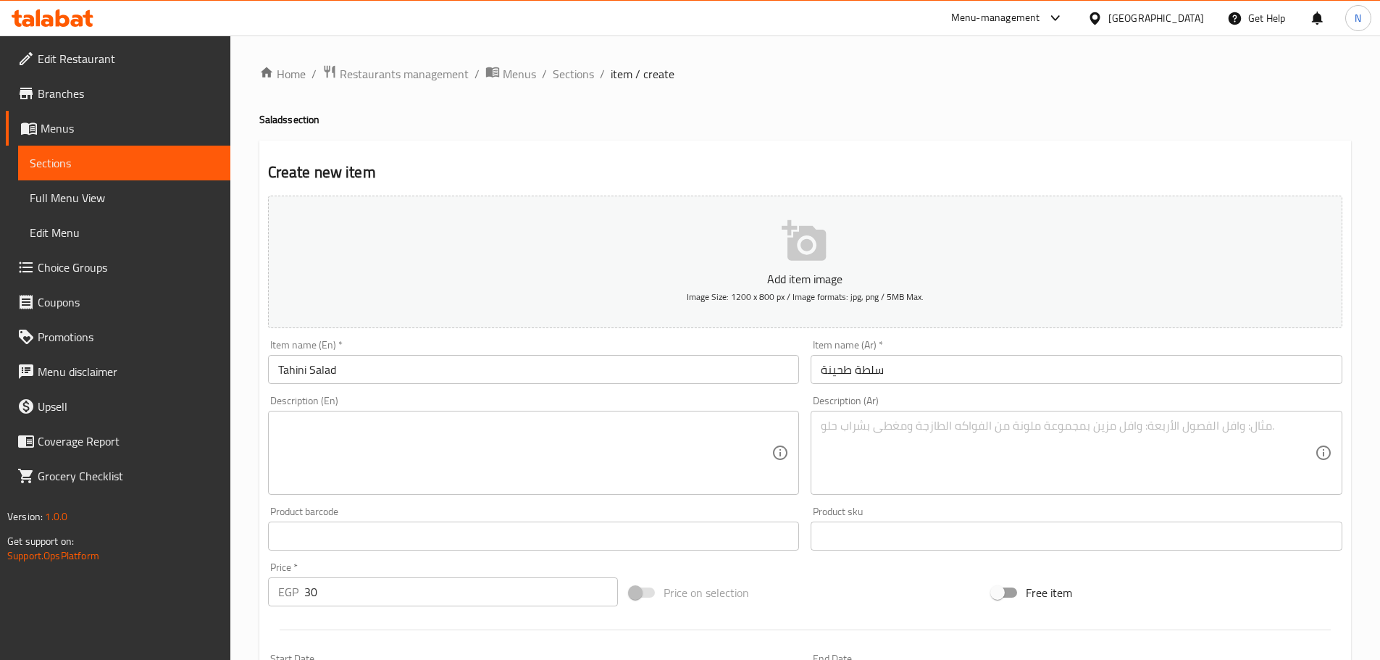
scroll to position [364, 0]
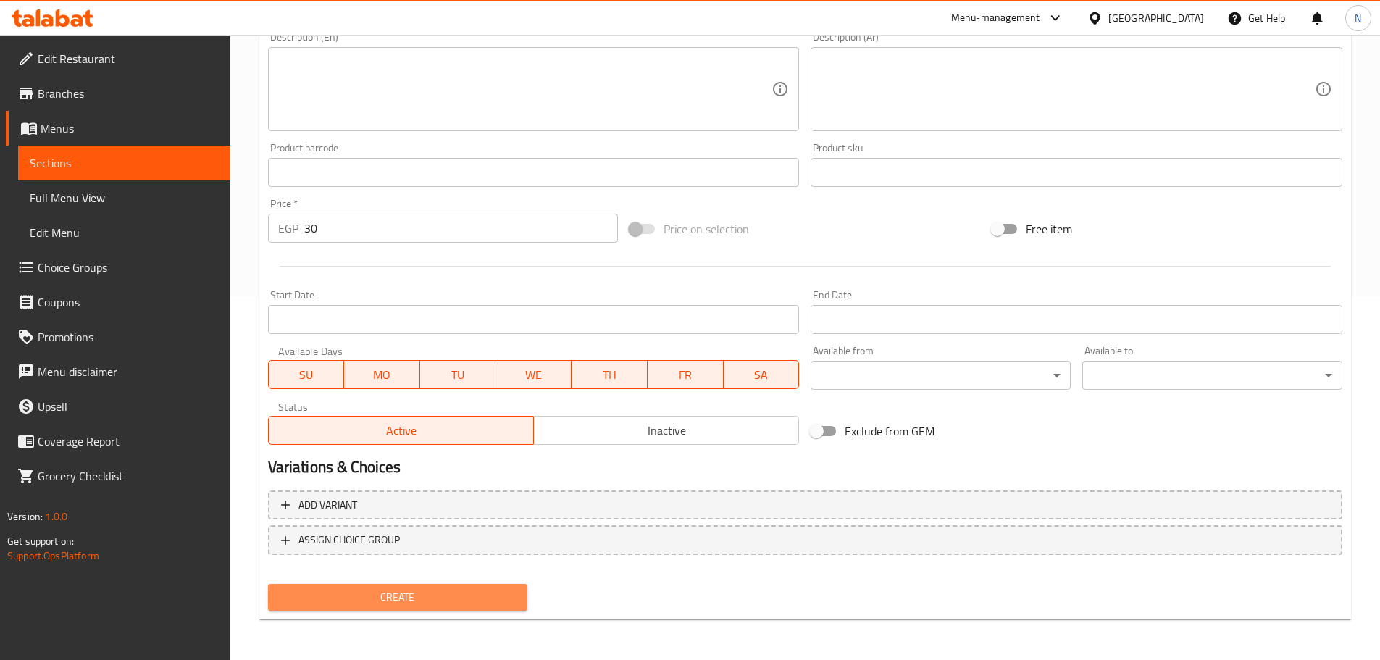
click at [488, 595] on span "Create" at bounding box center [398, 597] width 237 height 18
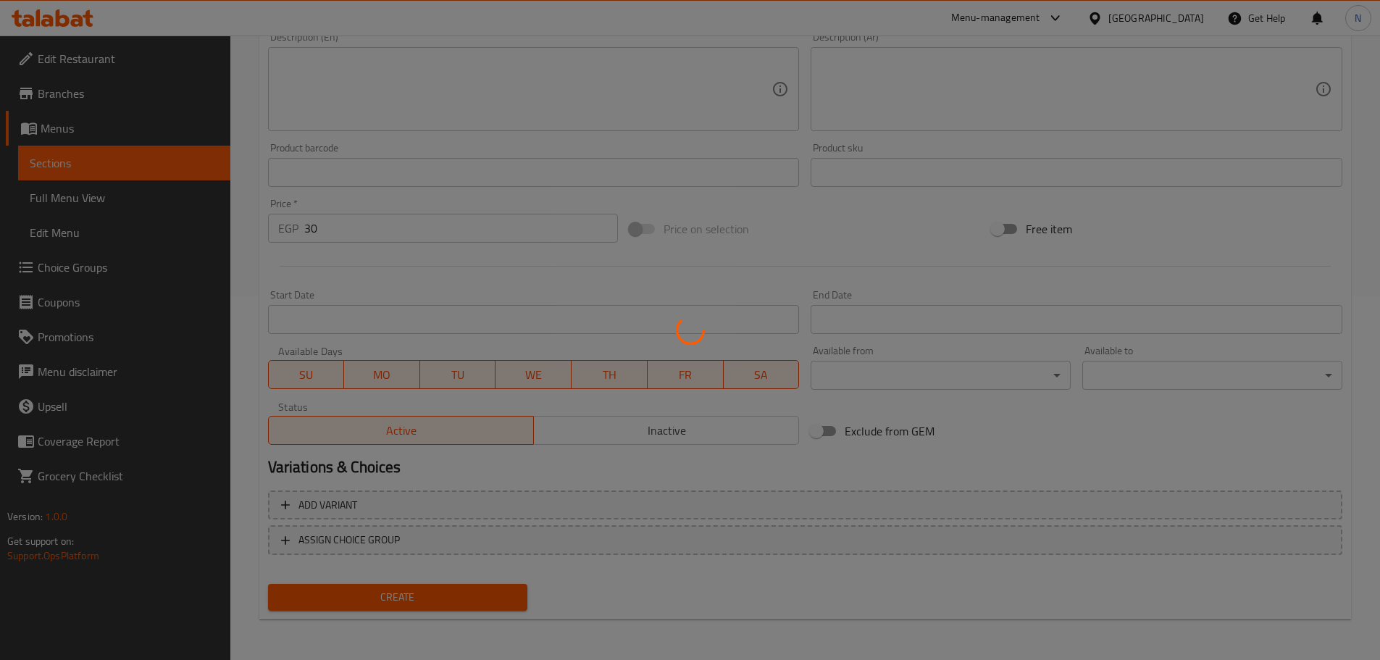
type input "0"
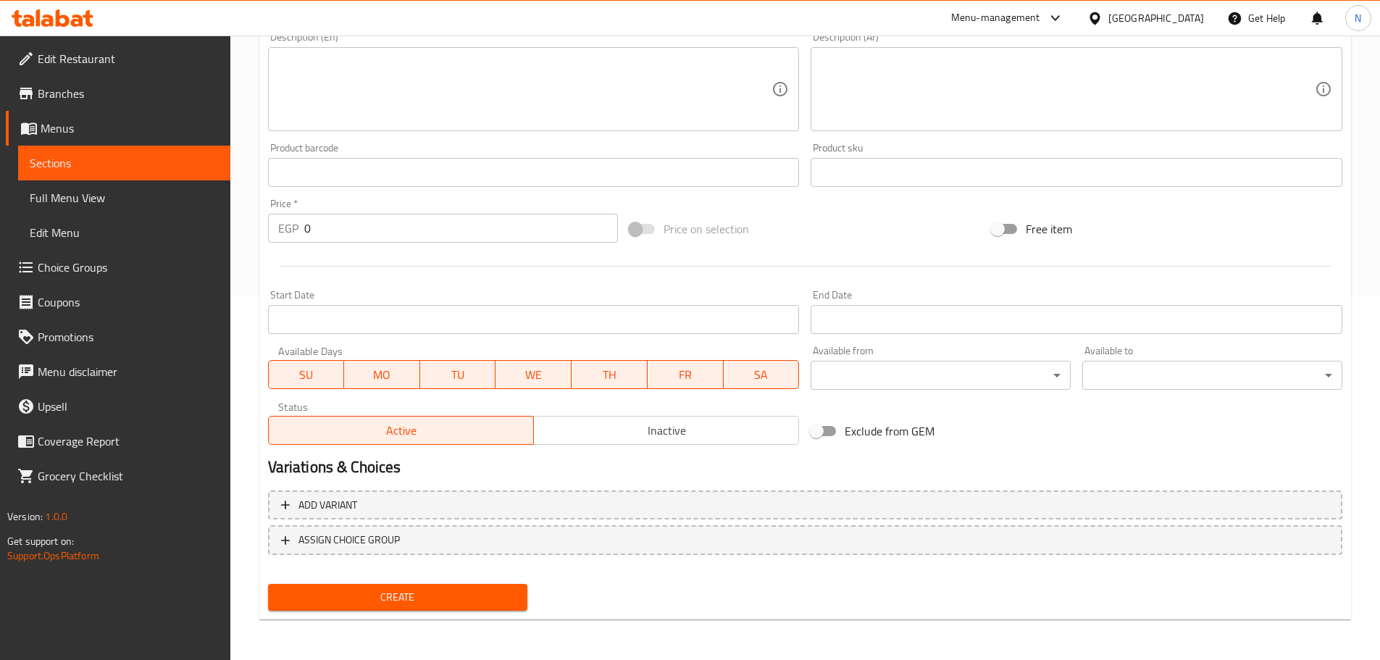
scroll to position [291, 0]
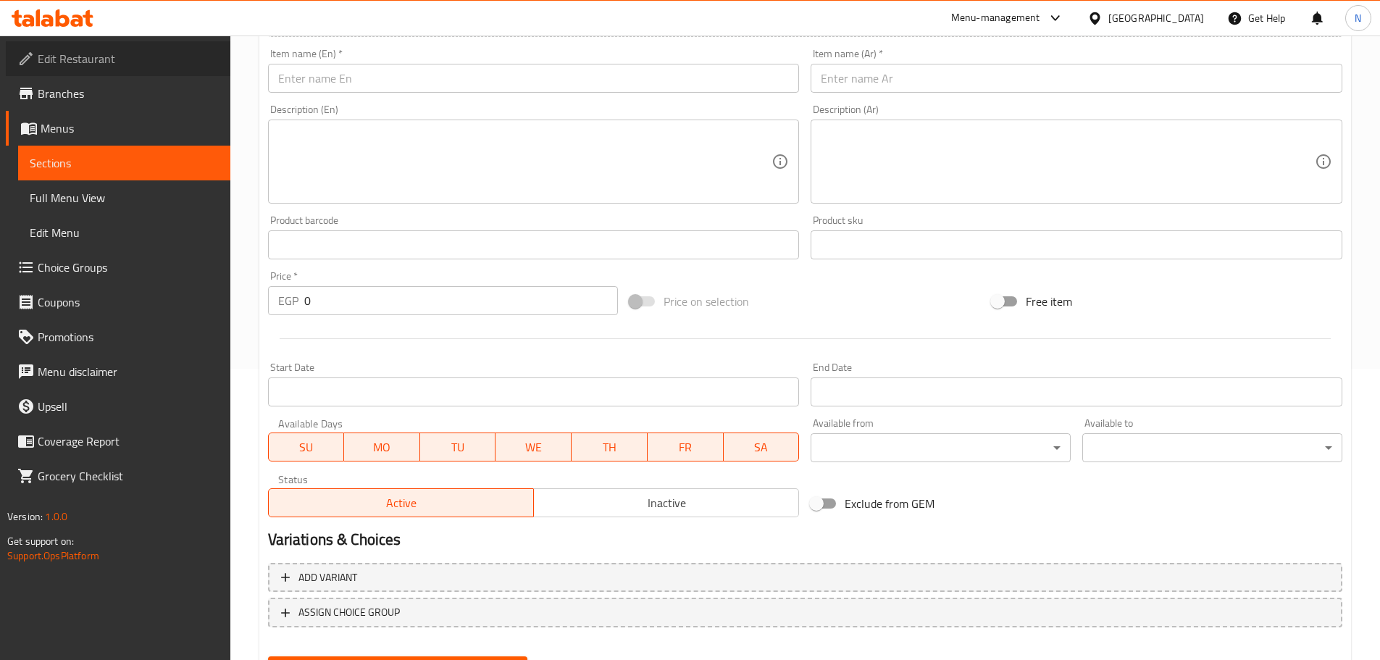
click at [73, 54] on span "Edit Restaurant" at bounding box center [128, 58] width 181 height 17
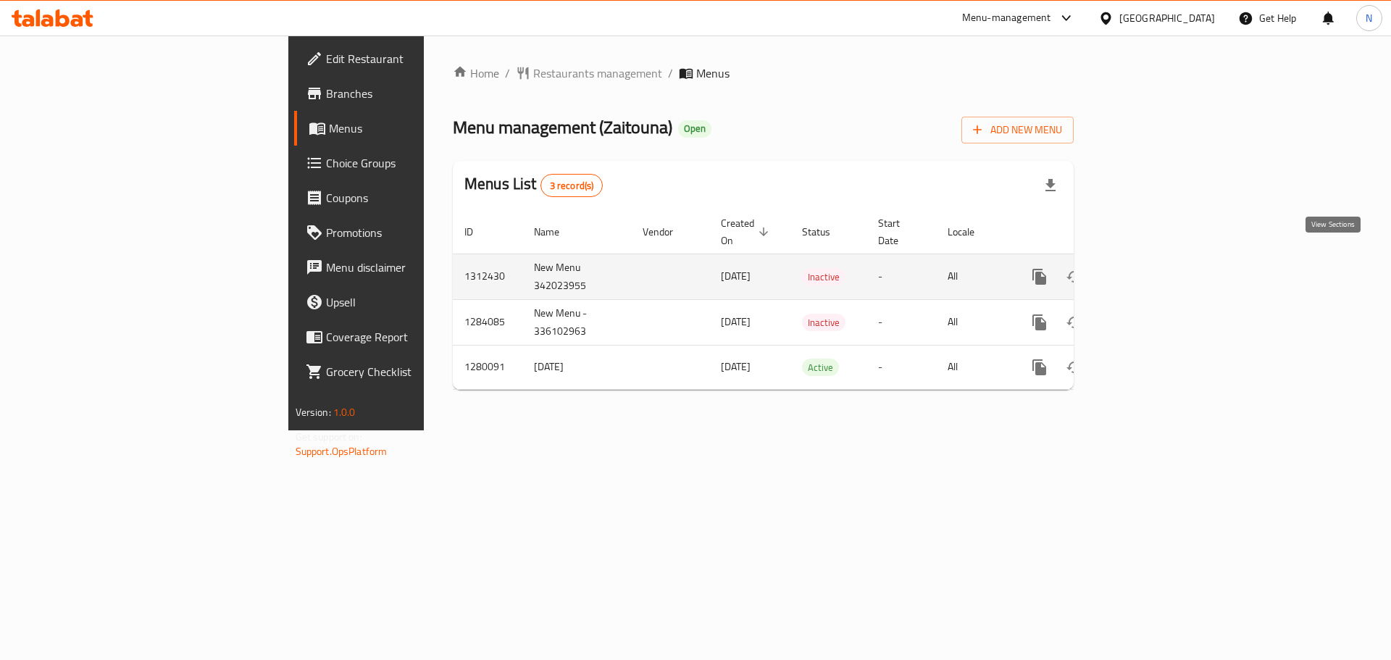
click at [1153, 268] on icon "enhanced table" at bounding box center [1143, 276] width 17 height 17
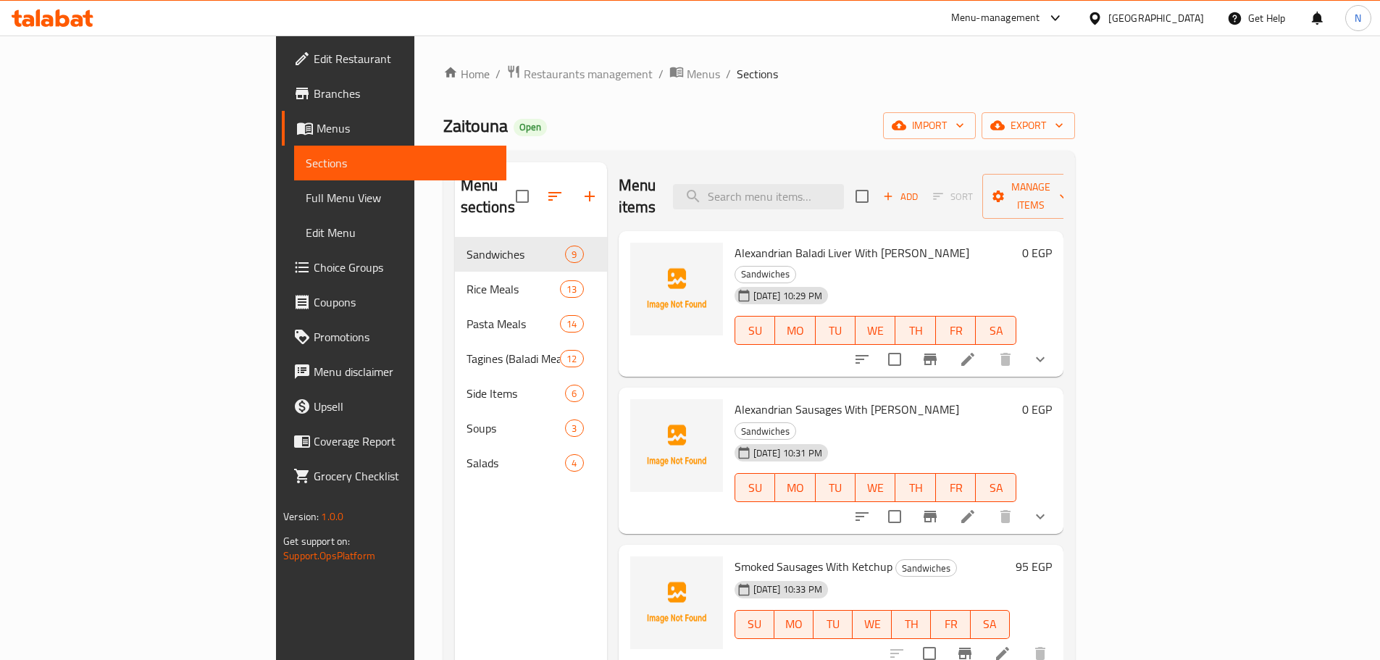
scroll to position [72, 0]
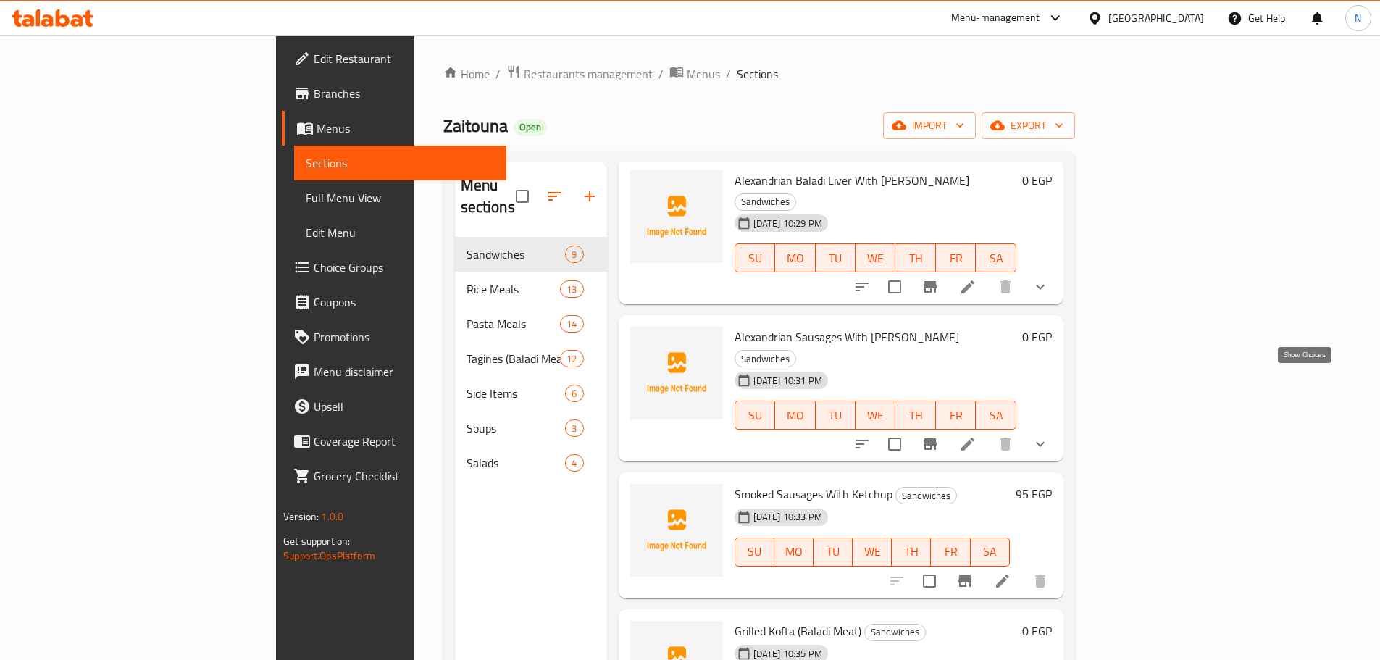
click at [1049, 435] on icon "show more" at bounding box center [1040, 443] width 17 height 17
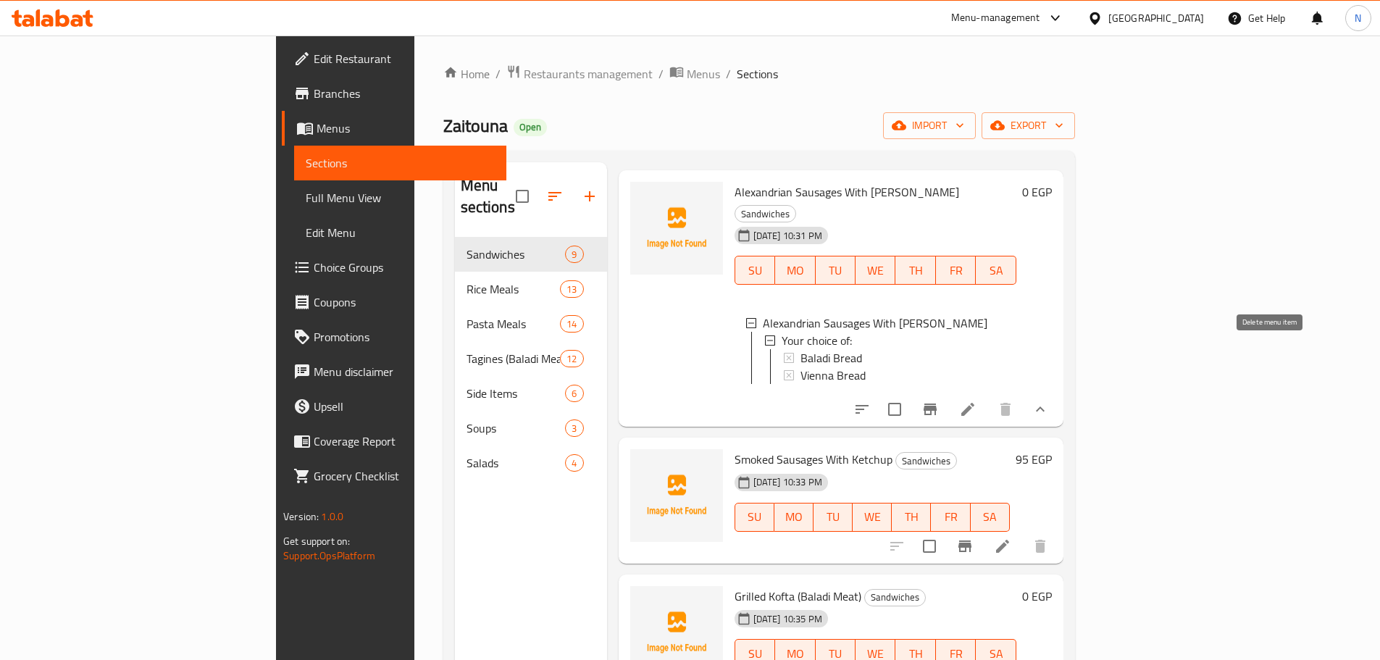
scroll to position [290, 0]
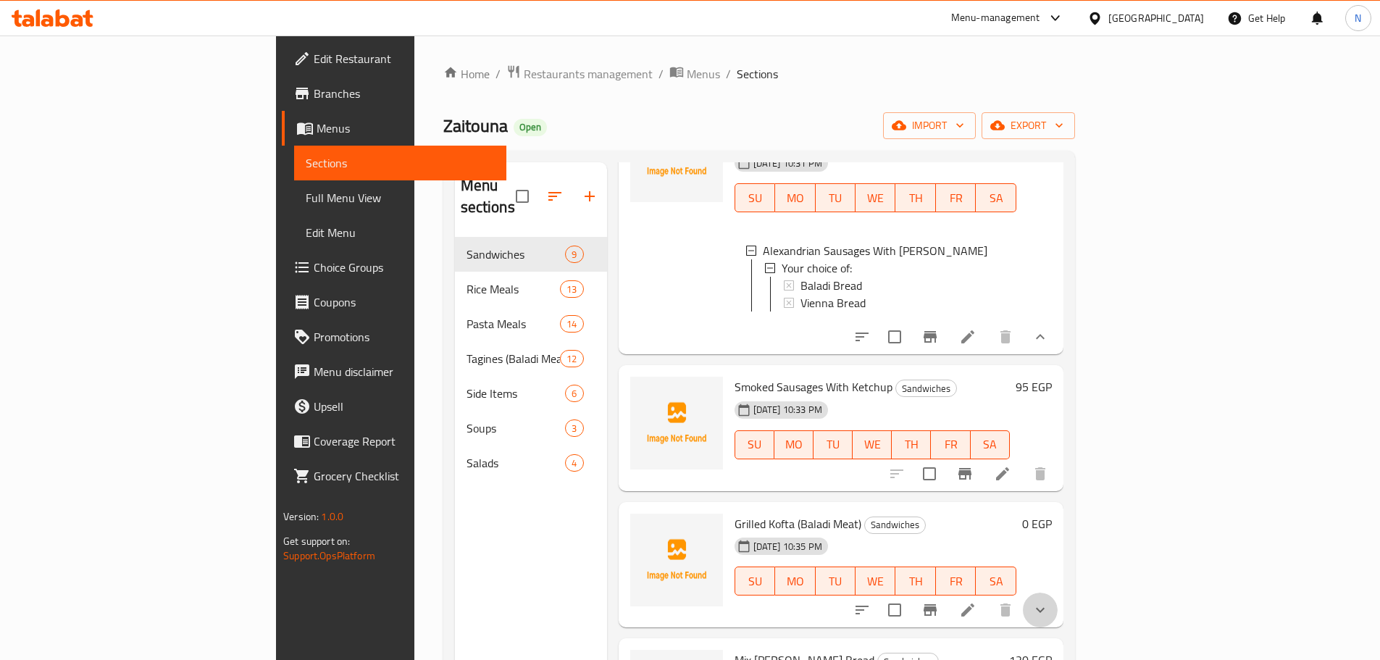
click at [1058, 593] on button "show more" at bounding box center [1040, 610] width 35 height 35
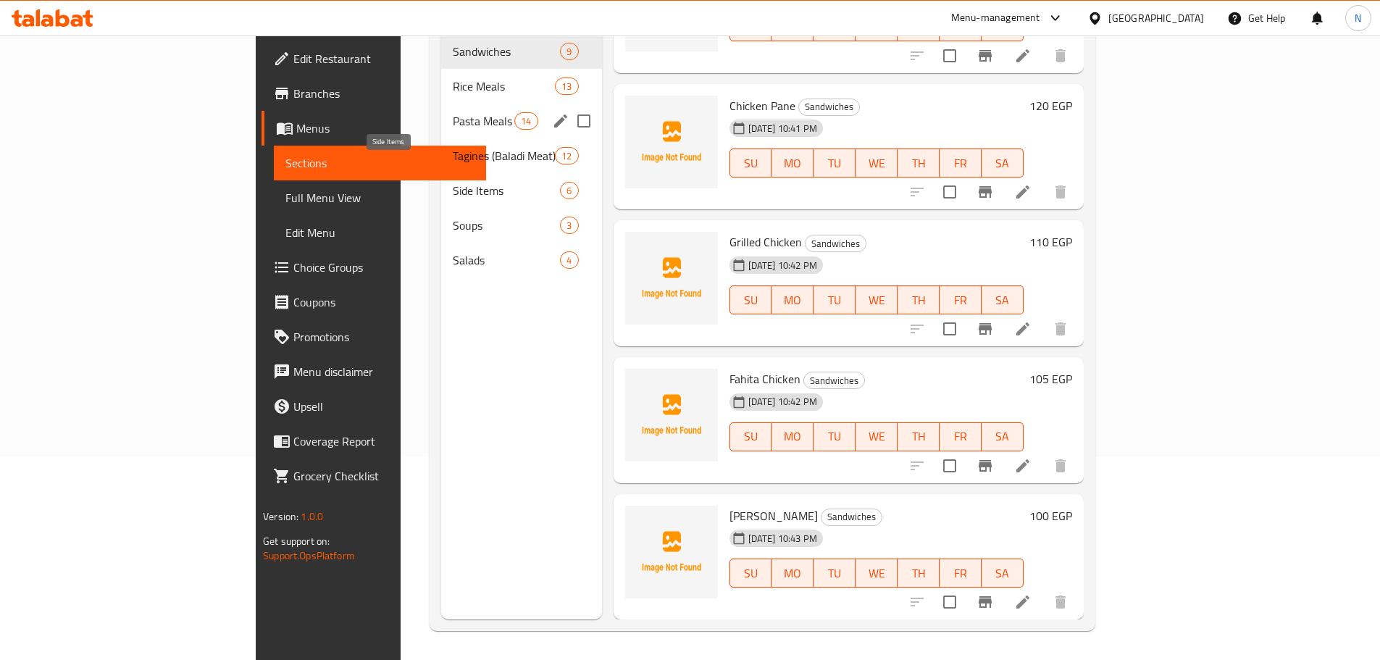
scroll to position [130, 0]
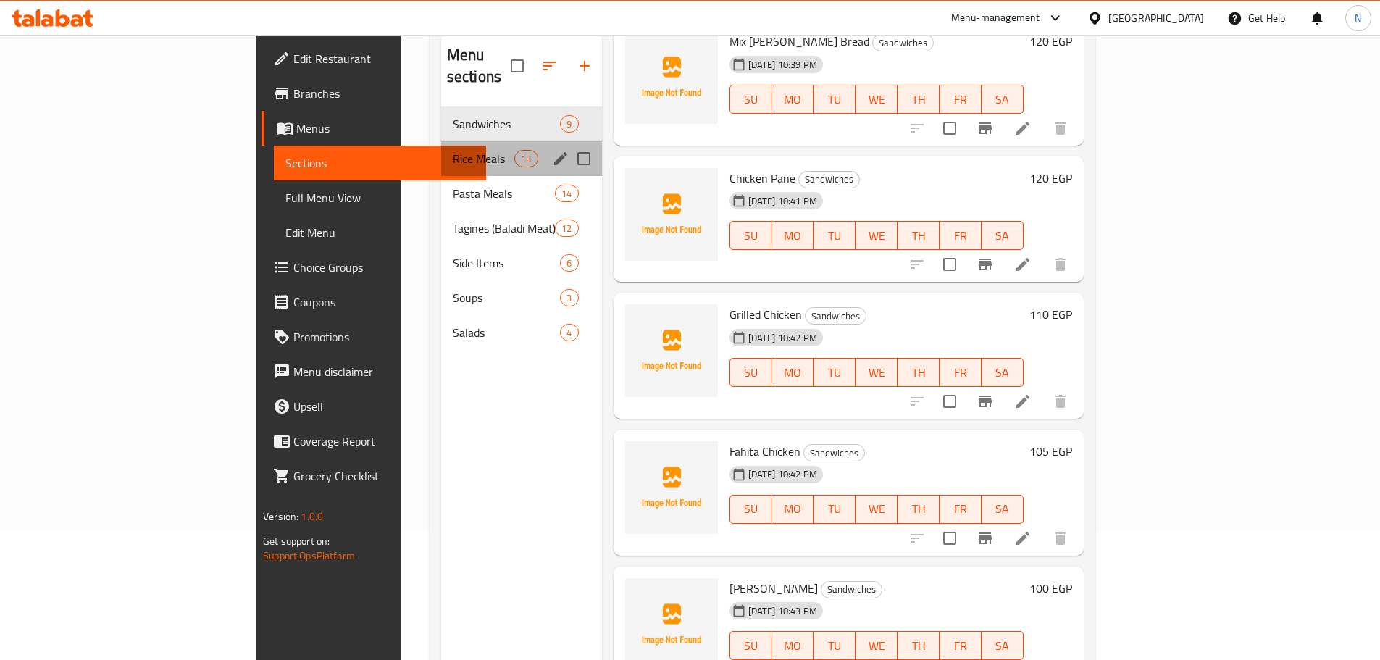
click at [441, 146] on div "Rice Meals 13" at bounding box center [521, 158] width 161 height 35
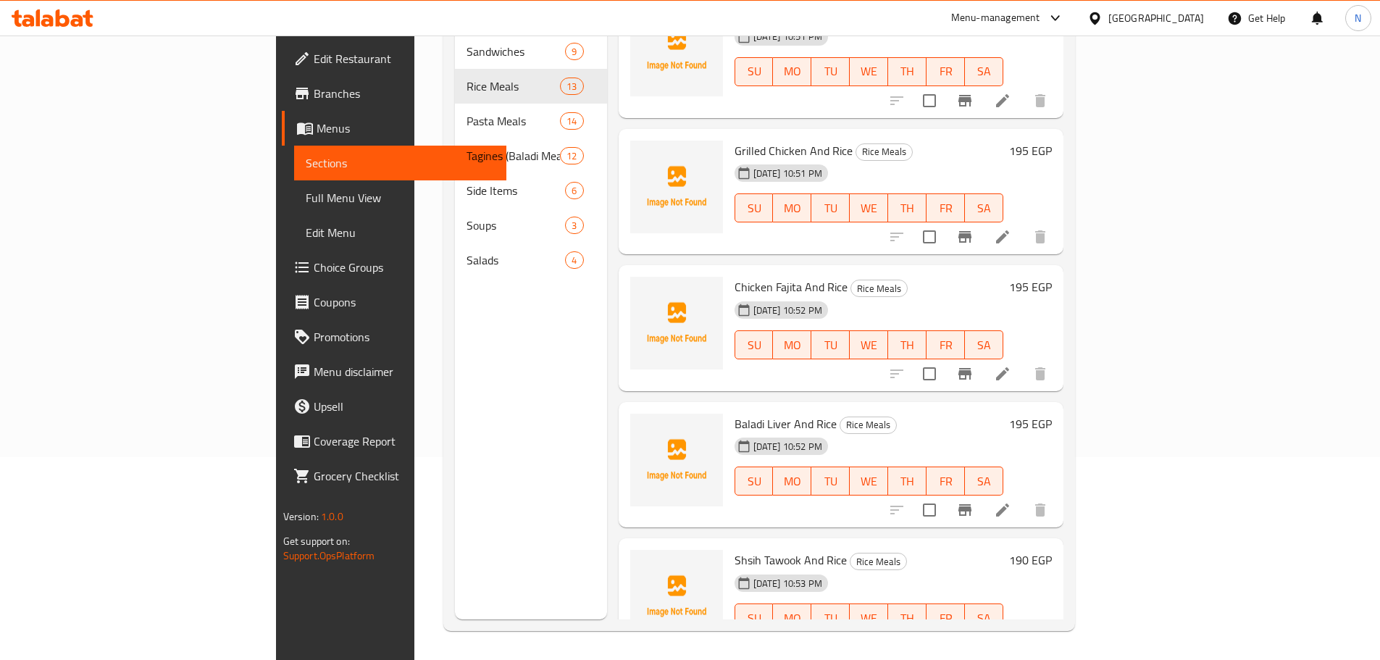
scroll to position [1153, 0]
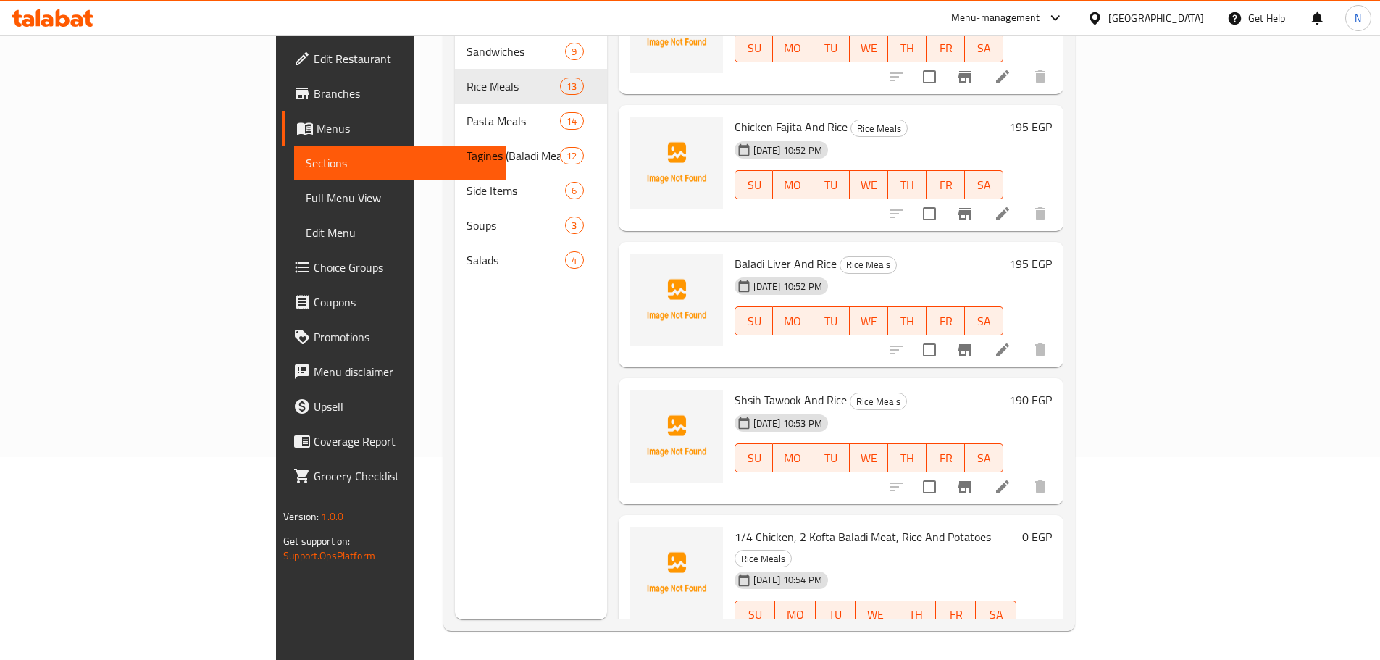
click at [317, 129] on span "Menus" at bounding box center [406, 128] width 178 height 17
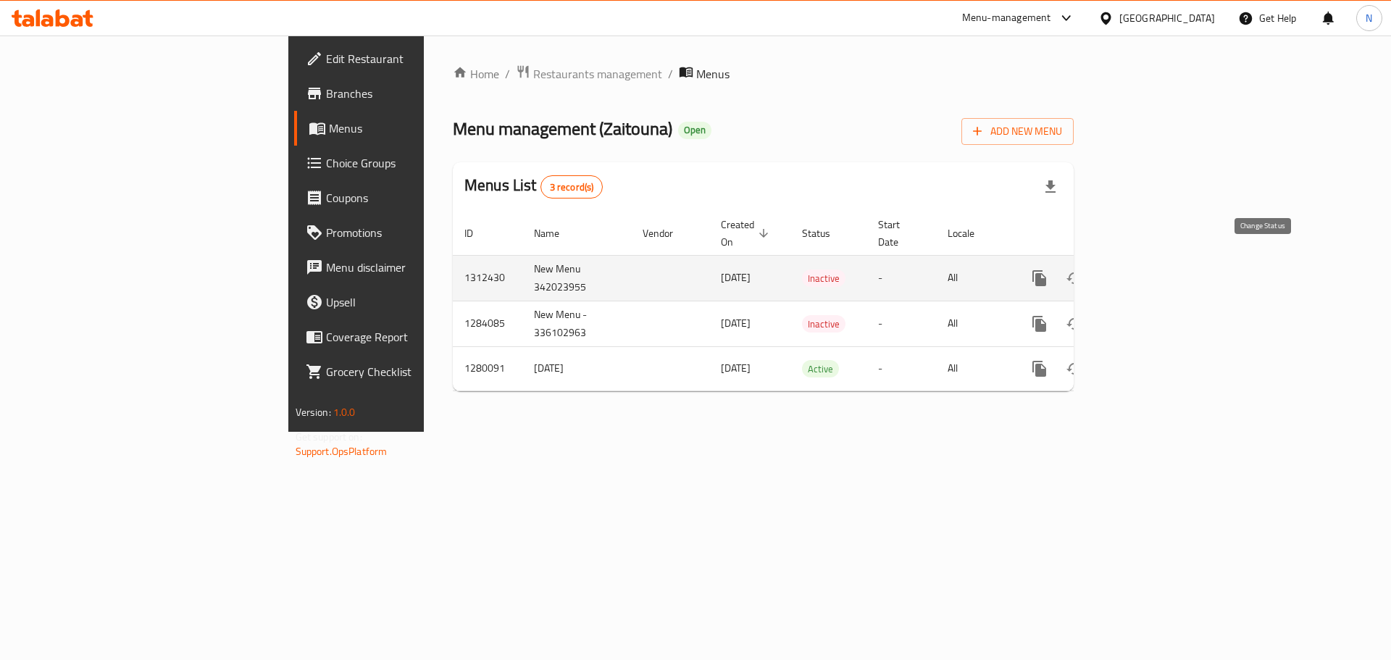
click at [1083, 270] on icon "enhanced table" at bounding box center [1074, 278] width 17 height 17
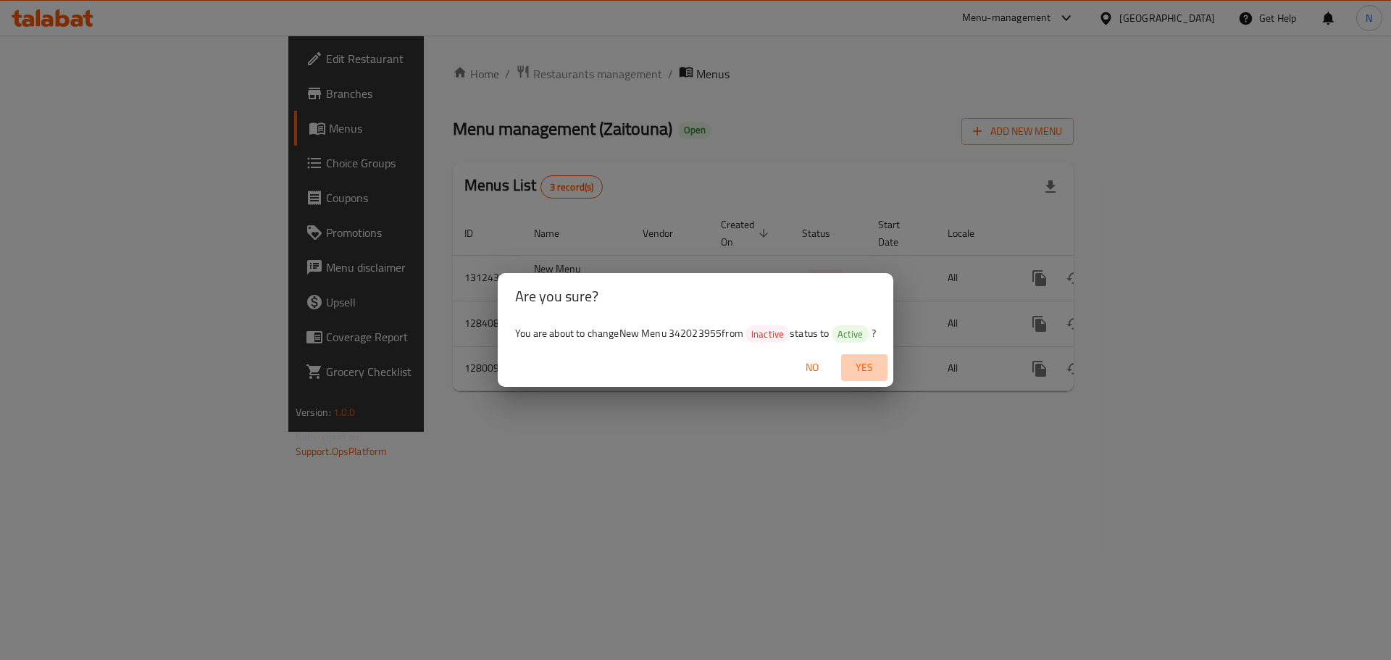
click at [864, 363] on span "Yes" at bounding box center [864, 368] width 35 height 18
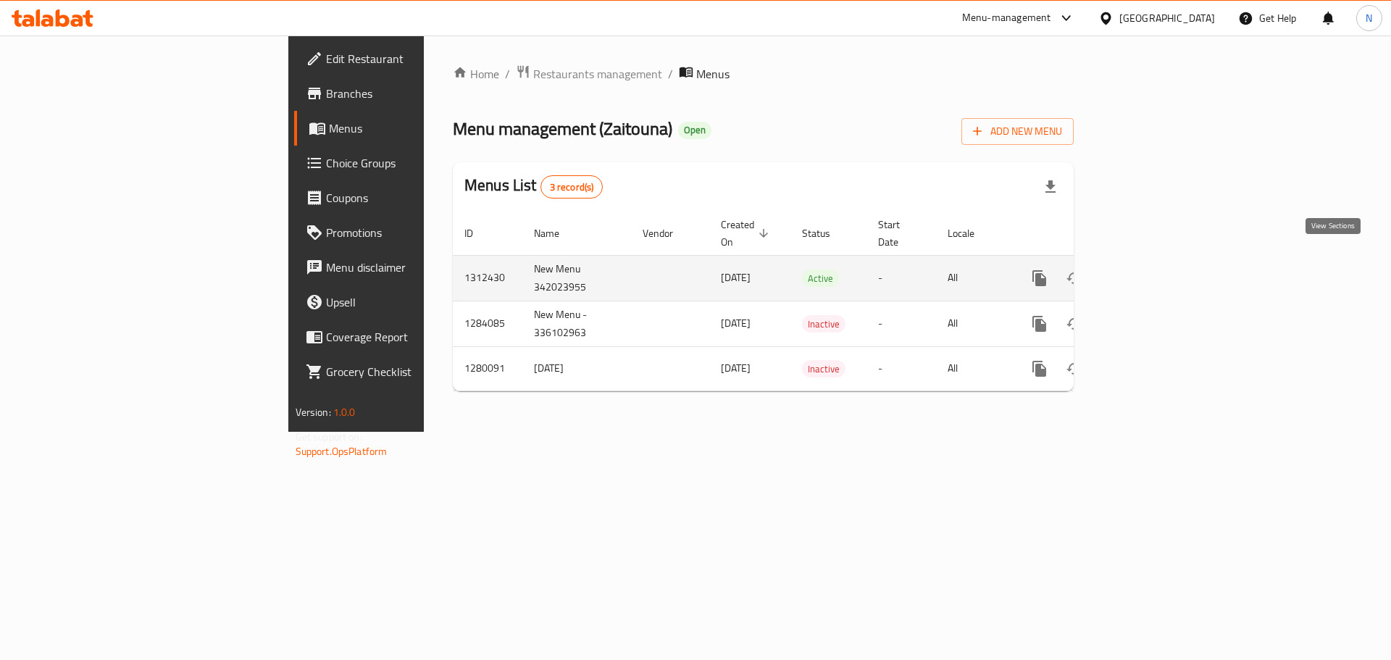
click at [1153, 270] on icon "enhanced table" at bounding box center [1143, 278] width 17 height 17
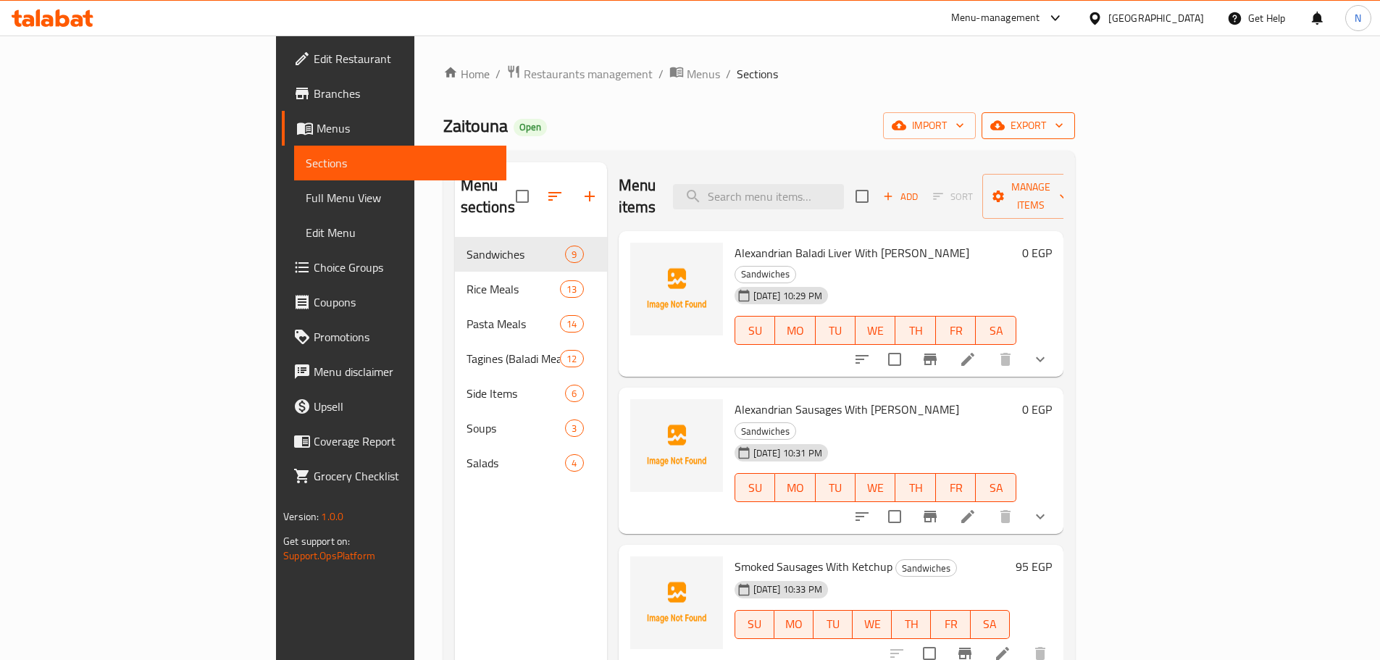
click at [1064, 122] on span "export" at bounding box center [1028, 126] width 70 height 18
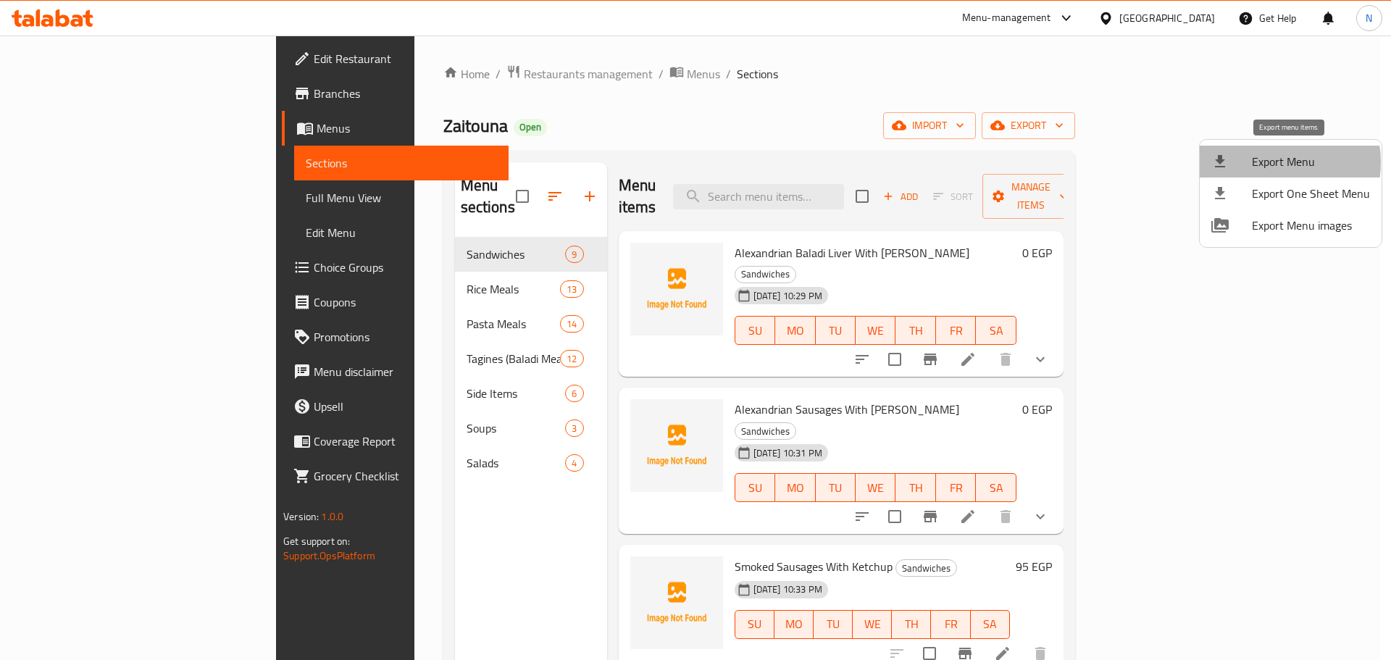
click at [1267, 162] on span "Export Menu" at bounding box center [1311, 161] width 118 height 17
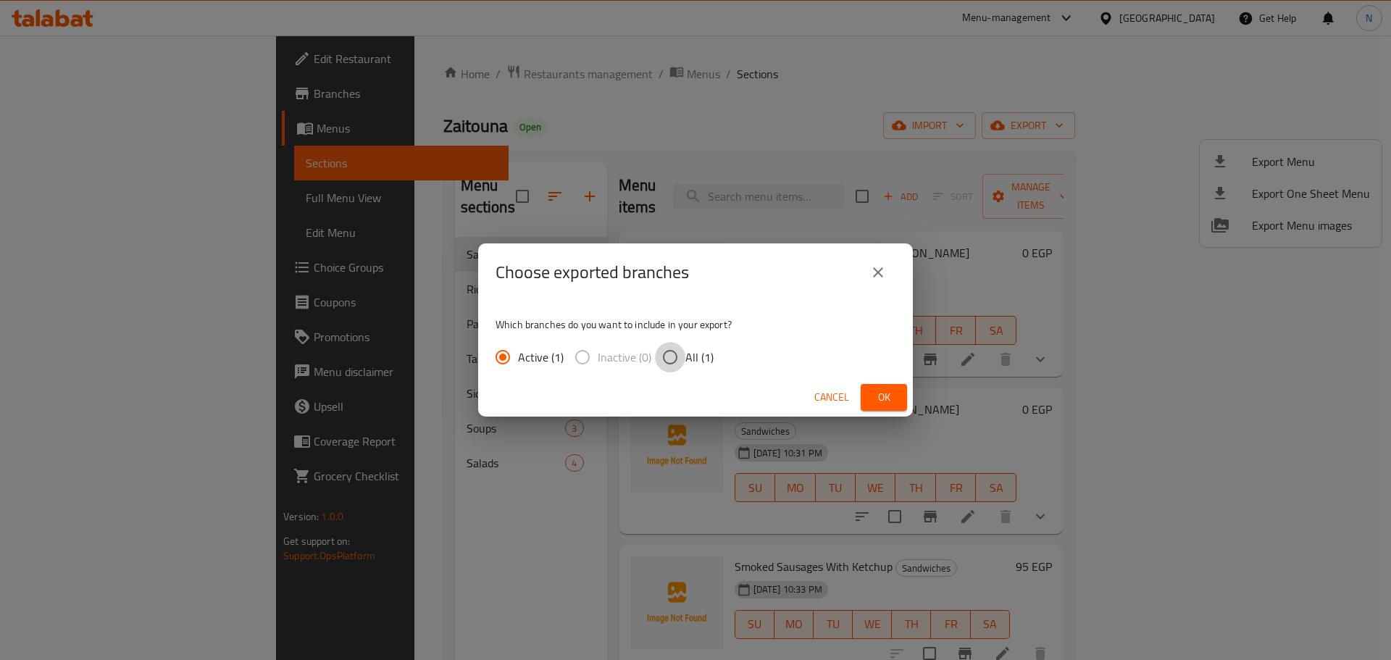
click at [667, 356] on input "All (1)" at bounding box center [670, 357] width 30 height 30
radio input "true"
click at [880, 401] on span "Ok" at bounding box center [883, 397] width 23 height 18
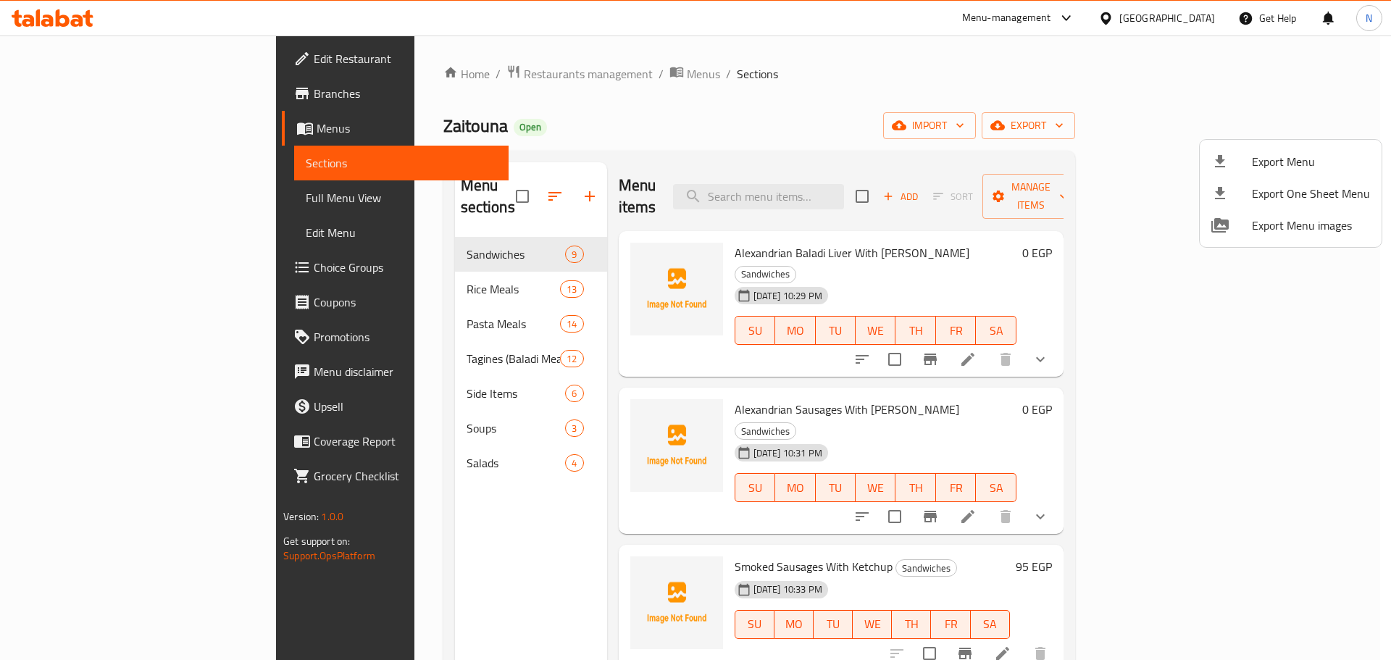
click at [76, 128] on div at bounding box center [695, 330] width 1391 height 660
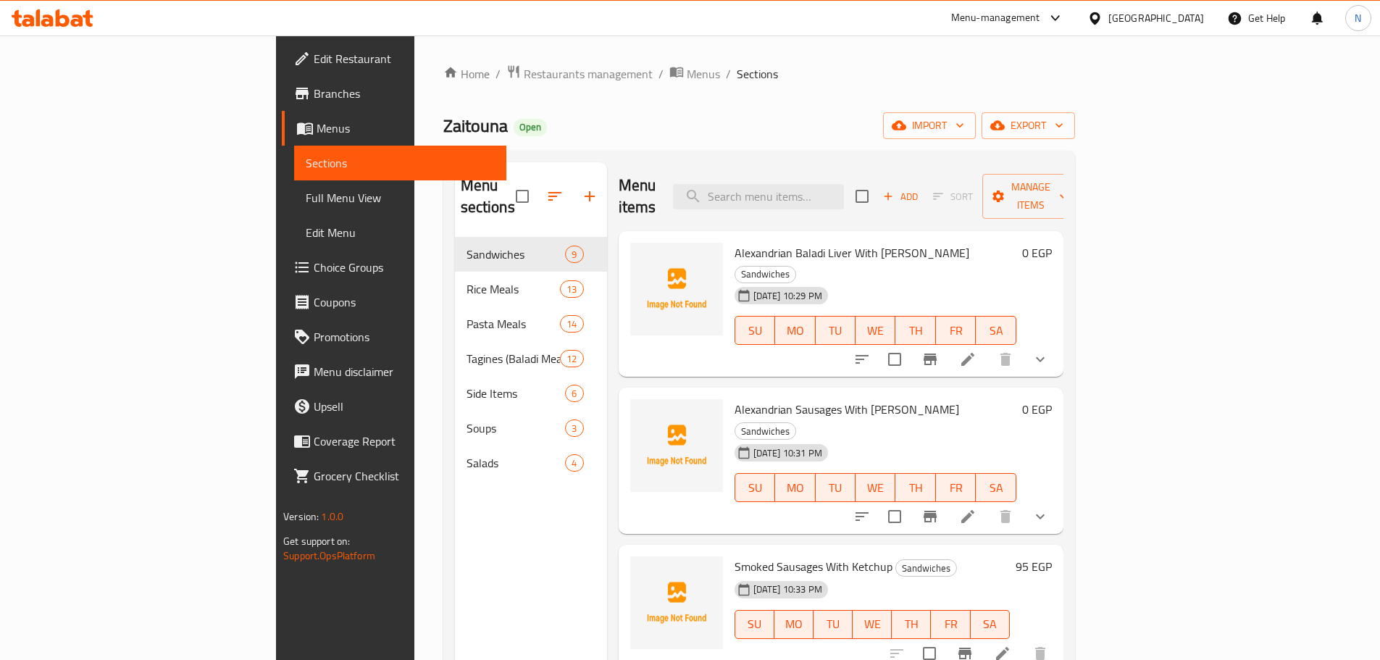
click at [317, 128] on span "Menus" at bounding box center [406, 128] width 178 height 17
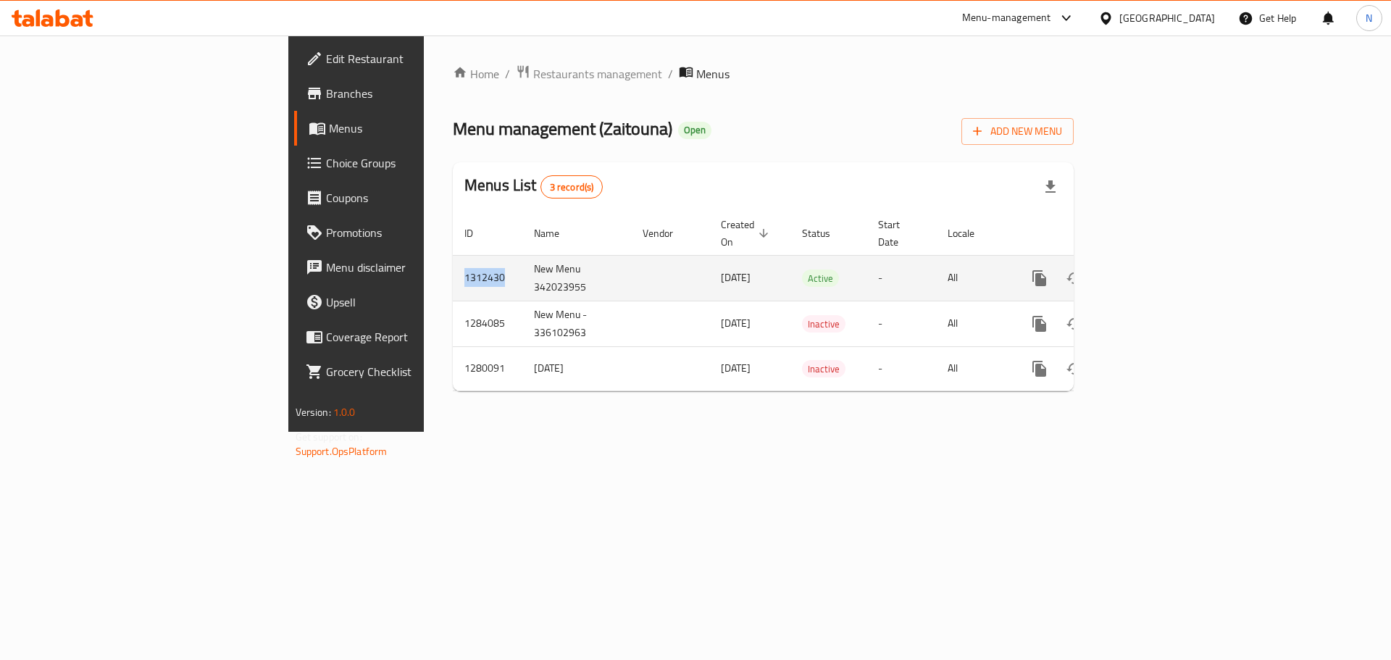
drag, startPoint x: 323, startPoint y: 265, endPoint x: 264, endPoint y: 262, distance: 58.8
click at [453, 262] on td "1312430" at bounding box center [488, 278] width 70 height 46
copy td "1312430"
